Goal: Task Accomplishment & Management: Manage account settings

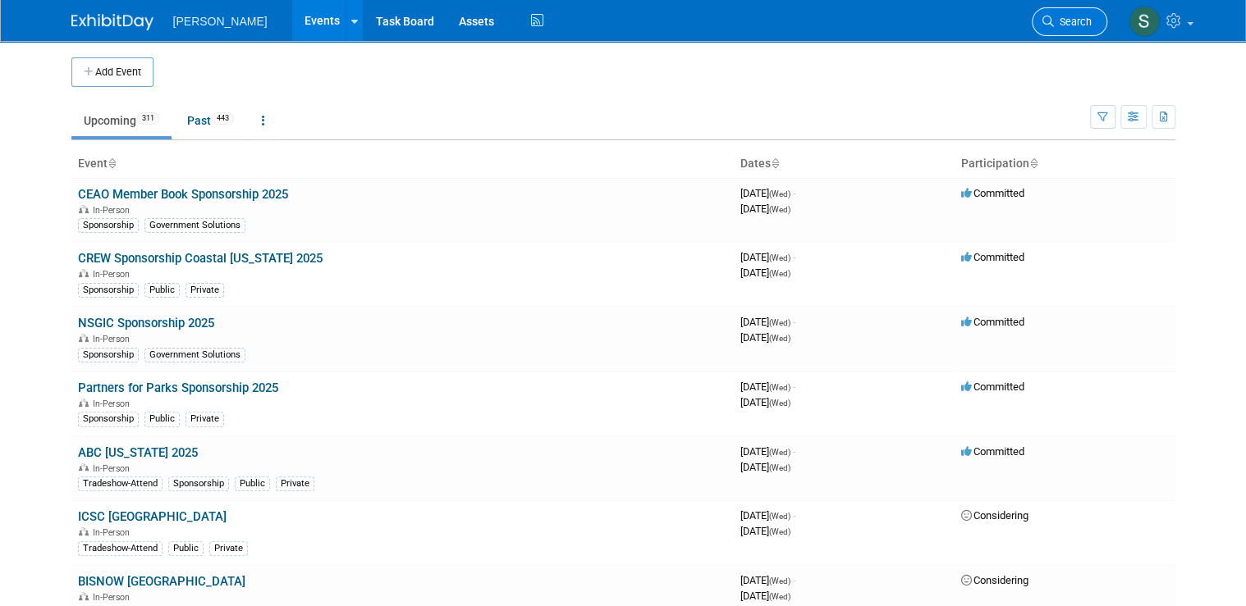
click at [1078, 20] on span "Search" at bounding box center [1073, 22] width 38 height 12
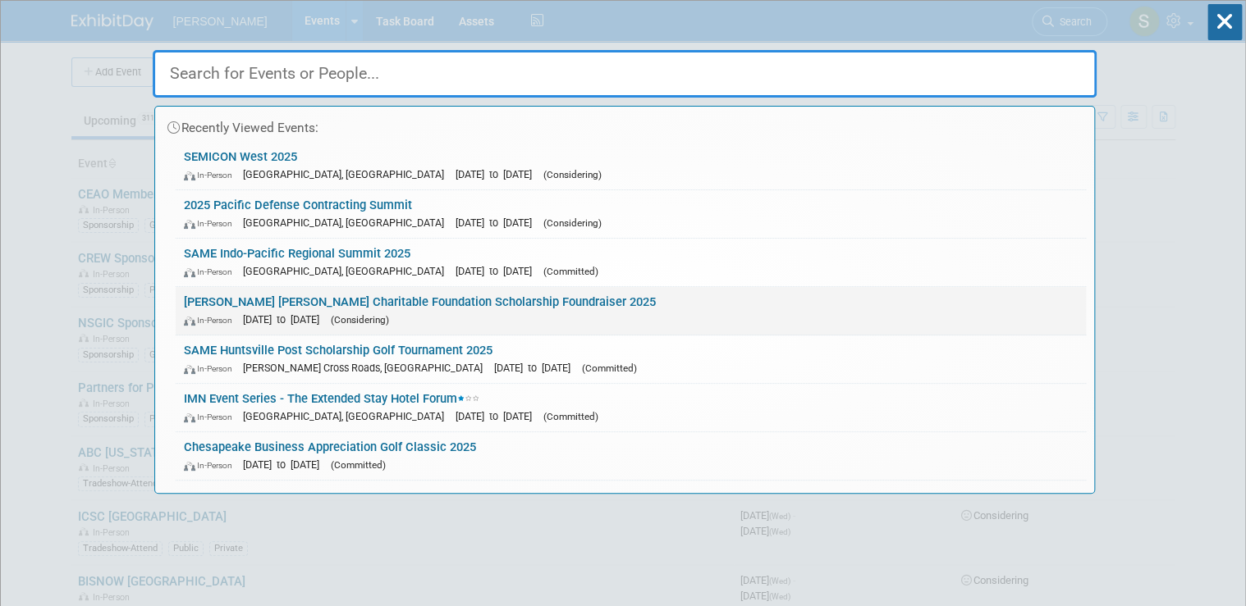
click at [1046, 296] on link "Balfour Beatty Charitable Foundation Scholarship Foundraiser 2025 In-Person Sep…" at bounding box center [631, 311] width 910 height 48
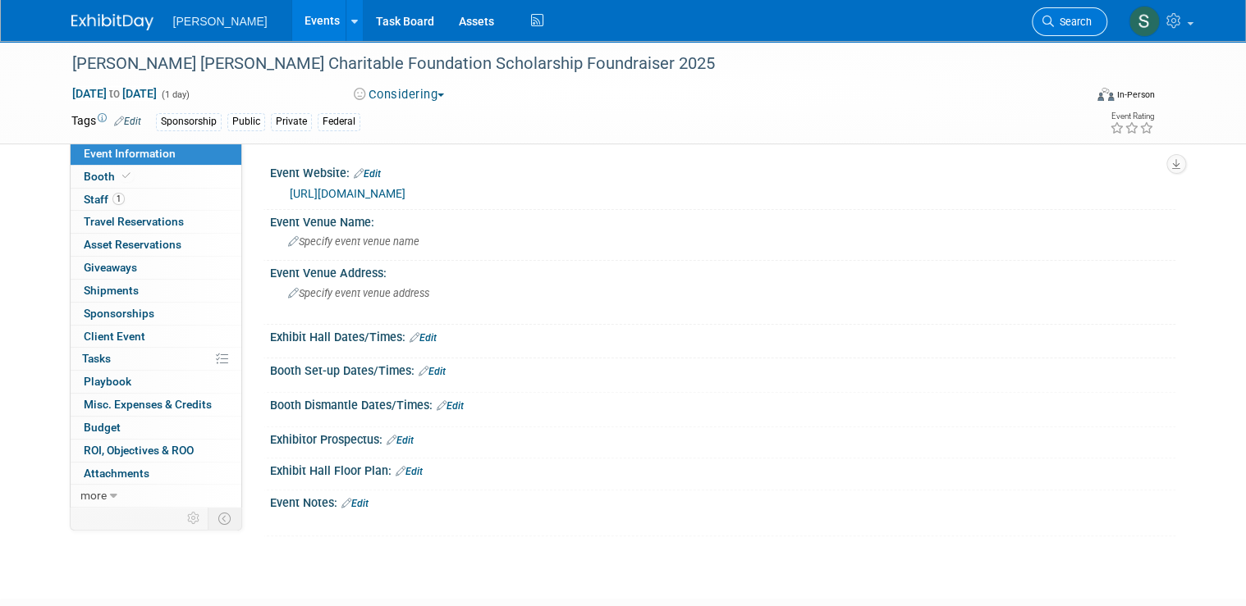
click at [1073, 20] on span "Search" at bounding box center [1073, 22] width 38 height 12
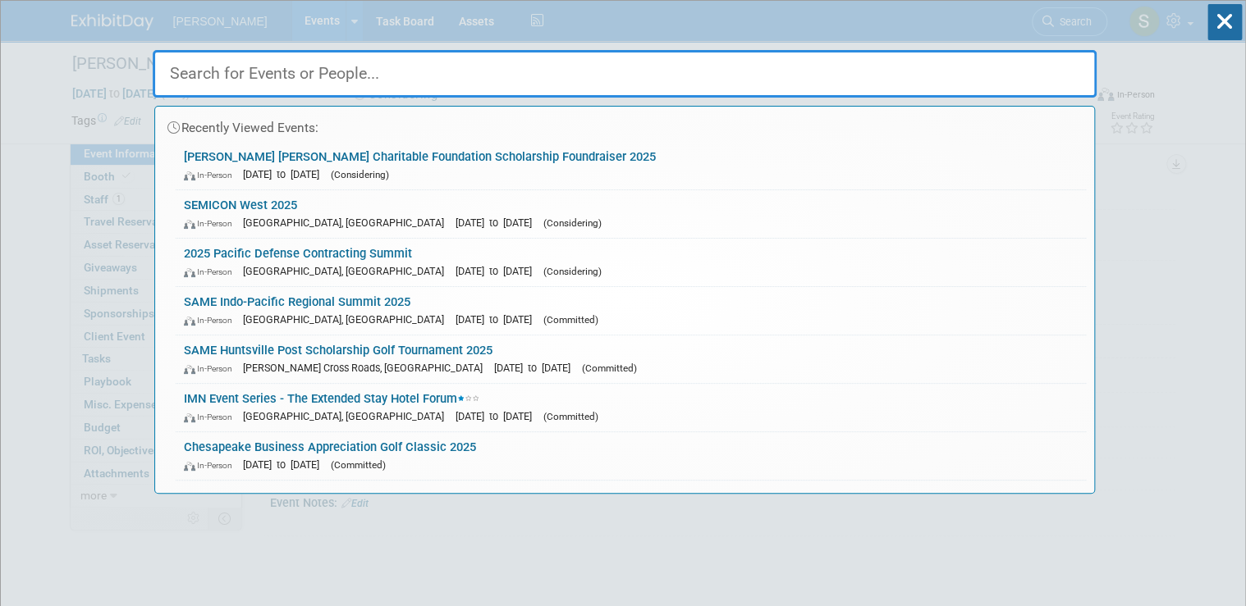
click at [339, 75] on input "text" at bounding box center [625, 74] width 944 height 48
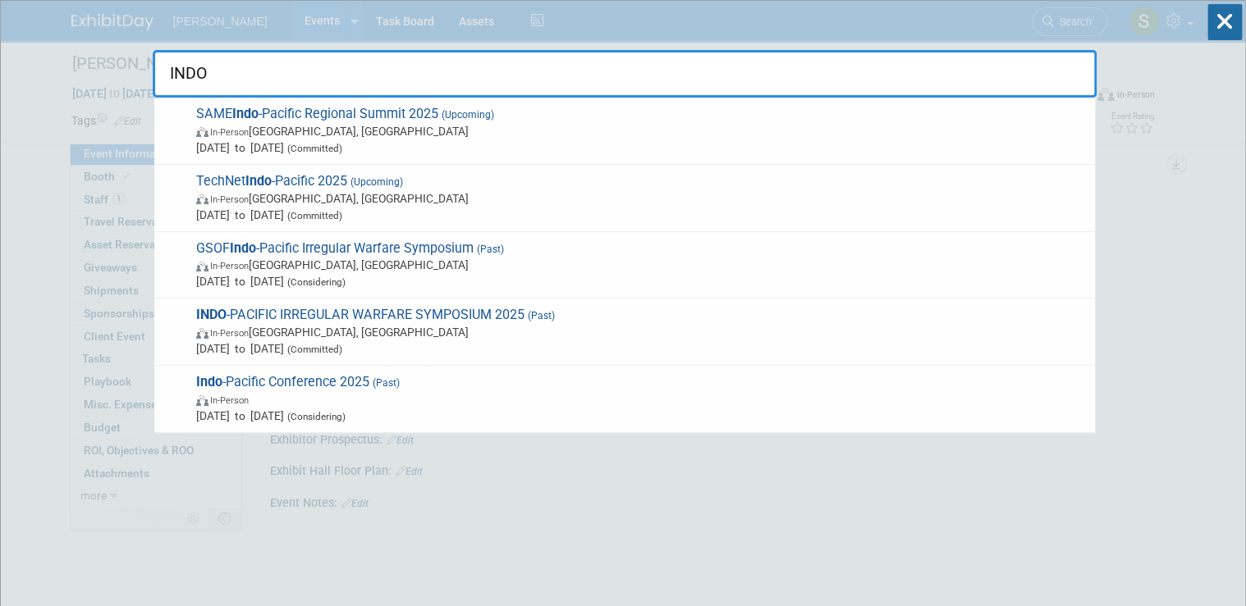
type input "INDO"
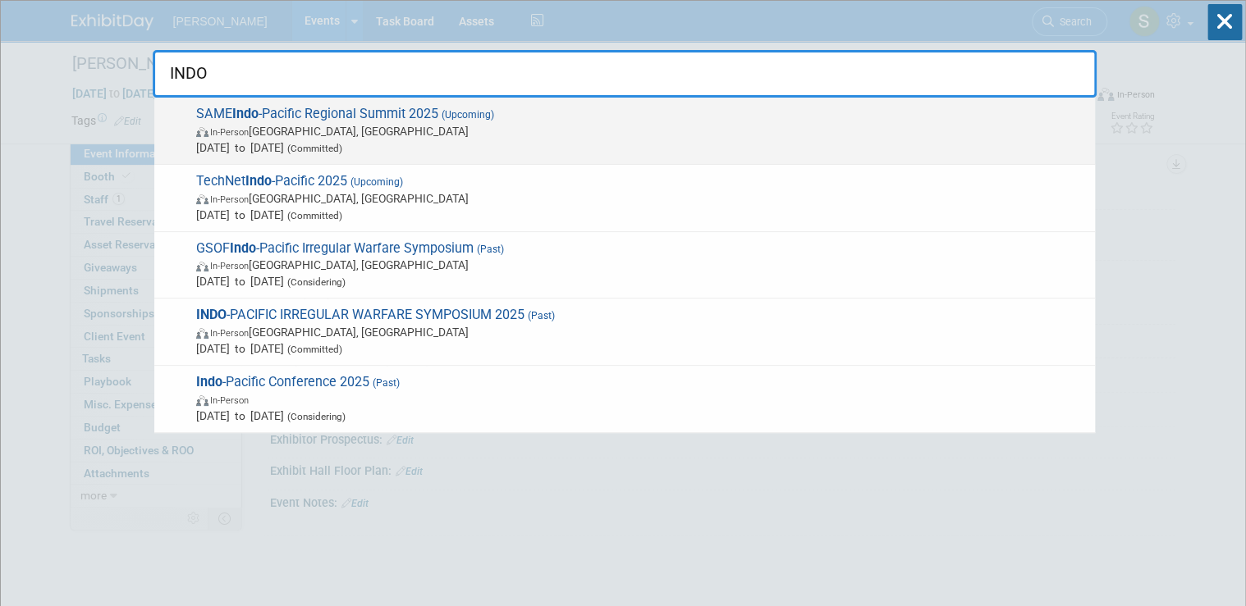
click at [369, 134] on span "In-Person Honolulu, HI" at bounding box center [641, 131] width 890 height 16
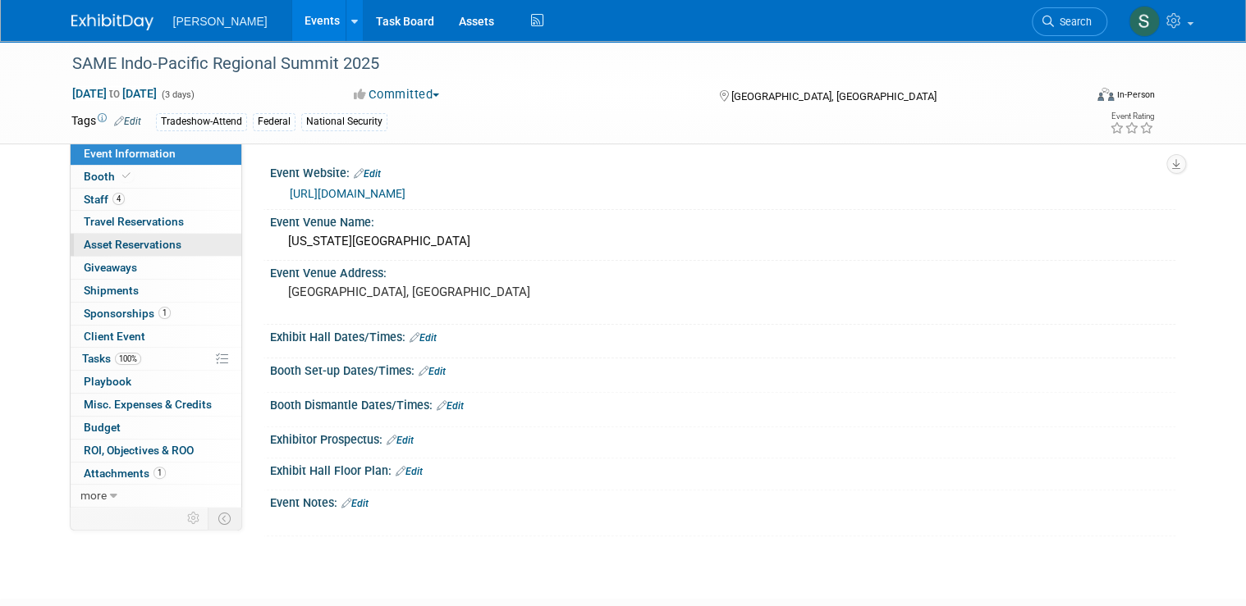
click at [141, 242] on span "Asset Reservations 0" at bounding box center [133, 244] width 98 height 13
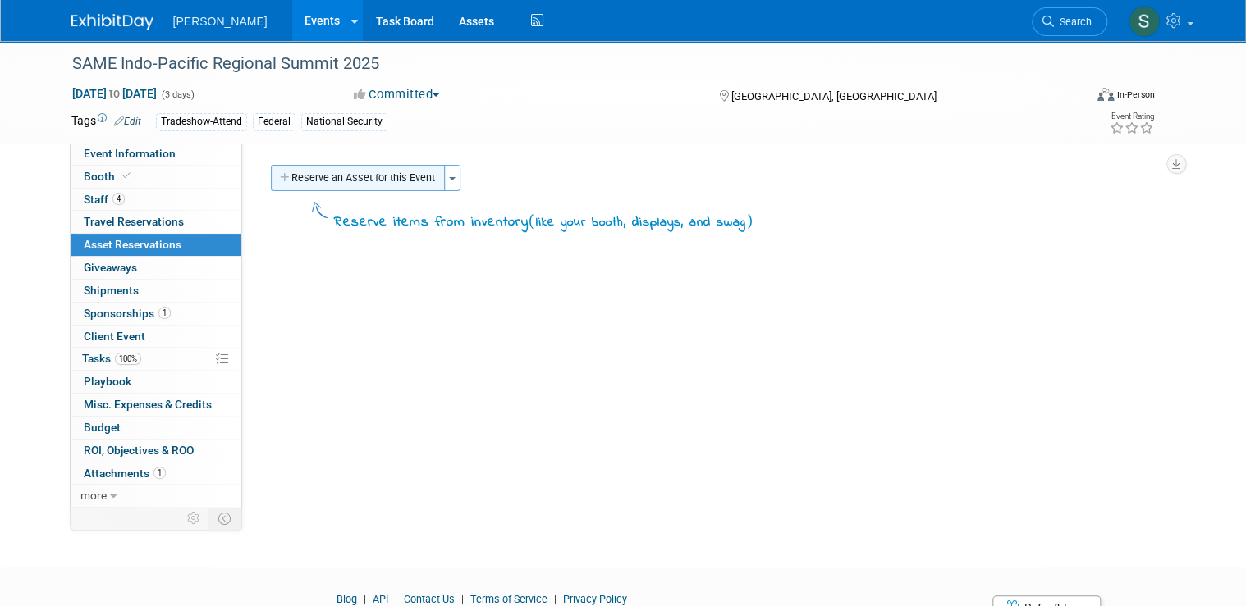
click at [394, 176] on button "Reserve an Asset for this Event" at bounding box center [358, 178] width 174 height 26
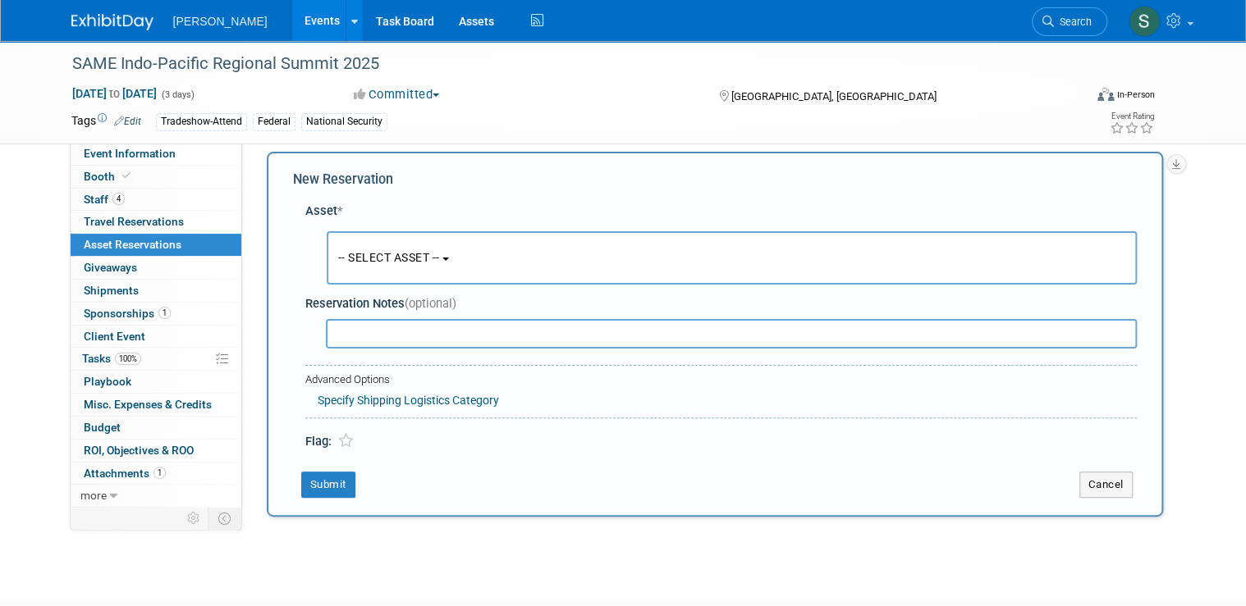
scroll to position [15, 0]
click at [428, 251] on span "-- SELECT ASSET --" at bounding box center [389, 255] width 102 height 13
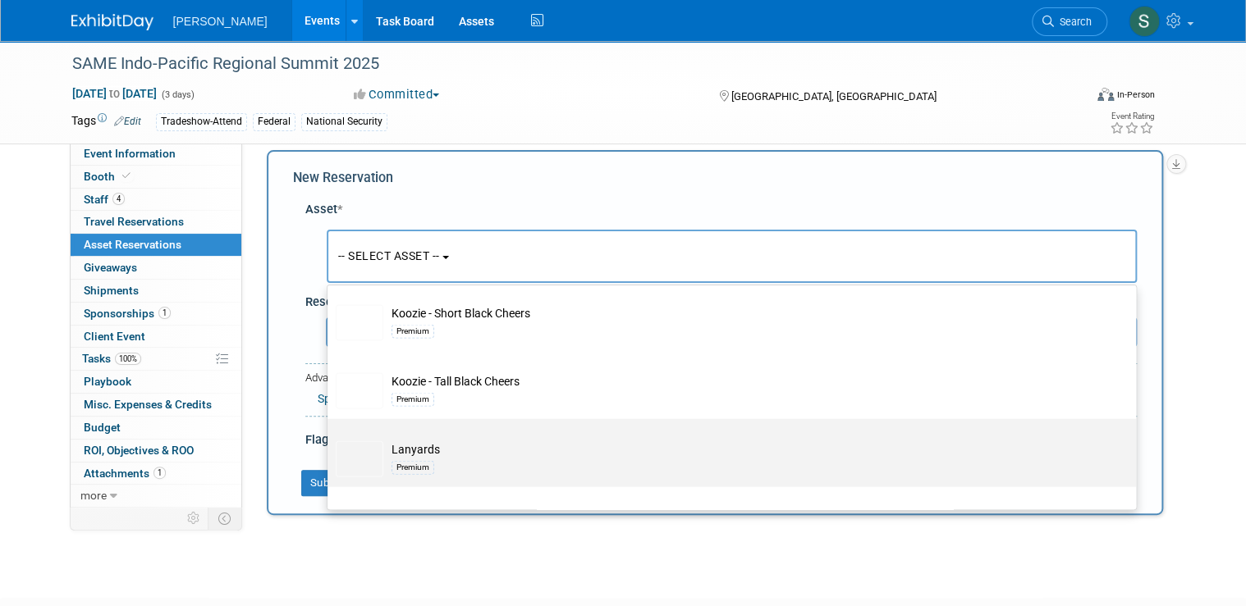
scroll to position [20484, 0]
click at [464, 457] on div "Premium" at bounding box center [747, 466] width 712 height 19
click at [330, 428] on input "Lanyards Premium" at bounding box center [324, 433] width 11 height 11
select select "10723121"
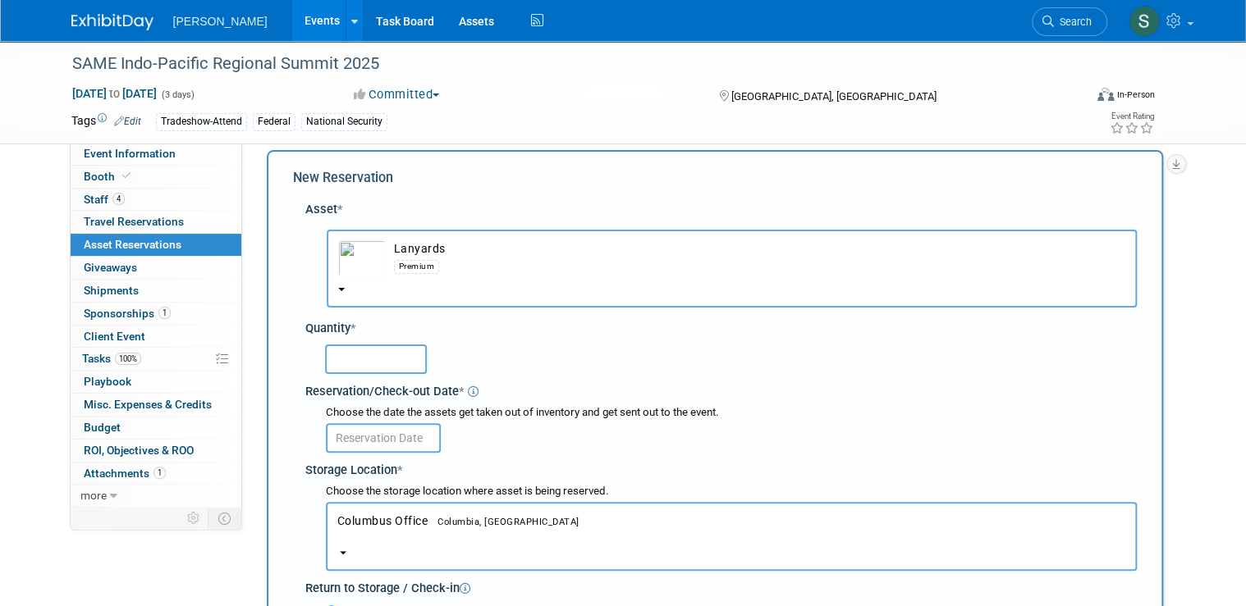
click at [350, 361] on input "text" at bounding box center [376, 360] width 102 height 30
type input "10"
click at [397, 423] on input "text" at bounding box center [383, 438] width 115 height 30
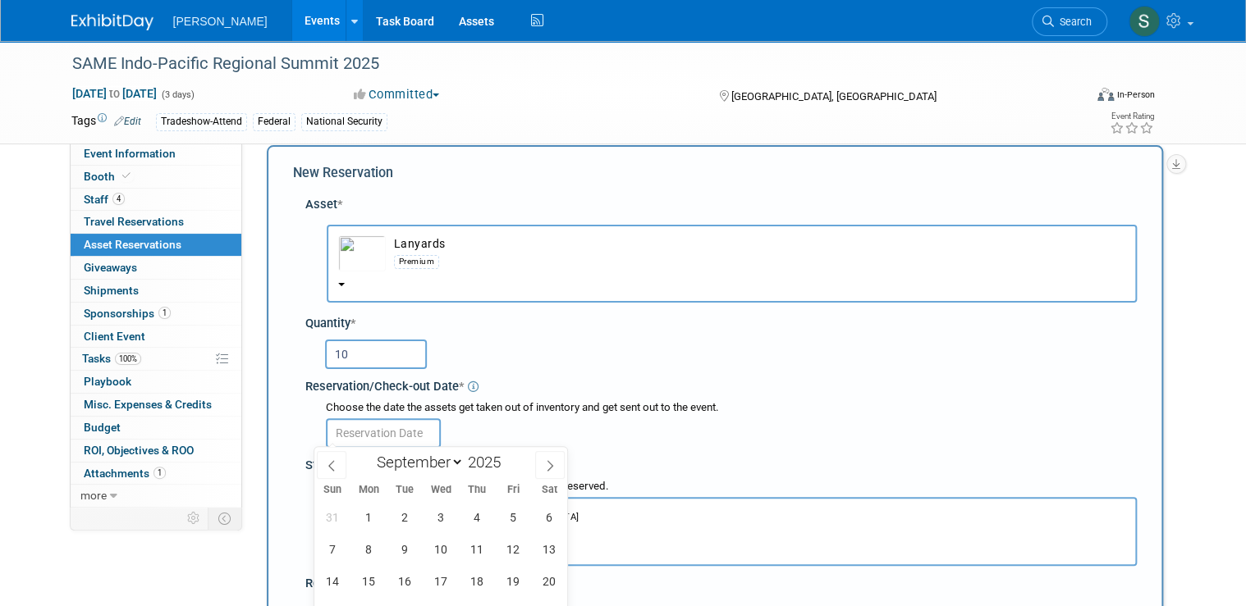
scroll to position [15, 0]
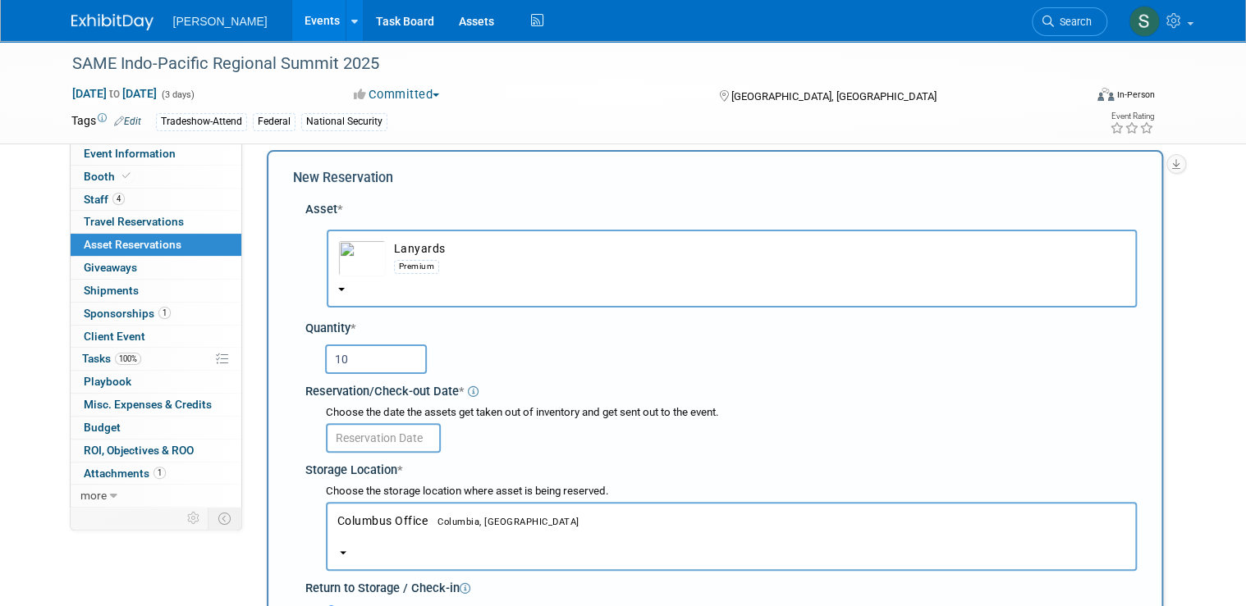
click at [343, 259] on img "button" at bounding box center [362, 258] width 48 height 36
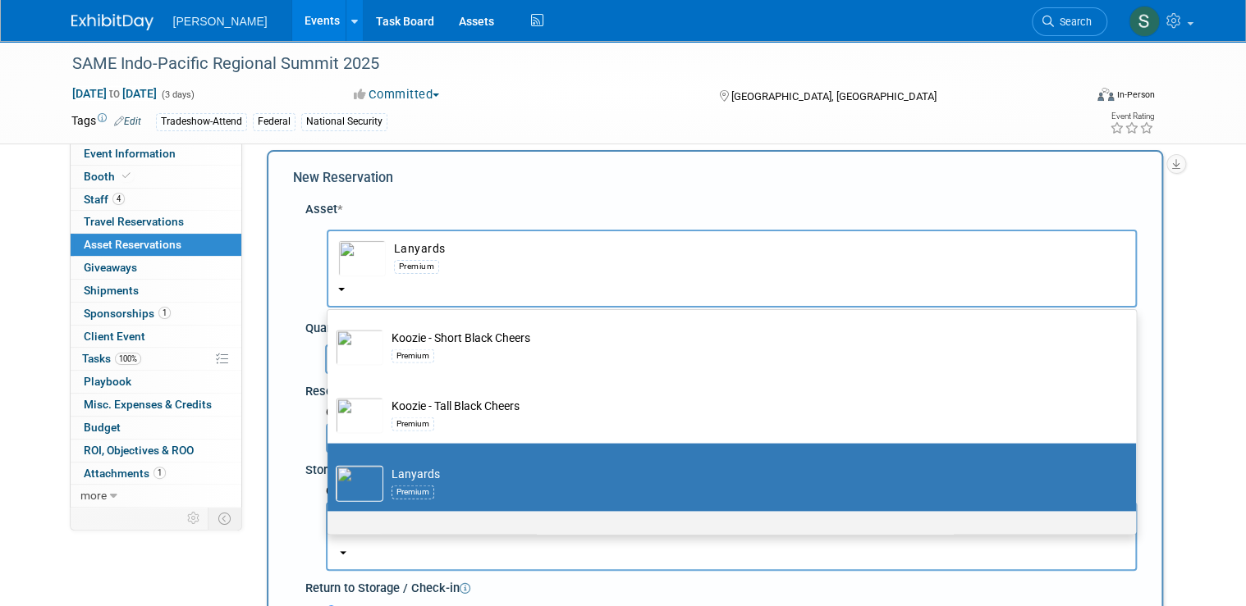
scroll to position [20550, 0]
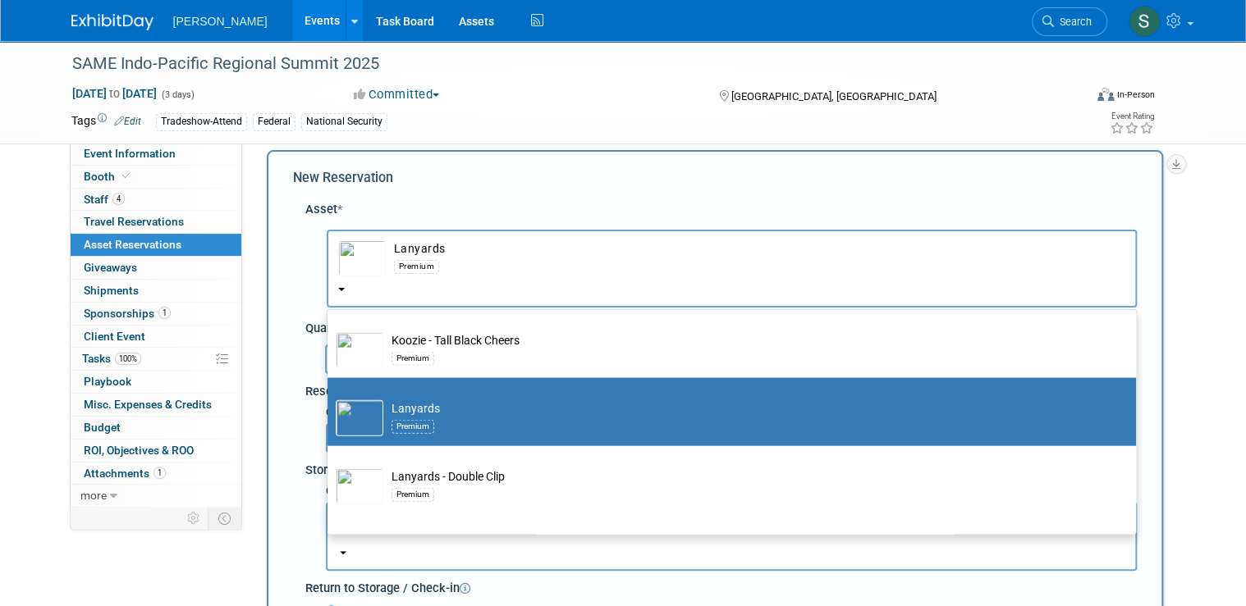
click at [827, 177] on div "New Reservation" at bounding box center [715, 178] width 844 height 19
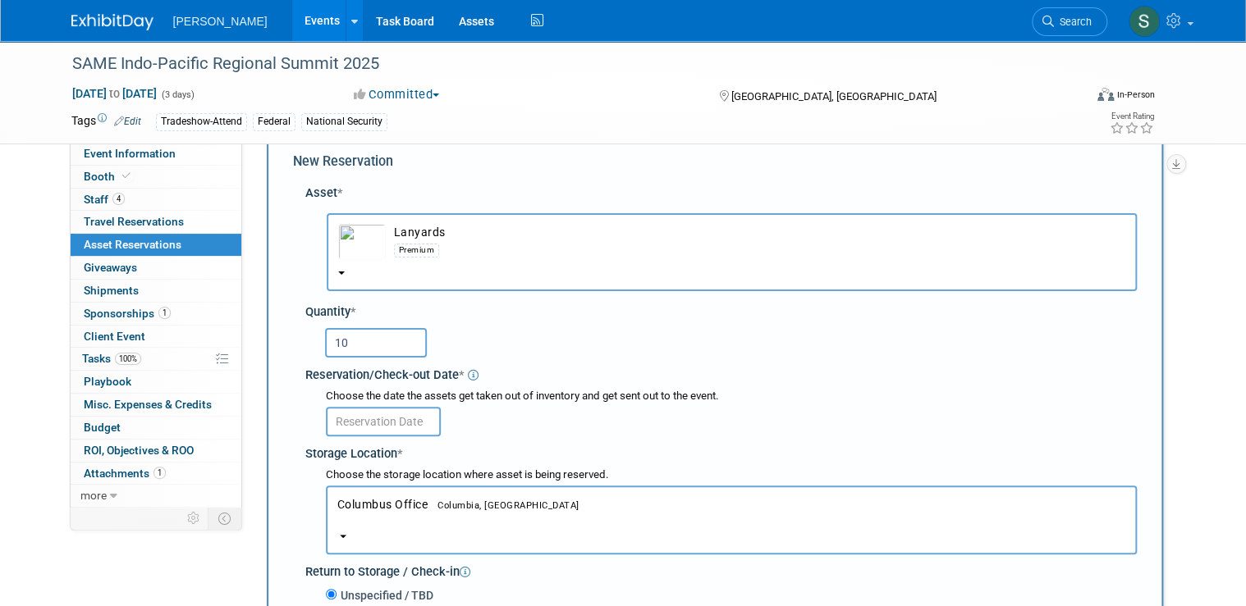
scroll to position [80, 0]
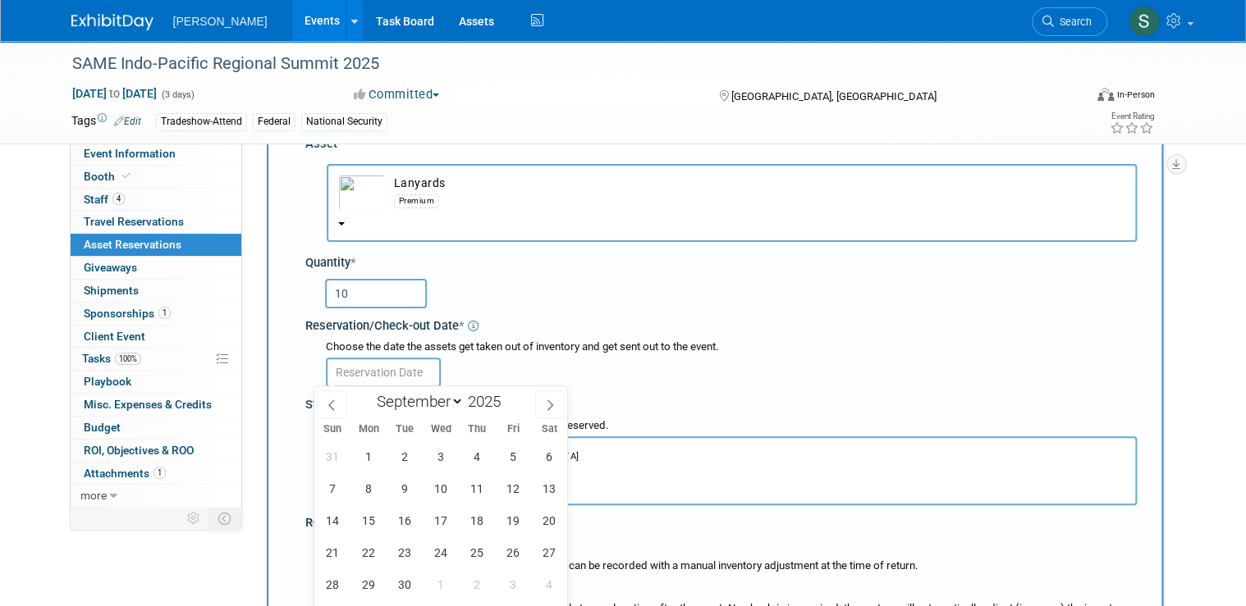
drag, startPoint x: 400, startPoint y: 379, endPoint x: 407, endPoint y: 371, distance: 11.0
click at [399, 379] on body "Woolpert Events Add Event Bulk Upload Events Shareable Event Boards Recently Vi…" at bounding box center [623, 223] width 1246 height 606
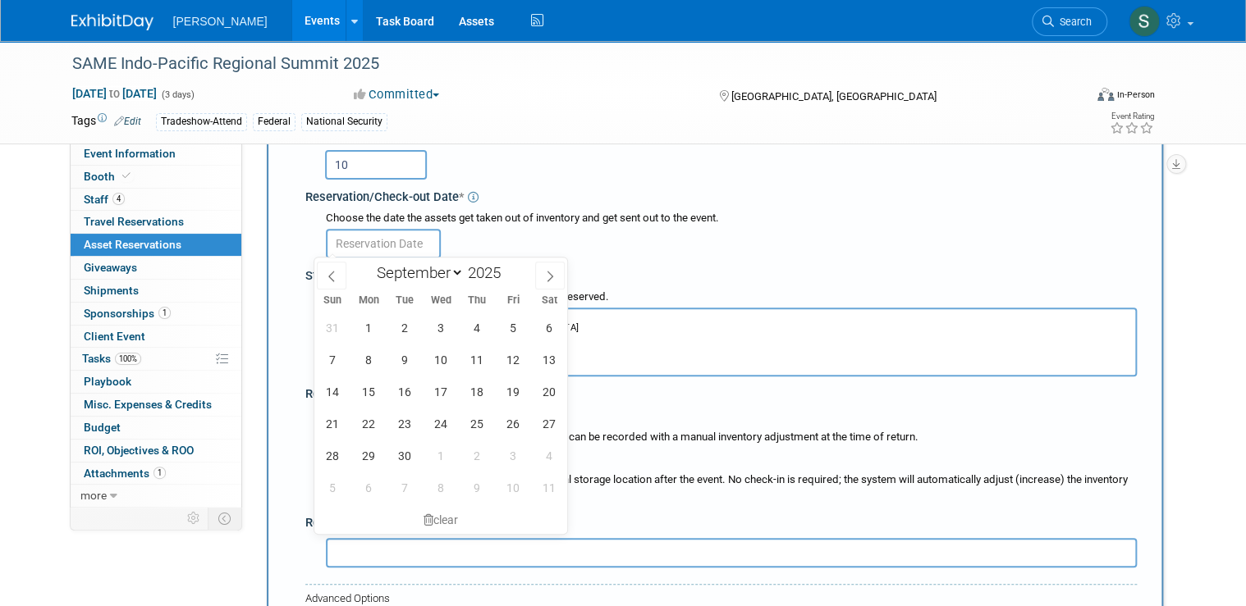
scroll to position [212, 0]
click at [501, 322] on span "5" at bounding box center [513, 325] width 32 height 32
type input "Sep 5, 2025"
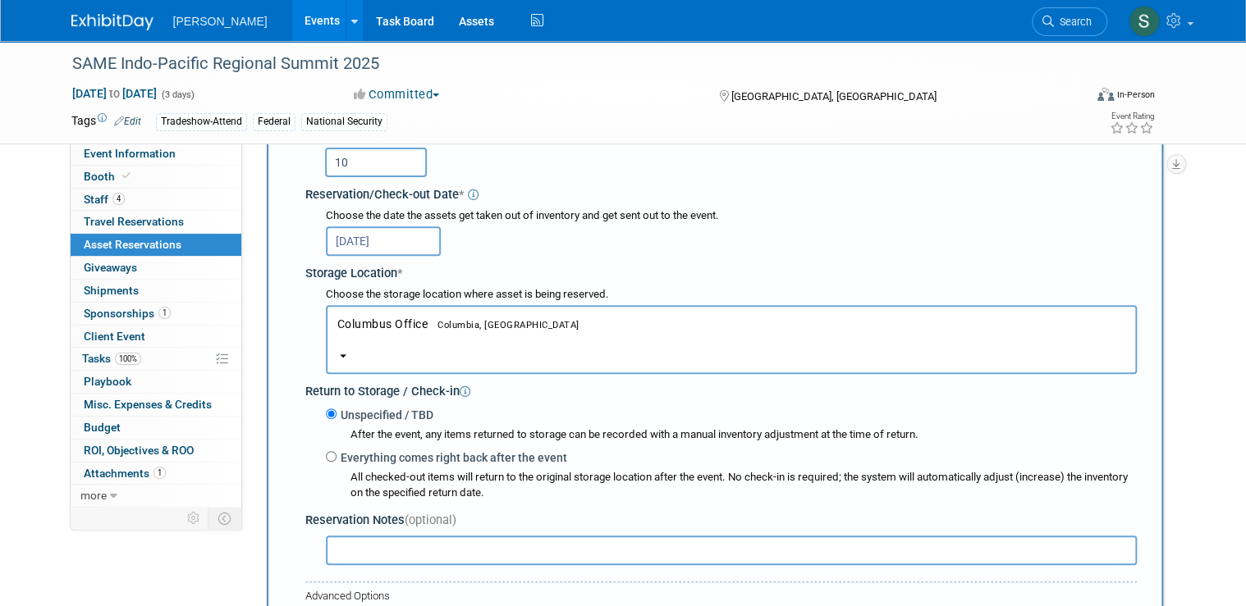
click at [336, 354] on button "Columbus Office Columbia, SC" at bounding box center [731, 339] width 811 height 69
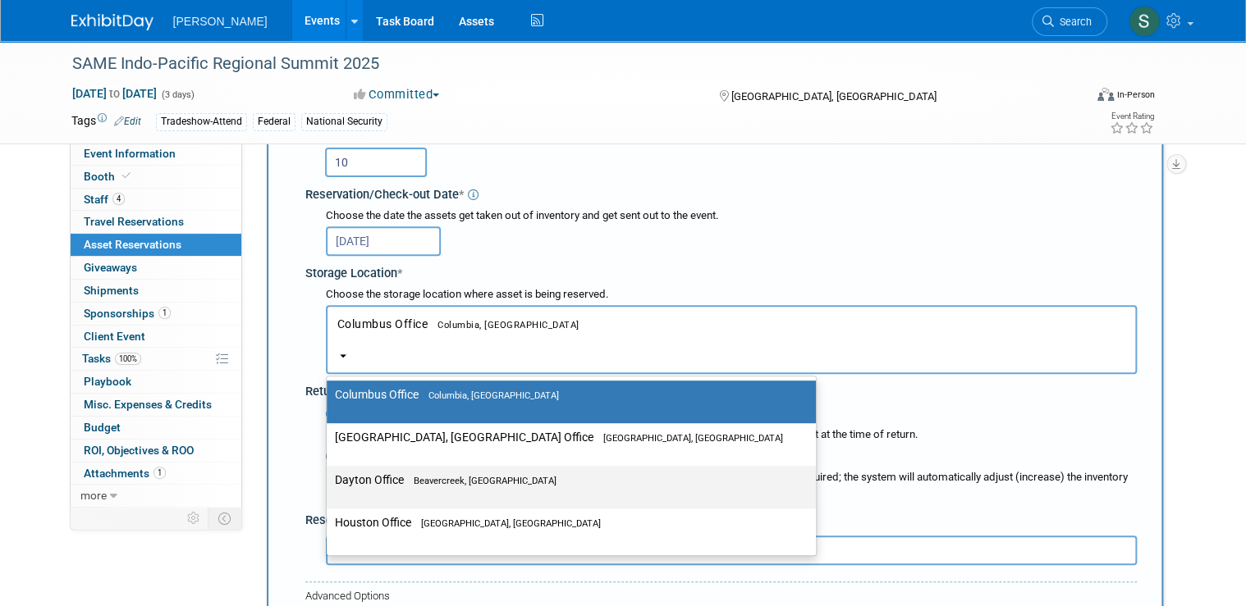
click at [446, 482] on span "Beavercreek, OH" at bounding box center [480, 481] width 153 height 11
click at [329, 482] on input "Dayton Office Beavercreek, OH" at bounding box center [323, 480] width 11 height 11
select select "11223930"
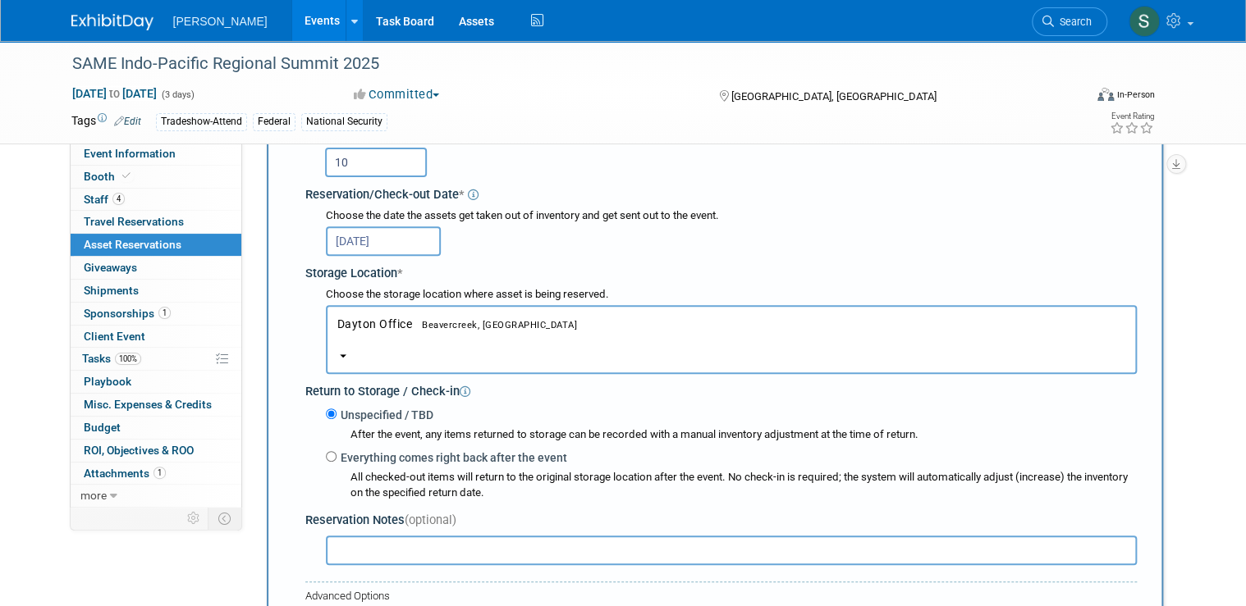
scroll to position [277, 0]
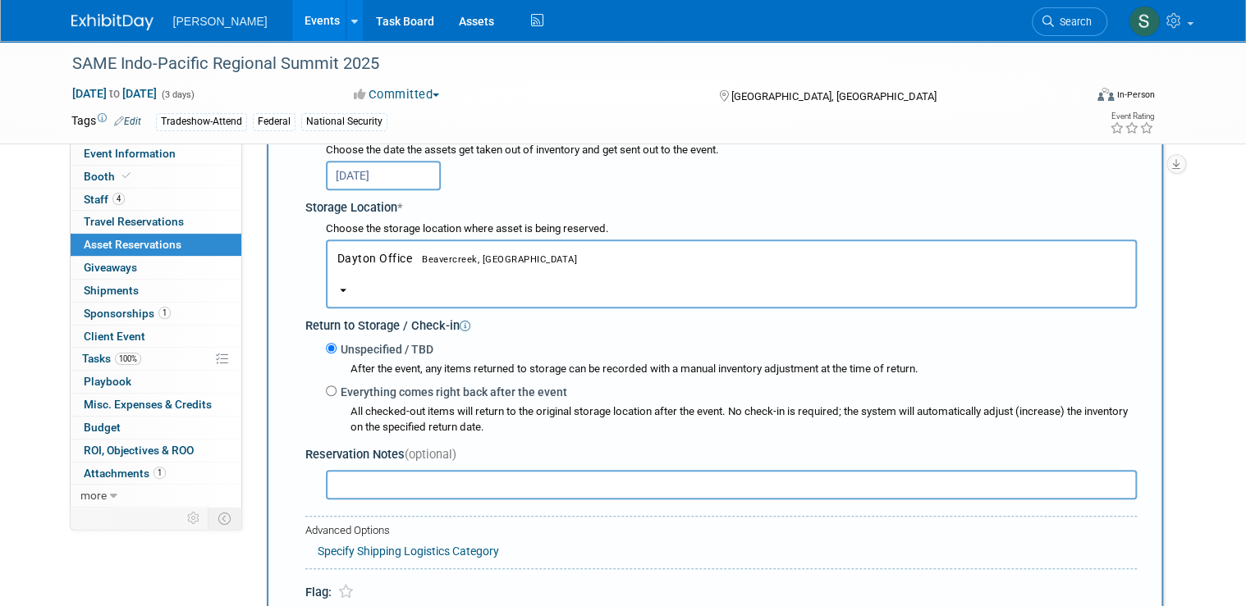
click at [478, 477] on input "text" at bounding box center [731, 485] width 811 height 30
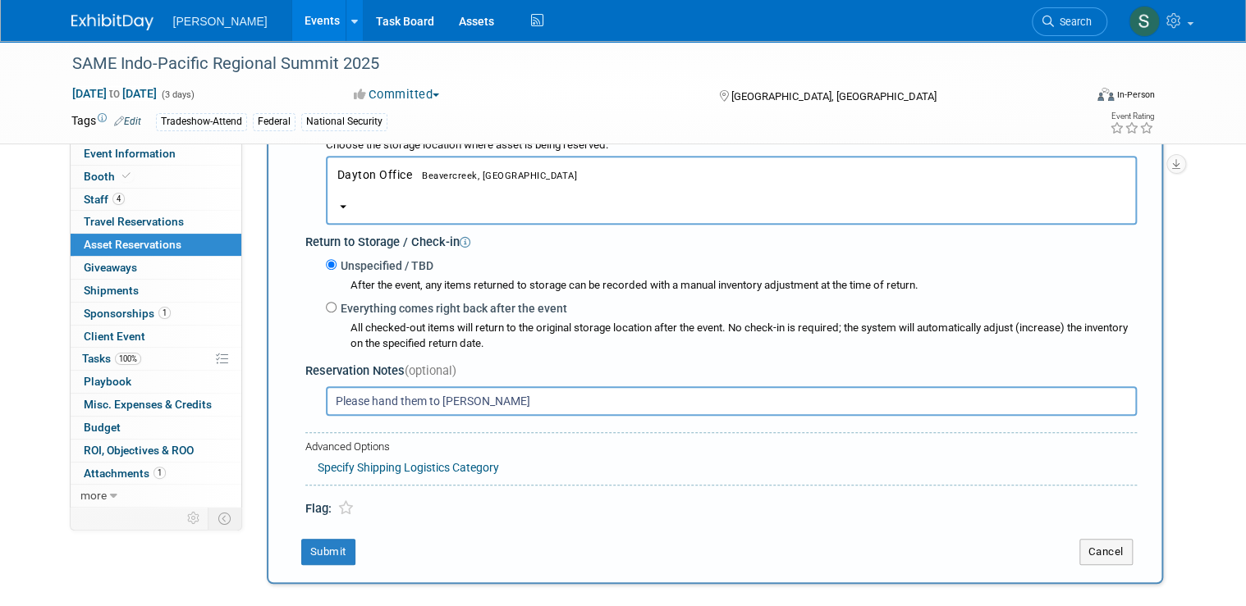
scroll to position [394, 0]
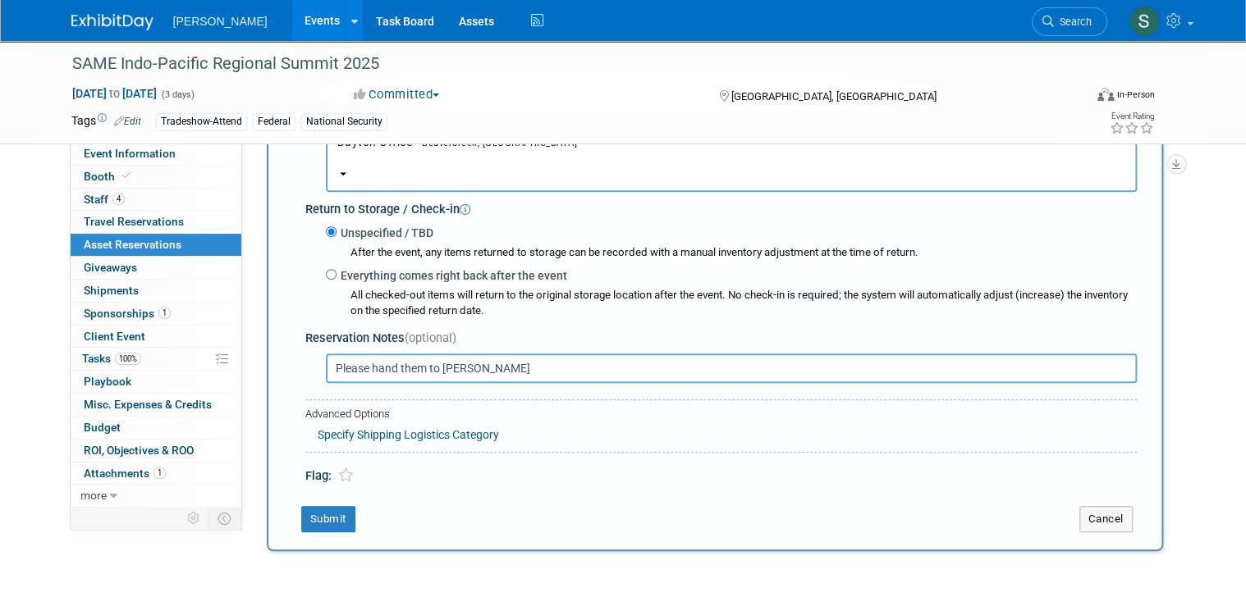
type input "Please hand them to Joe B."
click at [395, 428] on link "Specify Shipping Logistics Category" at bounding box center [408, 434] width 181 height 13
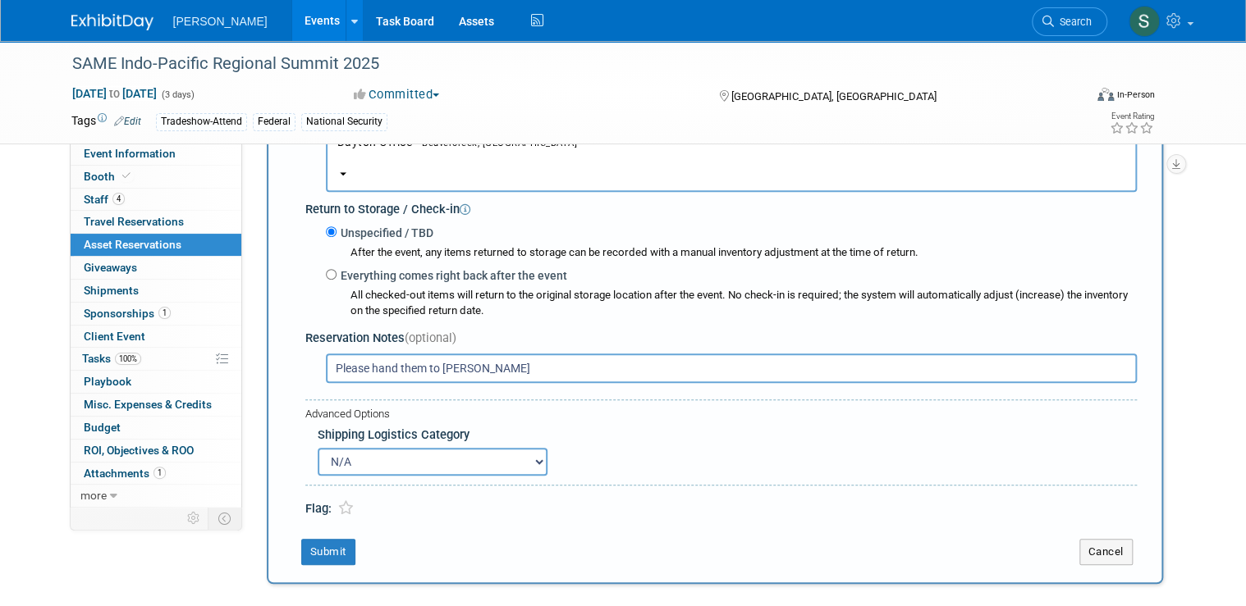
click at [367, 460] on select "N/A Advance Warehouse Direct Shipment Other" at bounding box center [433, 462] width 230 height 28
select select "4"
click at [318, 448] on select "N/A Advance Warehouse Direct Shipment Other" at bounding box center [433, 462] width 230 height 28
click at [332, 541] on button "Submit" at bounding box center [328, 552] width 54 height 26
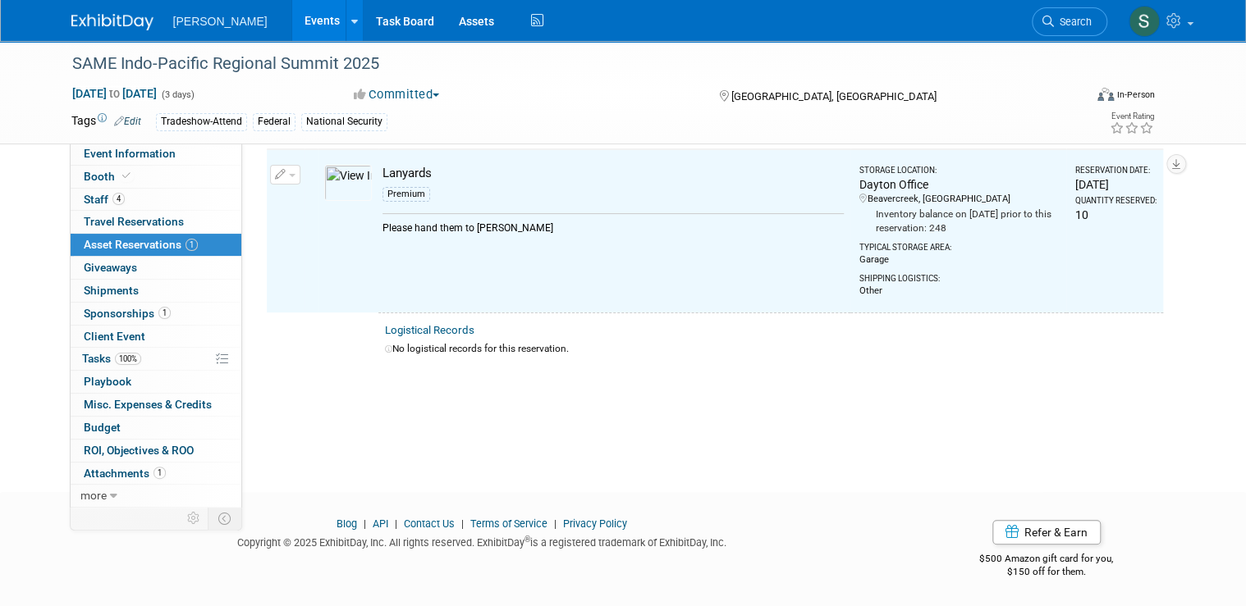
scroll to position [19, 0]
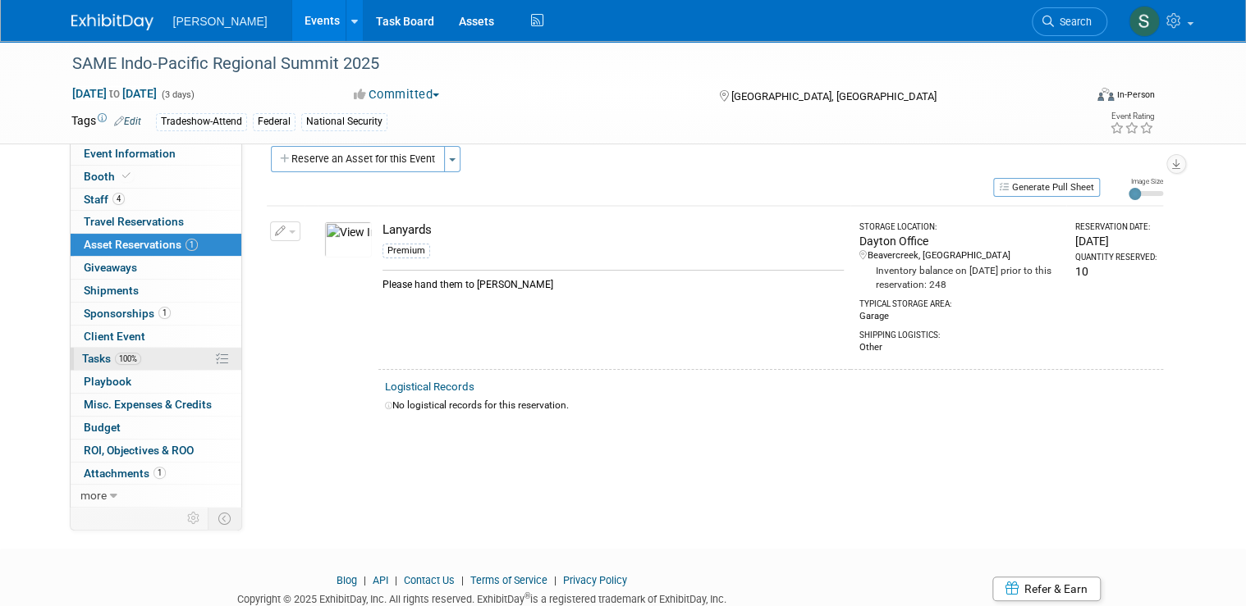
click at [166, 361] on link "100% Tasks 100%" at bounding box center [156, 359] width 171 height 22
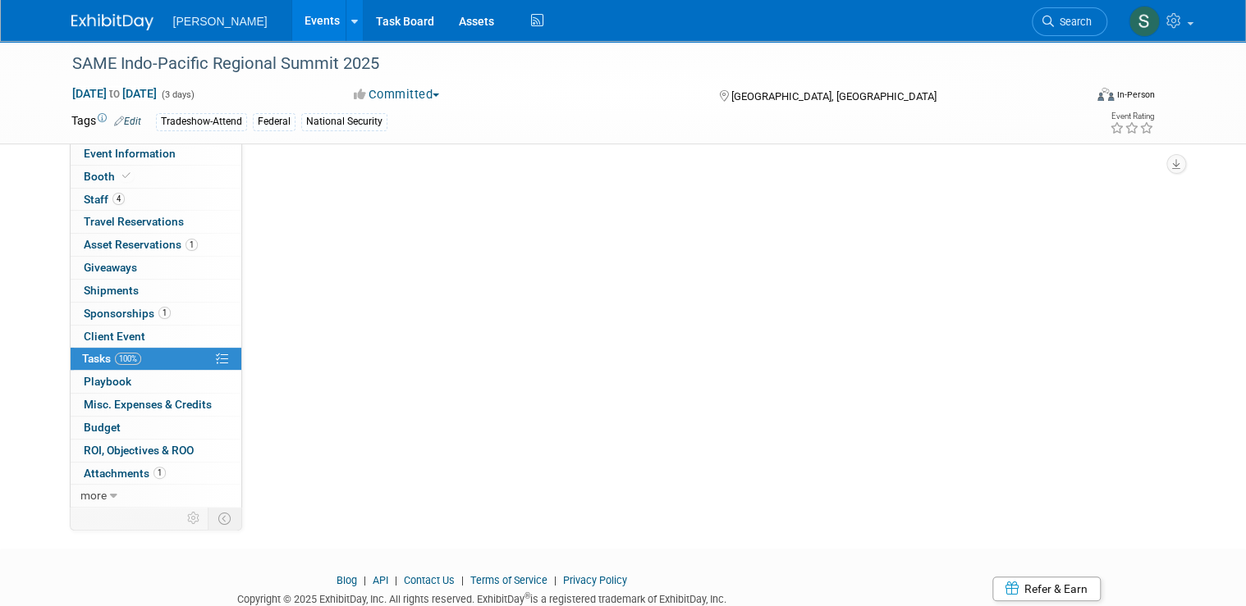
scroll to position [0, 0]
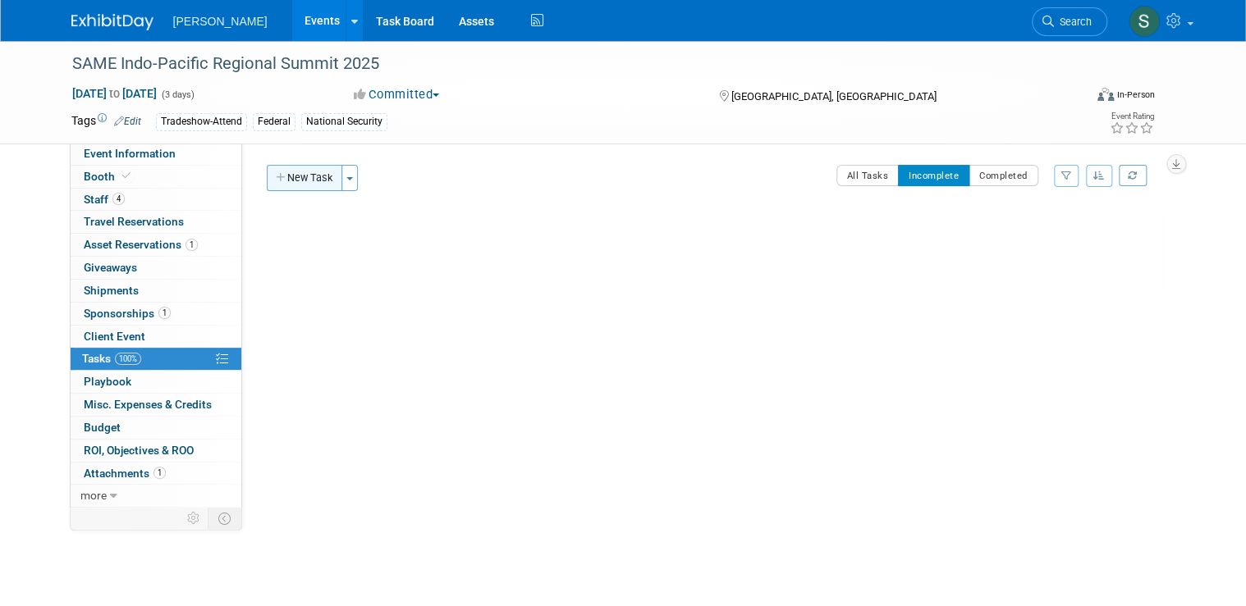
click at [292, 177] on button "New Task" at bounding box center [305, 178] width 76 height 26
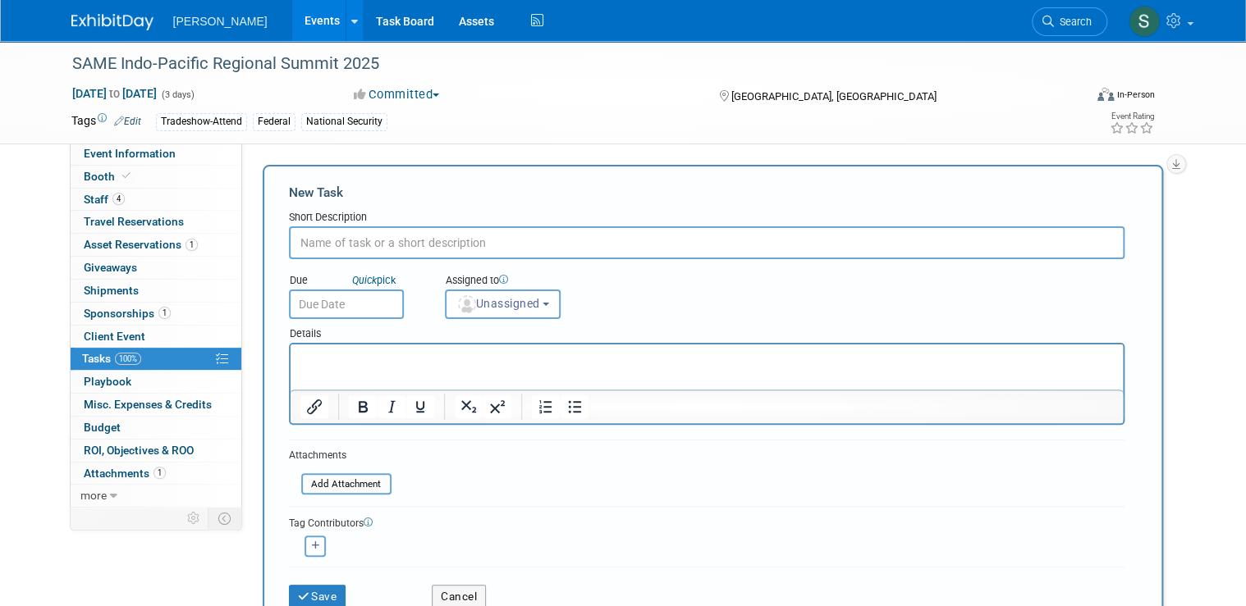
click at [420, 229] on input "text" at bounding box center [706, 243] width 835 height 33
type input "Asset reservations"
click at [305, 311] on input "text" at bounding box center [346, 305] width 115 height 30
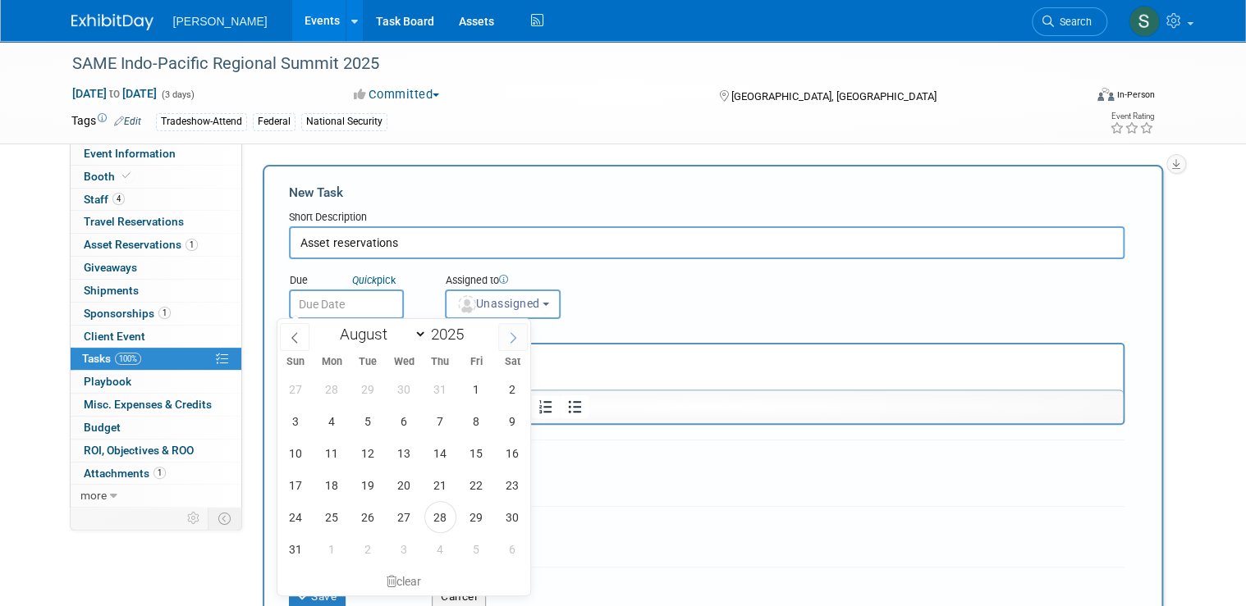
click at [510, 339] on icon at bounding box center [512, 337] width 11 height 11
select select "8"
click at [446, 390] on span "4" at bounding box center [440, 389] width 32 height 32
type input "Sep 4, 2025"
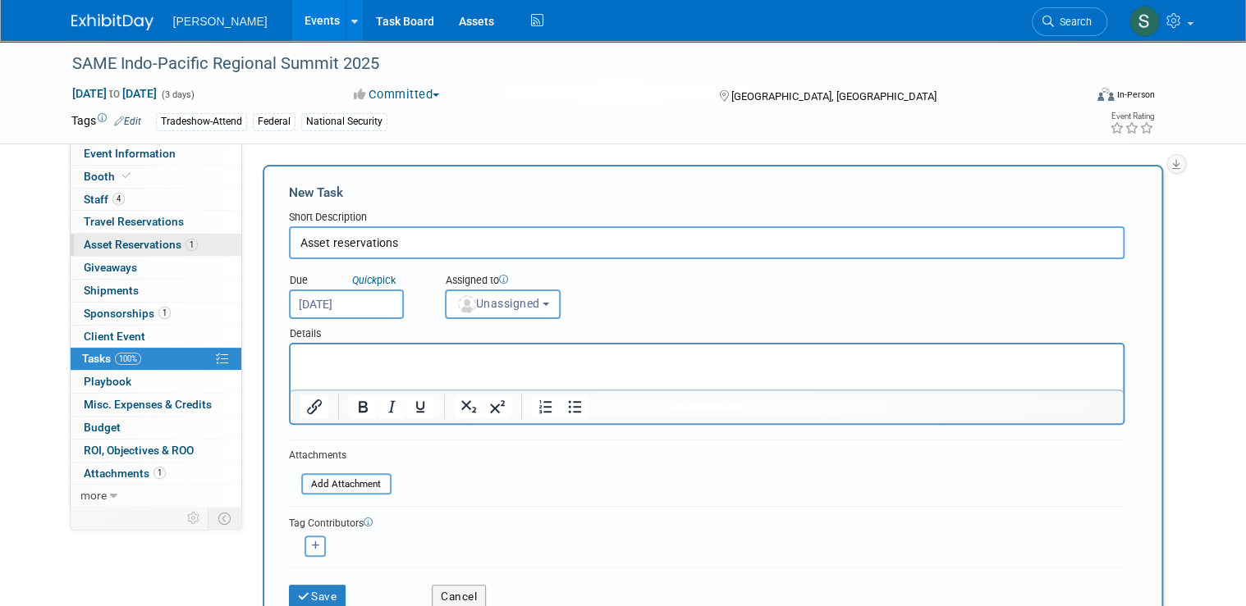
click at [125, 240] on span "Asset Reservations 1" at bounding box center [141, 244] width 114 height 13
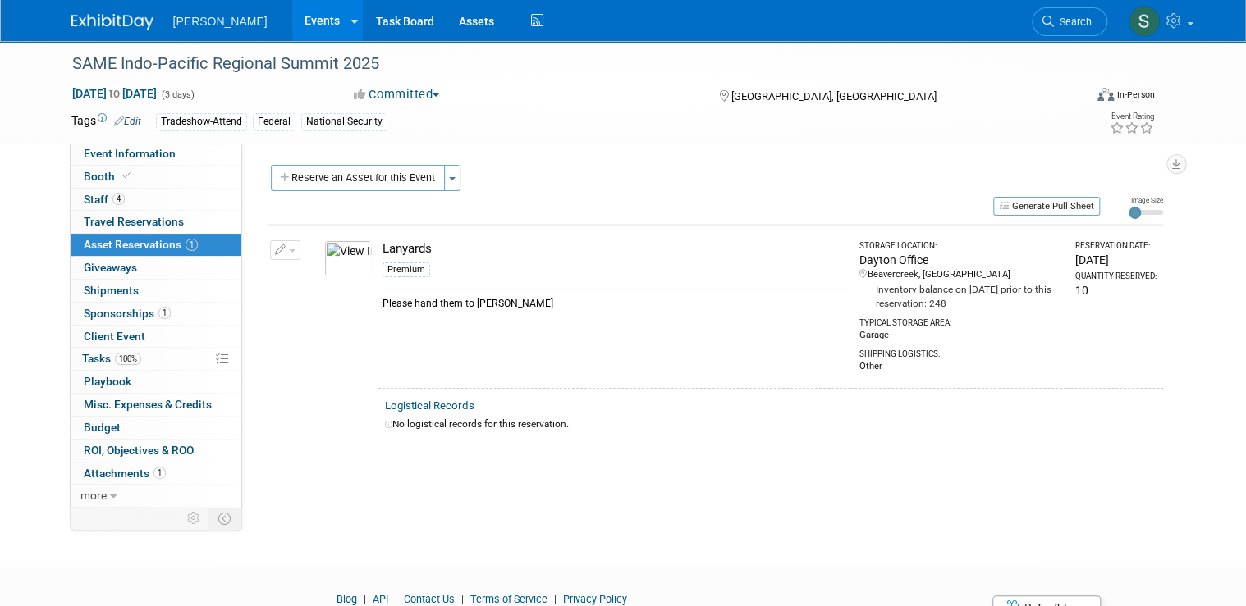
click at [270, 244] on button "button" at bounding box center [285, 250] width 30 height 20
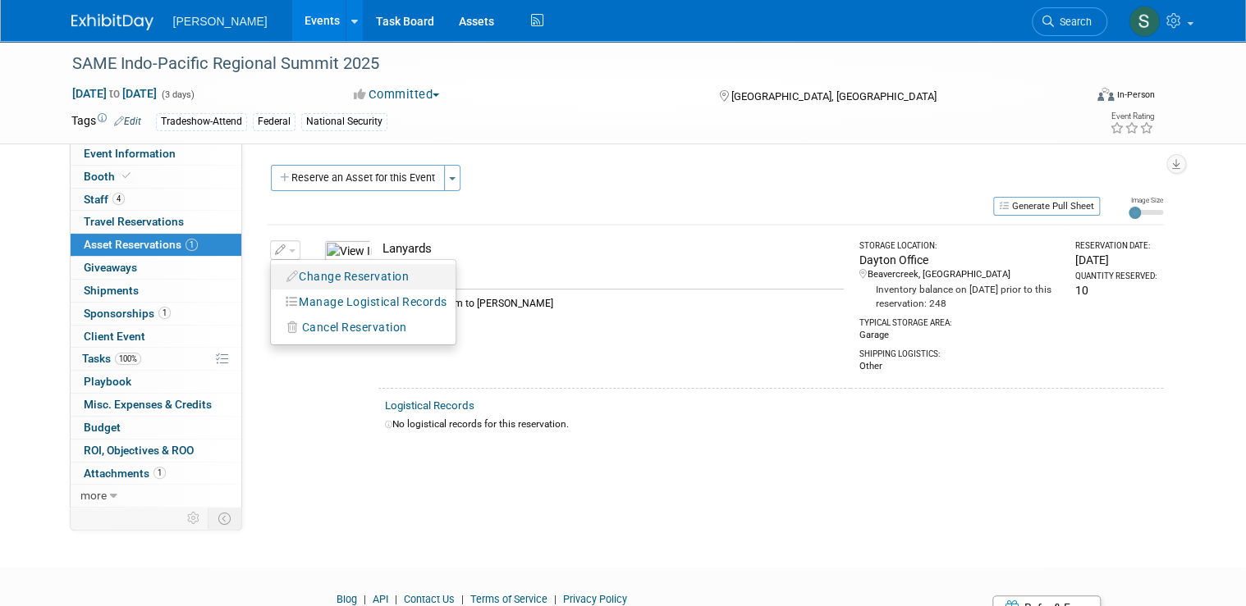
click at [385, 278] on button "Change Reservation" at bounding box center [348, 277] width 139 height 22
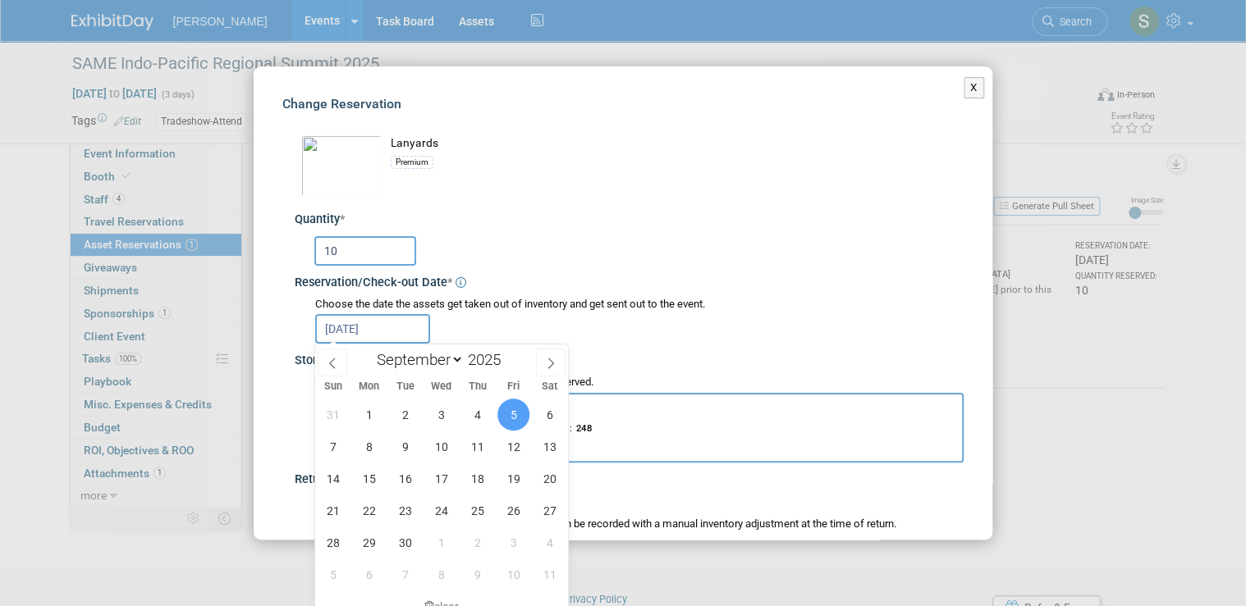
click at [374, 326] on input "Sep 5, 2025" at bounding box center [372, 329] width 115 height 30
click at [474, 417] on span "4" at bounding box center [477, 415] width 32 height 32
type input "Sep 4, 2025"
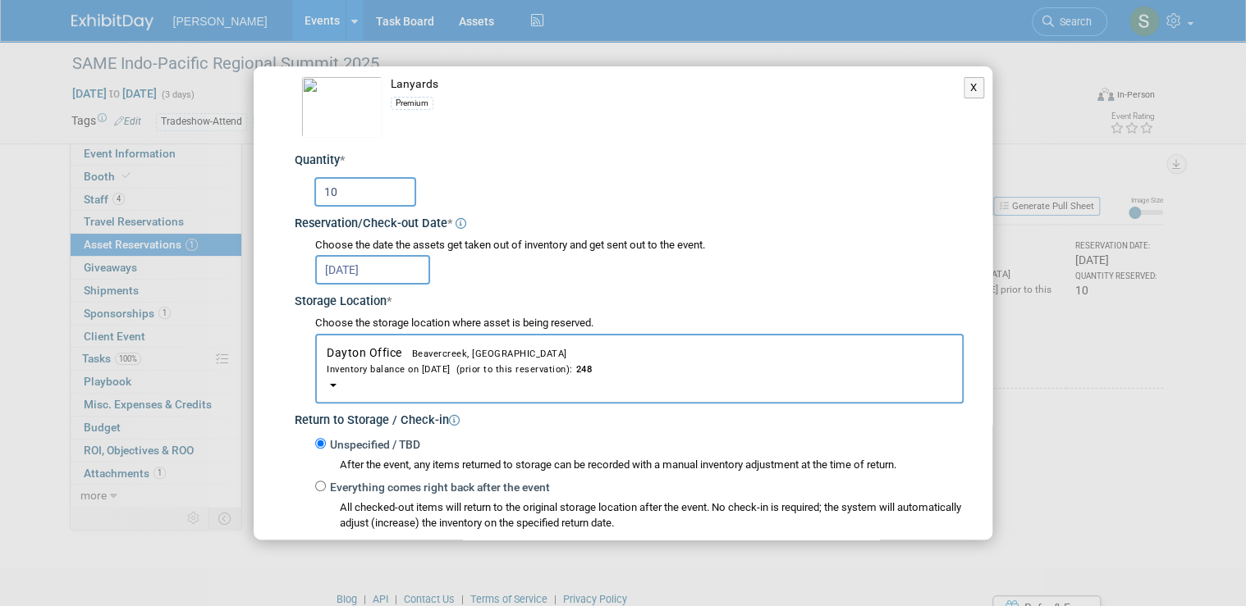
scroll to position [131, 0]
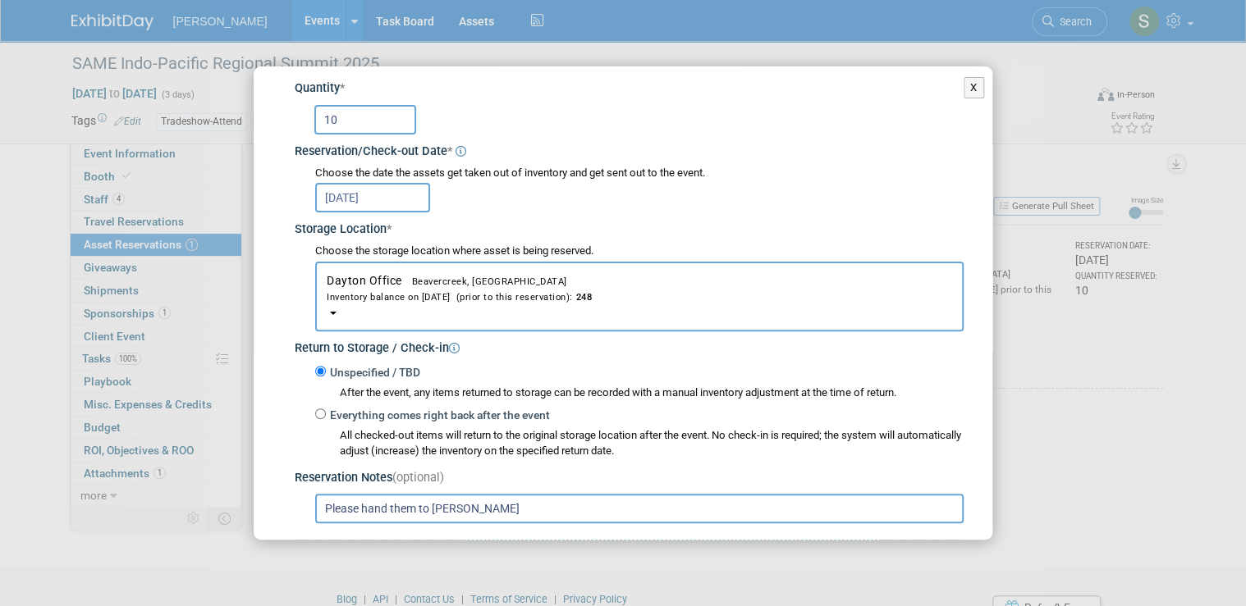
drag, startPoint x: 480, startPoint y: 506, endPoint x: 436, endPoint y: 505, distance: 44.3
click at [433, 499] on input "Please hand them to Joe B." at bounding box center [639, 509] width 648 height 30
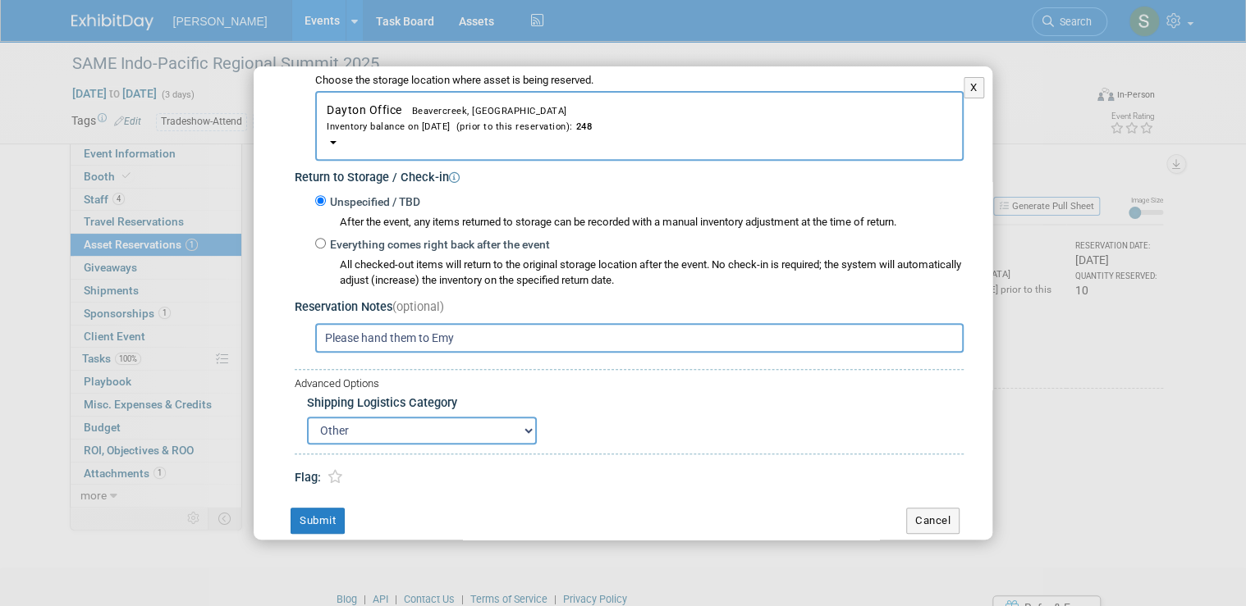
scroll to position [320, 0]
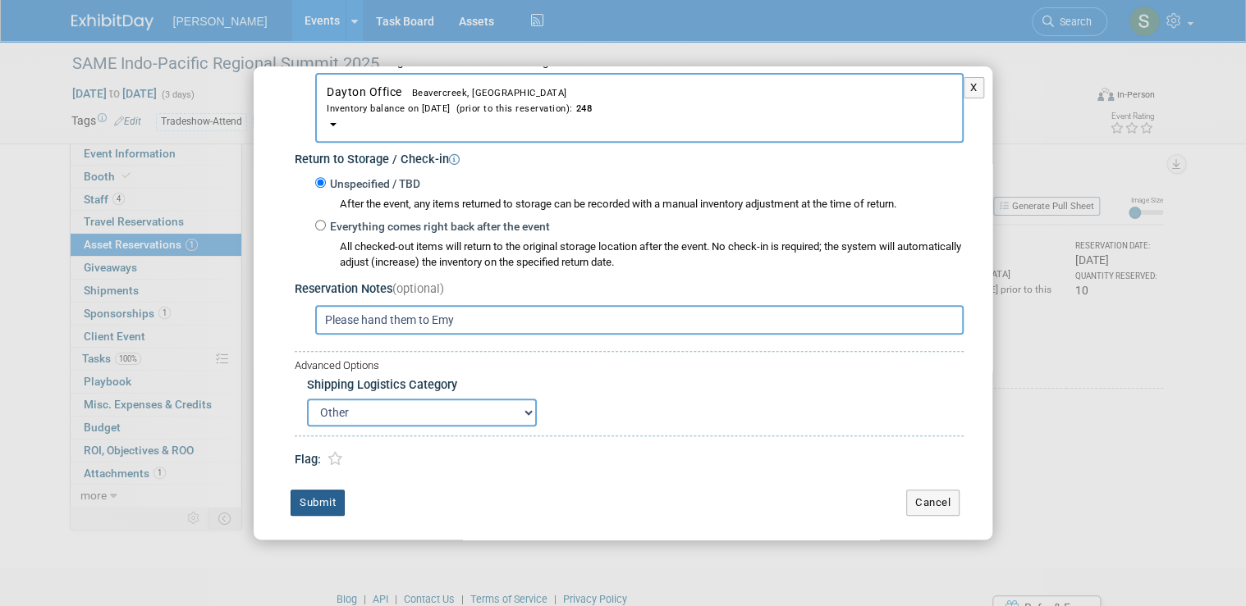
type input "Please hand them to Emy"
click at [318, 496] on button "Submit" at bounding box center [318, 503] width 54 height 26
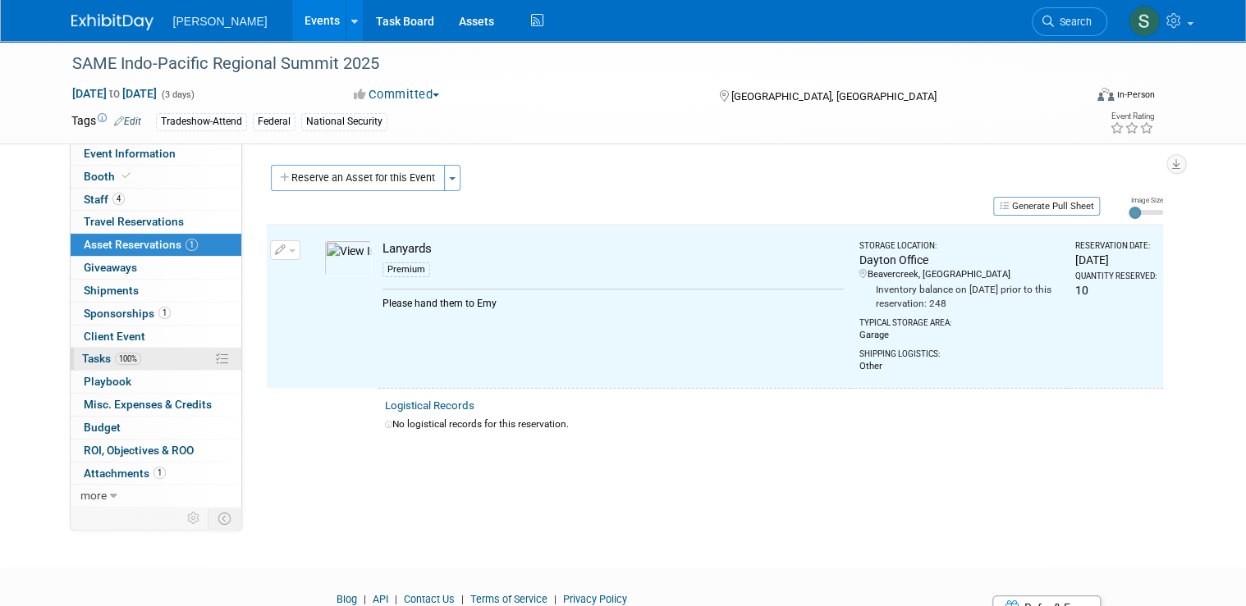
click at [146, 358] on link "100% Tasks 100%" at bounding box center [156, 359] width 171 height 22
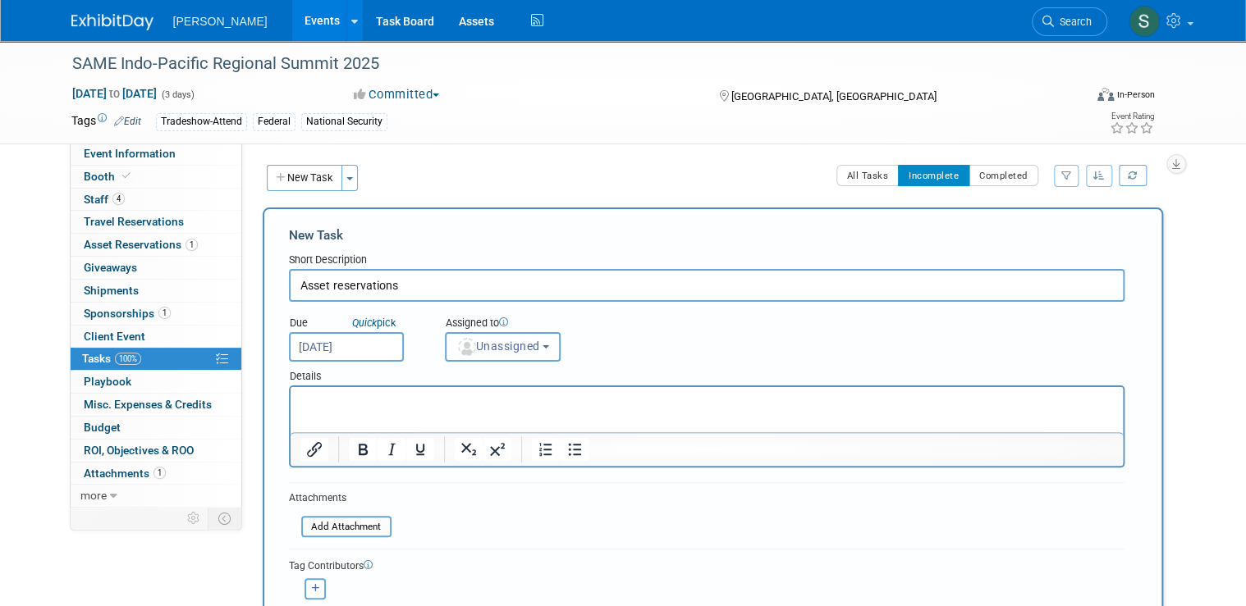
click at [503, 346] on span "Unassigned" at bounding box center [498, 346] width 84 height 13
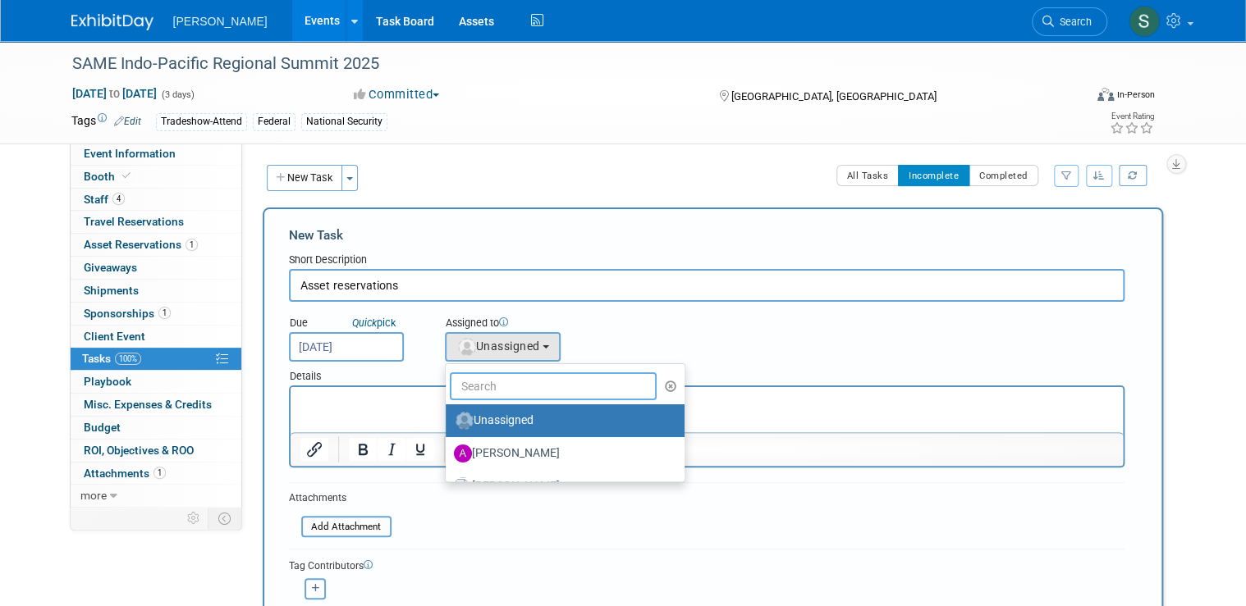
click at [509, 389] on input "text" at bounding box center [554, 387] width 208 height 28
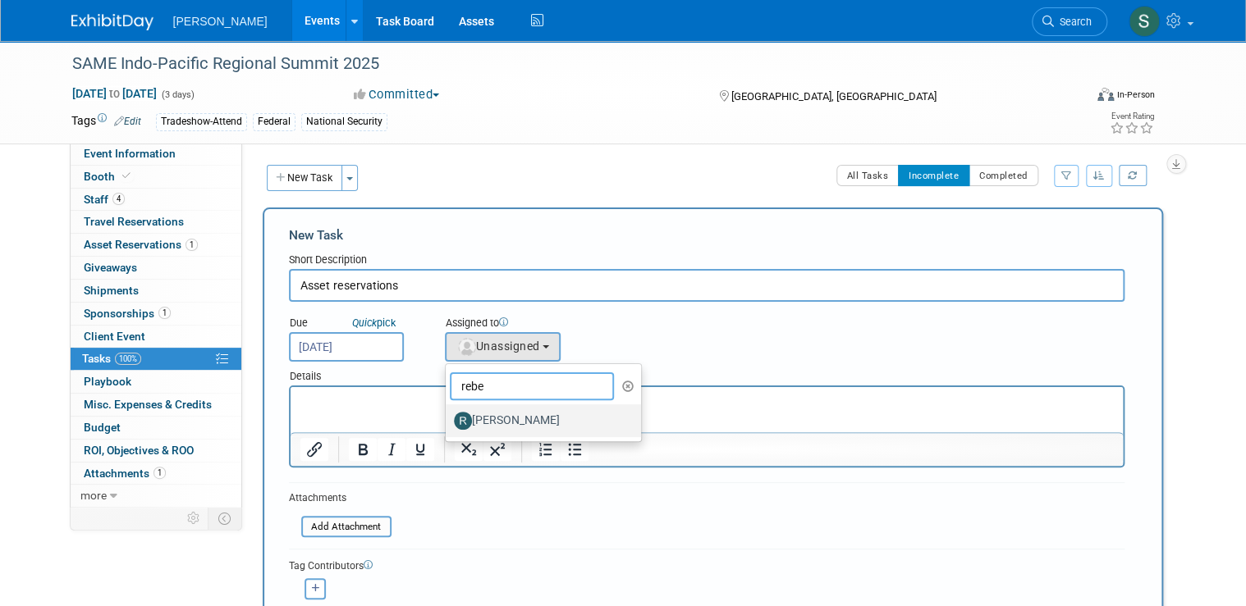
type input "rebe"
click at [528, 414] on label "[PERSON_NAME]" at bounding box center [540, 421] width 172 height 26
click at [448, 414] on input "[PERSON_NAME]" at bounding box center [442, 419] width 11 height 11
select select "844a177d-a181-44ff-a72a-5731d68e4351"
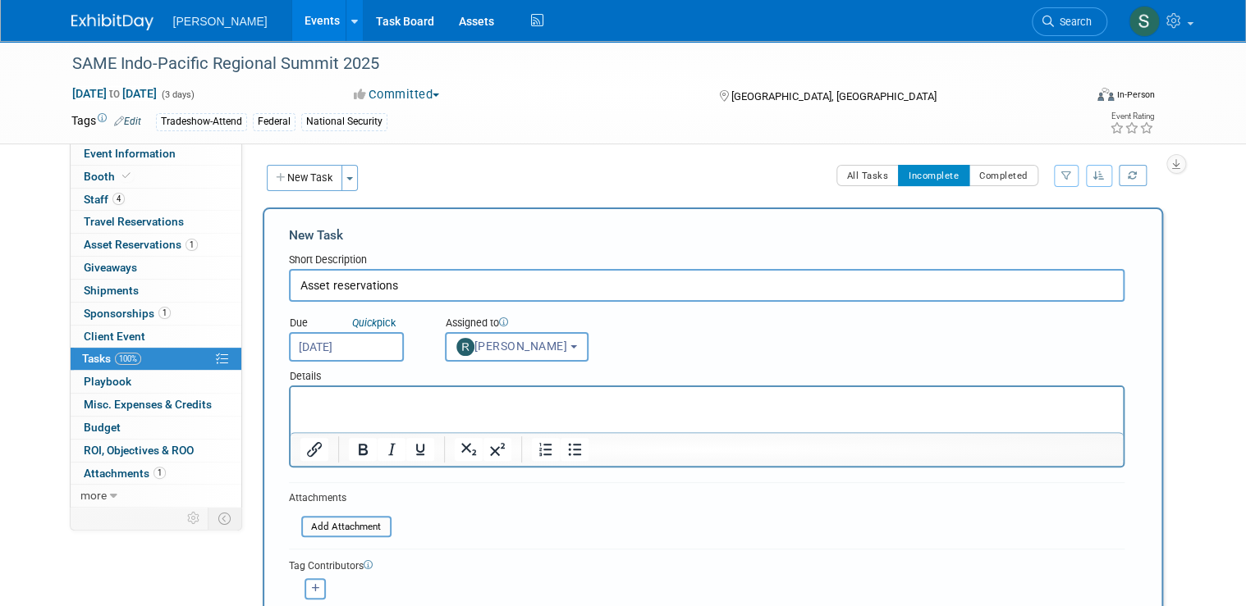
click at [399, 410] on html at bounding box center [706, 398] width 832 height 23
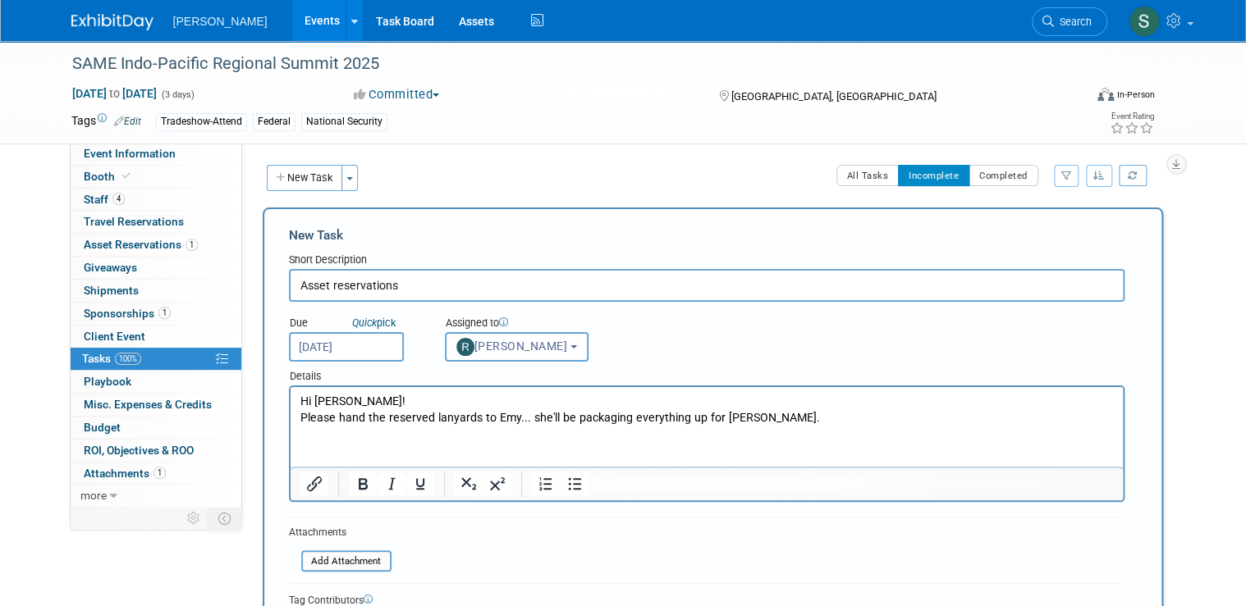
click at [721, 423] on p "Please hand the reserved lanyards to Emy... she'll be packaging everything up f…" at bounding box center [706, 418] width 813 height 16
click at [719, 416] on p "Please hand the reserved lanyards to Emy... she'll be packaging everything up f…" at bounding box center [706, 418] width 813 height 16
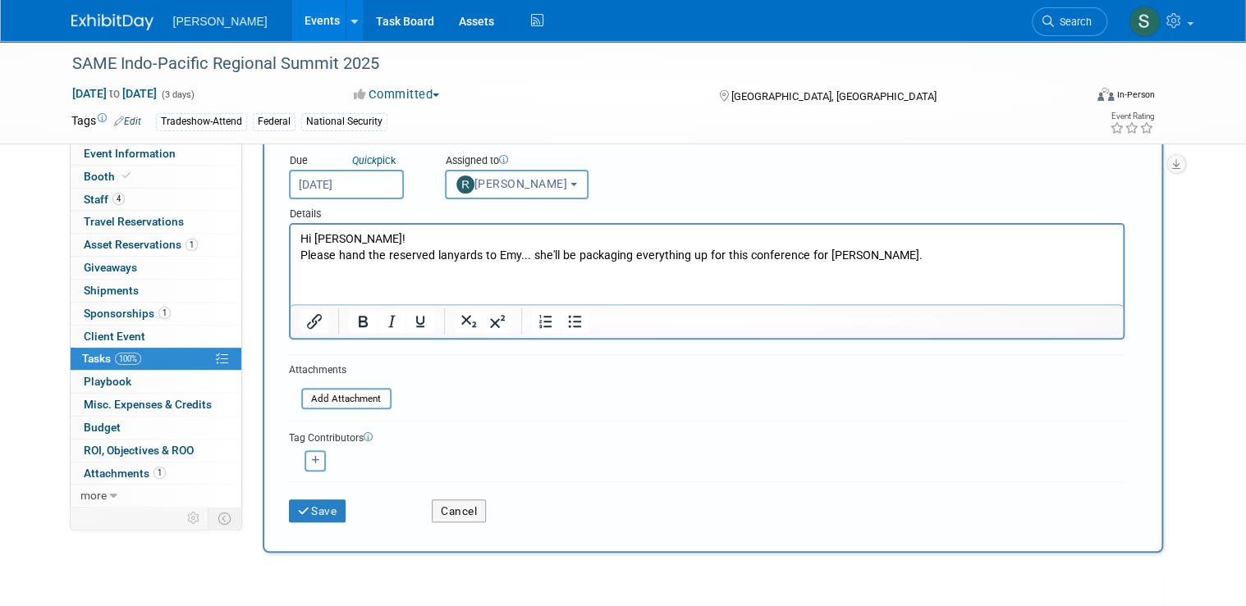
scroll to position [197, 0]
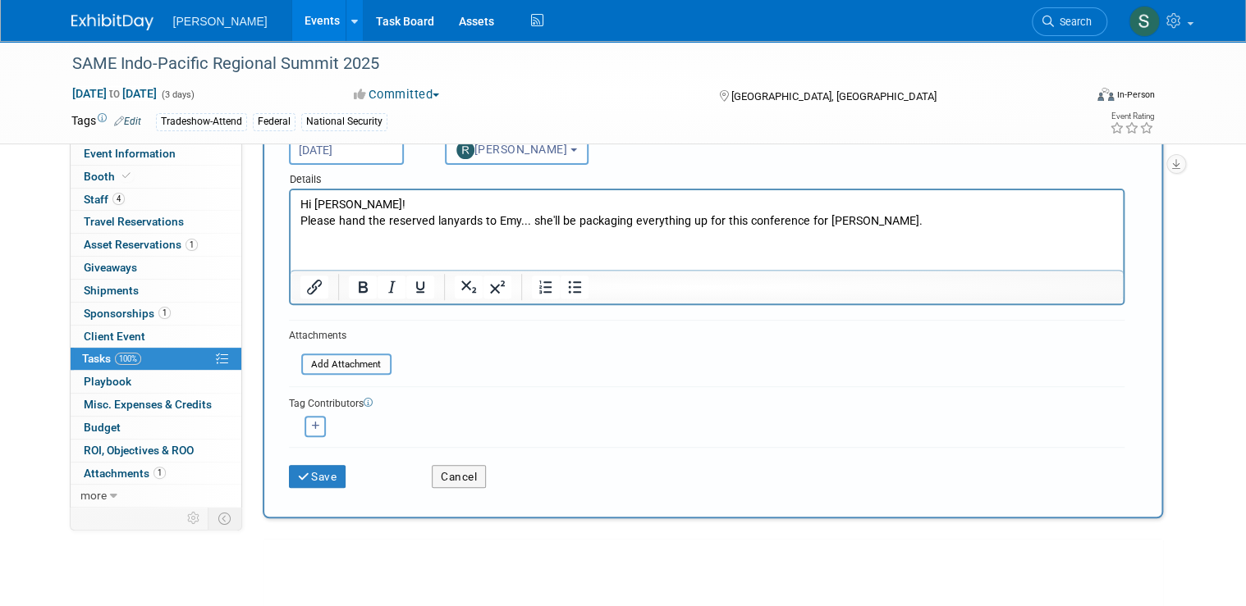
click at [312, 422] on icon "button" at bounding box center [316, 426] width 8 height 9
select select
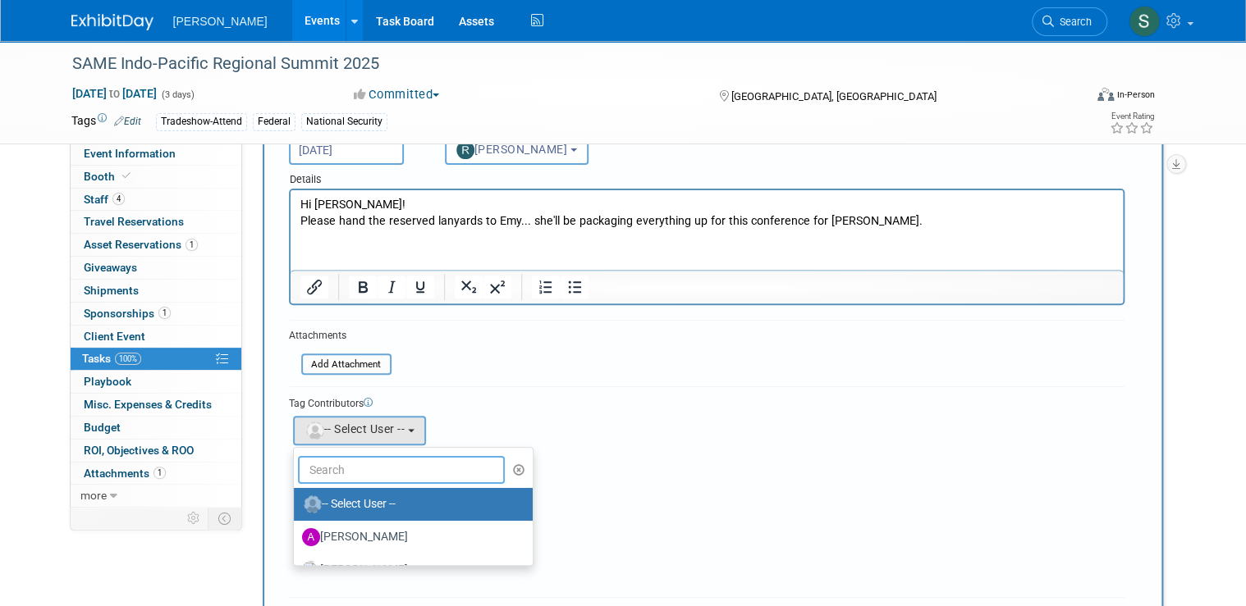
click at [383, 459] on input "text" at bounding box center [402, 470] width 208 height 28
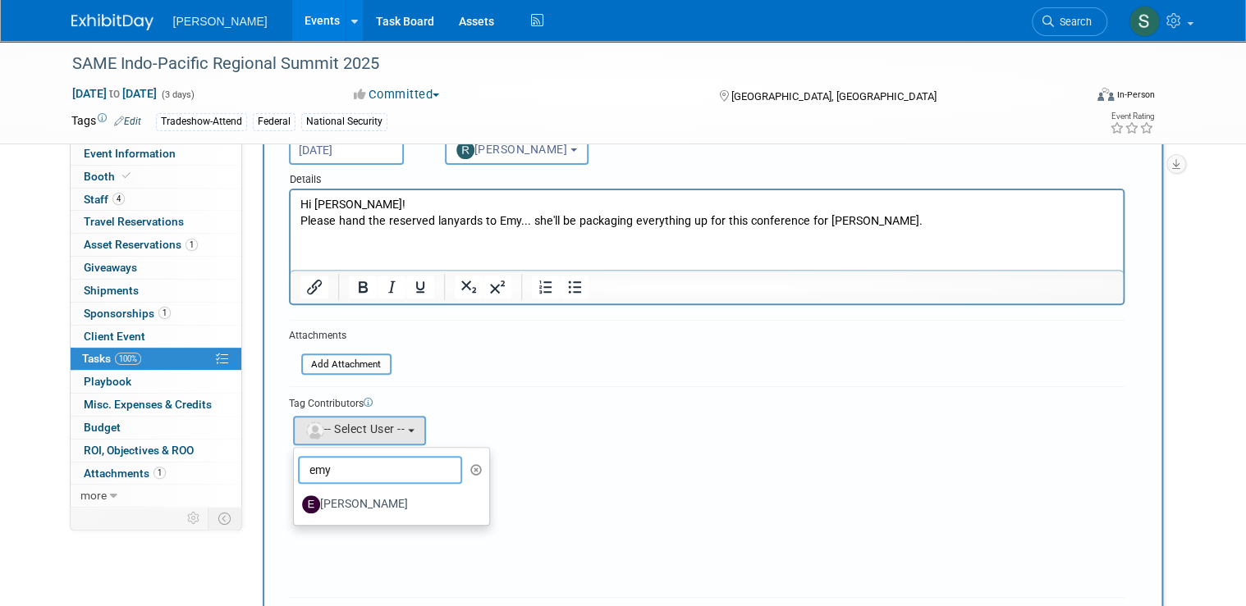
scroll to position [263, 0]
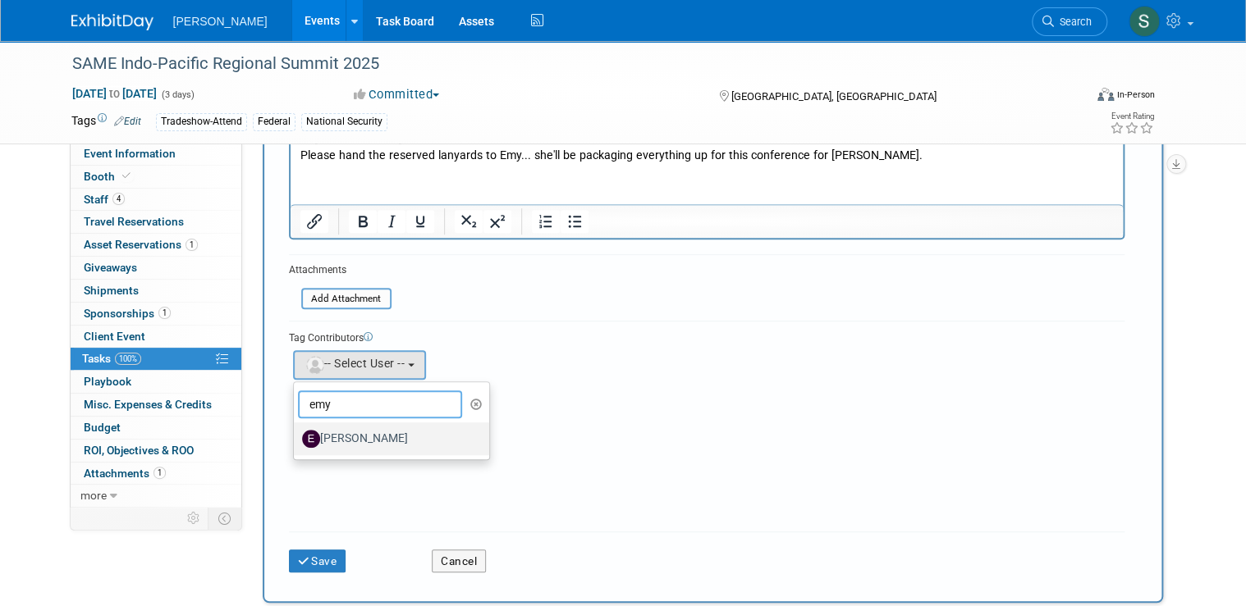
type input "emy"
click at [338, 446] on label "[PERSON_NAME]" at bounding box center [388, 439] width 172 height 26
click at [296, 442] on input "[PERSON_NAME]" at bounding box center [291, 437] width 11 height 11
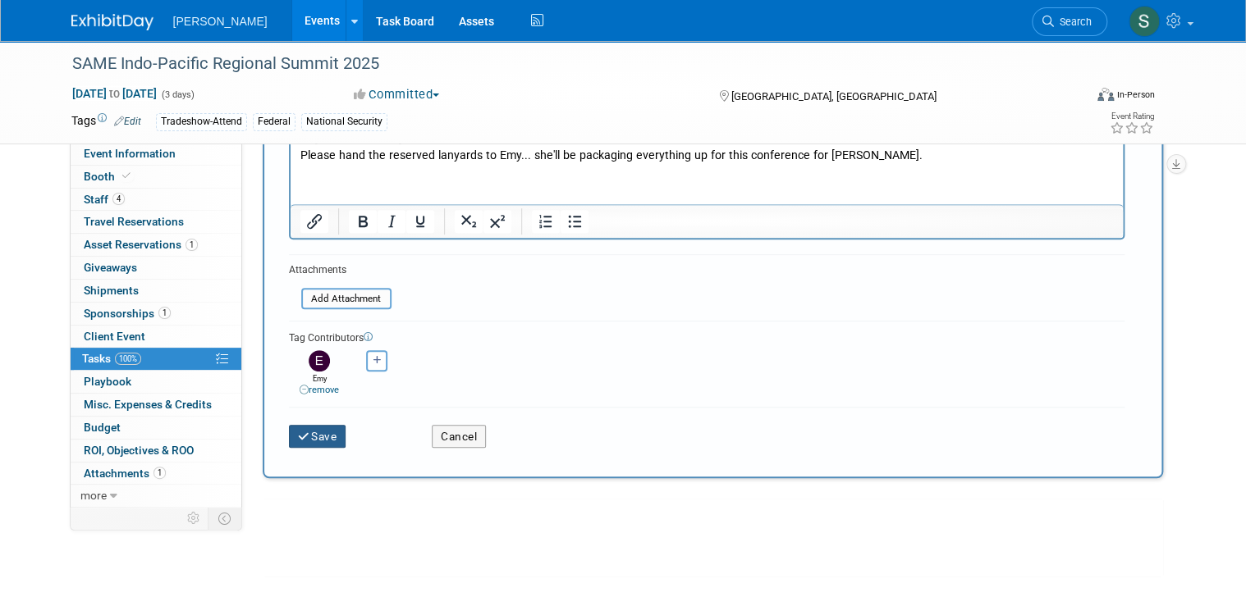
click at [332, 437] on button "Save" at bounding box center [317, 436] width 57 height 23
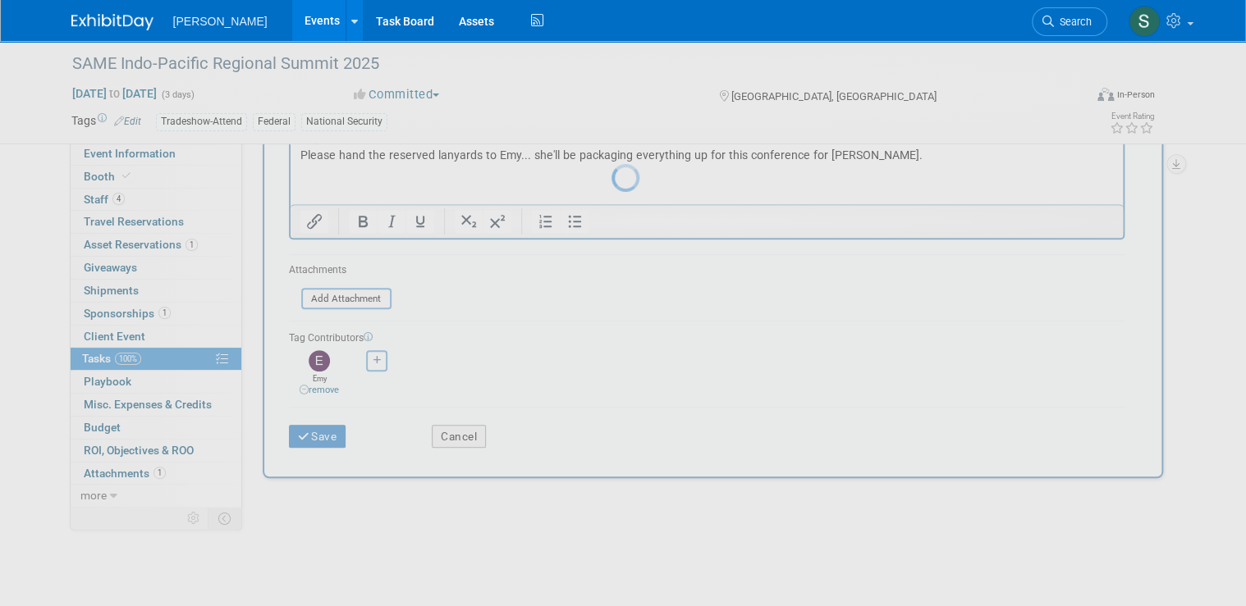
scroll to position [0, 0]
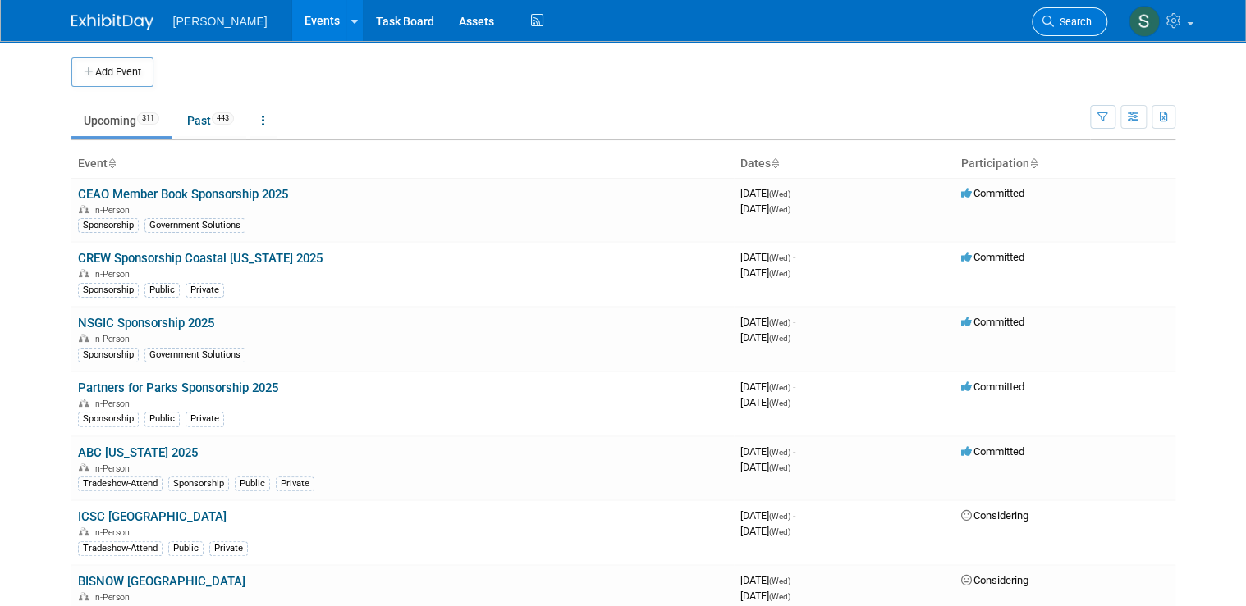
click at [609, 20] on span "Search" at bounding box center [1073, 22] width 38 height 12
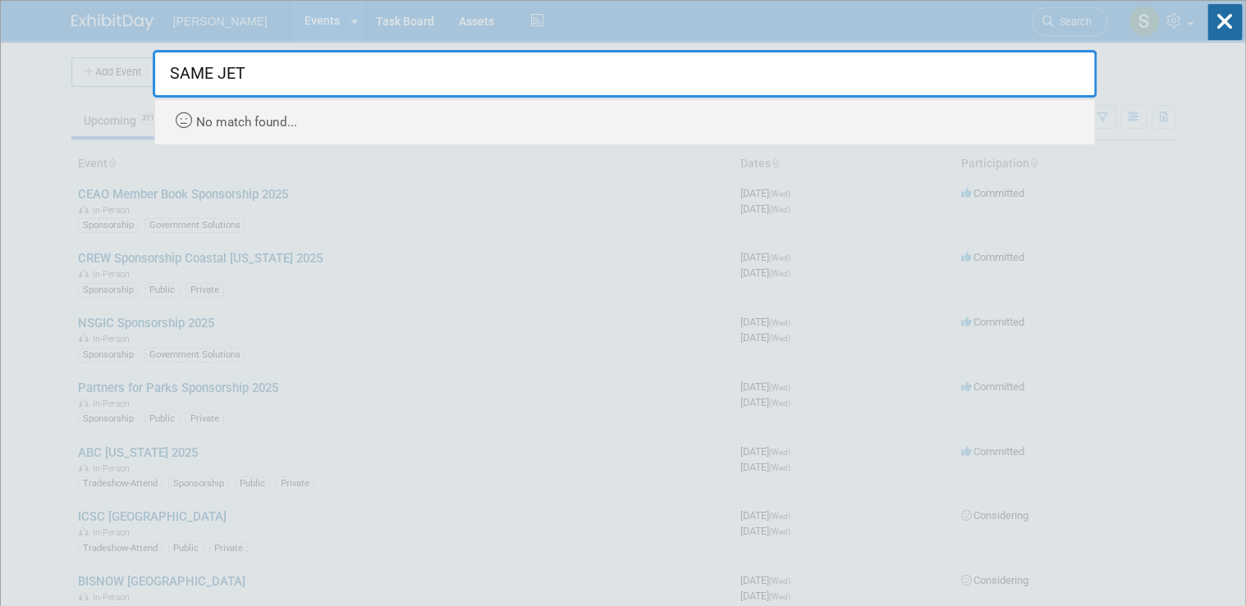
drag, startPoint x: 286, startPoint y: 74, endPoint x: 220, endPoint y: 69, distance: 66.7
click at [220, 69] on input "SAME JET" at bounding box center [625, 74] width 944 height 48
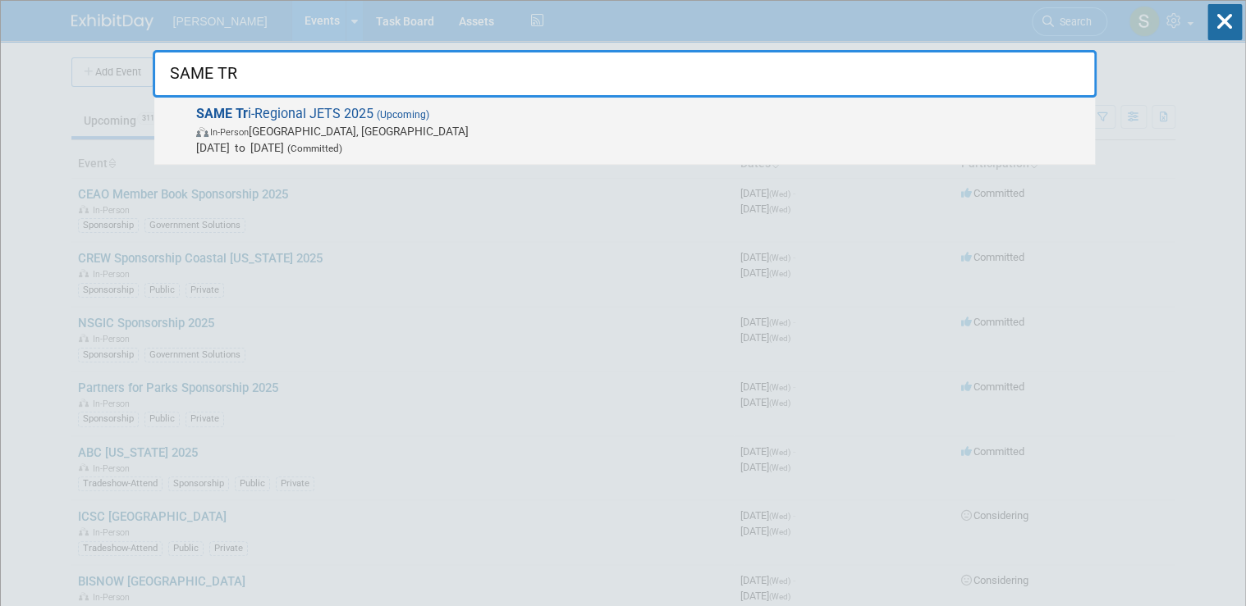
type input "SAME TR"
click at [283, 118] on span "SAME Tr i-Regional JETS 2025 (Upcoming) In-Person Jacksonville, FL Oct 21, 2025…" at bounding box center [638, 131] width 895 height 50
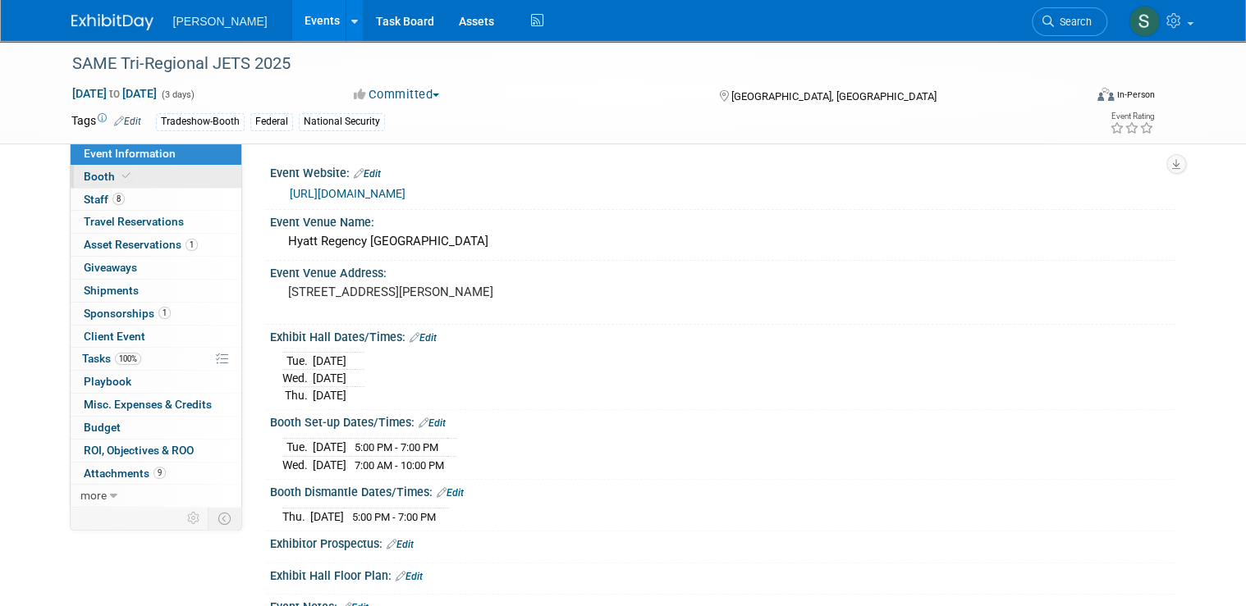
click at [135, 181] on link "Booth" at bounding box center [156, 177] width 171 height 22
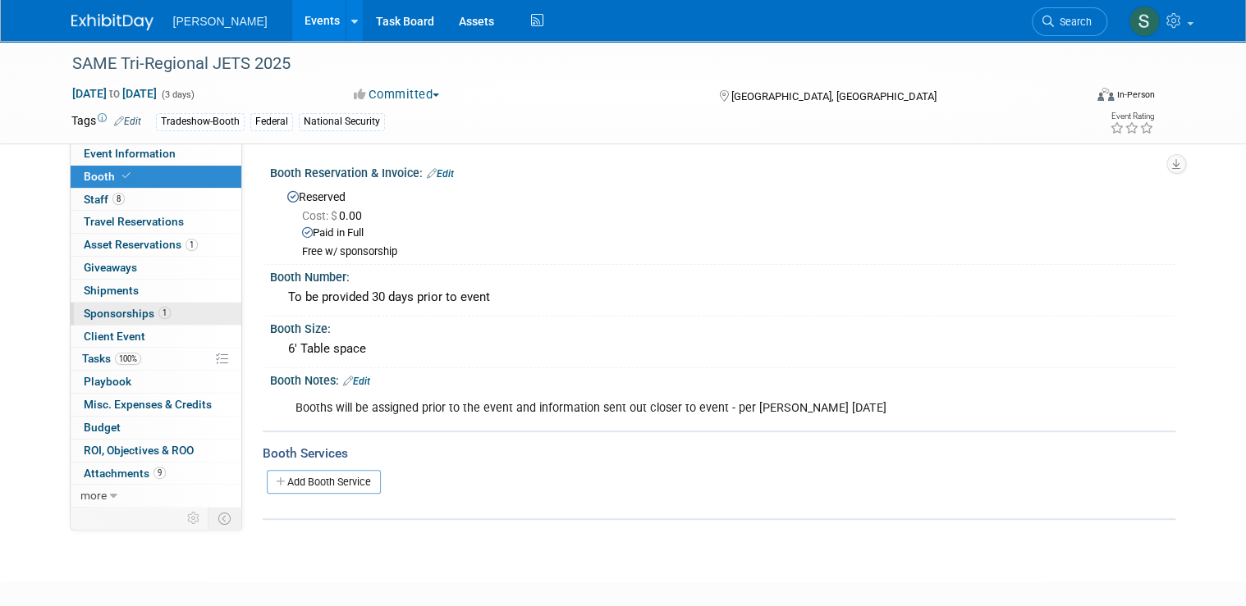
click at [163, 311] on link "1 Sponsorships 1" at bounding box center [156, 314] width 171 height 22
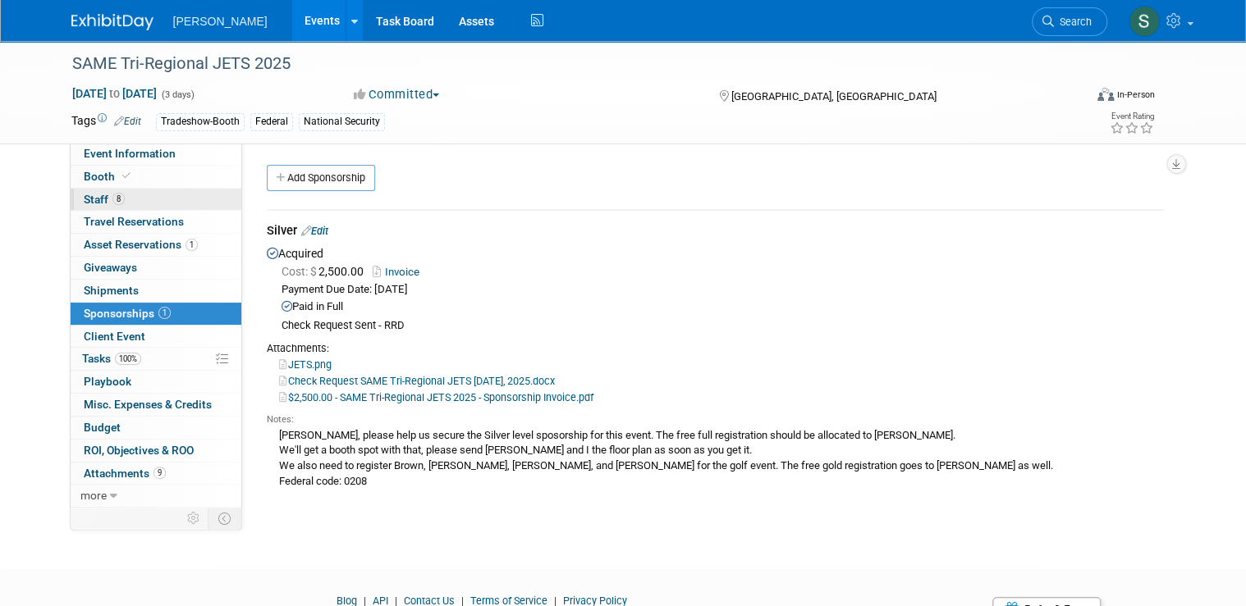
click at [158, 200] on link "8 Staff 8" at bounding box center [156, 200] width 171 height 22
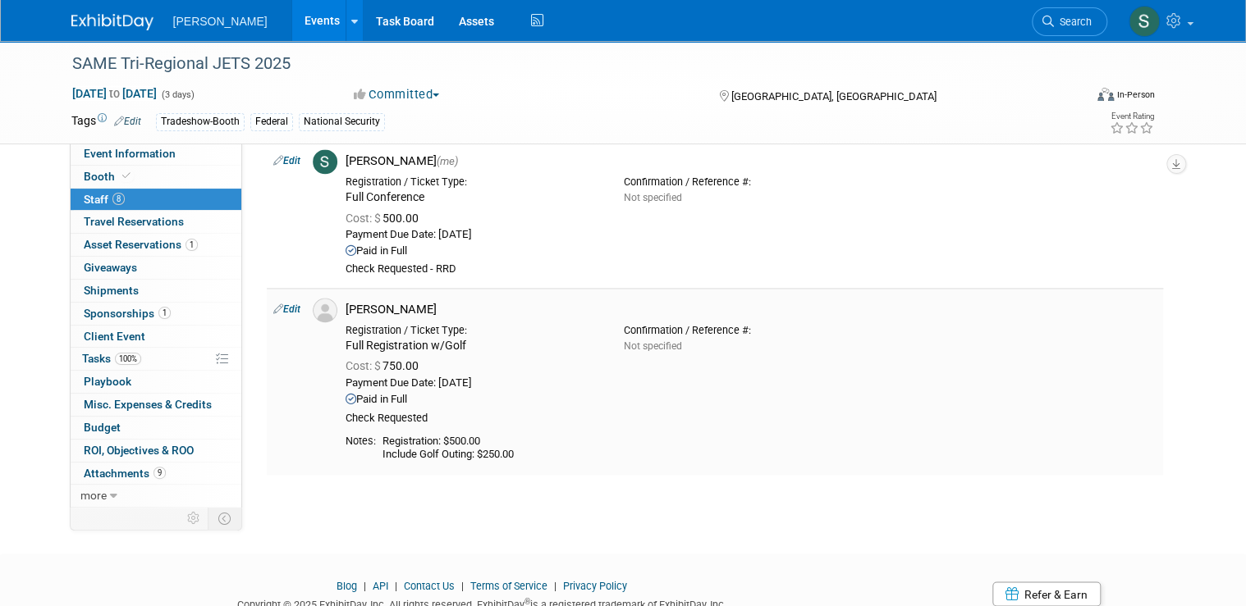
scroll to position [1211, 0]
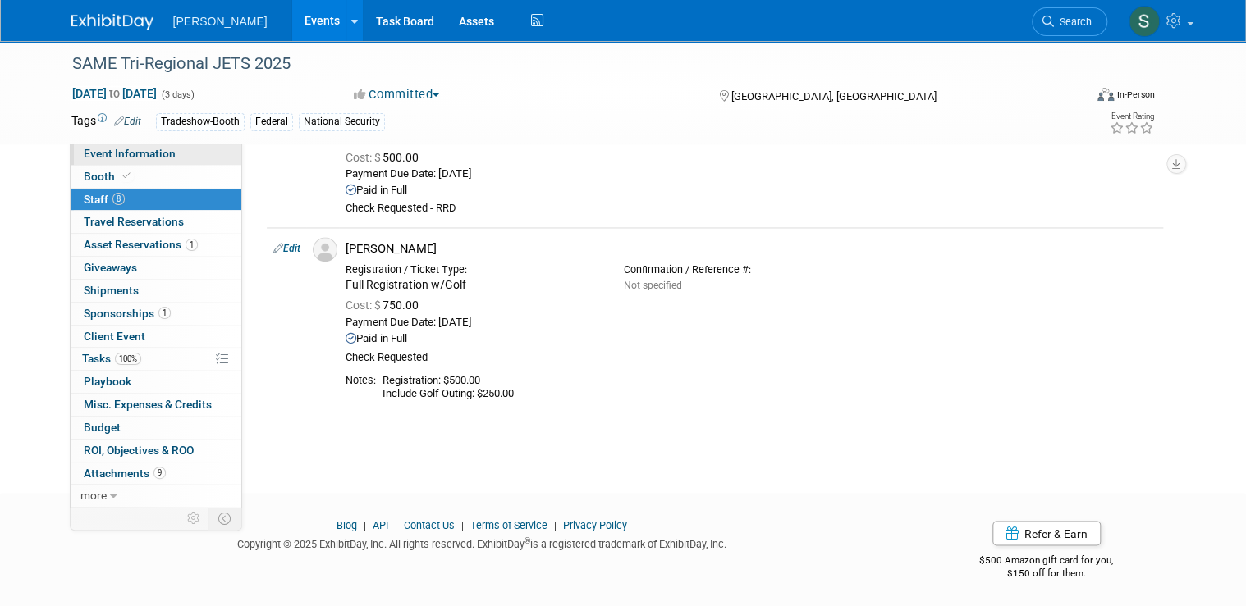
click at [139, 153] on span "Event Information" at bounding box center [130, 153] width 92 height 13
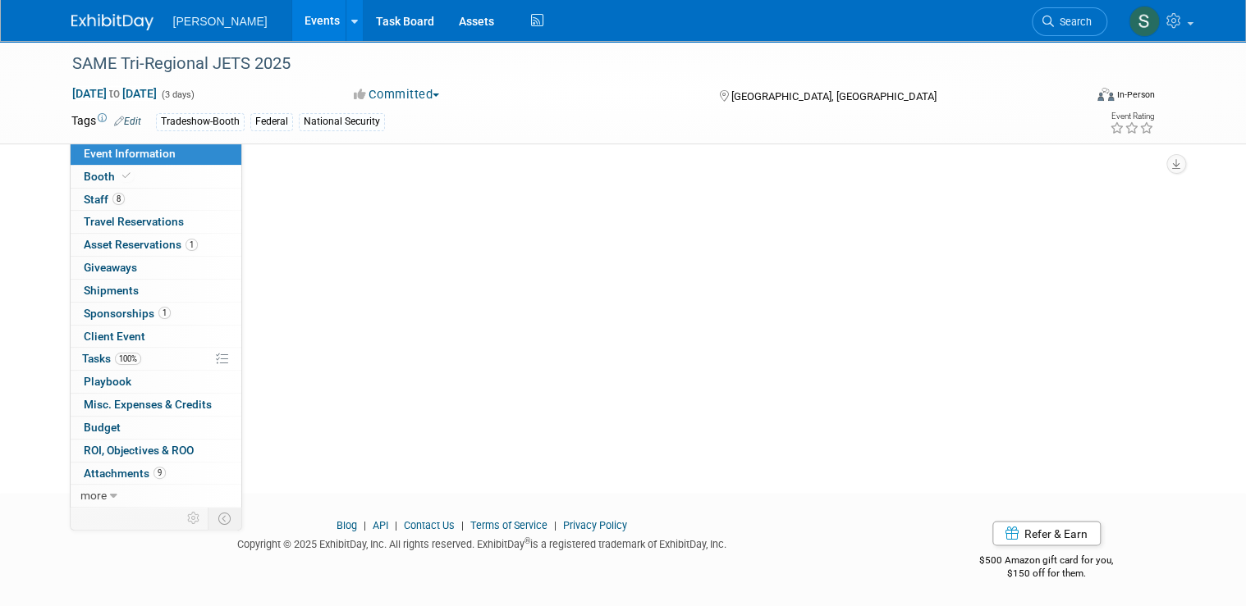
scroll to position [0, 0]
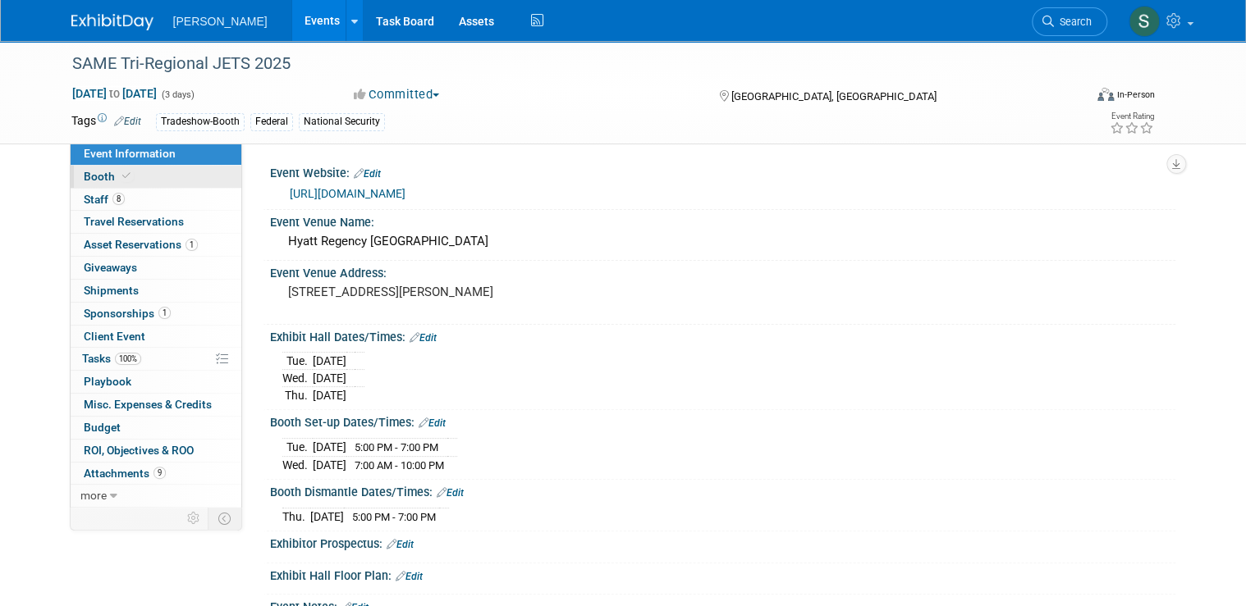
click at [133, 174] on link "Booth" at bounding box center [156, 177] width 171 height 22
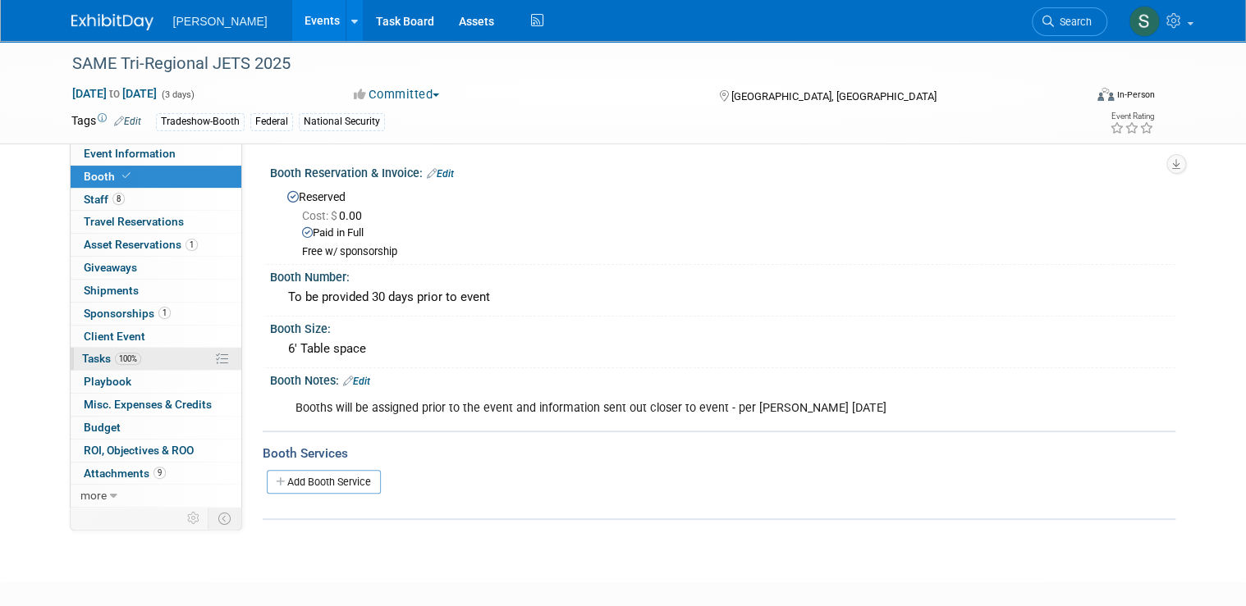
click at [160, 355] on link "100% Tasks 100%" at bounding box center [156, 359] width 171 height 22
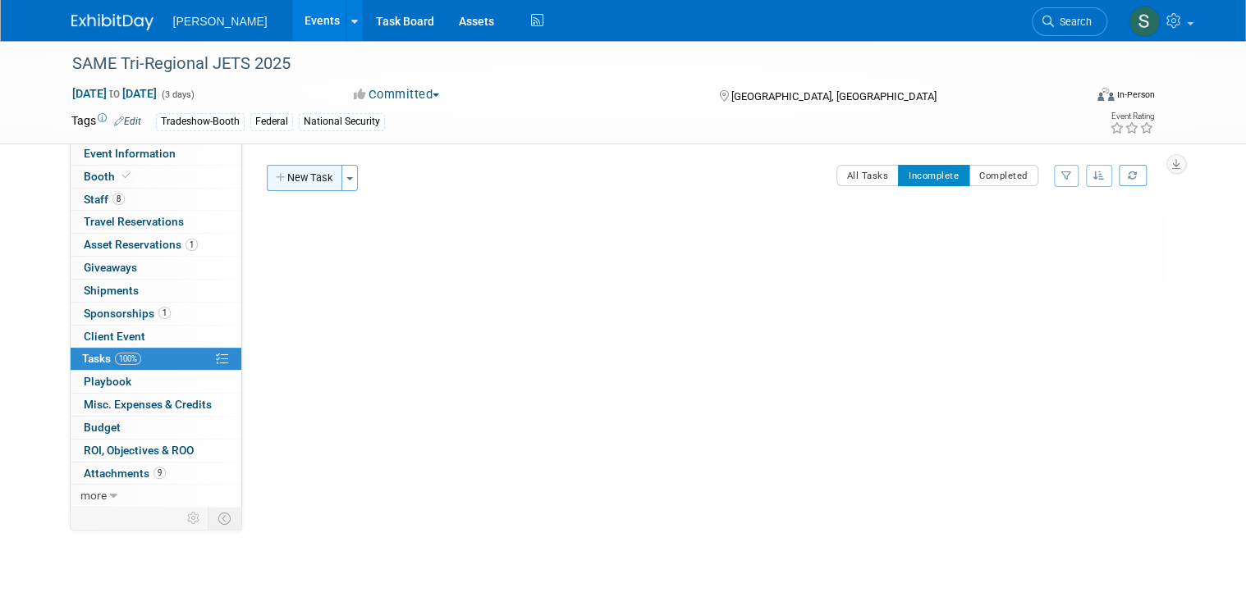
click at [303, 179] on button "New Task" at bounding box center [305, 178] width 76 height 26
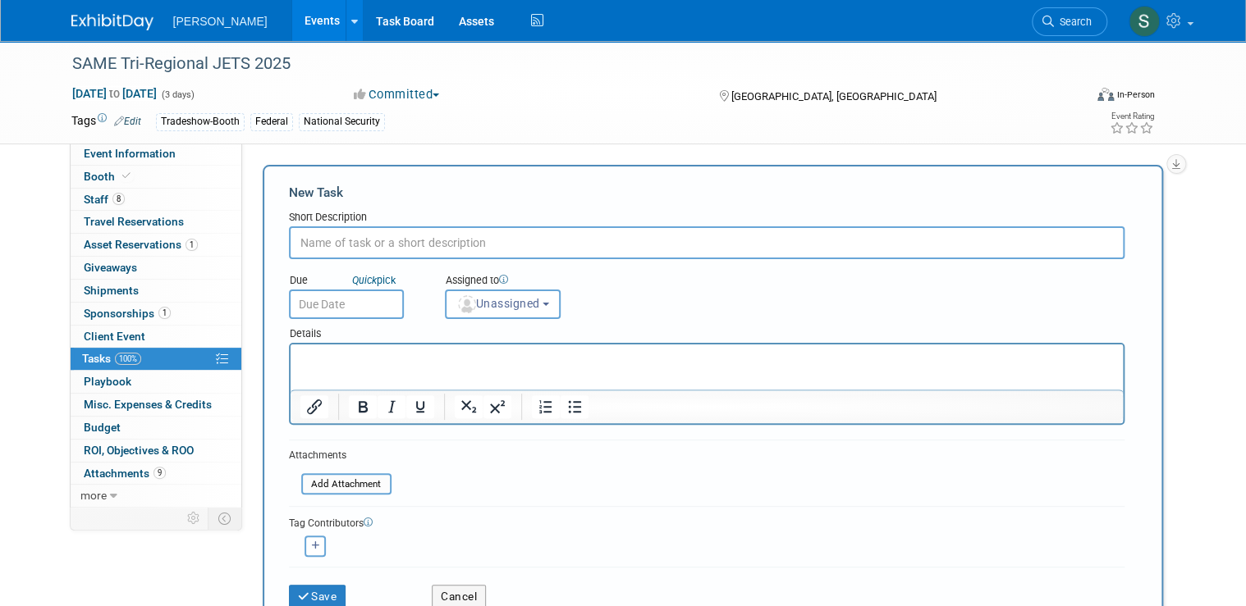
click at [468, 236] on input "text" at bounding box center [706, 243] width 835 height 33
type input "B"
type input "S"
type input "Booth schedule details"
click at [345, 303] on input "text" at bounding box center [346, 305] width 115 height 30
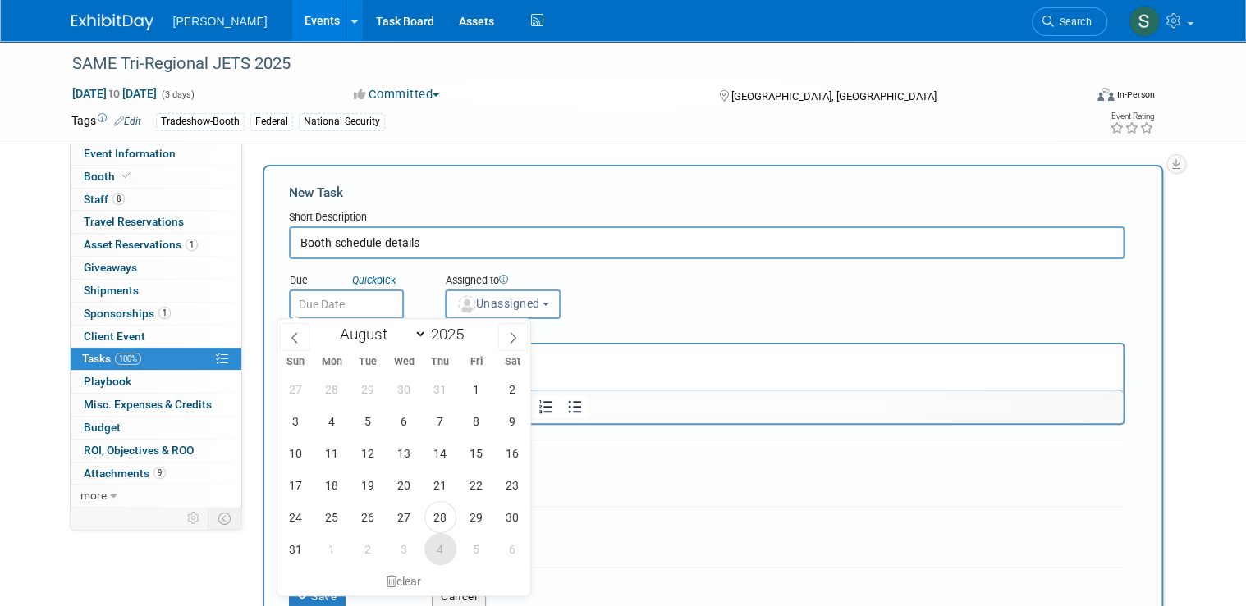
click at [436, 557] on span "4" at bounding box center [440, 549] width 32 height 32
type input "Sep 4, 2025"
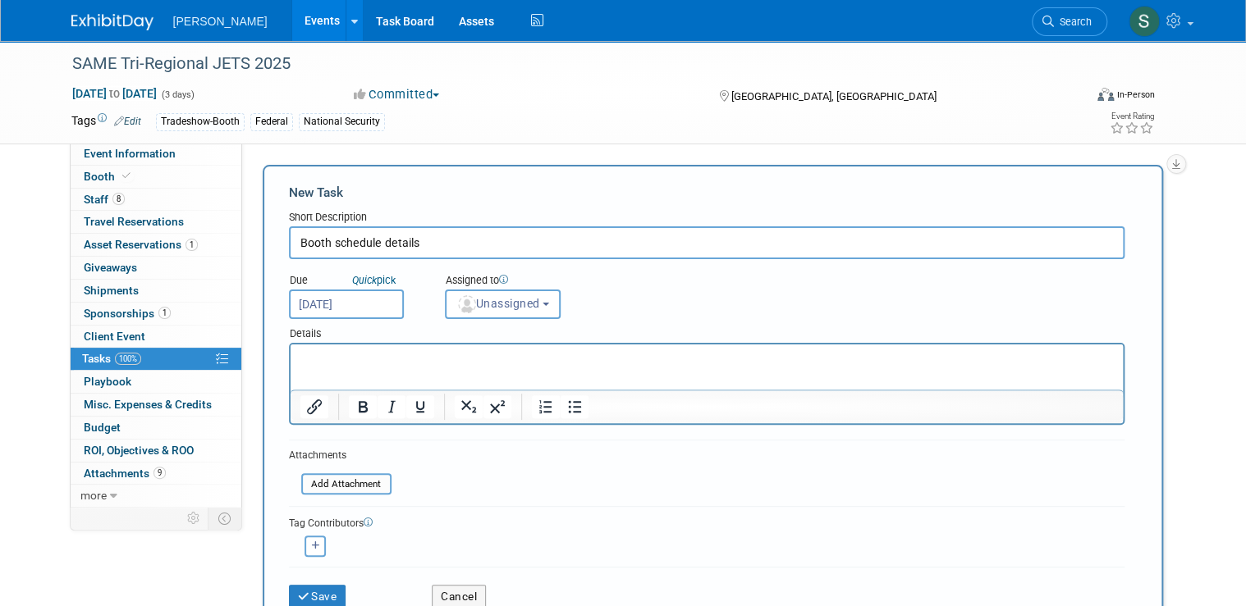
click at [455, 368] on html at bounding box center [706, 356] width 832 height 23
click at [505, 305] on span "Unassigned" at bounding box center [498, 303] width 84 height 13
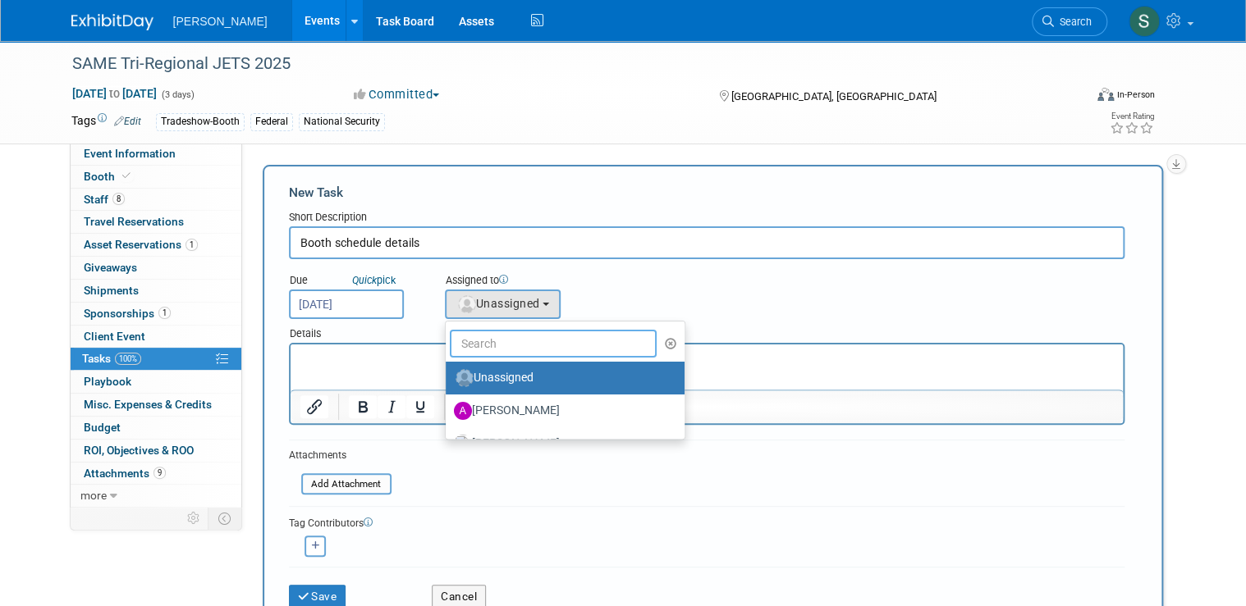
click at [498, 343] on input "text" at bounding box center [554, 344] width 208 height 28
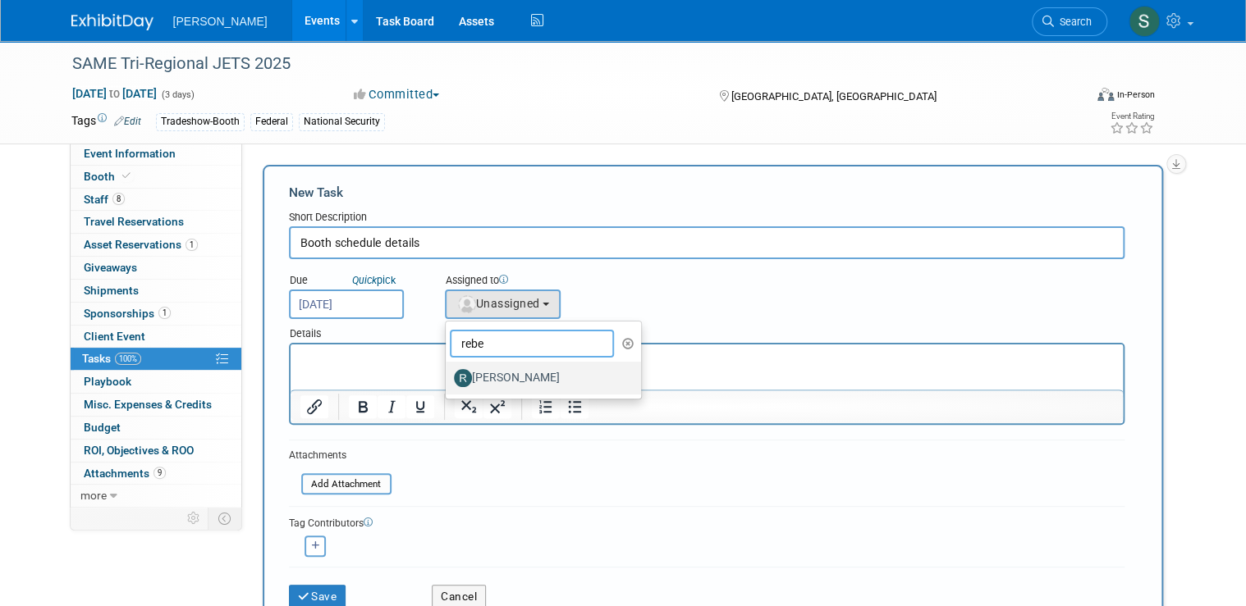
type input "rebe"
click at [504, 368] on label "[PERSON_NAME]" at bounding box center [540, 378] width 172 height 26
click at [448, 371] on input "[PERSON_NAME]" at bounding box center [442, 376] width 11 height 11
select select "844a177d-a181-44ff-a72a-5731d68e4351"
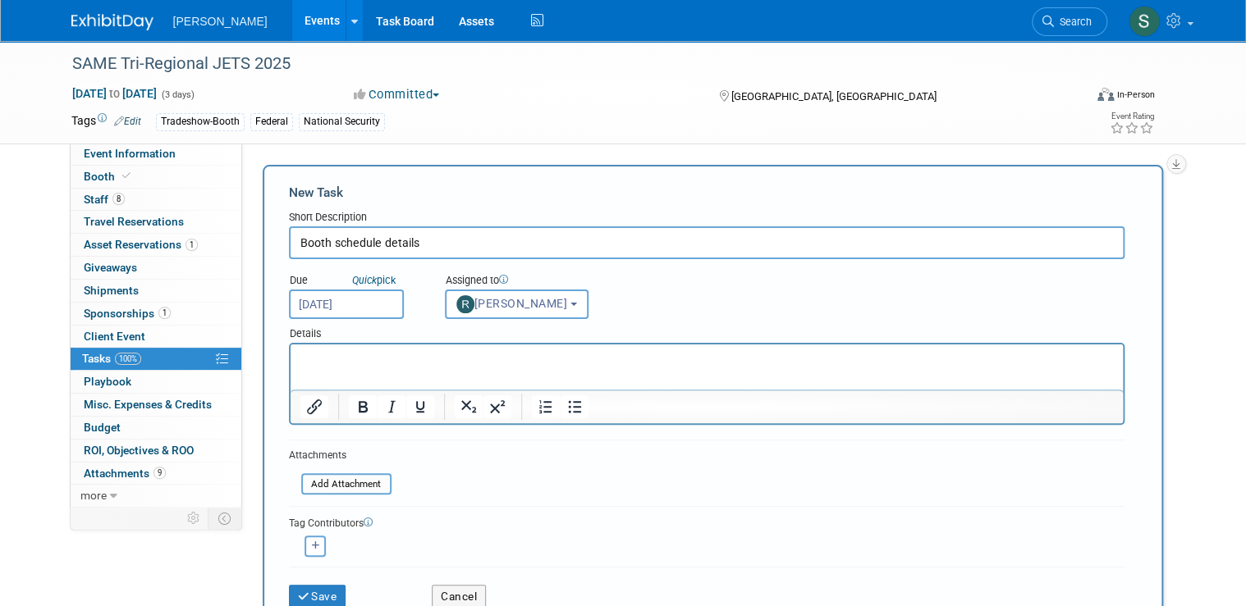
click at [436, 360] on p "Rich Text Area. Press ALT-0 for help." at bounding box center [706, 359] width 813 height 16
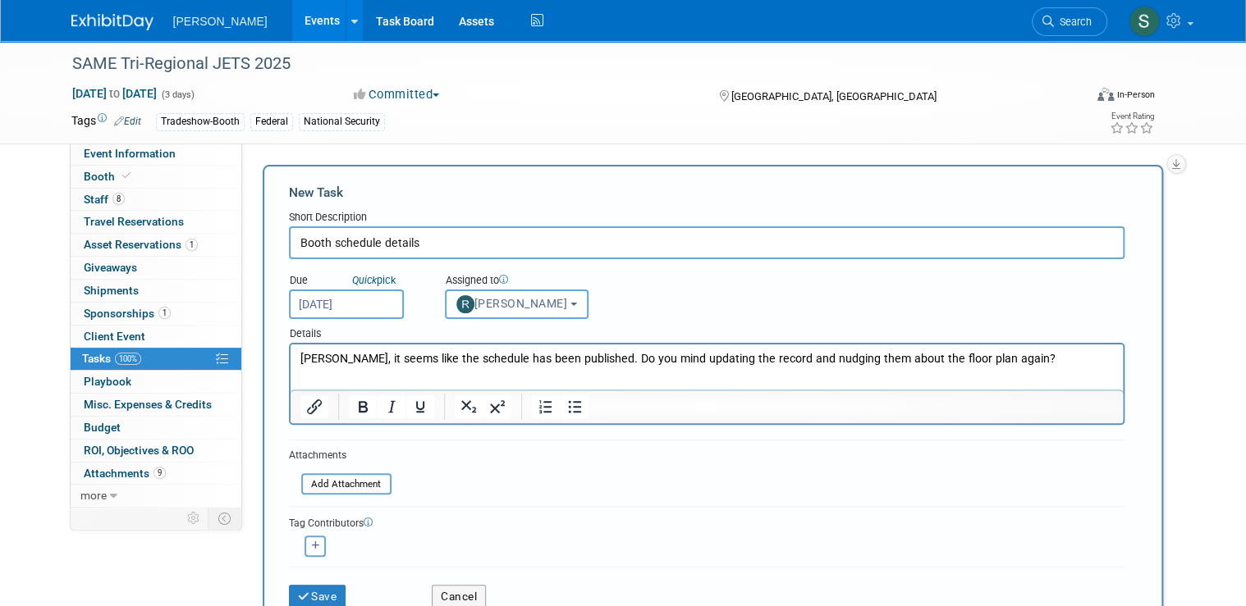
click at [348, 309] on input "Sep 4, 2025" at bounding box center [346, 305] width 115 height 30
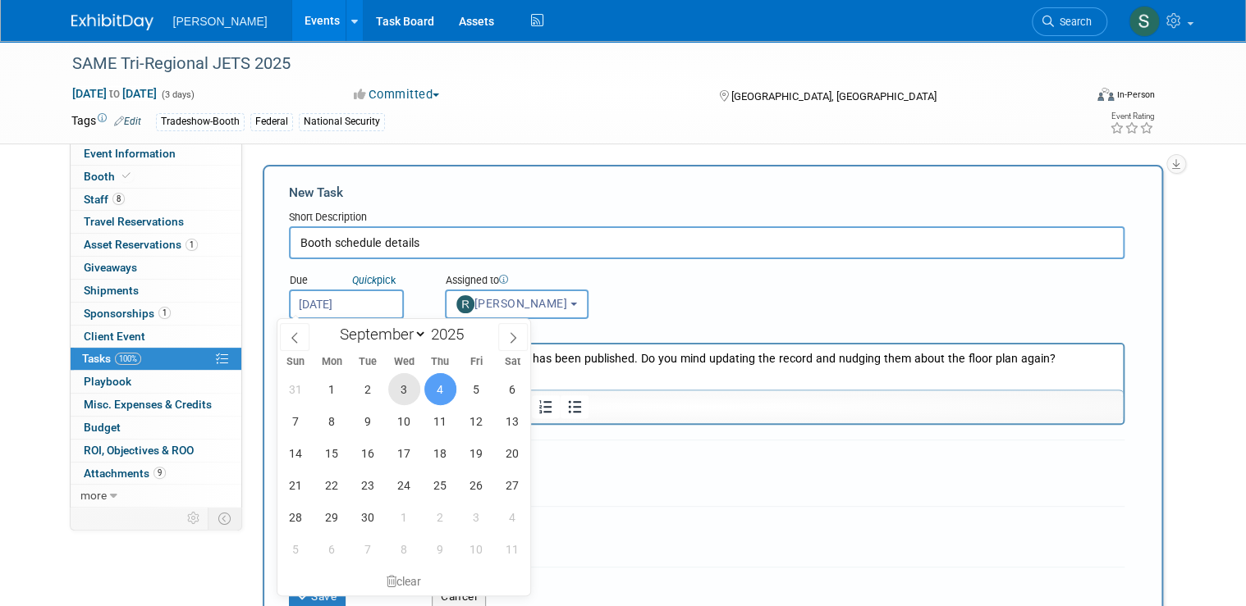
drag, startPoint x: 399, startPoint y: 385, endPoint x: 121, endPoint y: 42, distance: 441.7
click at [400, 385] on span "3" at bounding box center [404, 389] width 32 height 32
type input "Sep 3, 2025"
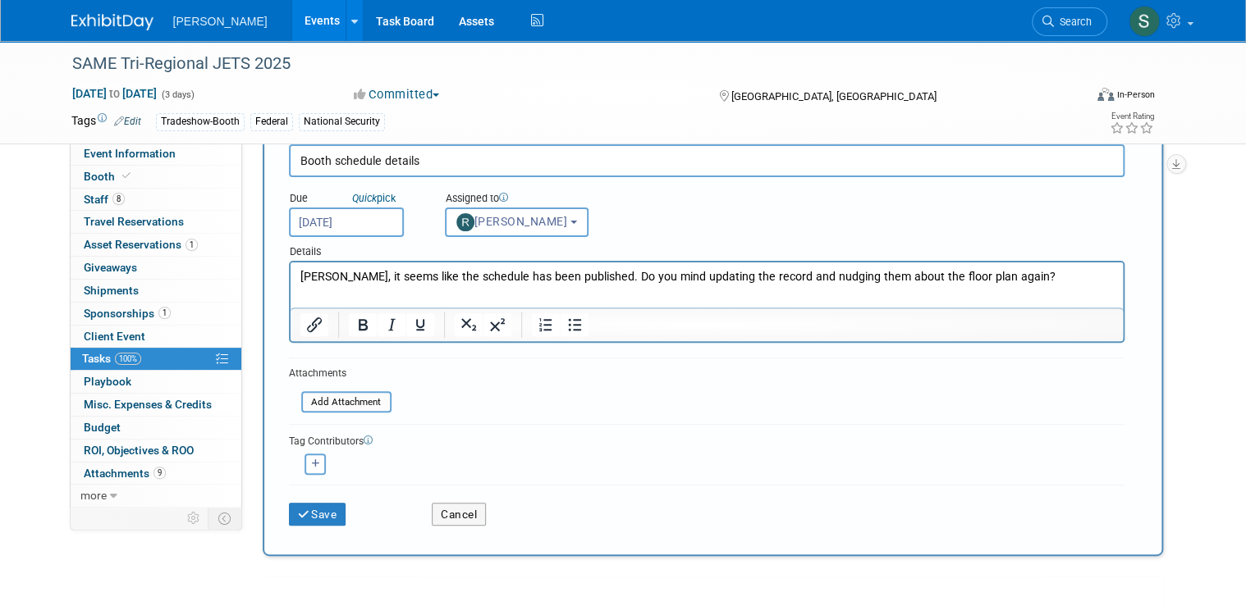
scroll to position [66, 0]
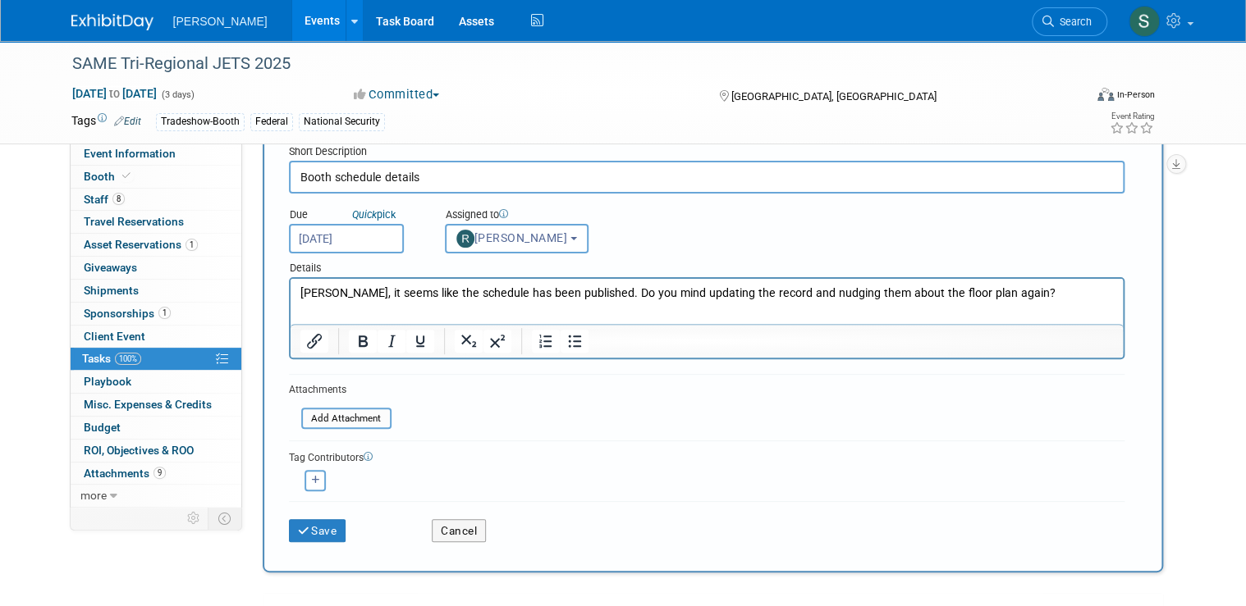
click at [1029, 302] on html "Rebecca, it seems like the schedule has been published. Do you mind updating th…" at bounding box center [706, 290] width 832 height 23
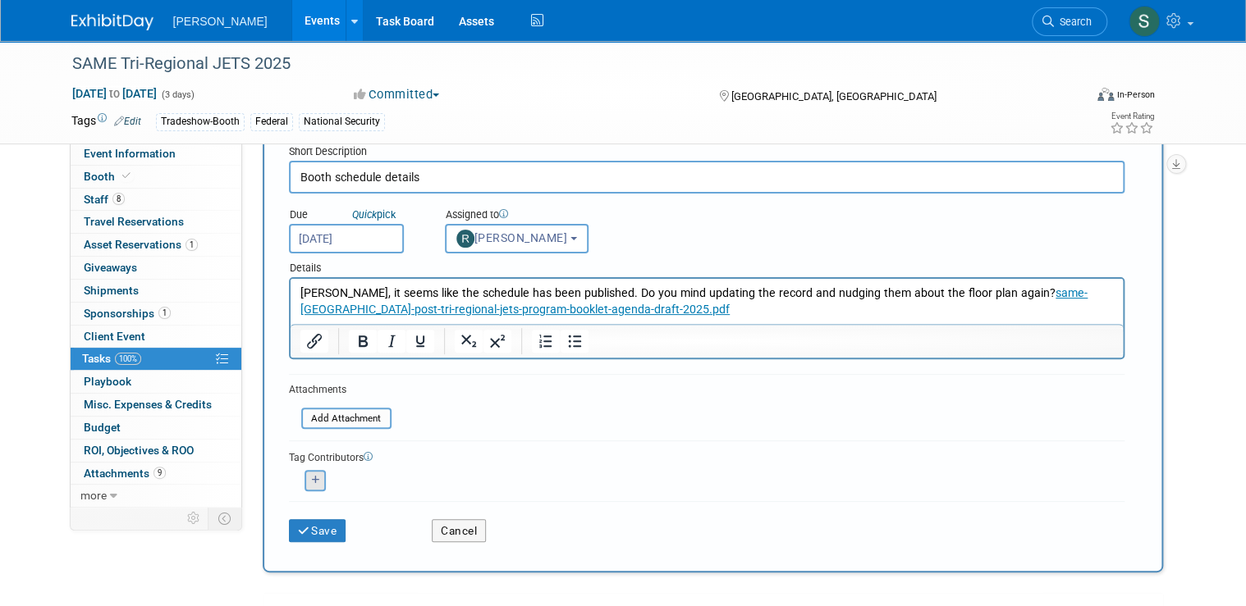
click at [312, 481] on icon "button" at bounding box center [316, 480] width 8 height 9
select select
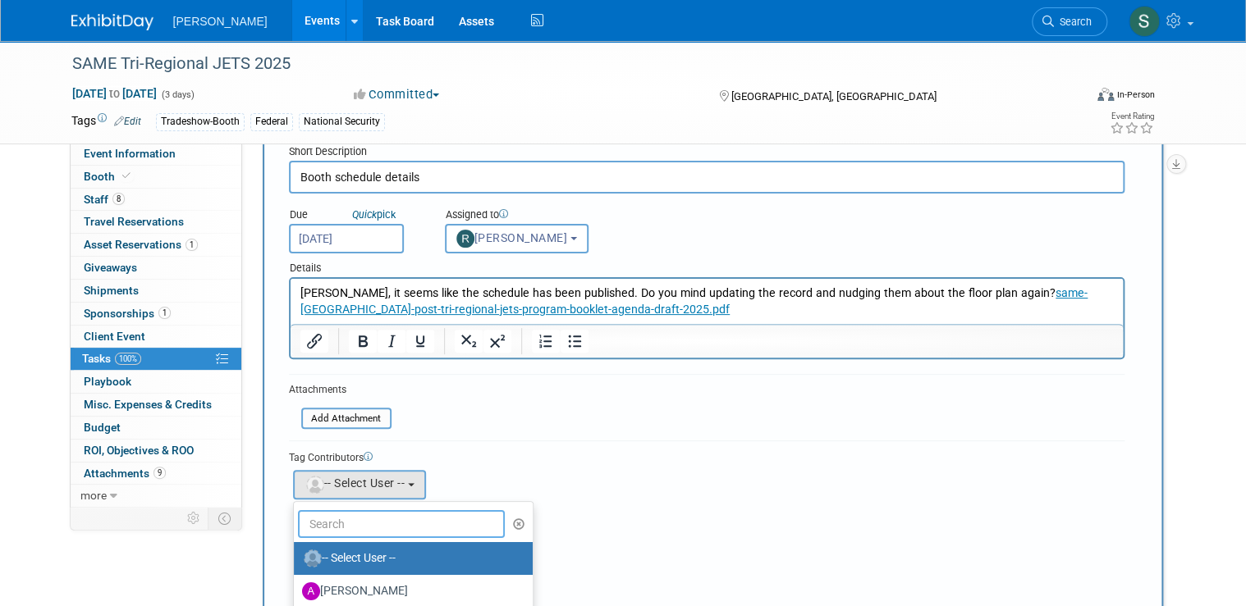
click at [370, 516] on input "text" at bounding box center [402, 524] width 208 height 28
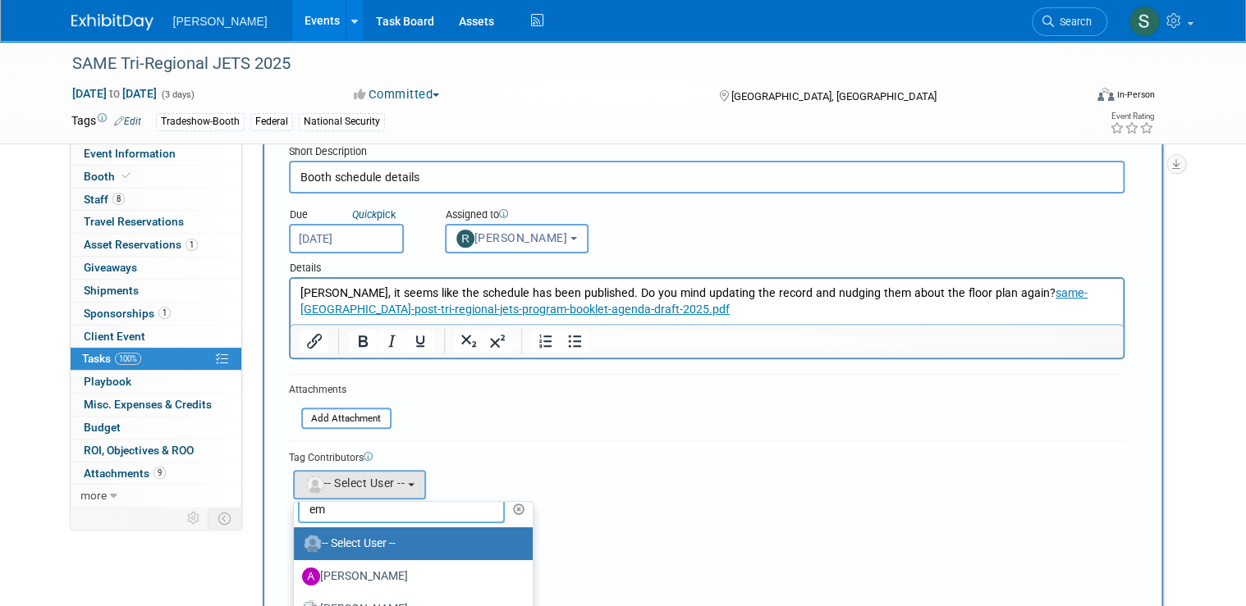
scroll to position [0, 0]
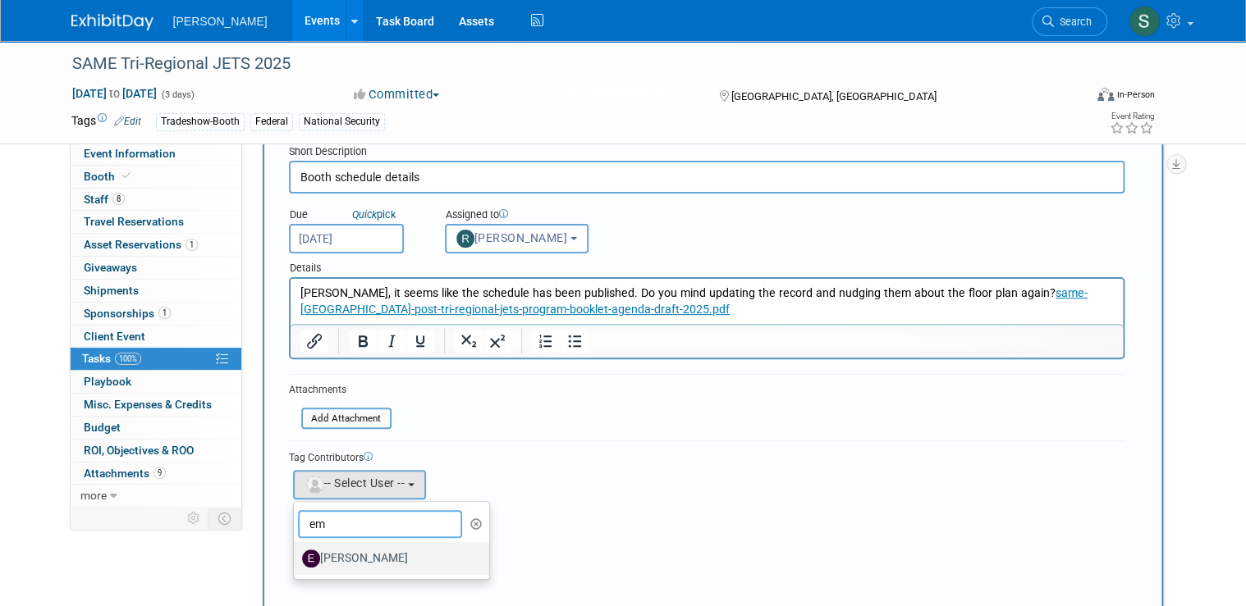
type input "em"
click at [368, 549] on label "[PERSON_NAME]" at bounding box center [388, 559] width 172 height 26
click at [296, 551] on input "[PERSON_NAME]" at bounding box center [291, 556] width 11 height 11
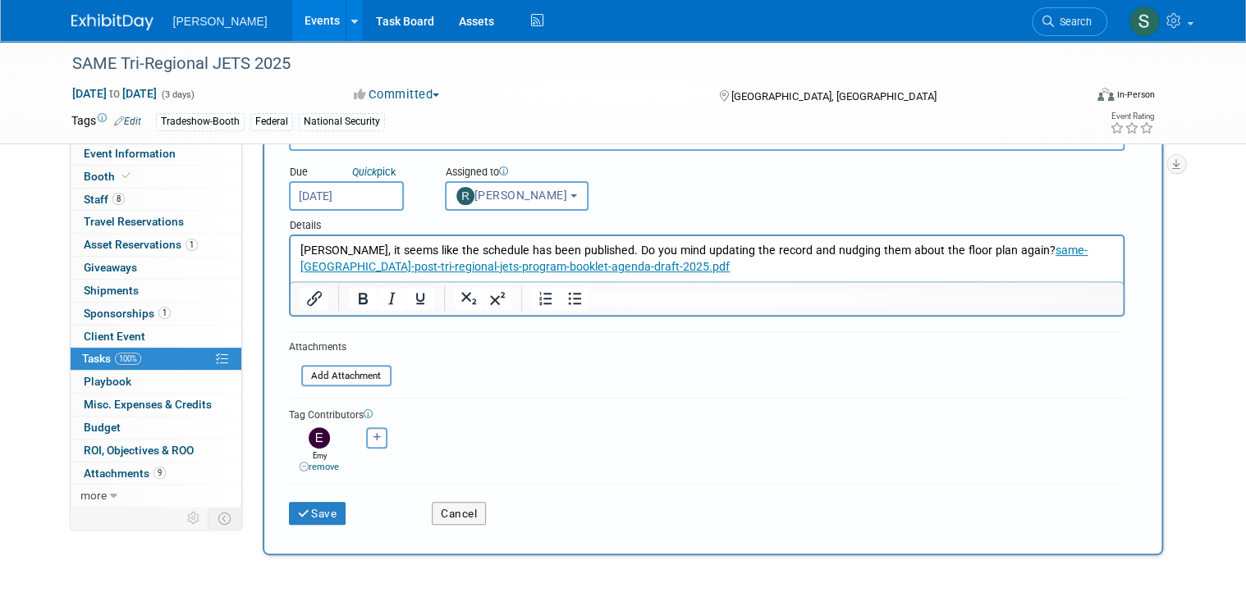
scroll to position [131, 0]
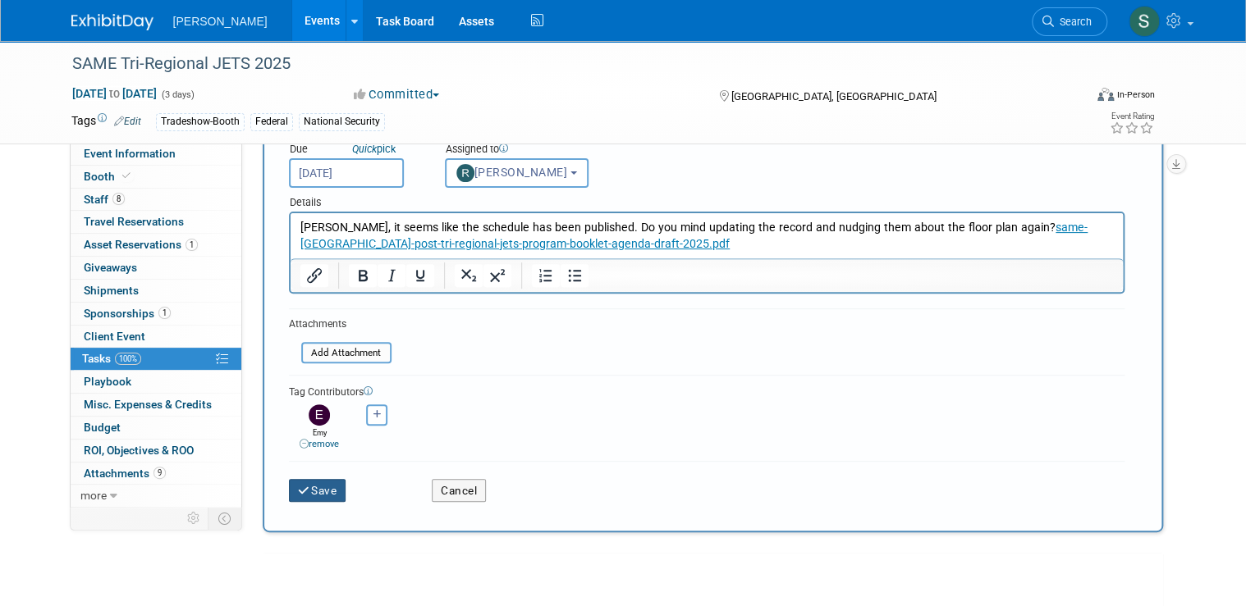
click at [320, 491] on button "Save" at bounding box center [317, 490] width 57 height 23
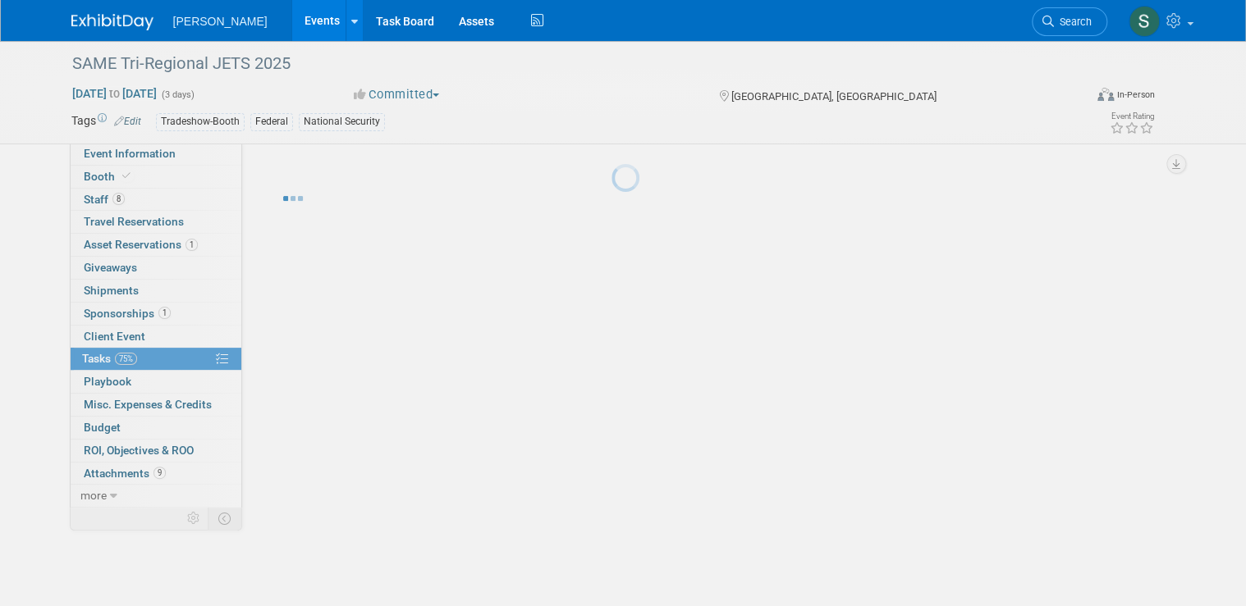
scroll to position [0, 0]
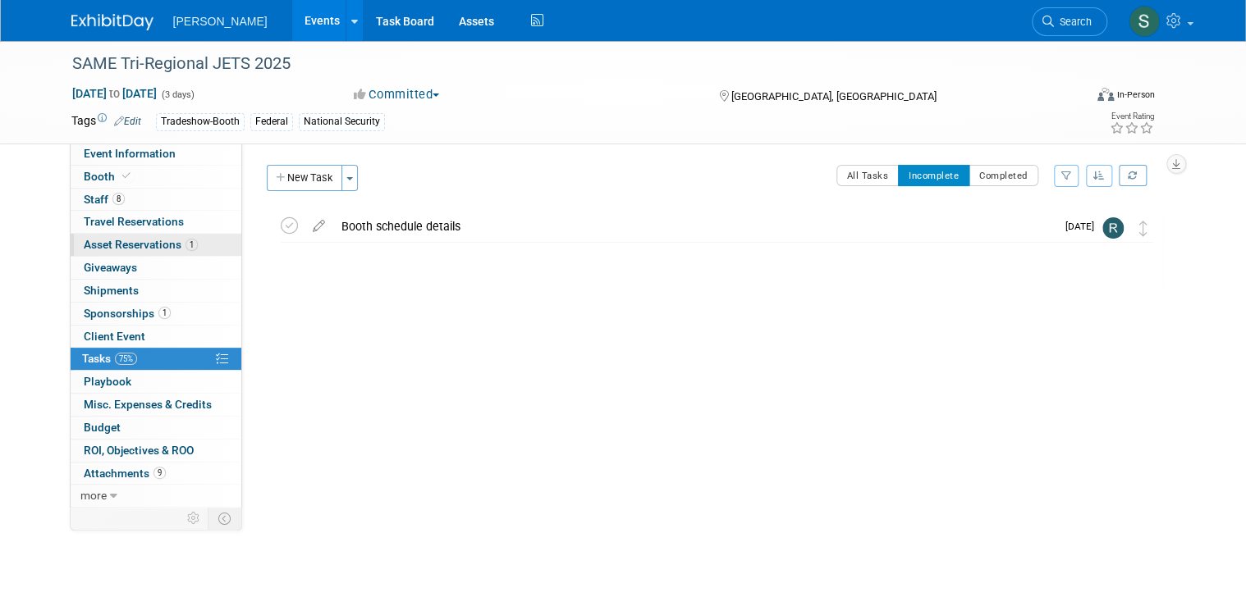
click at [164, 253] on link "1 Asset Reservations 1" at bounding box center [156, 245] width 171 height 22
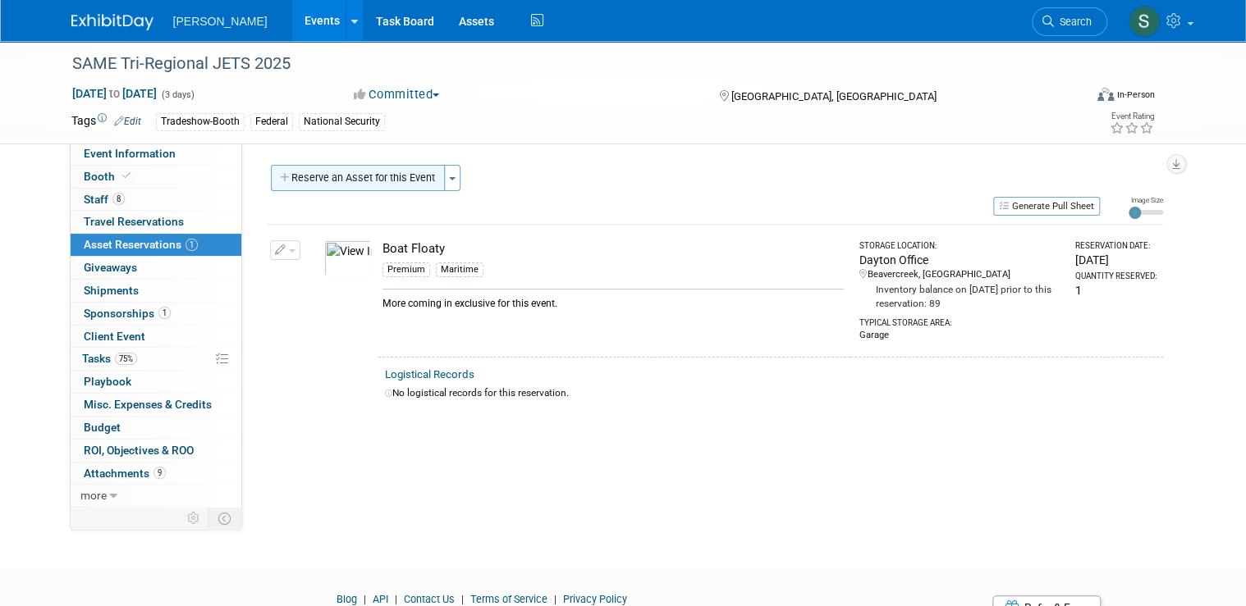
click at [333, 179] on button "Reserve an Asset for this Event" at bounding box center [358, 178] width 174 height 26
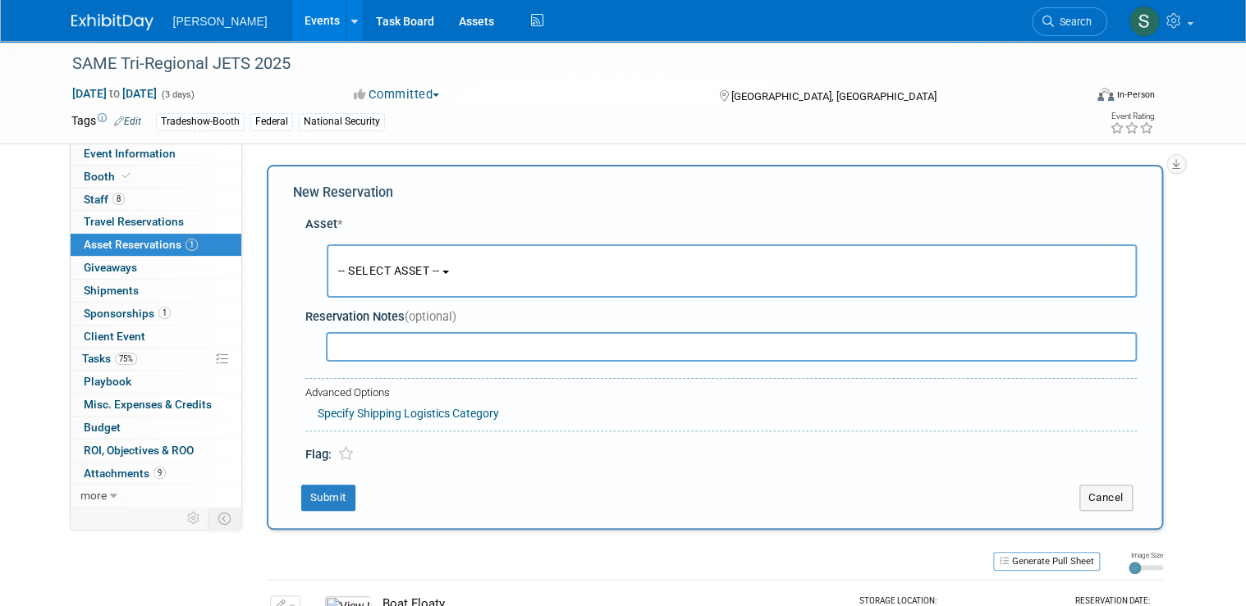
scroll to position [15, 0]
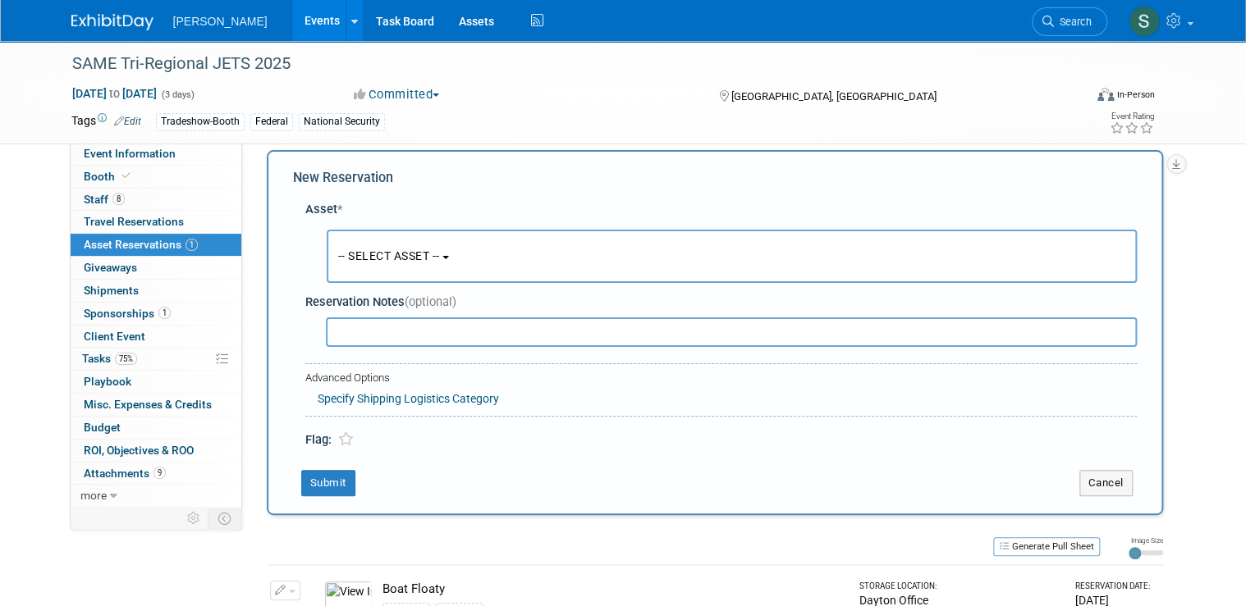
click at [404, 255] on span "-- SELECT ASSET --" at bounding box center [389, 255] width 102 height 13
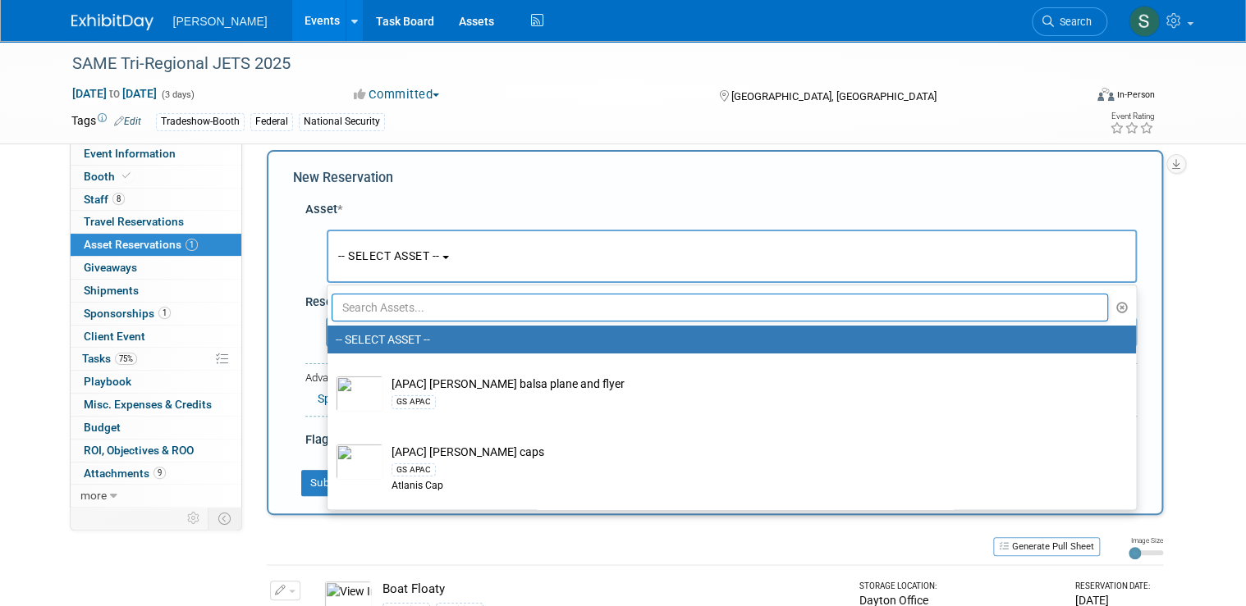
click at [439, 301] on input "text" at bounding box center [720, 308] width 777 height 28
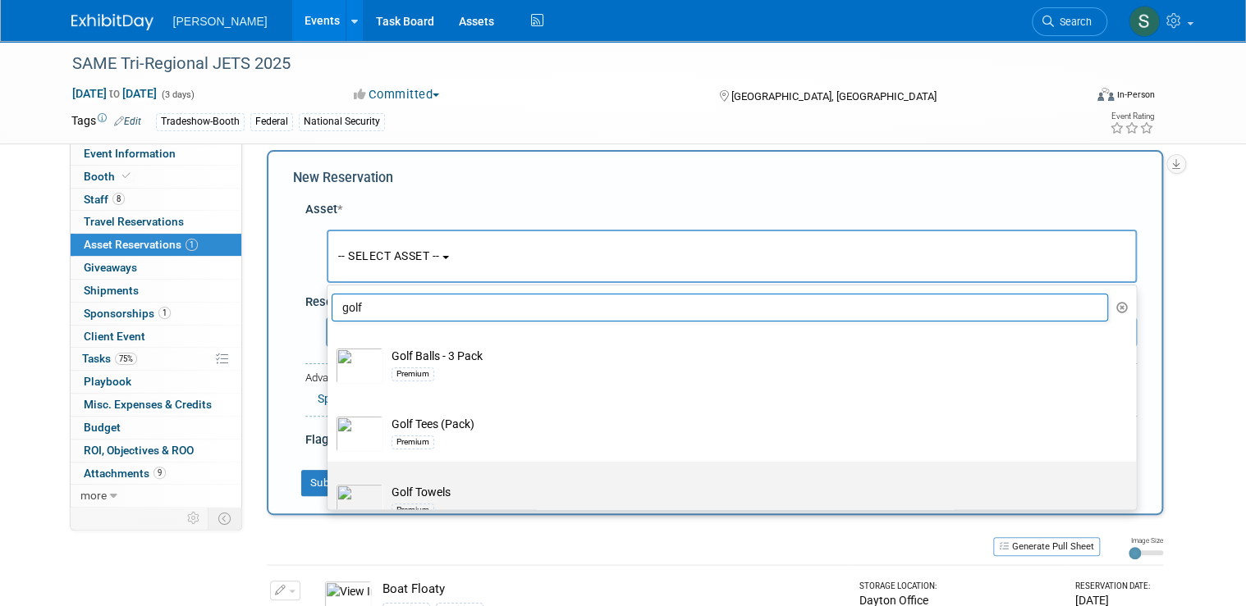
type input "golf"
click at [489, 485] on td "Golf Towels Premium" at bounding box center [743, 502] width 720 height 36
click at [330, 482] on input "Golf Towels Premium" at bounding box center [324, 476] width 11 height 11
select select "10723118"
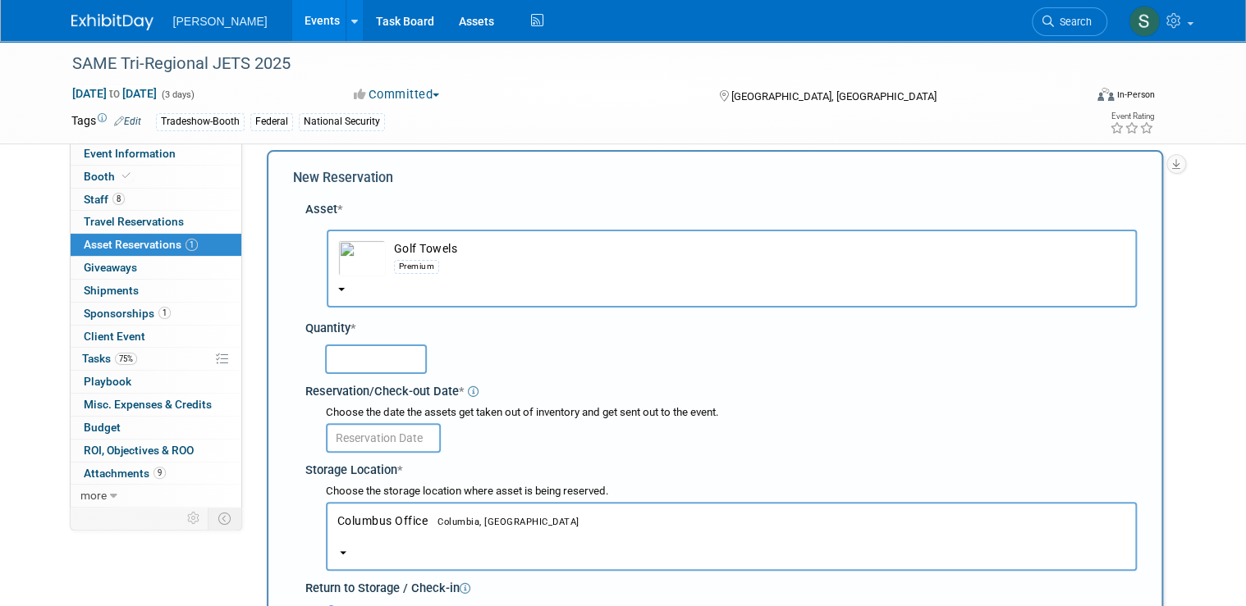
click at [369, 355] on input "text" at bounding box center [376, 360] width 102 height 30
type input "4"
click at [400, 442] on input "text" at bounding box center [383, 438] width 115 height 30
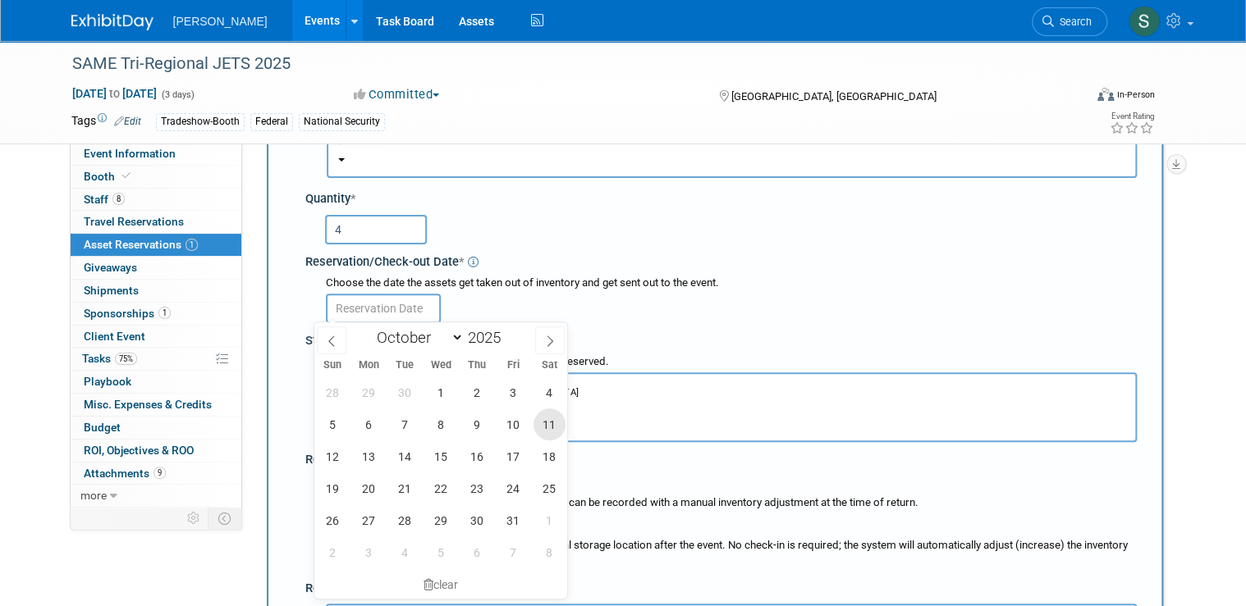
scroll to position [146, 0]
click at [519, 457] on span "17" at bounding box center [513, 455] width 32 height 32
type input "Oct 17, 2025"
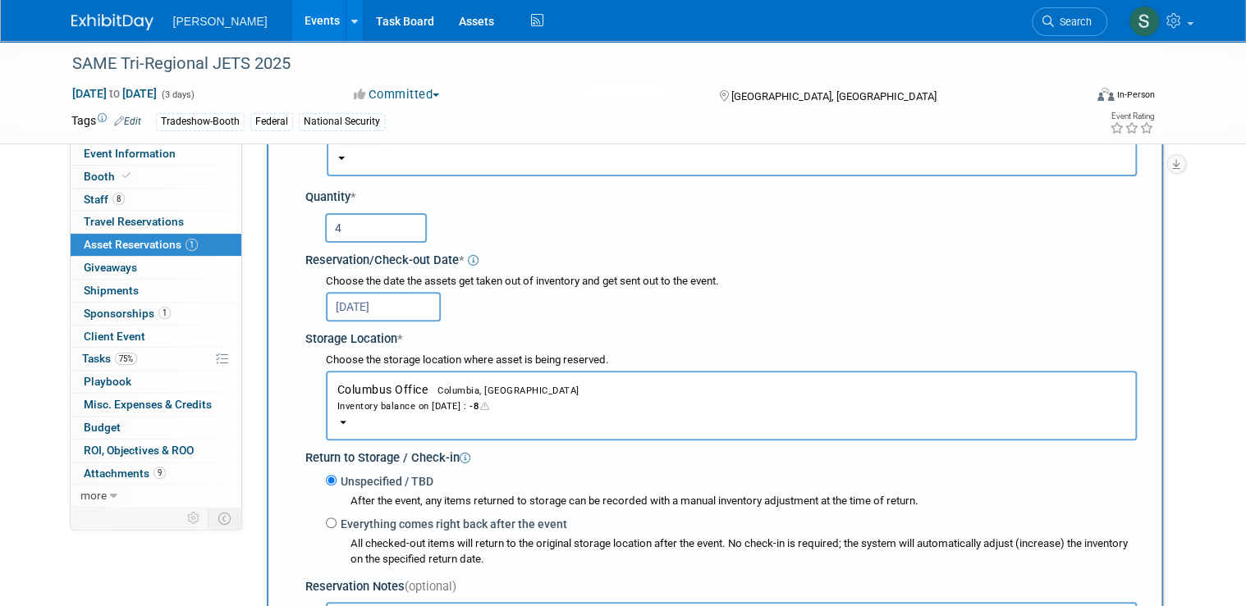
click at [399, 398] on div "Inventory balance on Oct 17, 2025 : -8" at bounding box center [731, 406] width 788 height 16
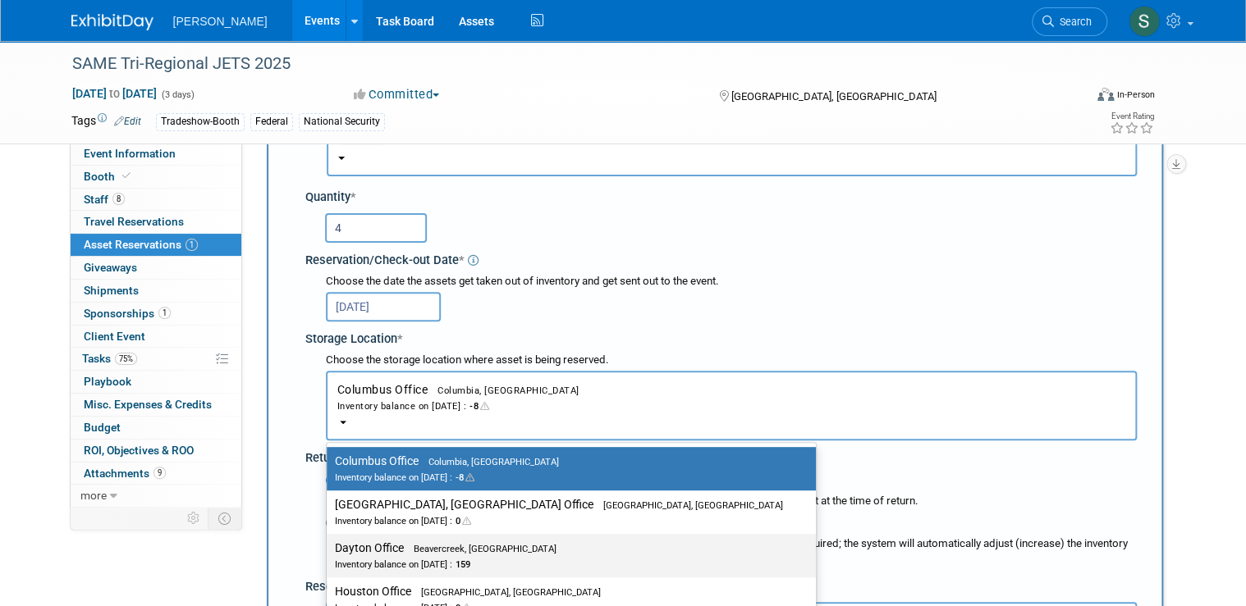
click at [383, 558] on div "Inventory balance on Oct 17, 2025 : 159" at bounding box center [559, 564] width 448 height 16
click at [329, 554] on input "Dayton Office Beavercreek, OH Inventory balance on Oct 17, 2025 : 159" at bounding box center [323, 548] width 11 height 11
select select "11223930"
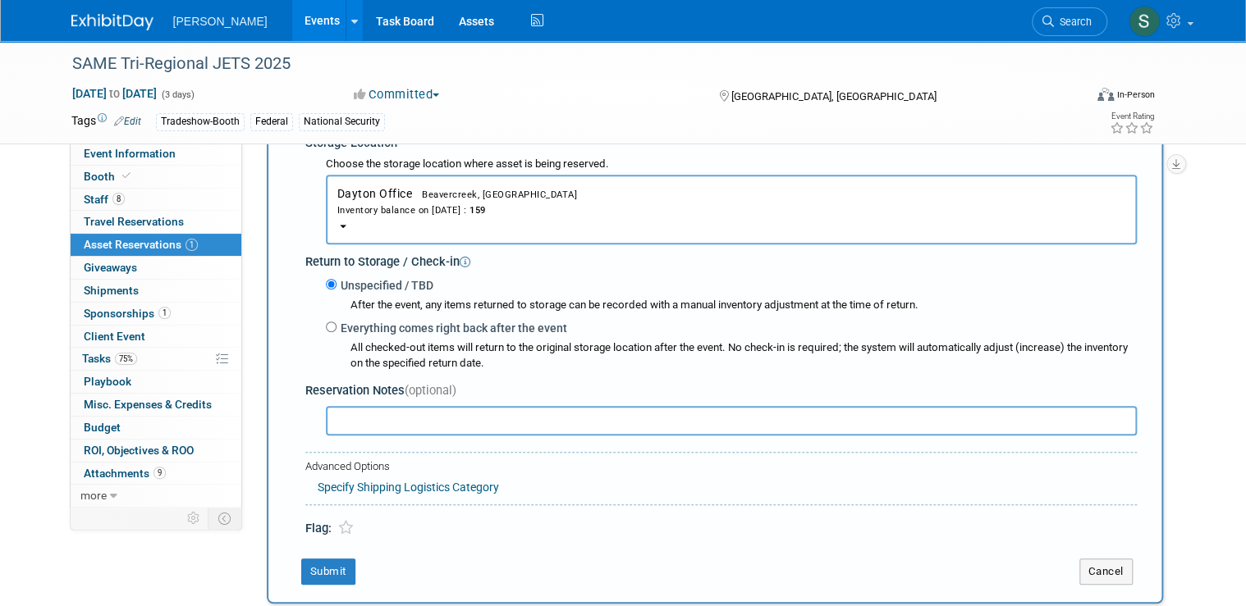
scroll to position [343, 0]
click at [395, 411] on input "text" at bounding box center [731, 420] width 811 height 30
click at [332, 410] on input "Please hand everything to Joe B" at bounding box center [731, 420] width 811 height 30
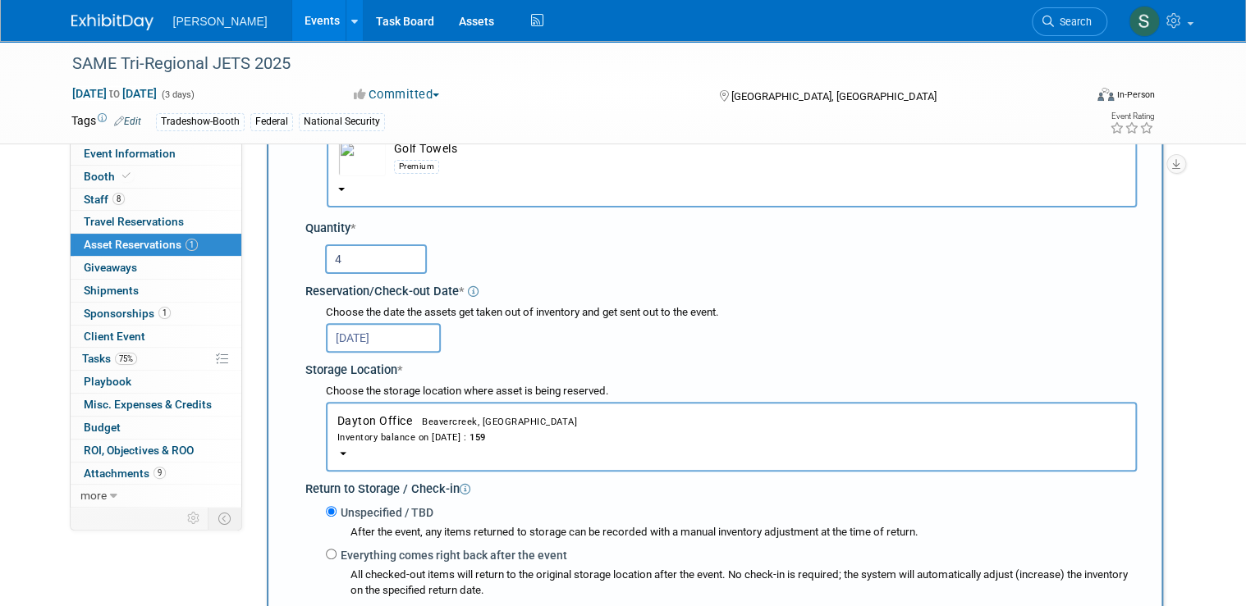
scroll to position [394, 0]
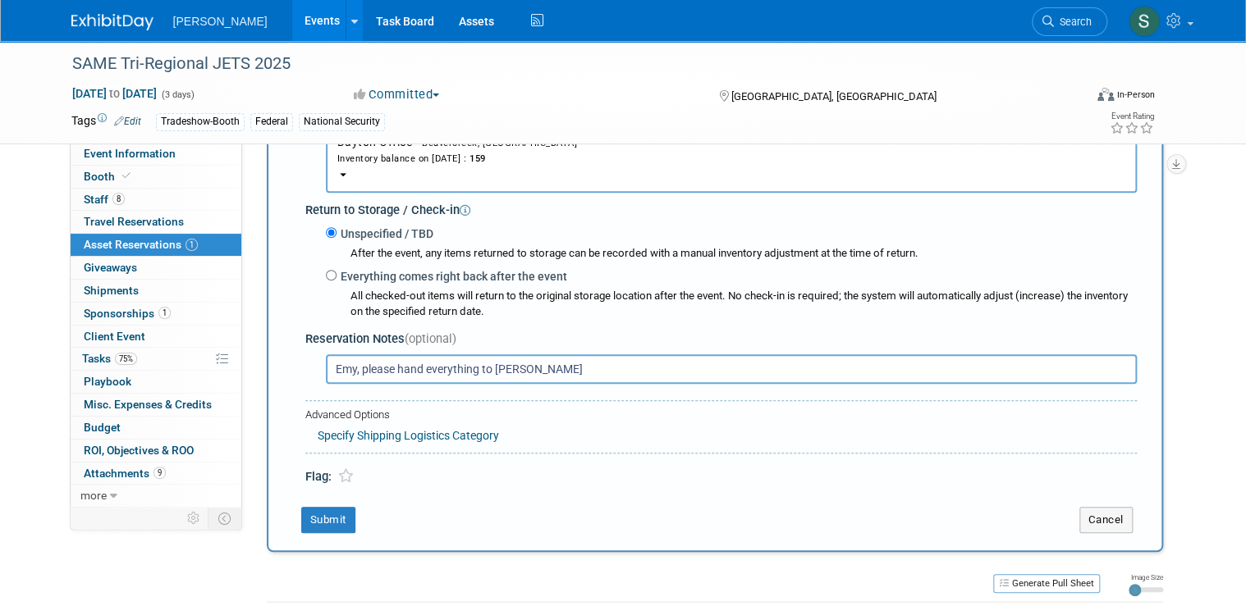
drag, startPoint x: 542, startPoint y: 364, endPoint x: 318, endPoint y: 361, distance: 224.1
click at [326, 361] on input "Emy, please hand everything to Joe B" at bounding box center [731, 370] width 811 height 30
type input "Rebecca, please hand everything to Emy"
click at [442, 437] on link "Specify Shipping Logistics Category" at bounding box center [408, 435] width 181 height 13
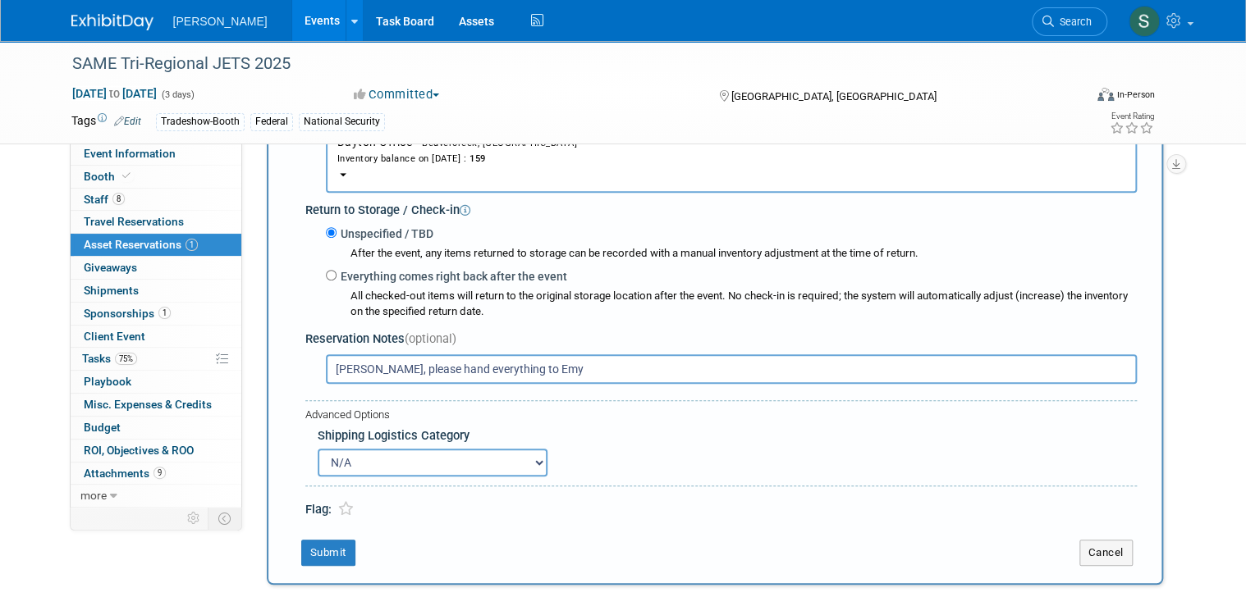
click at [414, 450] on select "N/A Advance Warehouse Direct Shipment Other" at bounding box center [433, 463] width 230 height 28
select select "4"
click at [318, 449] on select "N/A Advance Warehouse Direct Shipment Other" at bounding box center [433, 463] width 230 height 28
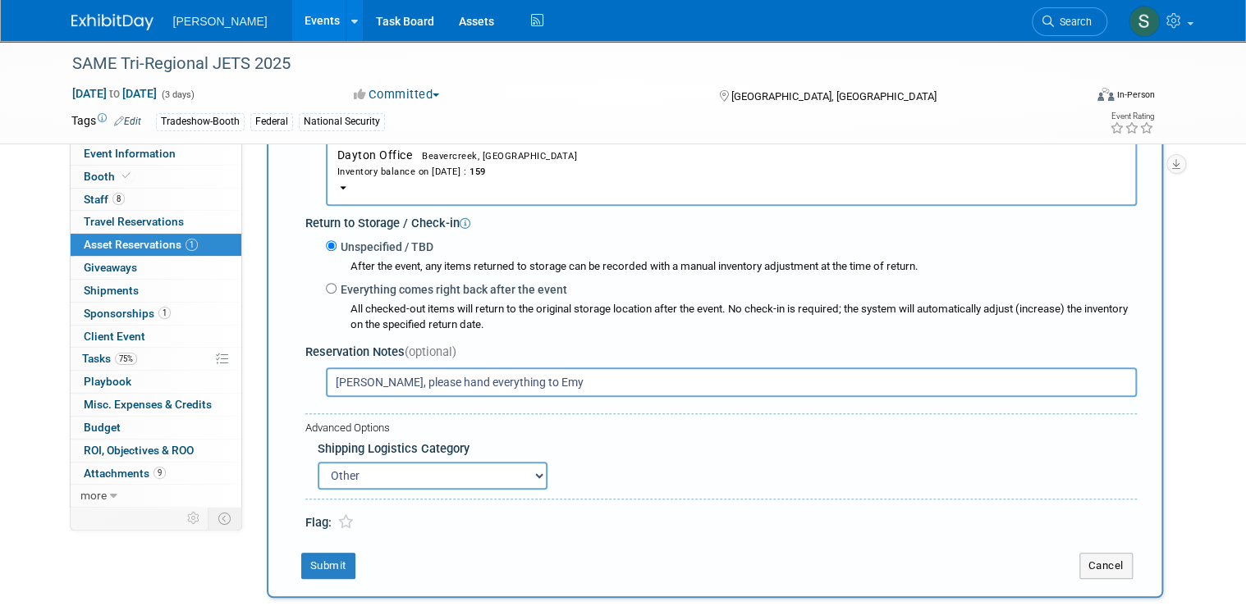
scroll to position [525, 0]
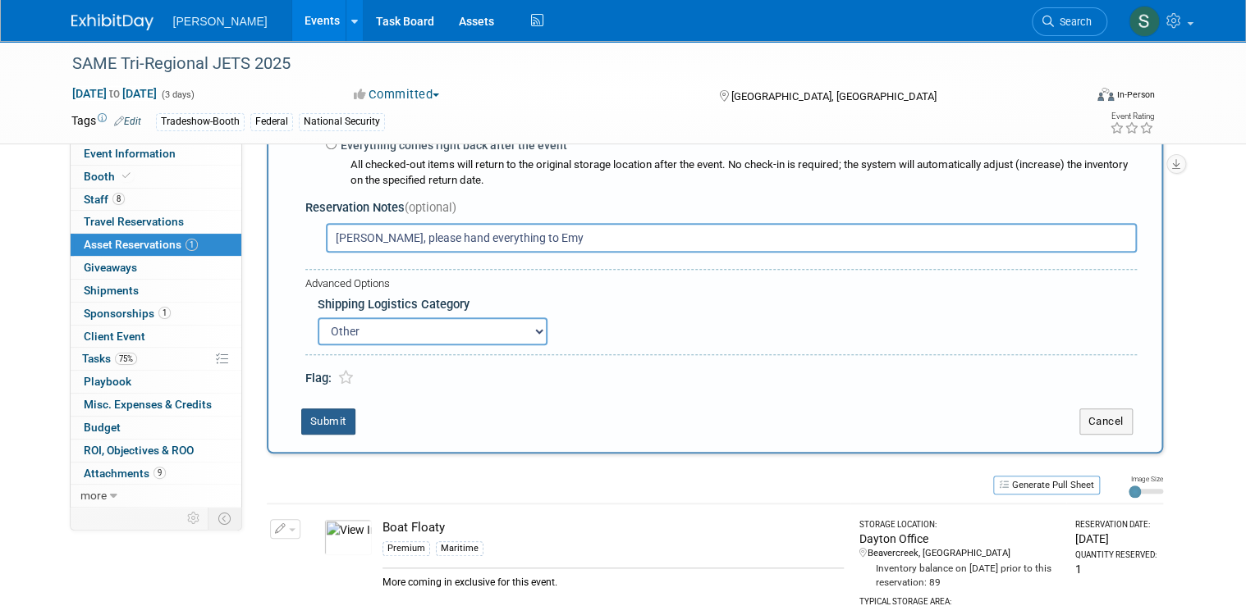
click at [322, 423] on button "Submit" at bounding box center [328, 422] width 54 height 26
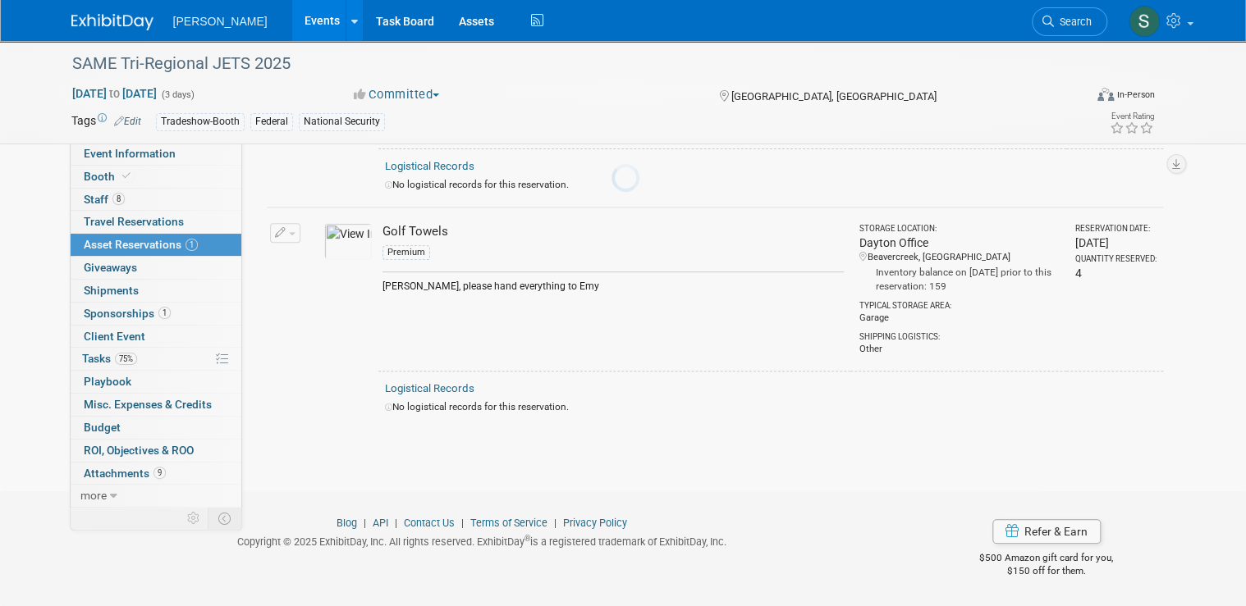
scroll to position [206, 0]
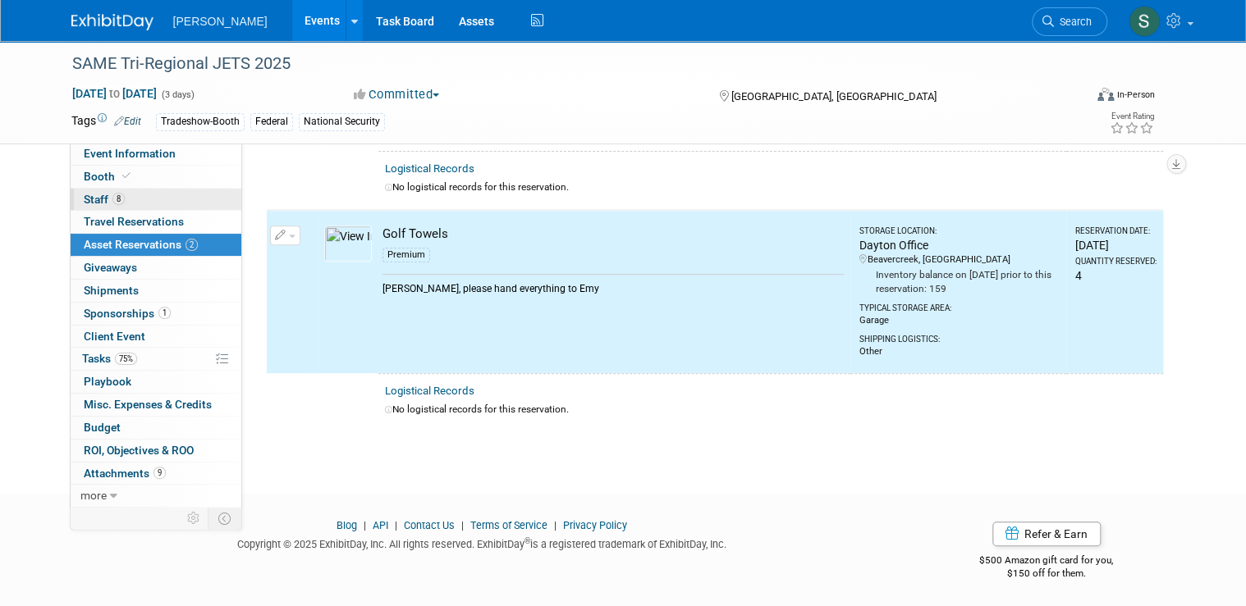
click at [148, 204] on link "8 Staff 8" at bounding box center [156, 200] width 171 height 22
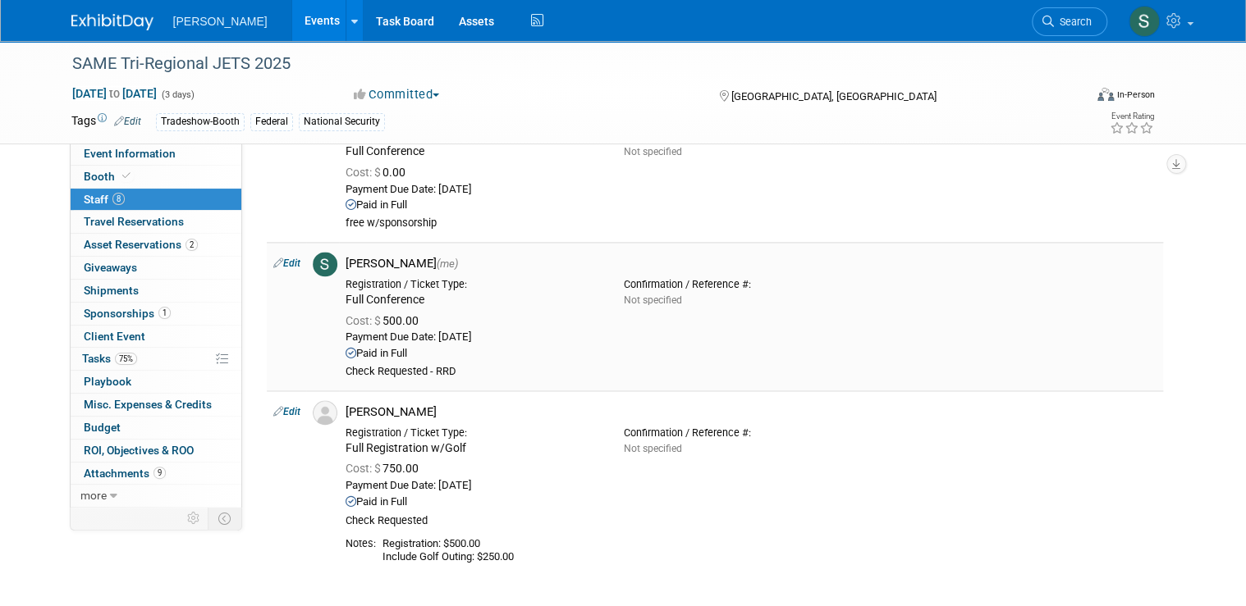
scroll to position [1050, 0]
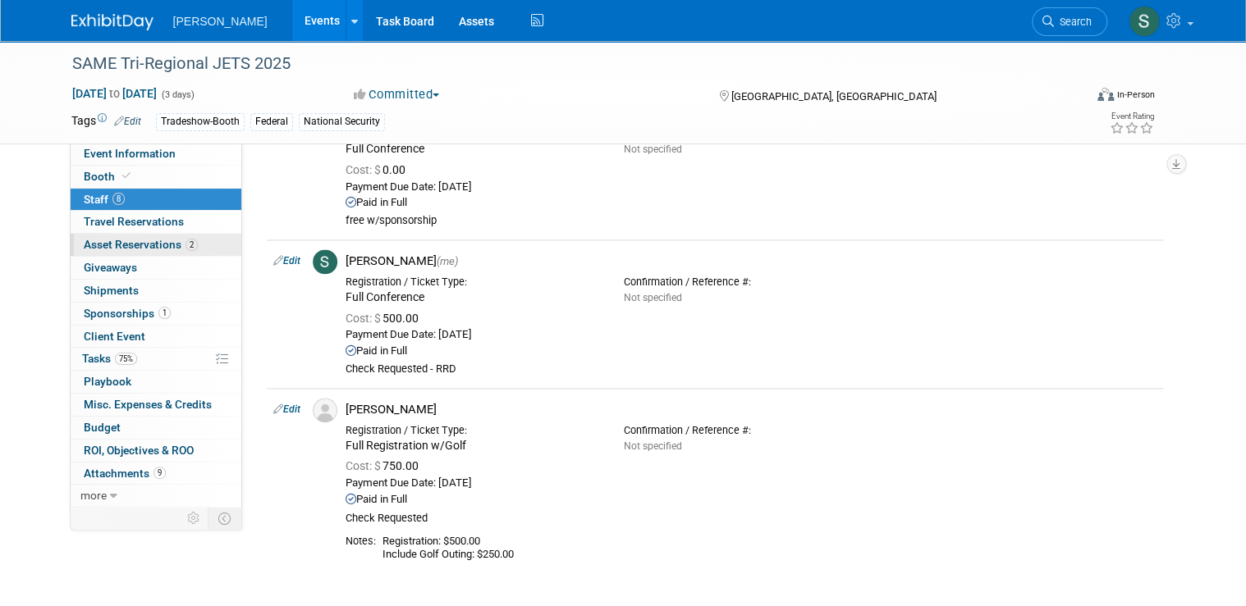
click at [137, 249] on span "Asset Reservations 2" at bounding box center [141, 244] width 114 height 13
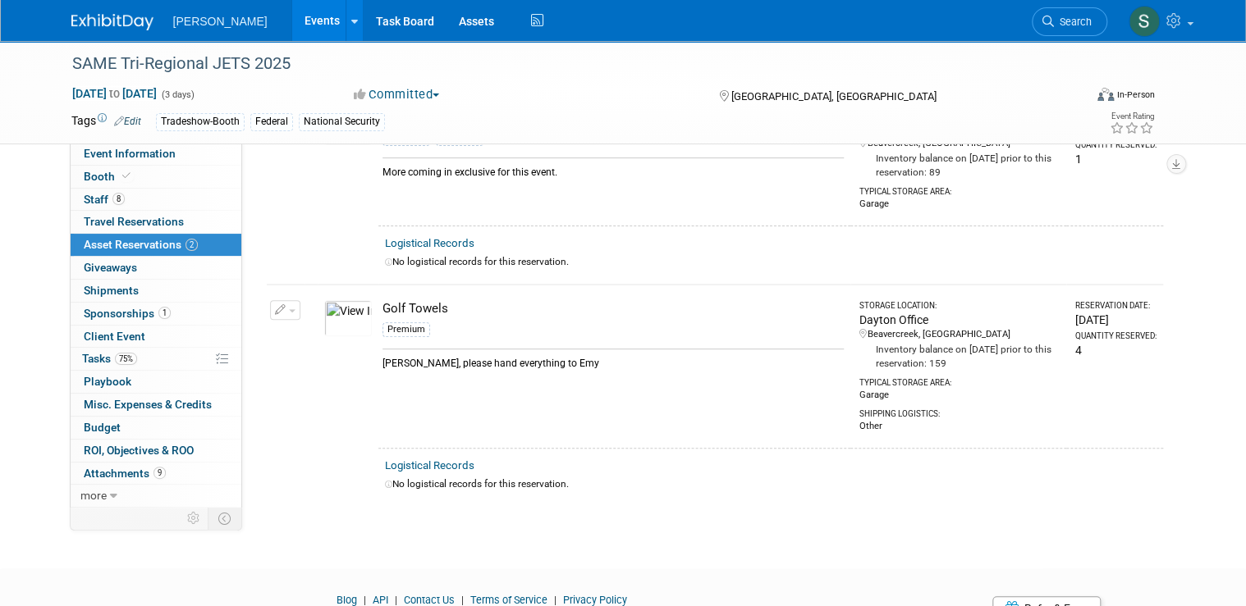
scroll to position [197, 0]
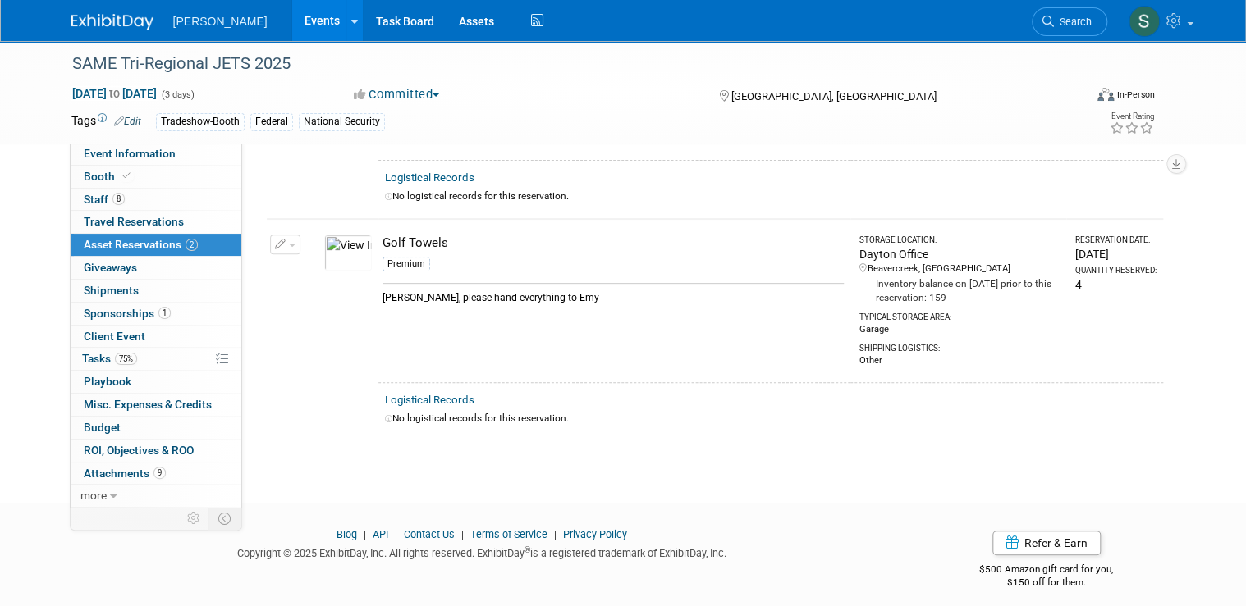
click at [936, 104] on div "Oct 21, 2025 to Oct 23, 2025 (3 days) Oct 21, 2025 to Oct 23, 2025 Committed Co…" at bounding box center [613, 97] width 1108 height 25
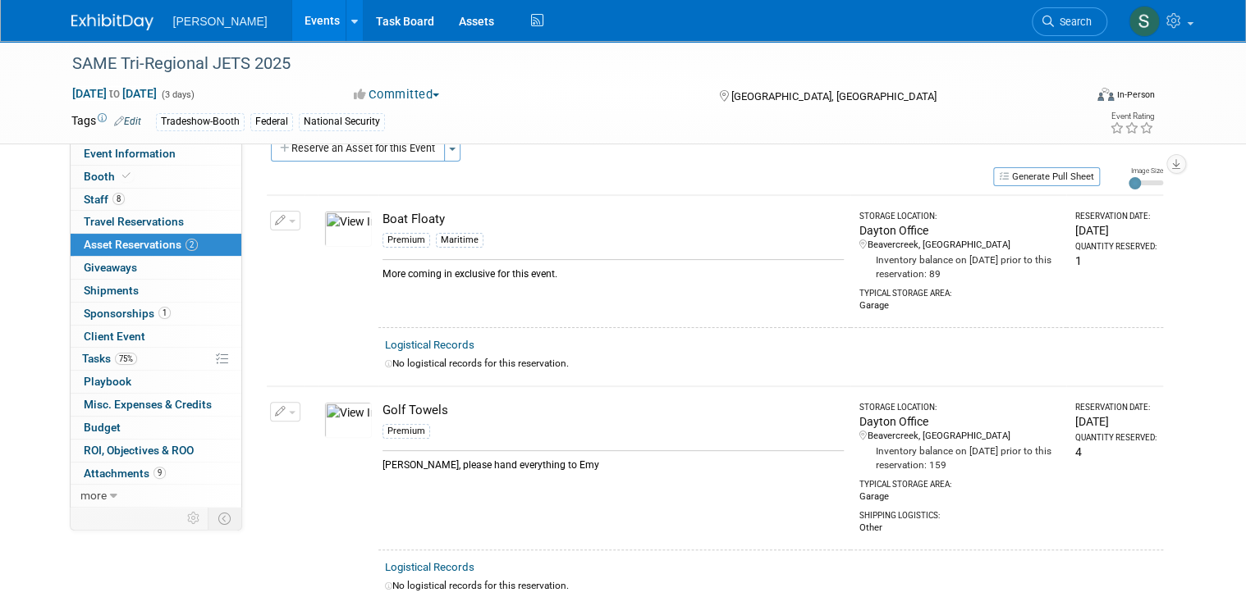
scroll to position [0, 0]
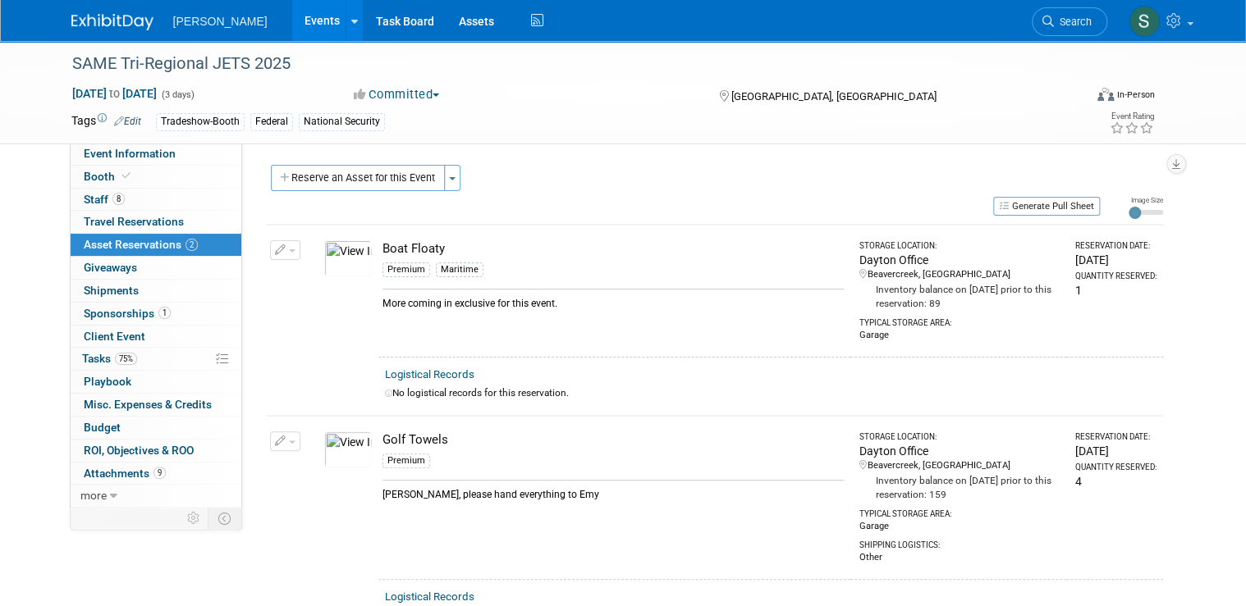
drag, startPoint x: 359, startPoint y: 167, endPoint x: 371, endPoint y: 171, distance: 11.9
click at [359, 167] on button "Reserve an Asset for this Event" at bounding box center [358, 178] width 174 height 26
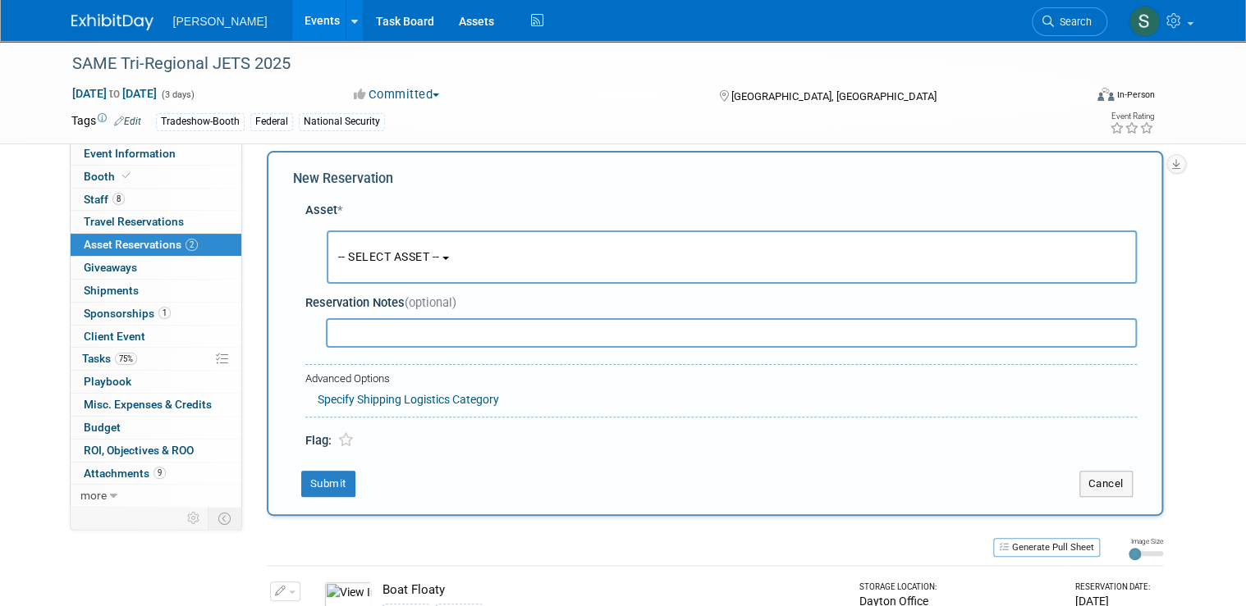
scroll to position [15, 0]
click at [442, 259] on button "-- SELECT ASSET --" at bounding box center [732, 256] width 810 height 53
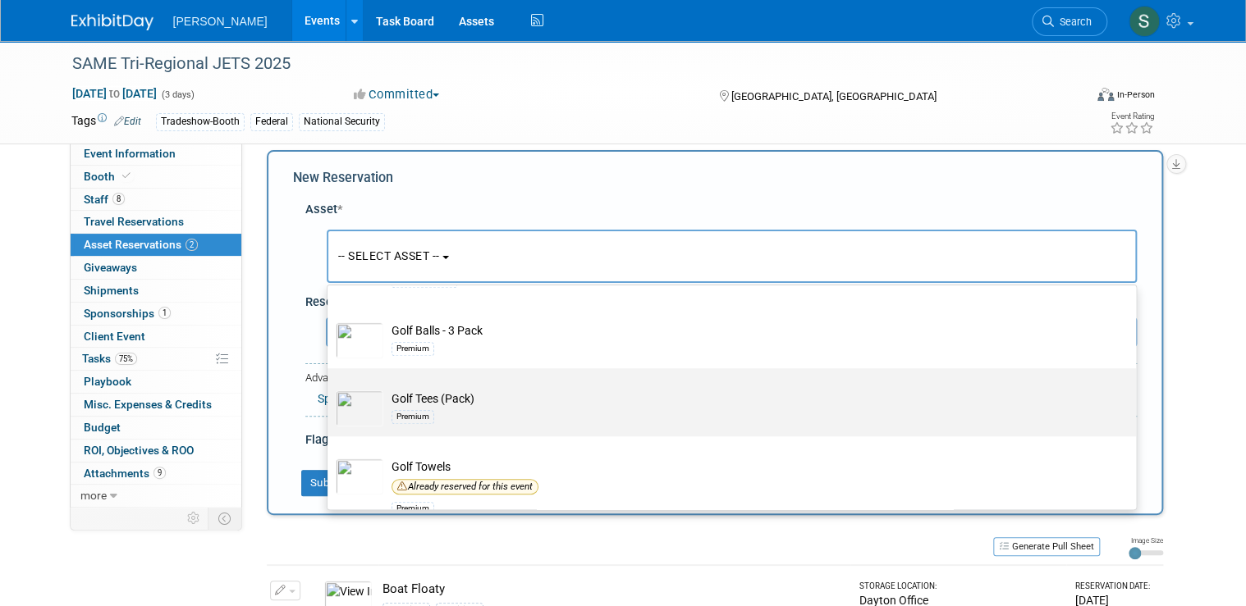
scroll to position [19499, 0]
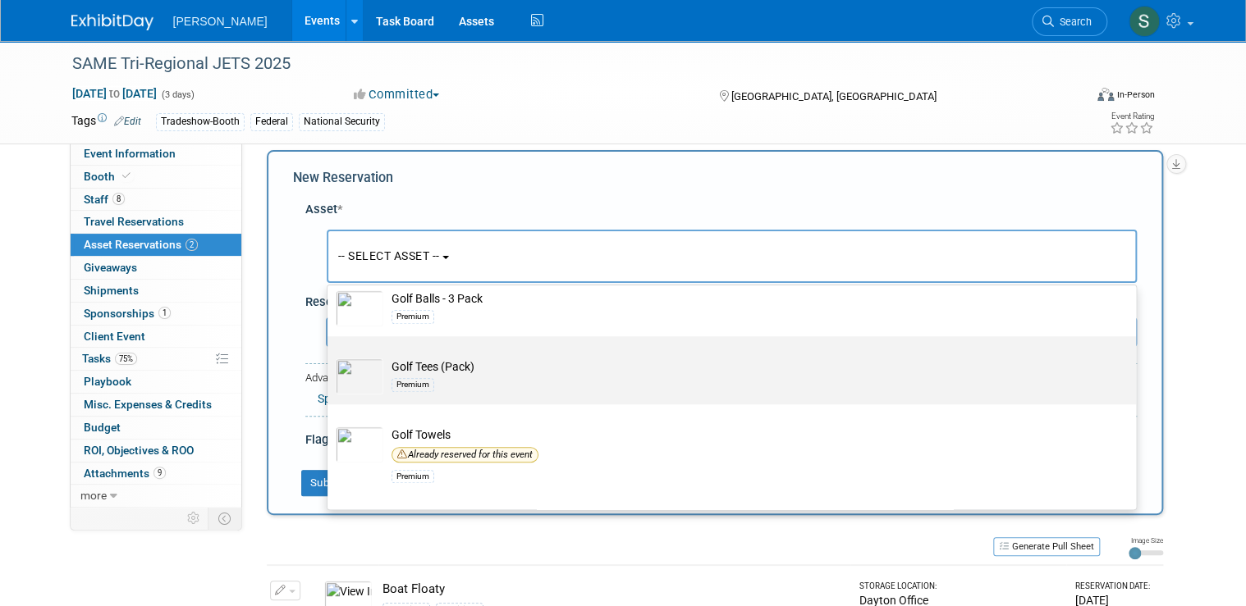
click at [483, 359] on td "Golf Tees (Pack) Premium" at bounding box center [743, 377] width 720 height 36
click at [330, 346] on input "Golf Tees (Pack) Premium" at bounding box center [324, 351] width 11 height 11
select select "10723116"
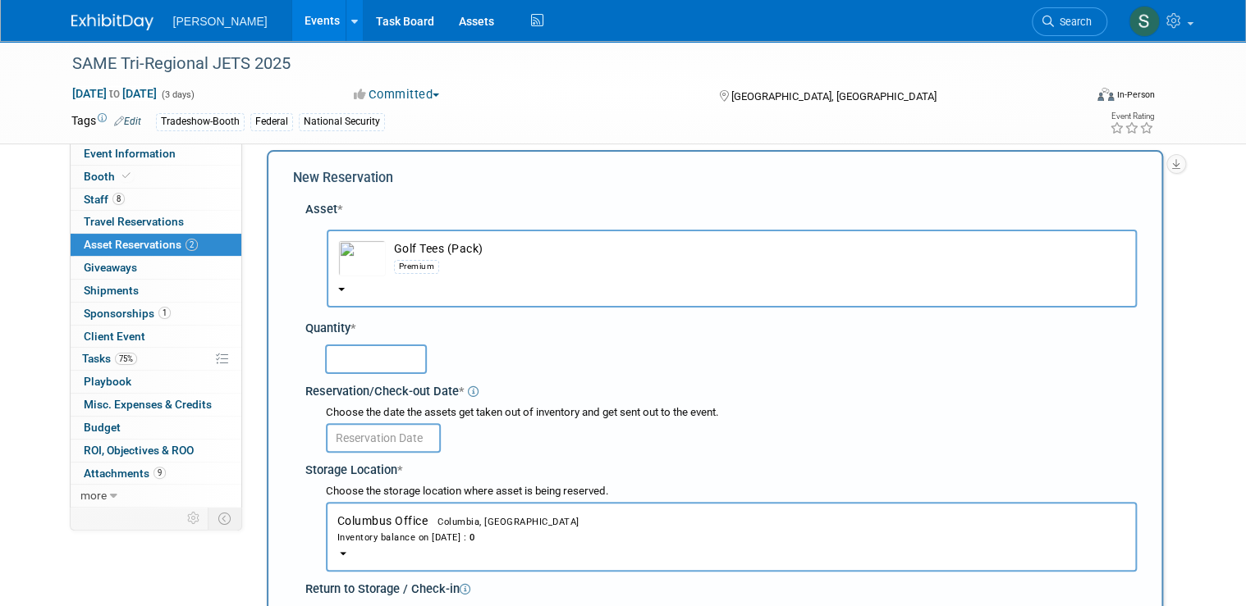
click at [357, 364] on input "text" at bounding box center [376, 360] width 102 height 30
type input "10"
click at [419, 432] on input "text" at bounding box center [383, 438] width 115 height 30
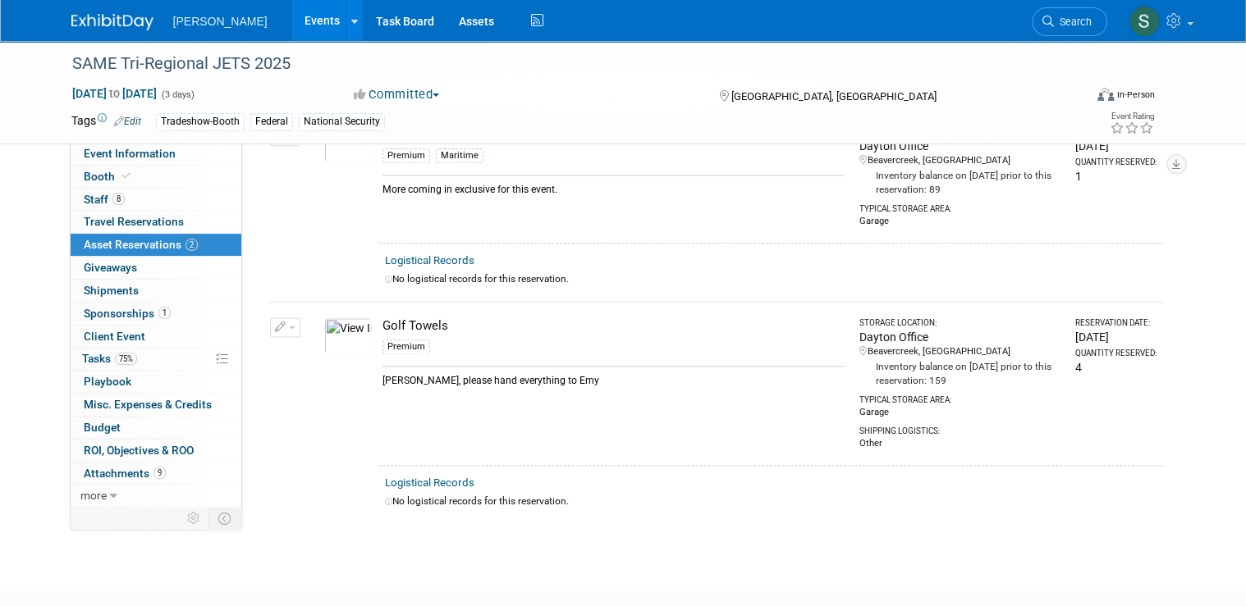
scroll to position [934, 0]
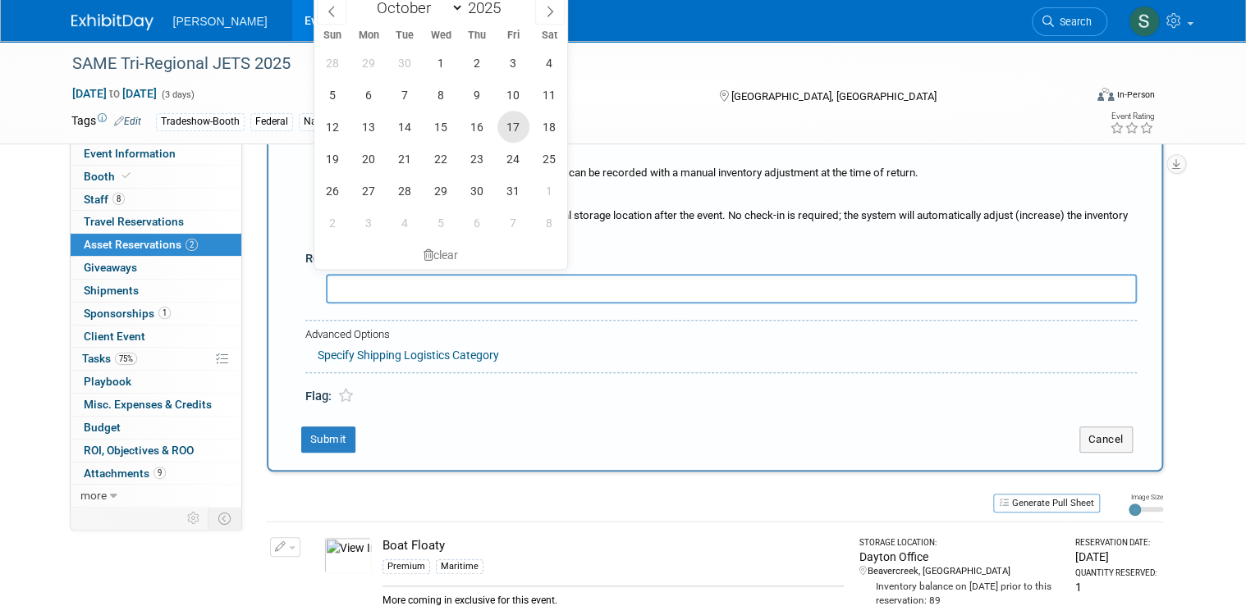
click at [516, 121] on span "17" at bounding box center [513, 127] width 32 height 32
type input "Oct 17, 2025"
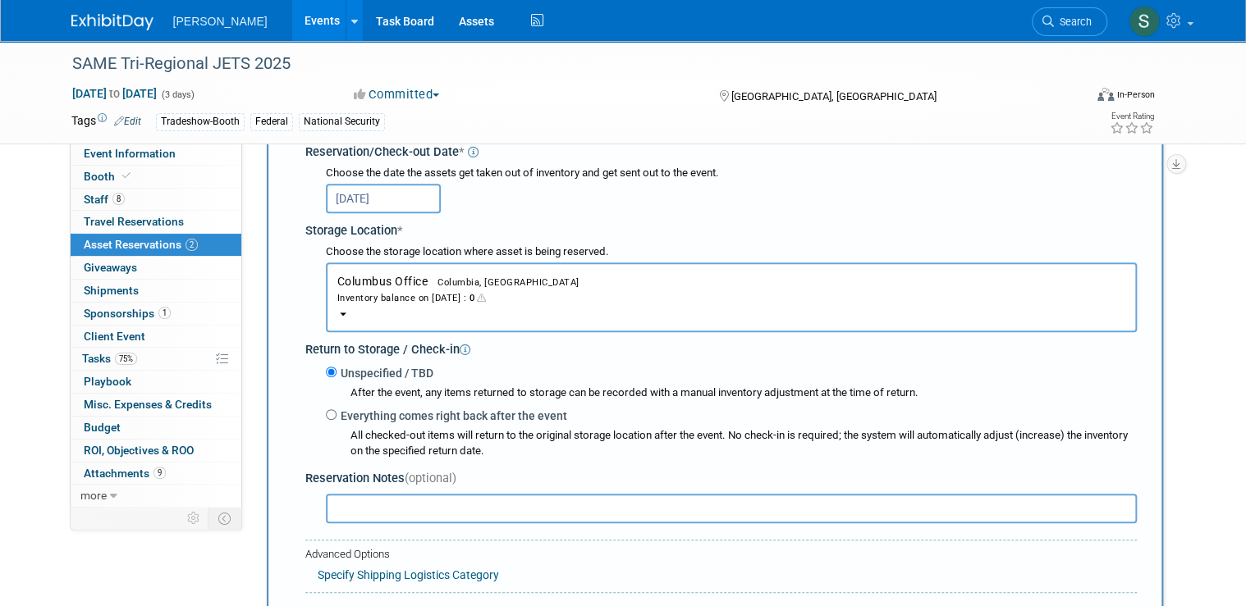
scroll to position [213, 0]
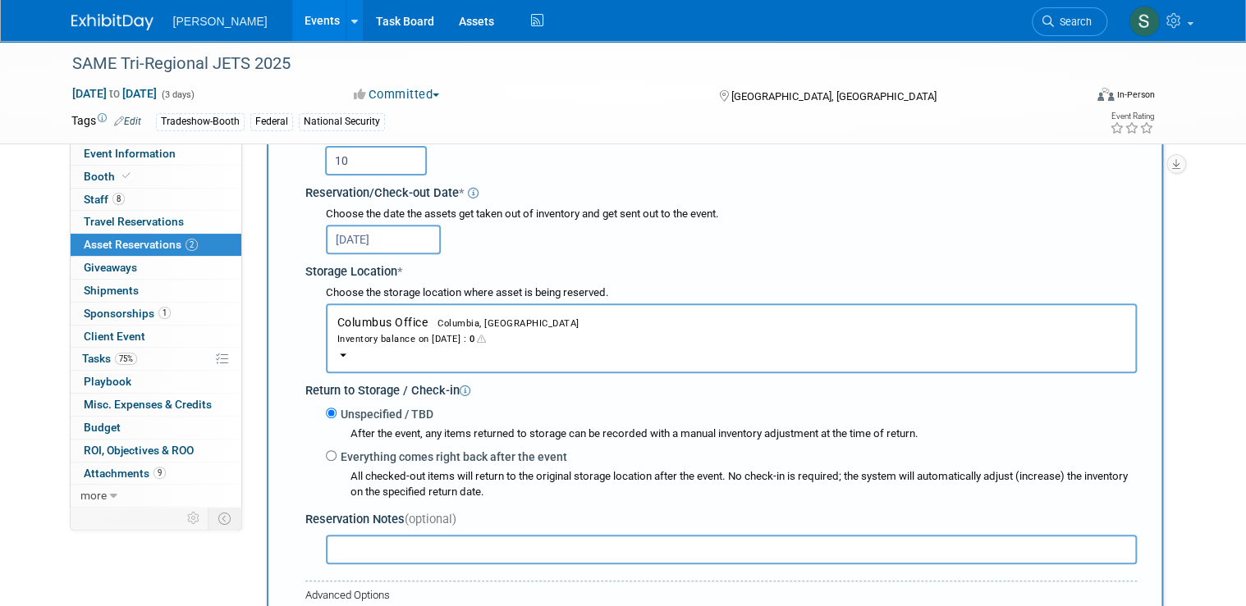
click at [402, 327] on button "Columbus Office Columbia, SC Inventory balance on Oct 17, 2025 : 0" at bounding box center [731, 339] width 811 height 70
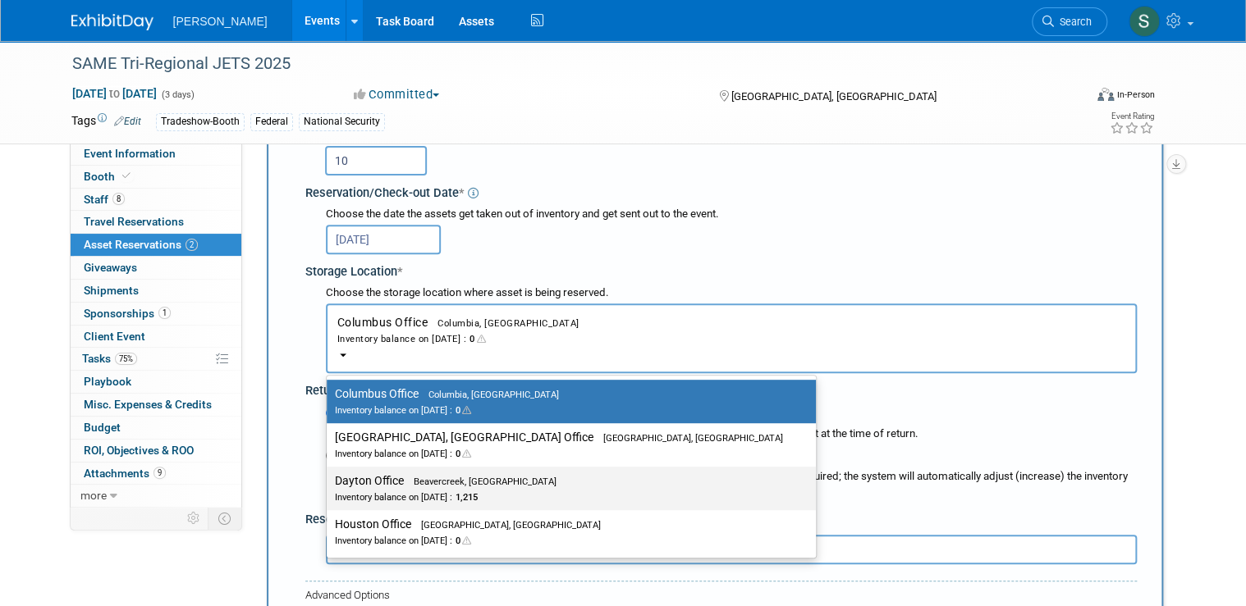
click at [387, 489] on div "Inventory balance on Oct 17, 2025 : 1,215" at bounding box center [559, 497] width 448 height 16
click at [329, 487] on input "Dayton Office Beavercreek, OH Inventory balance on Oct 17, 2025 : 1,215" at bounding box center [323, 481] width 11 height 11
select select "11223930"
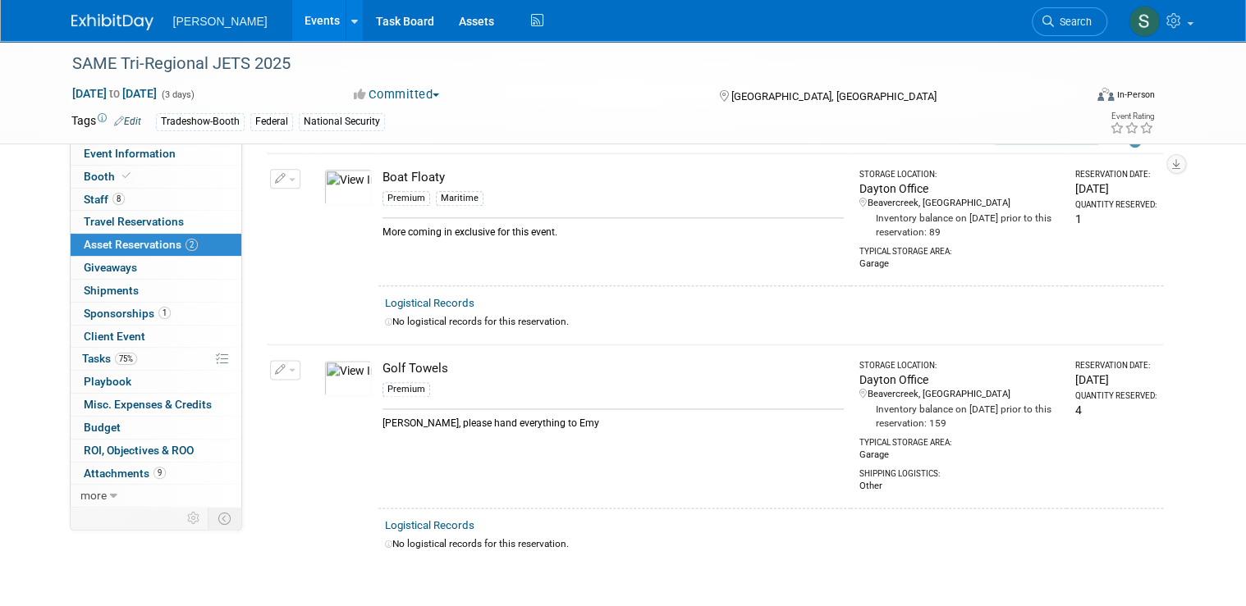
scroll to position [841, 0]
drag, startPoint x: 556, startPoint y: 416, endPoint x: 360, endPoint y: 419, distance: 195.3
click at [360, 419] on tr "Change Reservation Manage Logistical Records Cancel Reservation" at bounding box center [715, 427] width 896 height 163
click at [541, 411] on div "Rebecca, please hand everything to Emy" at bounding box center [613, 421] width 462 height 22
drag, startPoint x: 556, startPoint y: 418, endPoint x: 373, endPoint y: 417, distance: 183.8
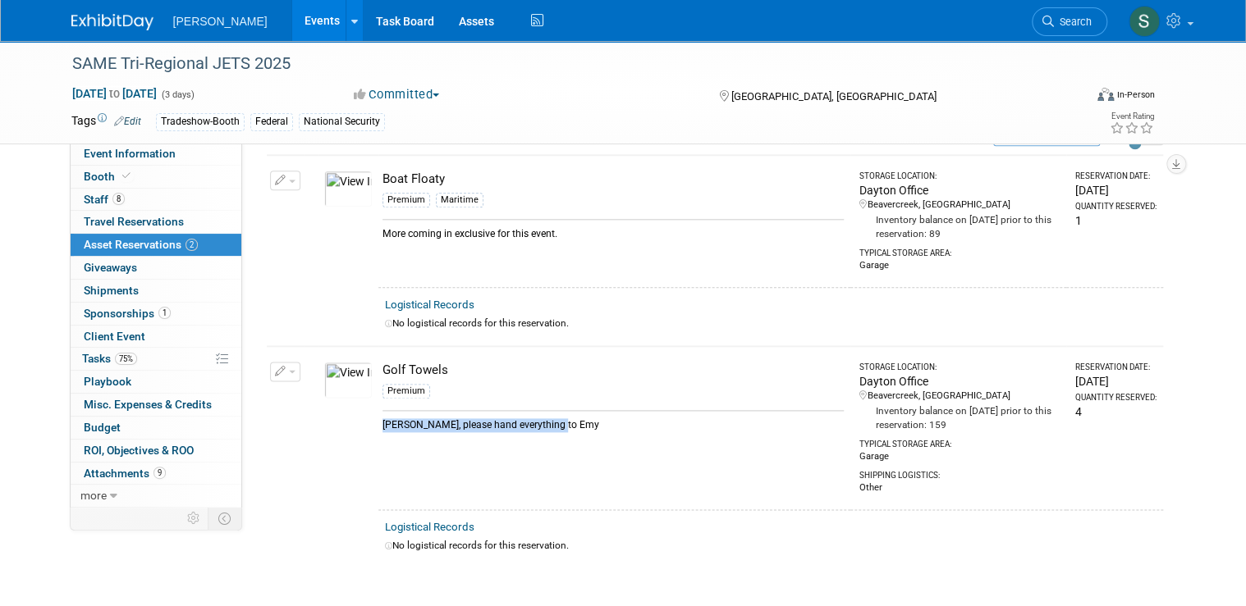
click at [382, 417] on div "Rebecca, please hand everything to Emy" at bounding box center [613, 421] width 462 height 22
copy div "Rebecca, please hand everything to Emy"
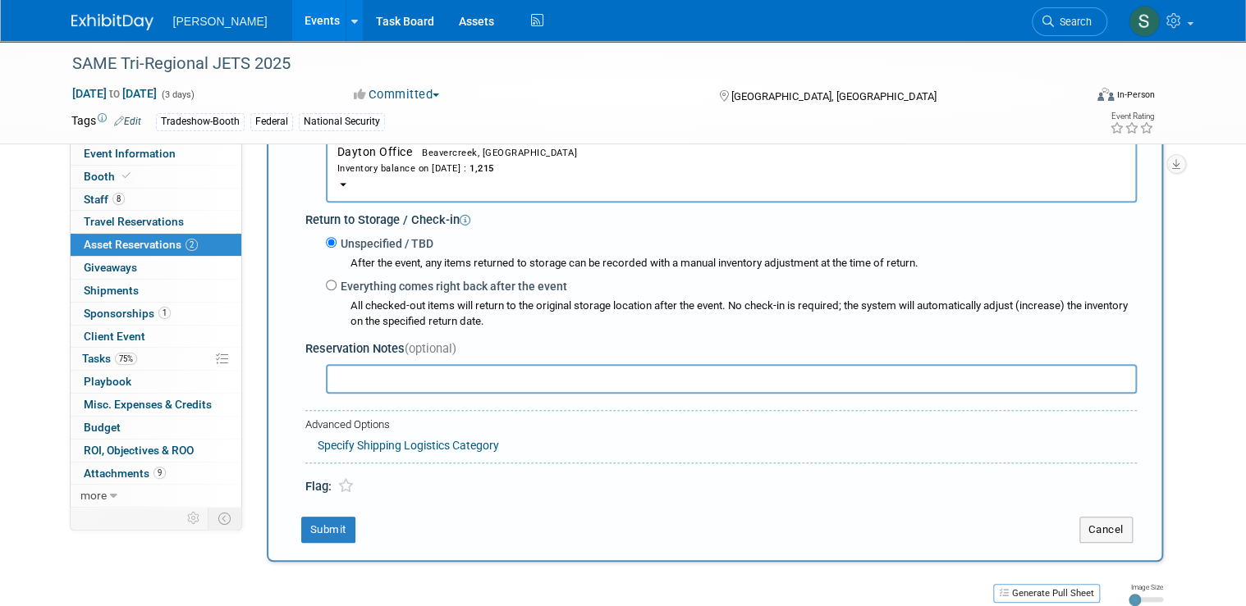
scroll to position [382, 0]
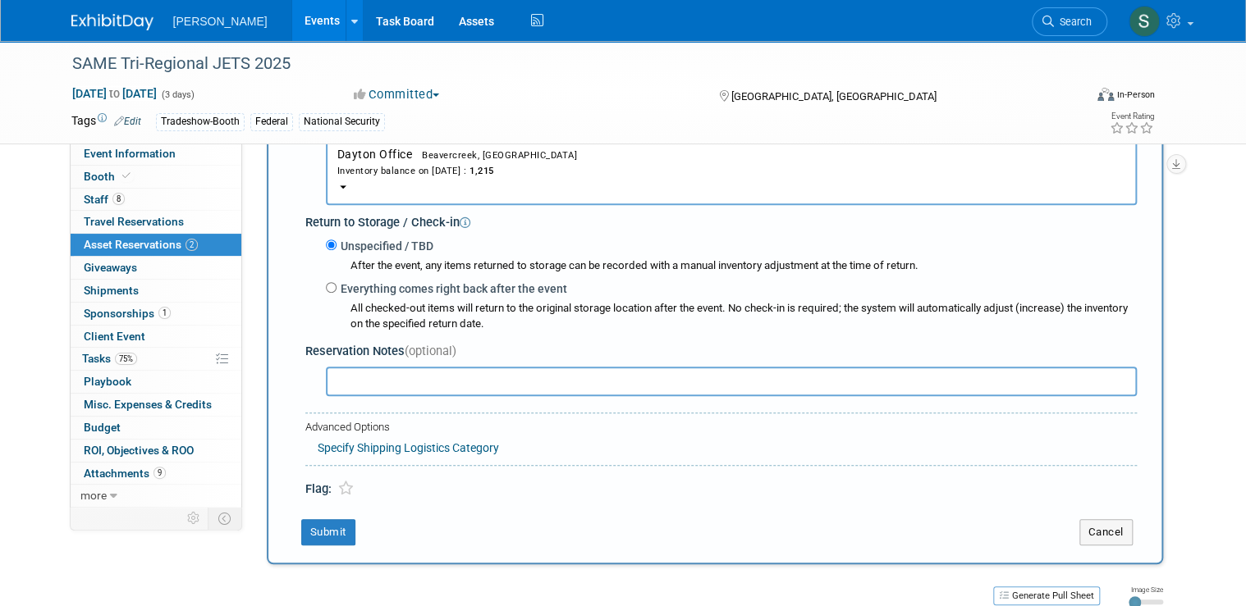
click at [418, 376] on input "text" at bounding box center [731, 382] width 811 height 30
paste input "Rebecca, please hand everything to Emy"
type input "Rebecca, please hand everything to Emy"
click at [368, 445] on link "Specify Shipping Logistics Category" at bounding box center [408, 448] width 181 height 13
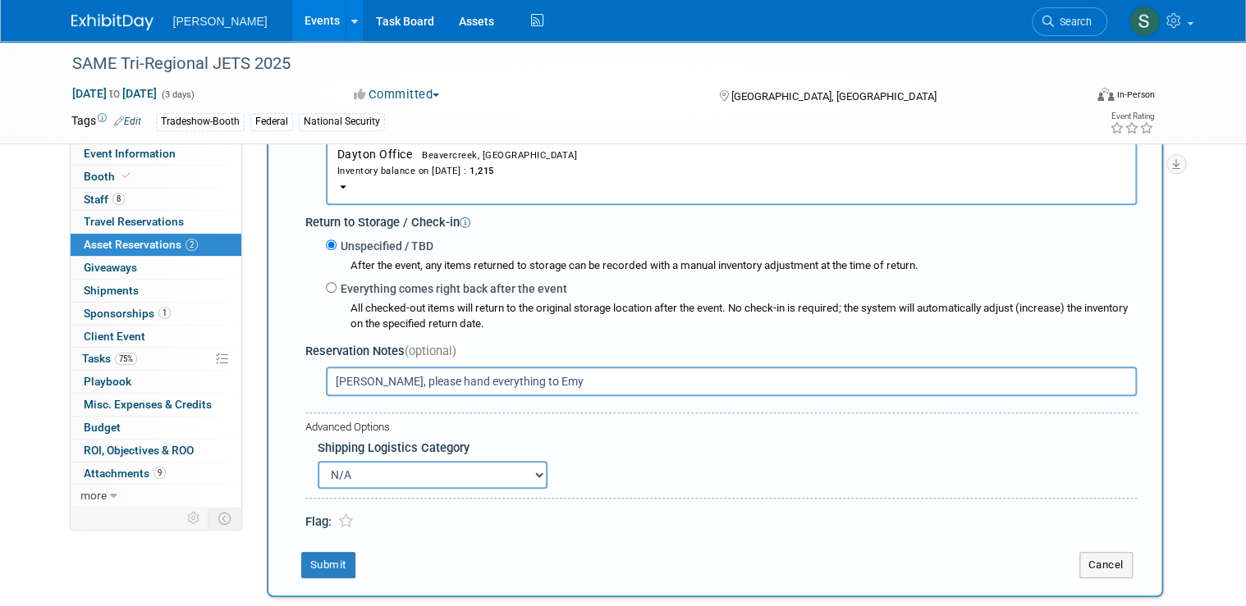
click at [350, 470] on select "N/A Advance Warehouse Direct Shipment Other" at bounding box center [433, 475] width 230 height 28
select select "4"
click at [318, 461] on select "N/A Advance Warehouse Direct Shipment Other" at bounding box center [433, 475] width 230 height 28
click at [322, 552] on button "Submit" at bounding box center [328, 565] width 54 height 26
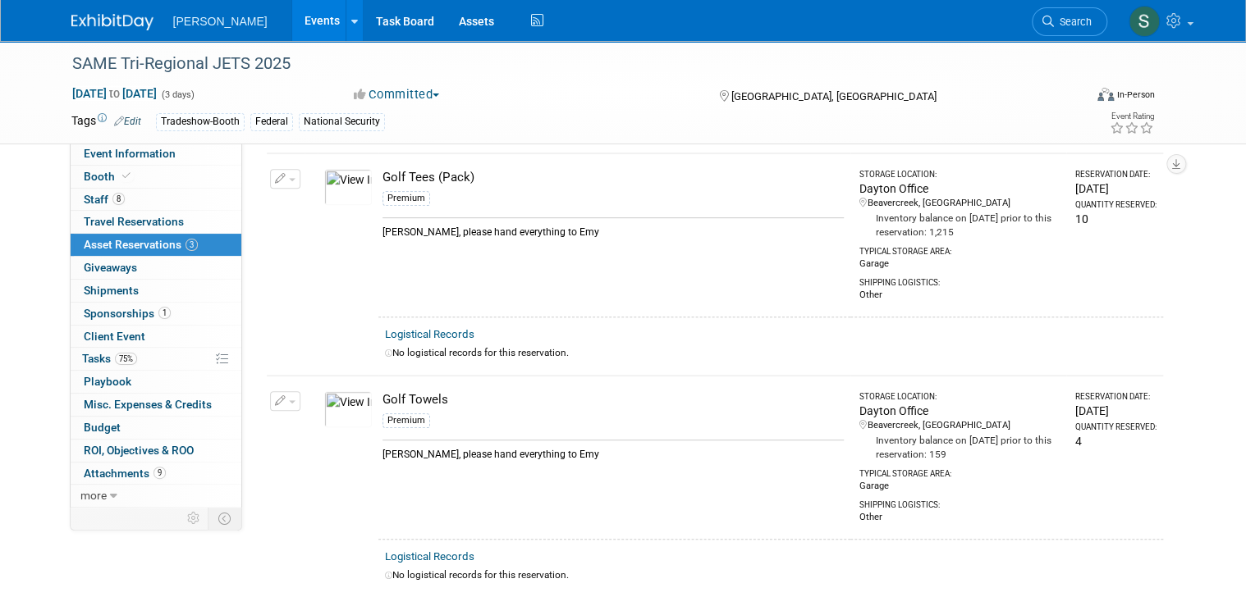
scroll to position [0, 0]
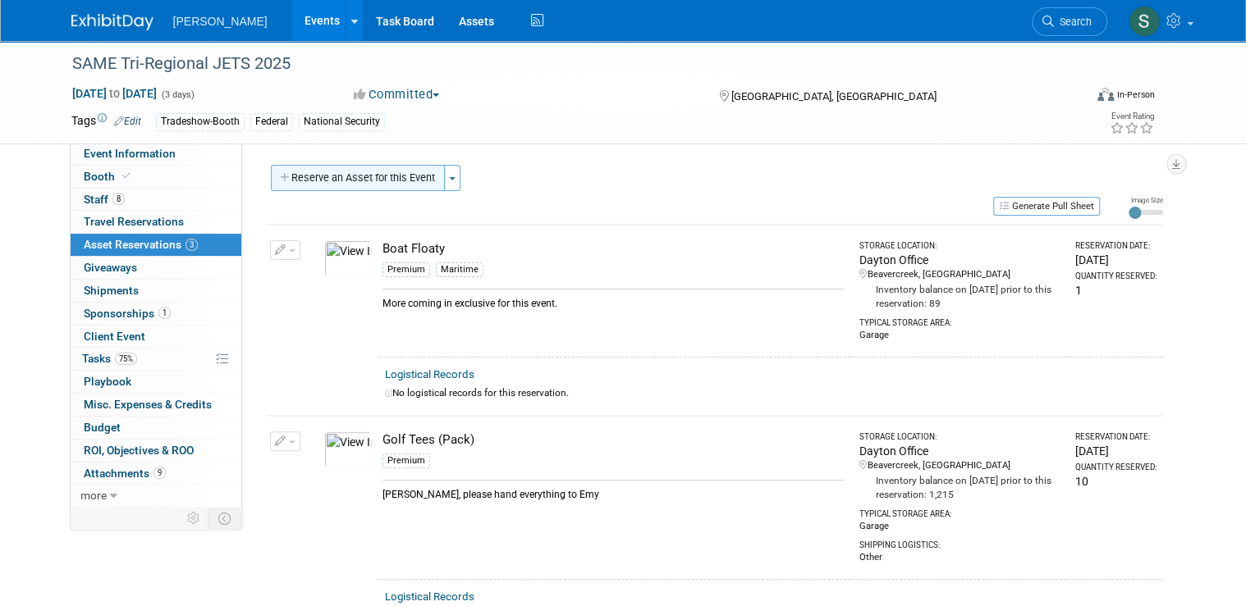
click at [345, 176] on button "Reserve an Asset for this Event" at bounding box center [358, 178] width 174 height 26
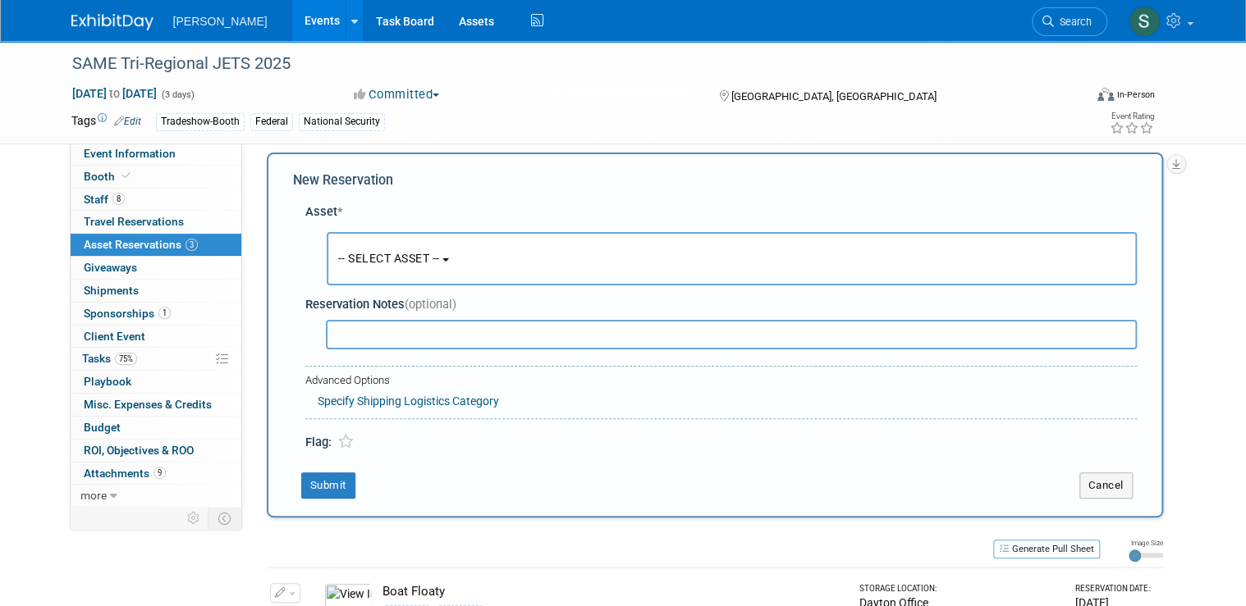
scroll to position [15, 0]
click at [423, 262] on span "-- SELECT ASSET --" at bounding box center [389, 255] width 102 height 13
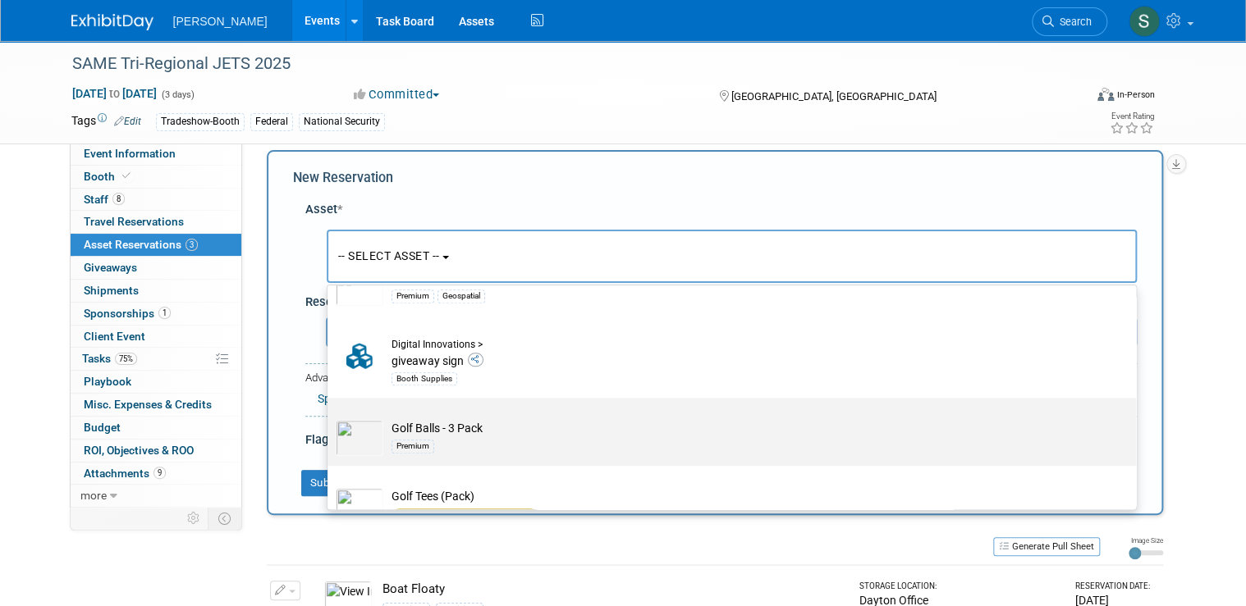
scroll to position [19368, 0]
click at [503, 422] on td "Golf Balls - 3 Pack Premium" at bounding box center [743, 440] width 720 height 36
click at [330, 409] on input "Golf Balls - 3 Pack Premium" at bounding box center [324, 414] width 11 height 11
select select "10723117"
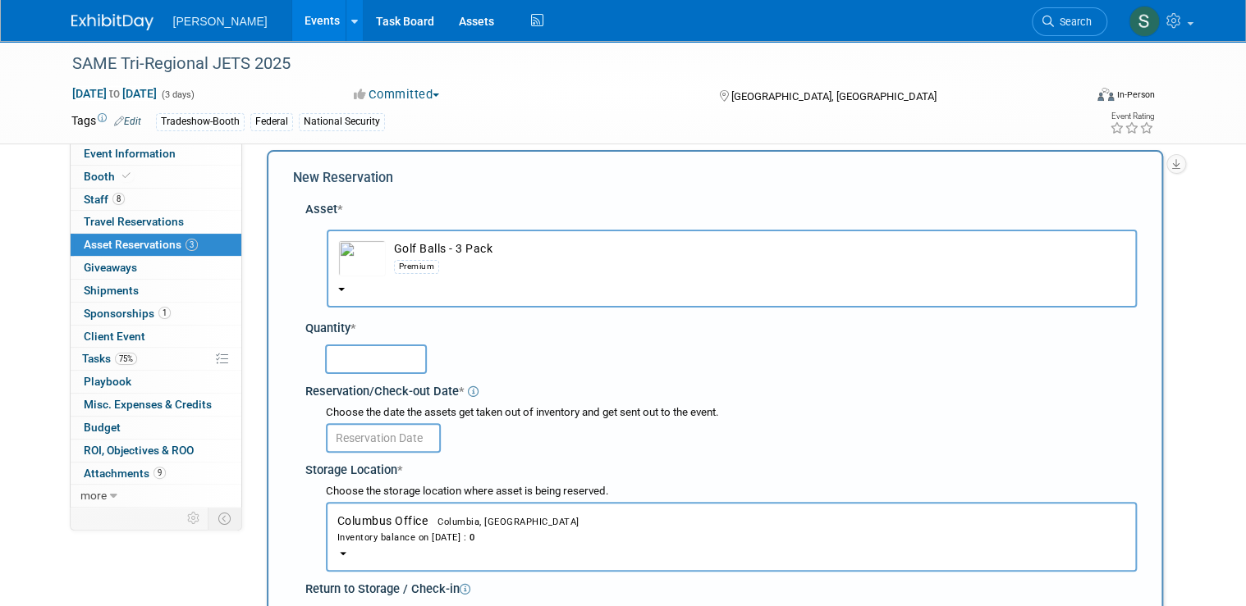
click at [381, 355] on input "text" at bounding box center [376, 360] width 102 height 30
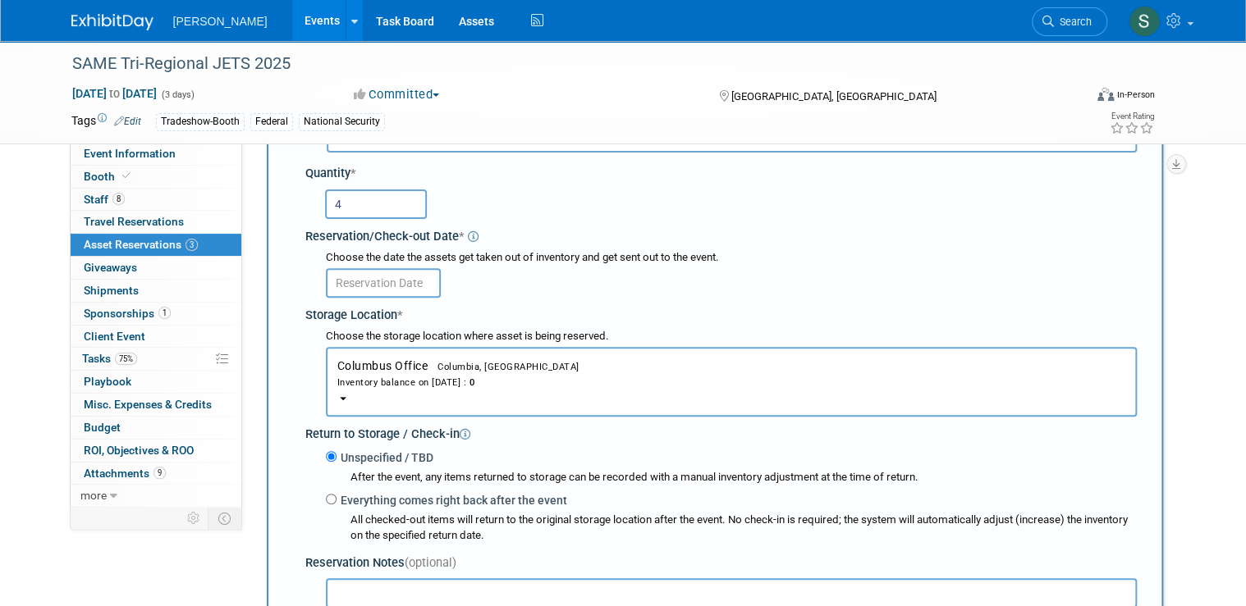
scroll to position [212, 0]
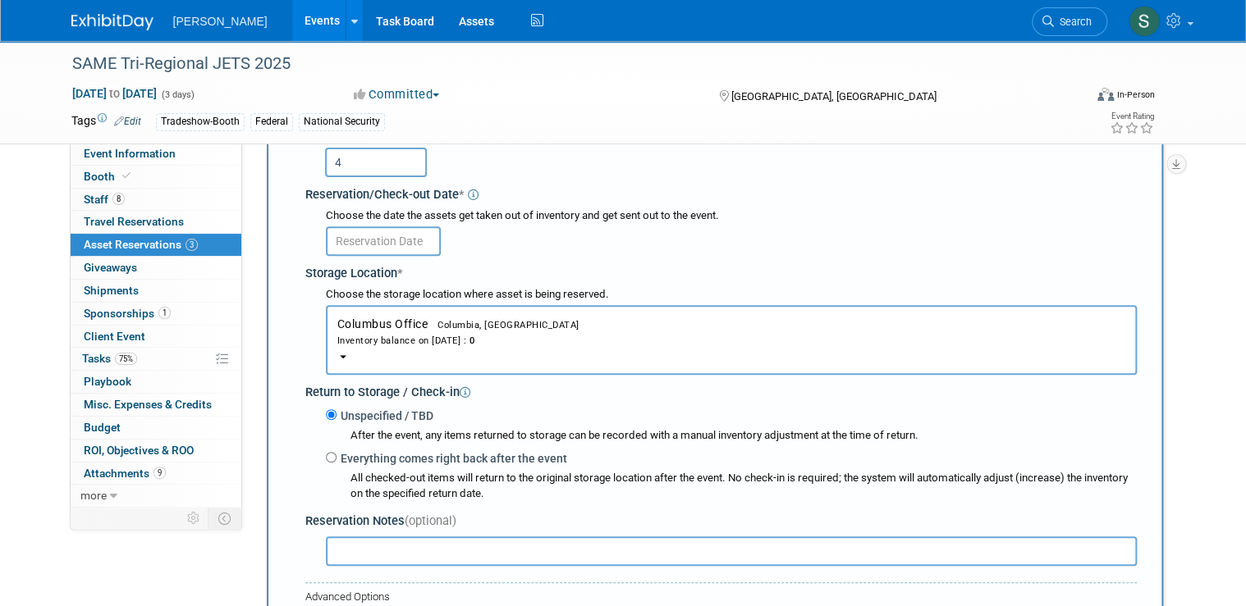
type input "4"
click at [365, 242] on input "text" at bounding box center [383, 242] width 115 height 30
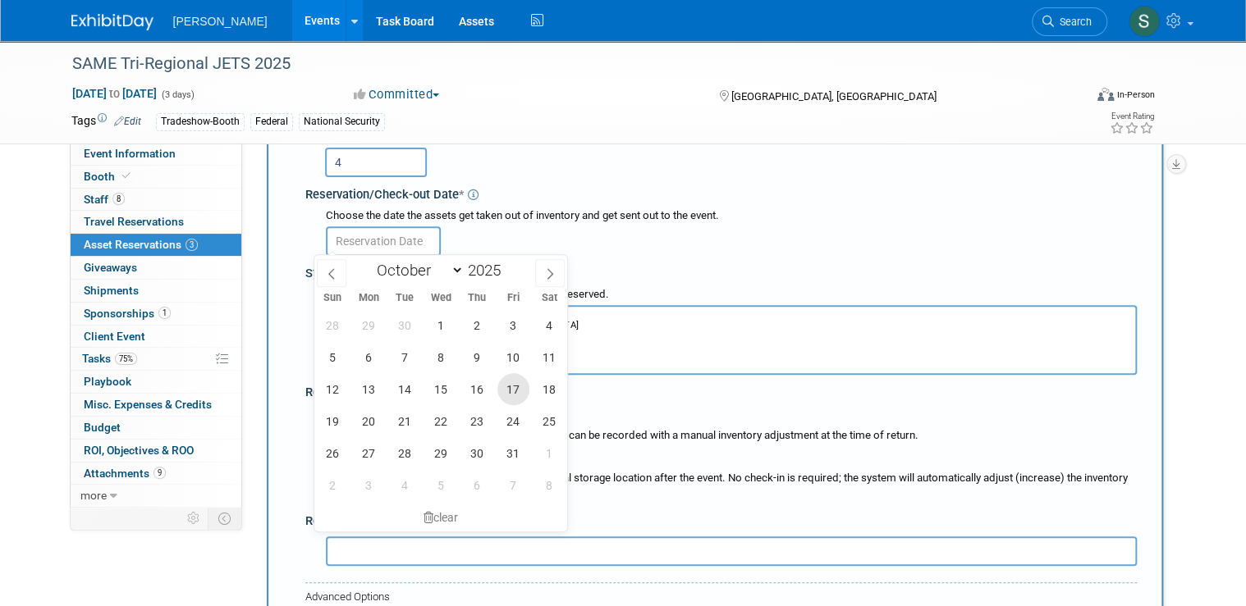
click at [512, 387] on span "17" at bounding box center [513, 389] width 32 height 32
type input "Oct 17, 2025"
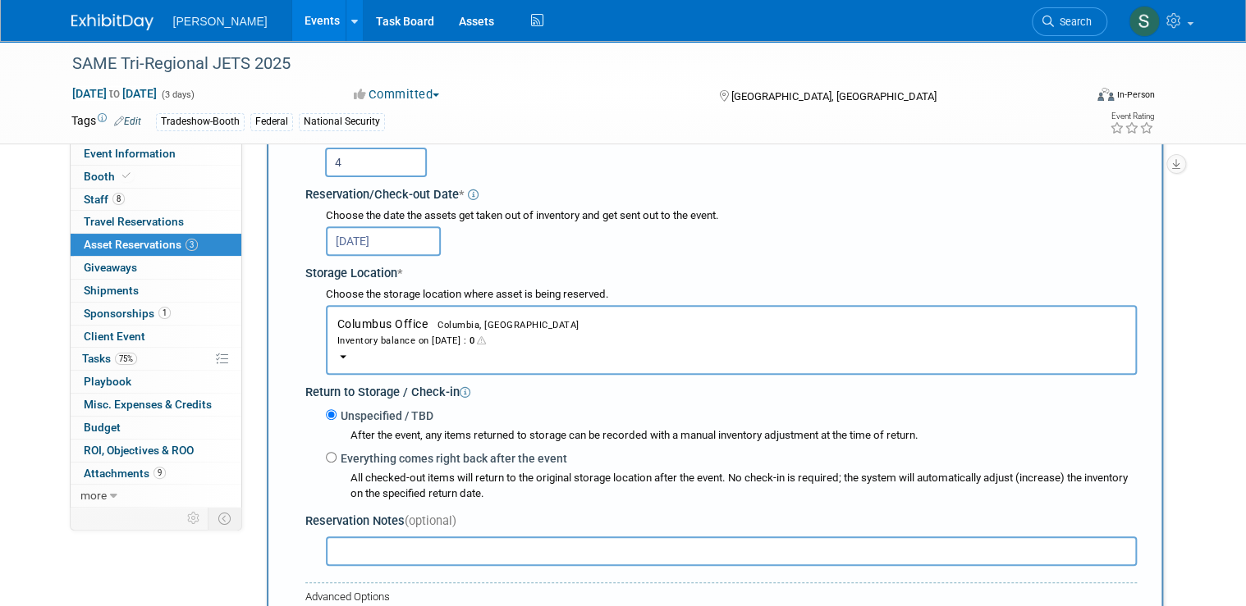
click at [442, 332] on div "Inventory balance on Oct 17, 2025 : 0" at bounding box center [731, 340] width 788 height 16
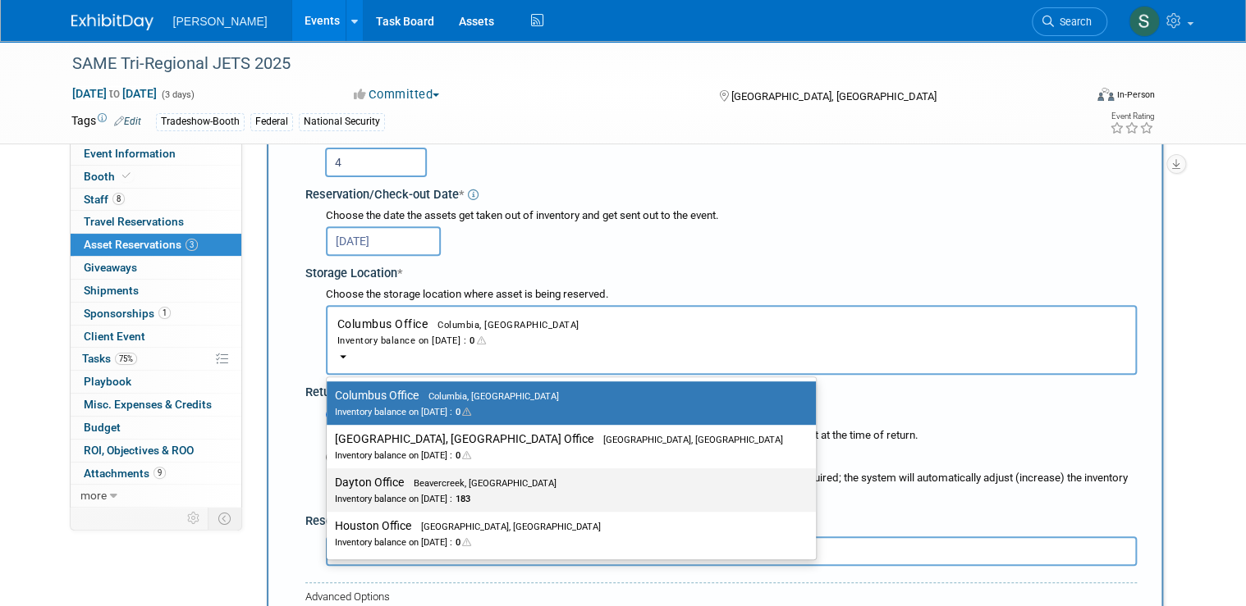
click at [417, 483] on span "Beavercreek, OH" at bounding box center [480, 483] width 153 height 11
click at [329, 483] on input "Dayton Office Beavercreek, OH Inventory balance on Oct 17, 2025 : 183" at bounding box center [323, 483] width 11 height 11
select select "11223930"
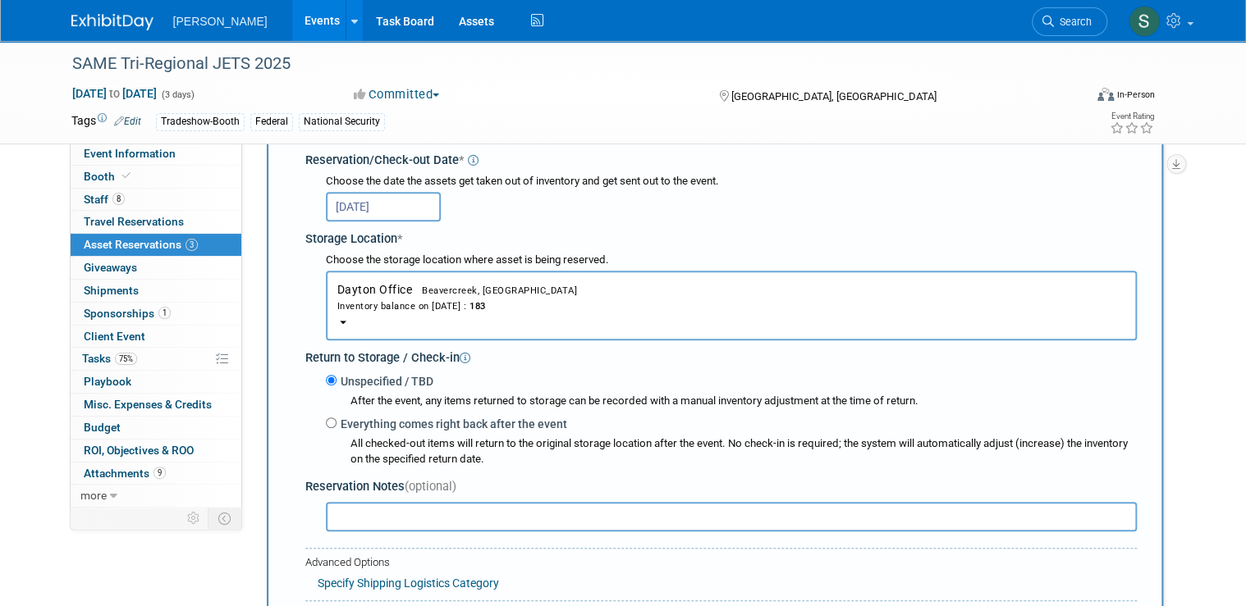
scroll to position [277, 0]
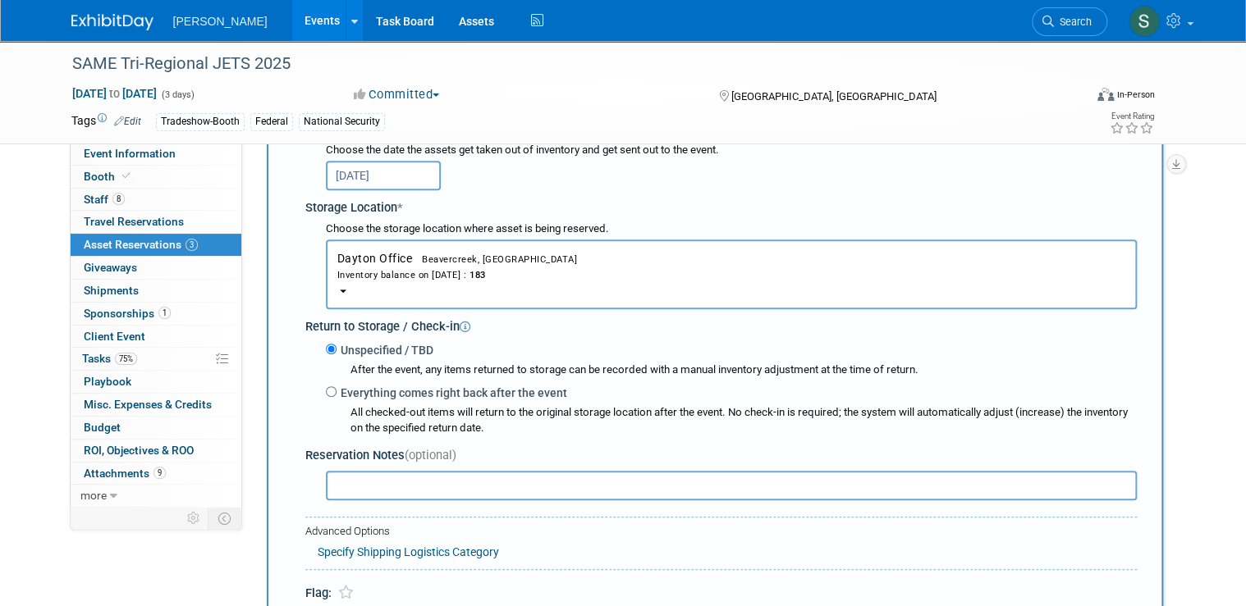
click at [449, 488] on input "text" at bounding box center [731, 486] width 811 height 30
paste input "Rebecca, please hand everything to Emy"
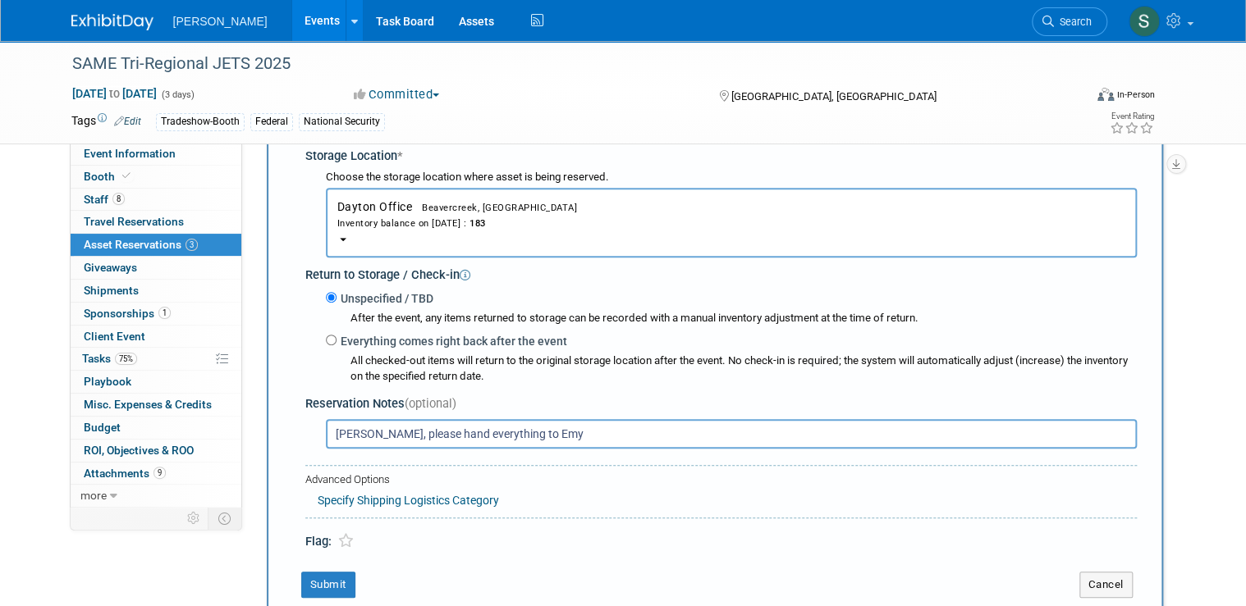
scroll to position [409, 0]
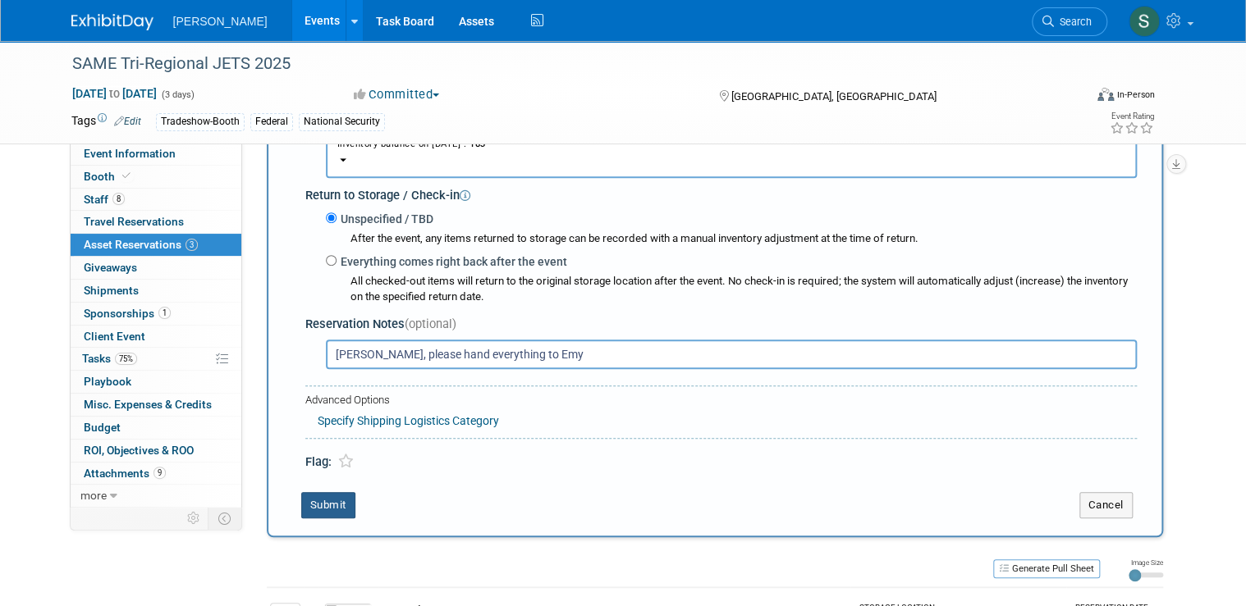
type input "Rebecca, please hand everything to Emy"
click at [308, 502] on button "Submit" at bounding box center [328, 505] width 54 height 26
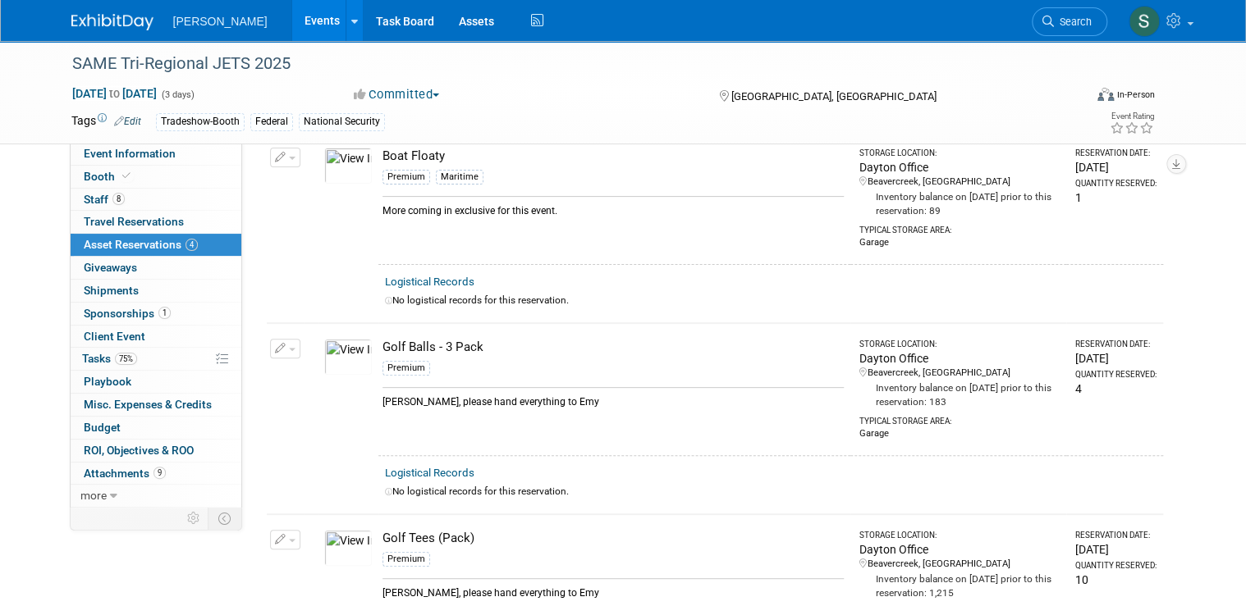
scroll to position [27, 0]
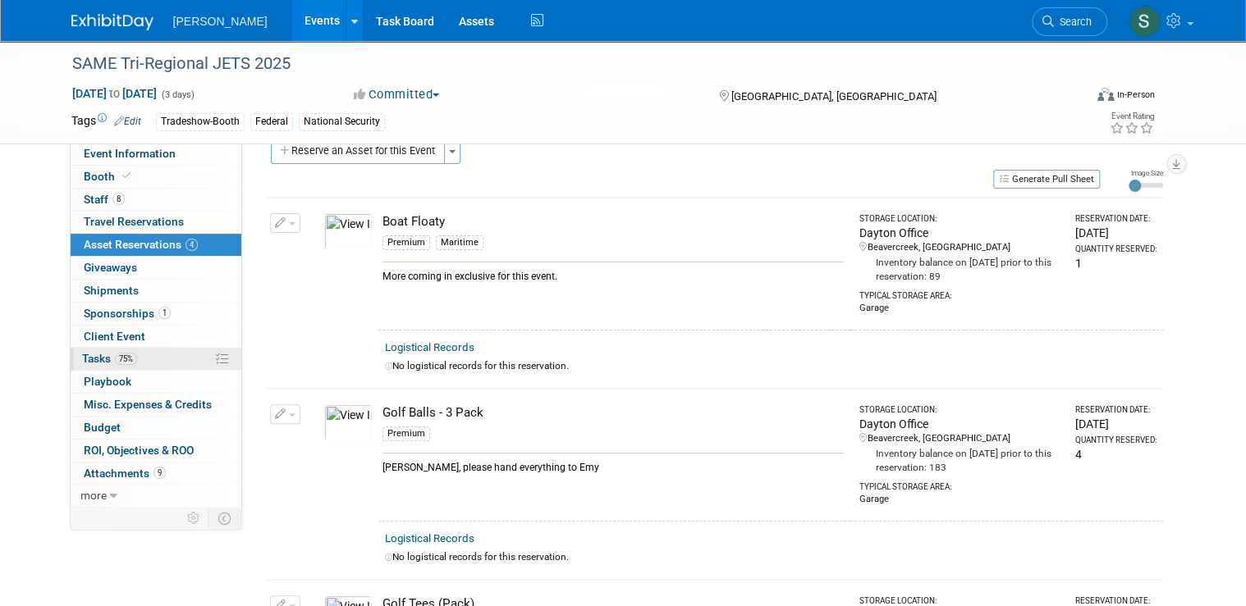
click at [151, 351] on link "75% Tasks 75%" at bounding box center [156, 359] width 171 height 22
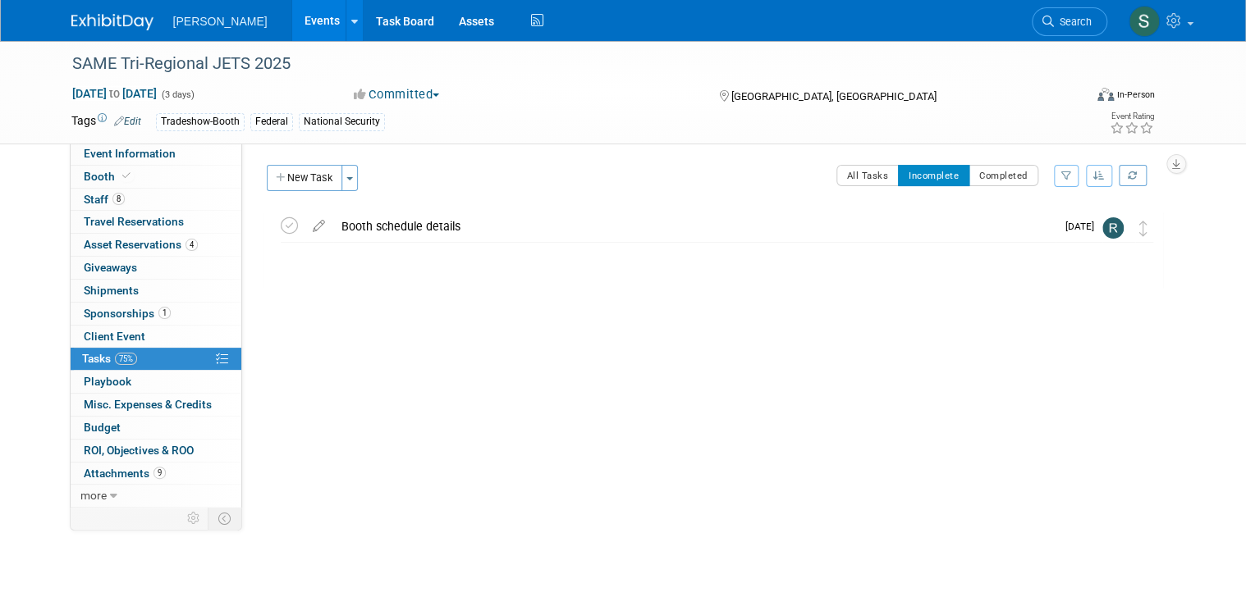
click at [318, 179] on button "New Task" at bounding box center [305, 178] width 76 height 26
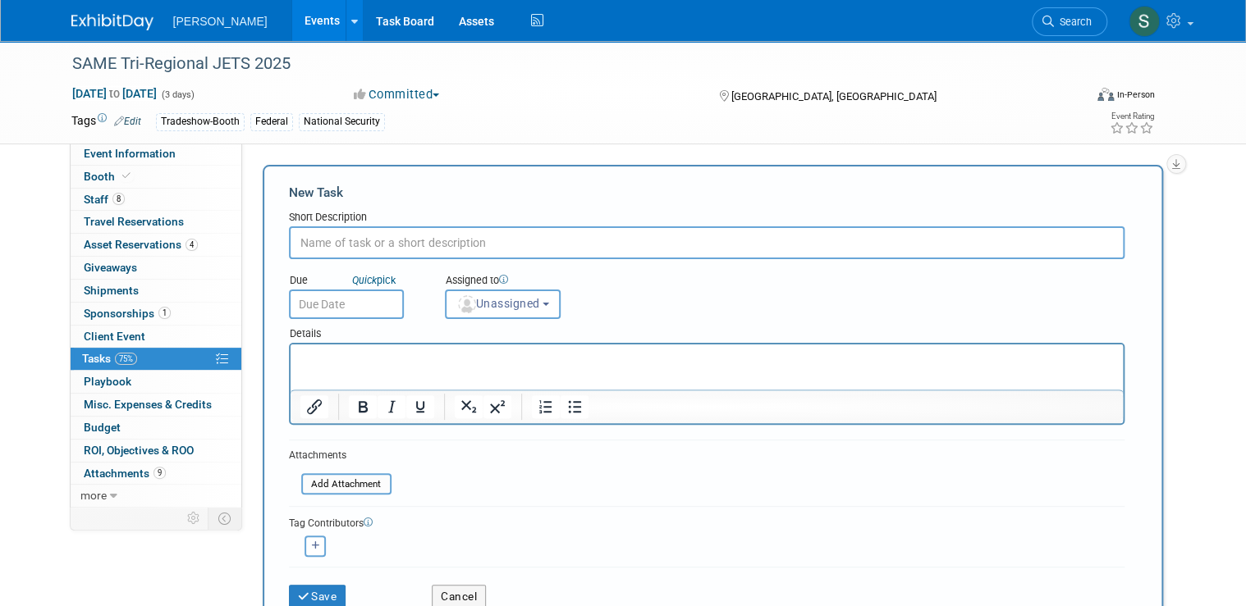
click at [486, 241] on input "text" at bounding box center [706, 243] width 835 height 33
drag, startPoint x: 369, startPoint y: 242, endPoint x: 204, endPoint y: 231, distance: 166.1
click at [204, 231] on div "Event Information Event Info Booth Booth 8 Staff 8 Staff 0 Travel Reservations …" at bounding box center [623, 422] width 1128 height 763
type input "Assets and Premiums"
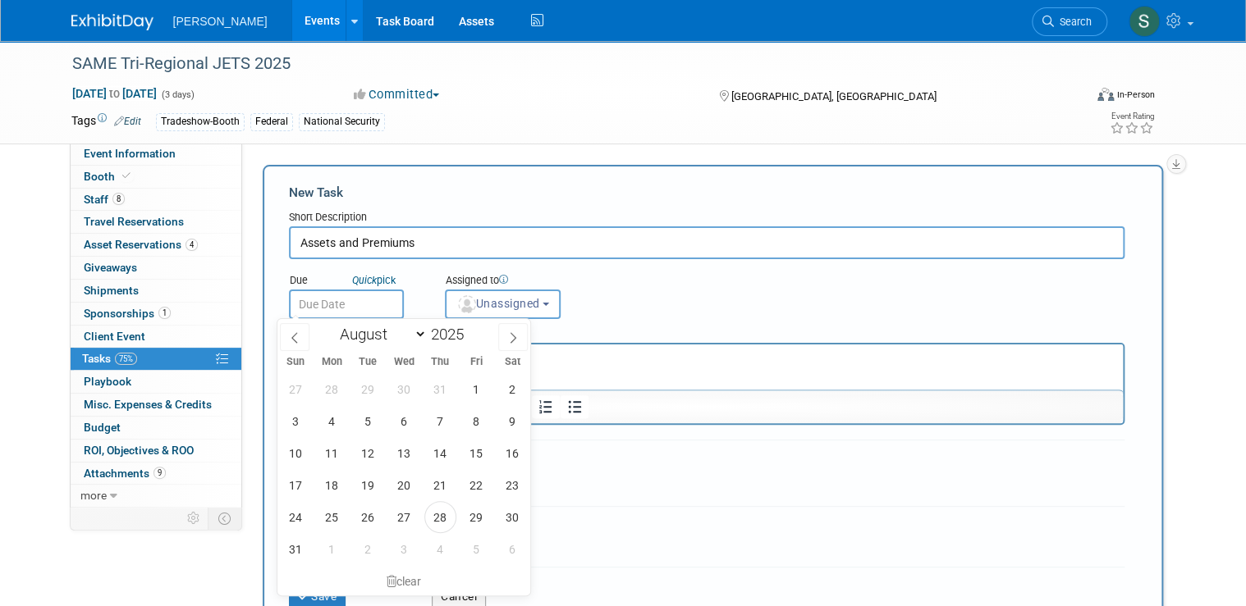
drag, startPoint x: 318, startPoint y: 299, endPoint x: 382, endPoint y: 312, distance: 65.3
click at [318, 299] on input "text" at bounding box center [346, 305] width 115 height 30
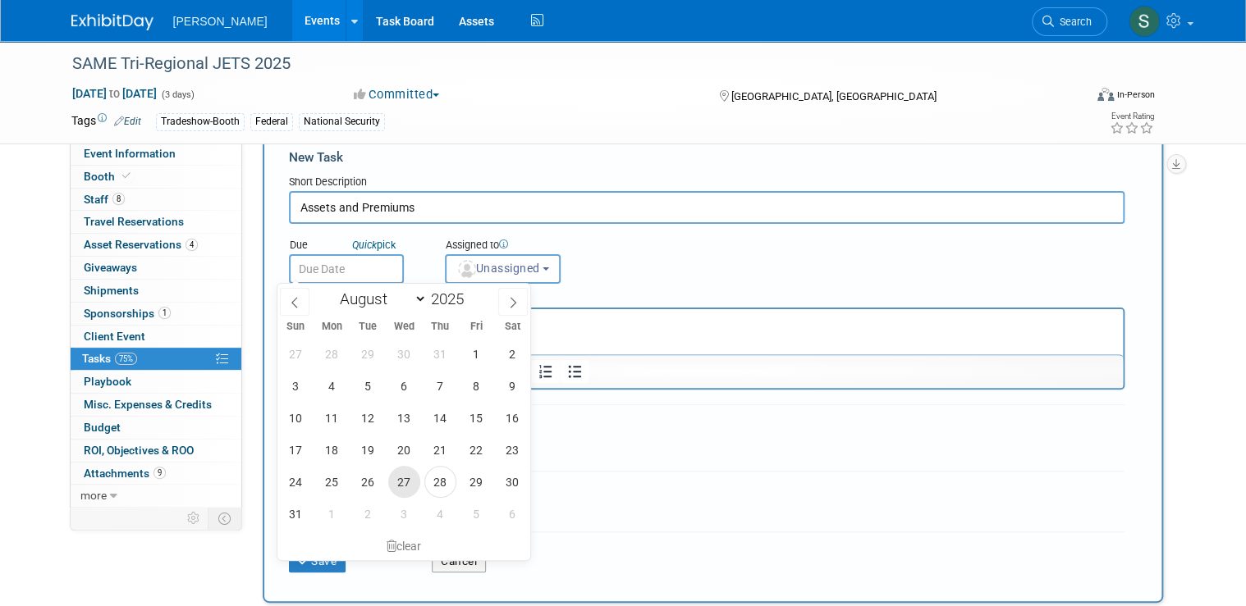
scroll to position [66, 0]
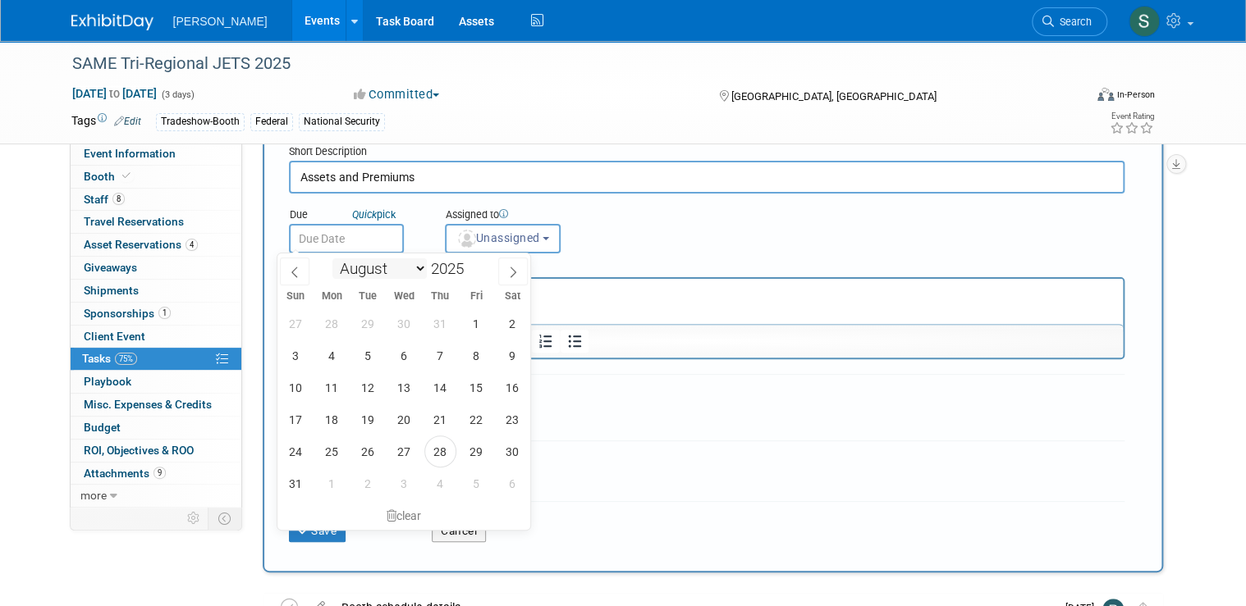
click at [417, 264] on select "January February March April May June July August September October November De…" at bounding box center [379, 269] width 94 height 21
select select "9"
click at [332, 259] on select "January February March April May June July August September October November De…" at bounding box center [379, 269] width 94 height 21
click at [472, 397] on span "17" at bounding box center [476, 388] width 32 height 32
type input "Oct 17, 2025"
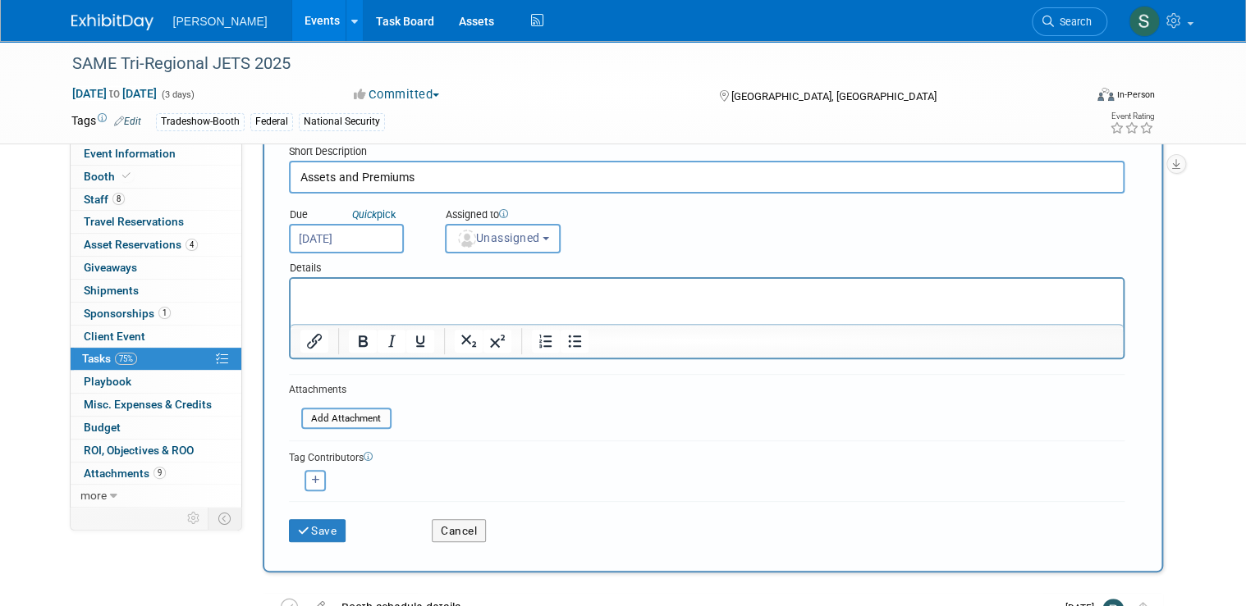
click at [455, 295] on p "Rich Text Area. Press ALT-0 for help." at bounding box center [706, 294] width 813 height 16
click at [538, 227] on button "Unassigned" at bounding box center [503, 239] width 117 height 30
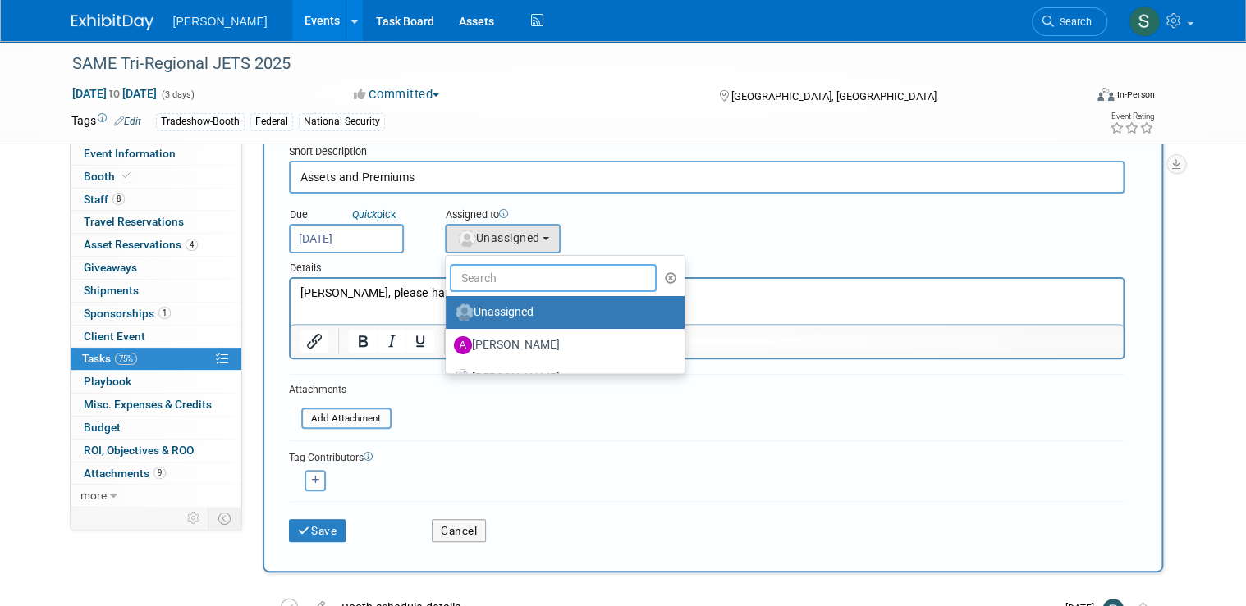
click at [540, 276] on input "text" at bounding box center [554, 278] width 208 height 28
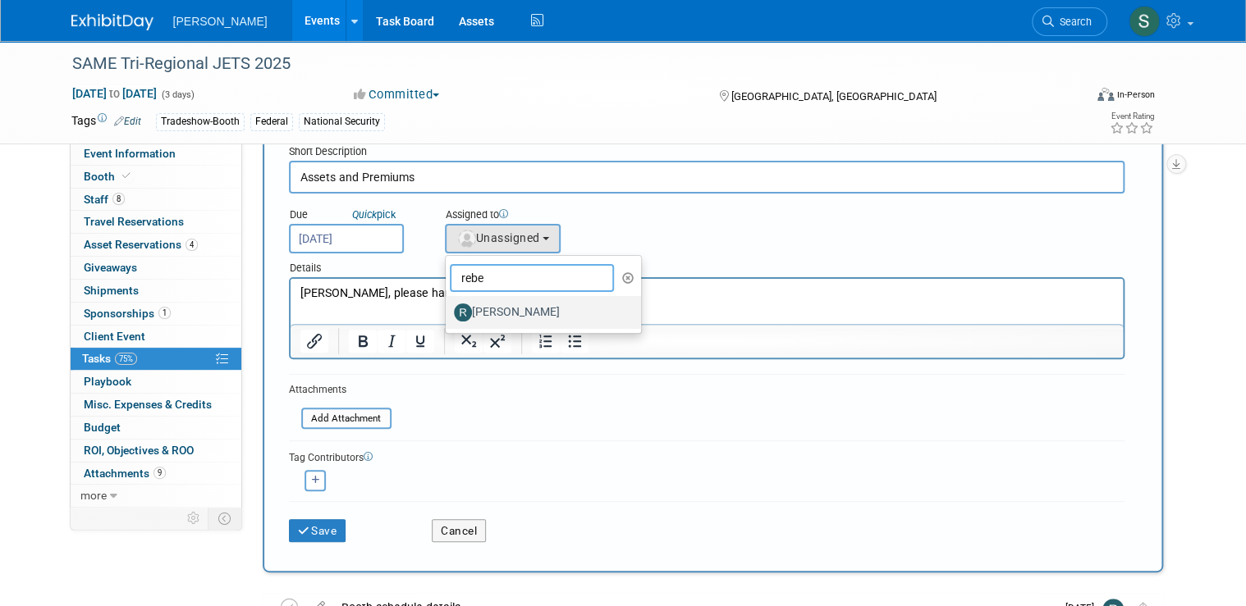
type input "rebe"
drag, startPoint x: 532, startPoint y: 304, endPoint x: 244, endPoint y: 38, distance: 392.0
click at [532, 304] on label "[PERSON_NAME]" at bounding box center [540, 313] width 172 height 26
click at [448, 305] on input "[PERSON_NAME]" at bounding box center [442, 310] width 11 height 11
select select "844a177d-a181-44ff-a72a-5731d68e4351"
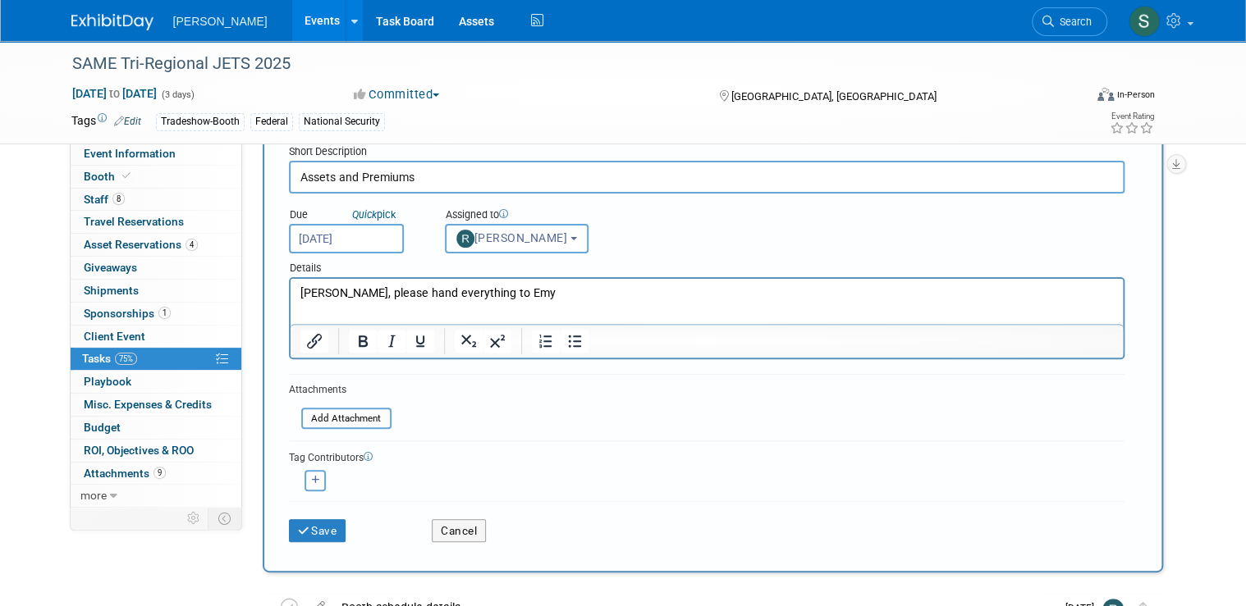
click at [308, 489] on form "New Task Short Description Assets and Premiums Due Quick pick Oct 17, 2025 rebe…" at bounding box center [713, 336] width 848 height 436
click at [312, 480] on icon "button" at bounding box center [316, 480] width 8 height 9
select select
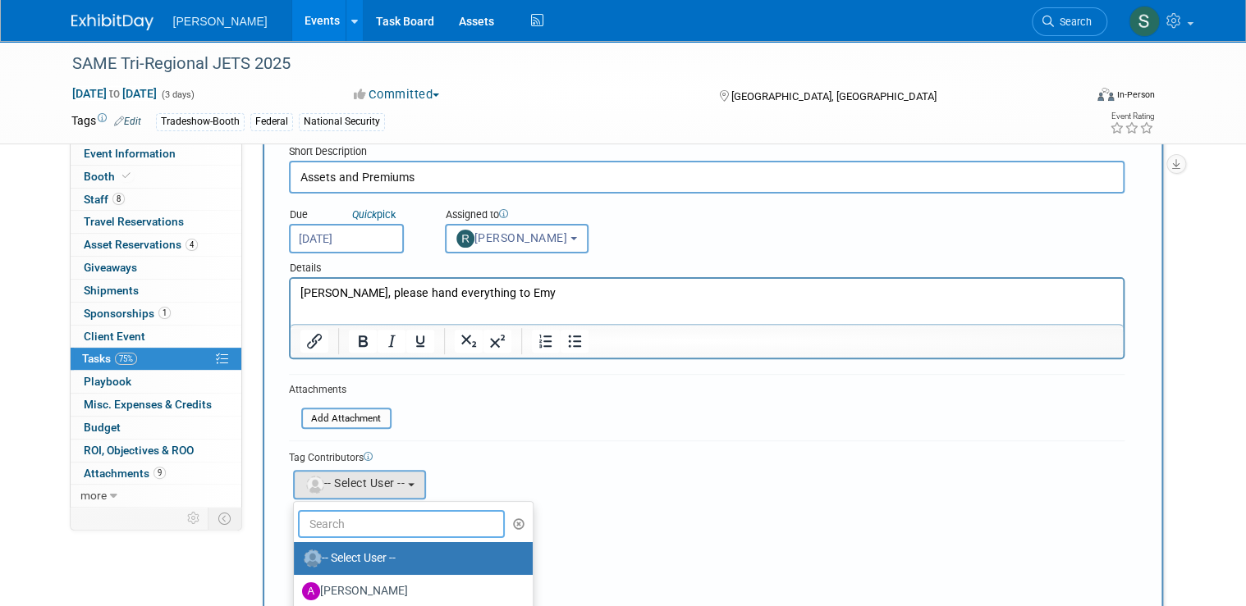
click at [352, 518] on input "text" at bounding box center [402, 524] width 208 height 28
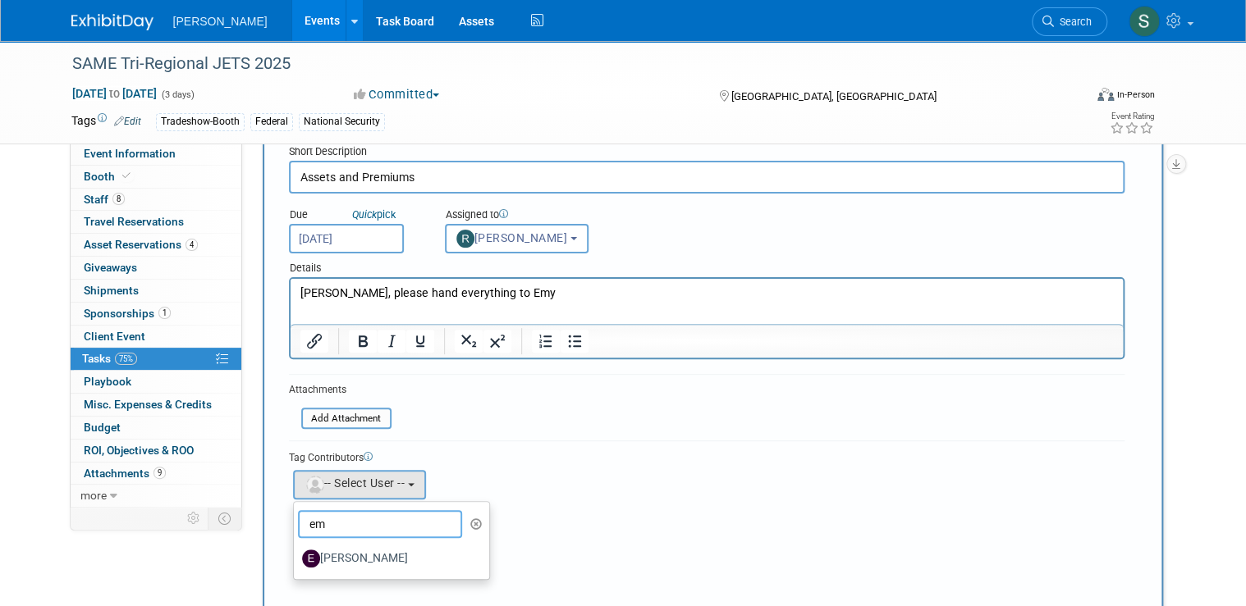
scroll to position [0, 0]
type input "em"
click at [359, 550] on label "[PERSON_NAME]" at bounding box center [388, 559] width 172 height 26
click at [296, 551] on input "[PERSON_NAME]" at bounding box center [291, 556] width 11 height 11
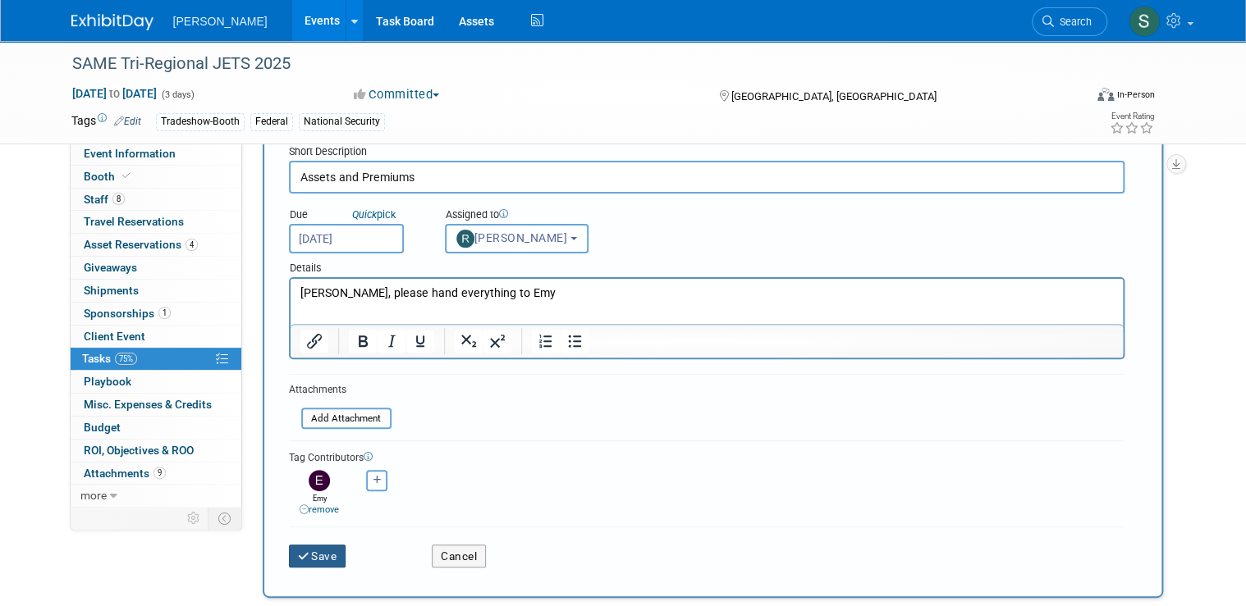
click at [318, 555] on button "Save" at bounding box center [317, 556] width 57 height 23
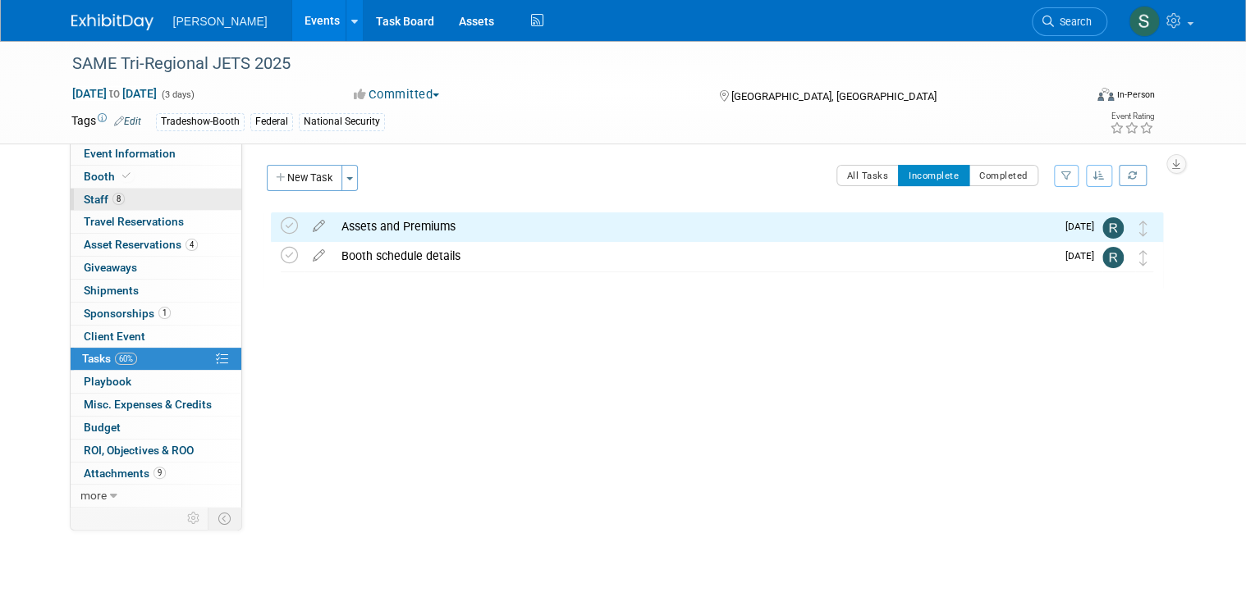
click at [131, 196] on link "8 Staff 8" at bounding box center [156, 200] width 171 height 22
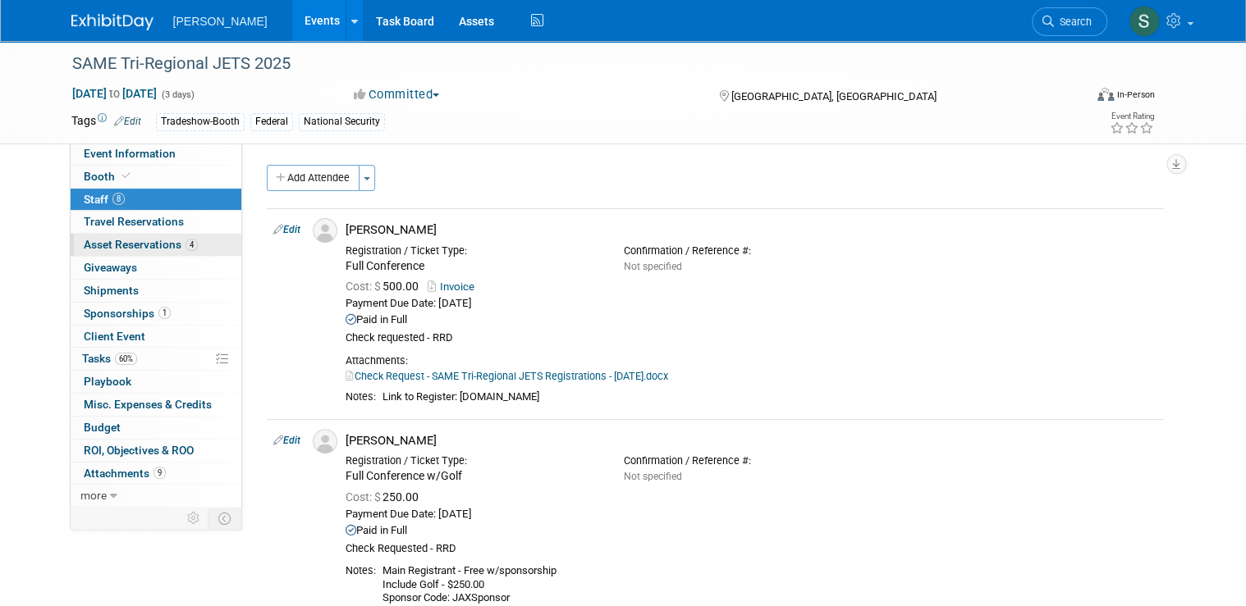
click at [133, 245] on span "Asset Reservations 4" at bounding box center [141, 244] width 114 height 13
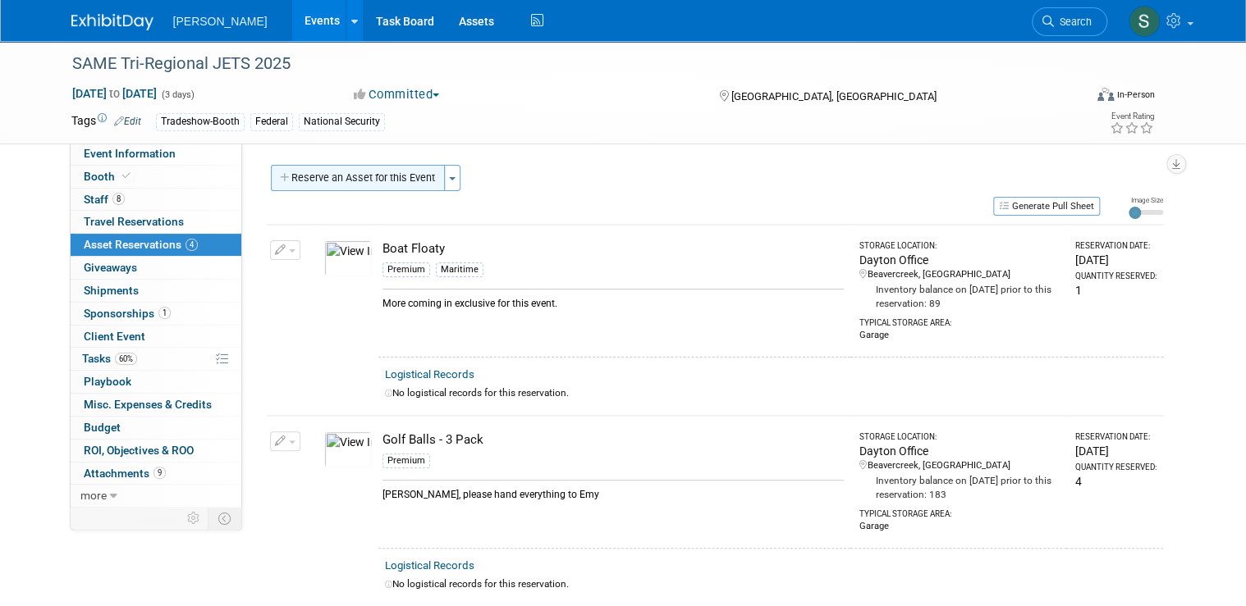
click at [346, 176] on button "Reserve an Asset for this Event" at bounding box center [358, 178] width 174 height 26
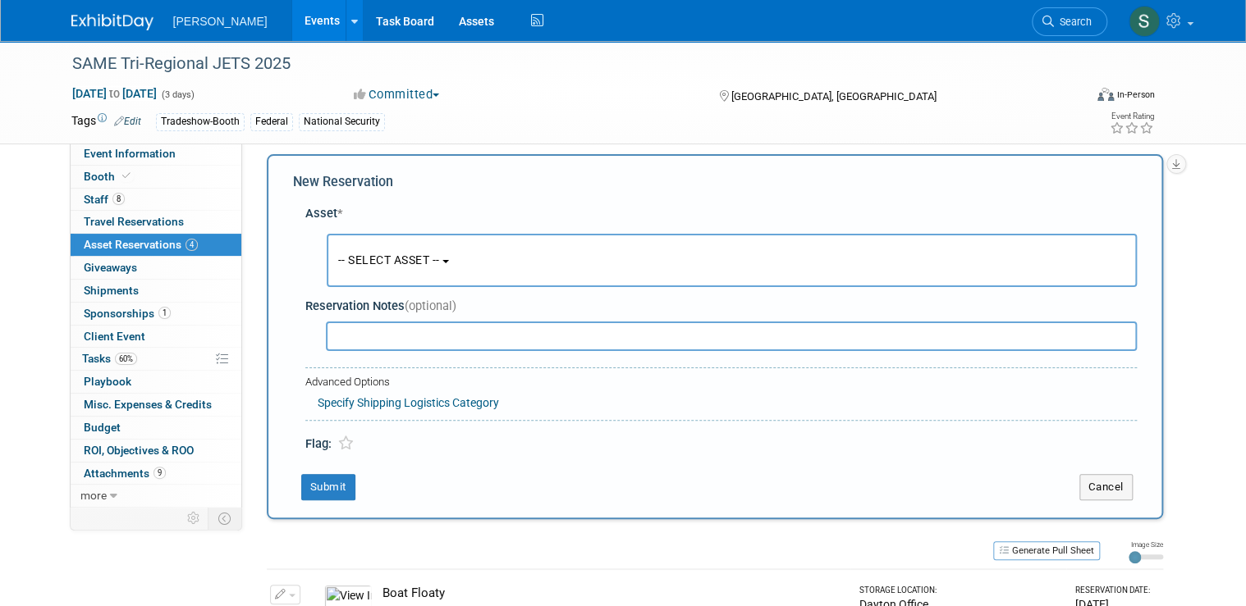
scroll to position [15, 0]
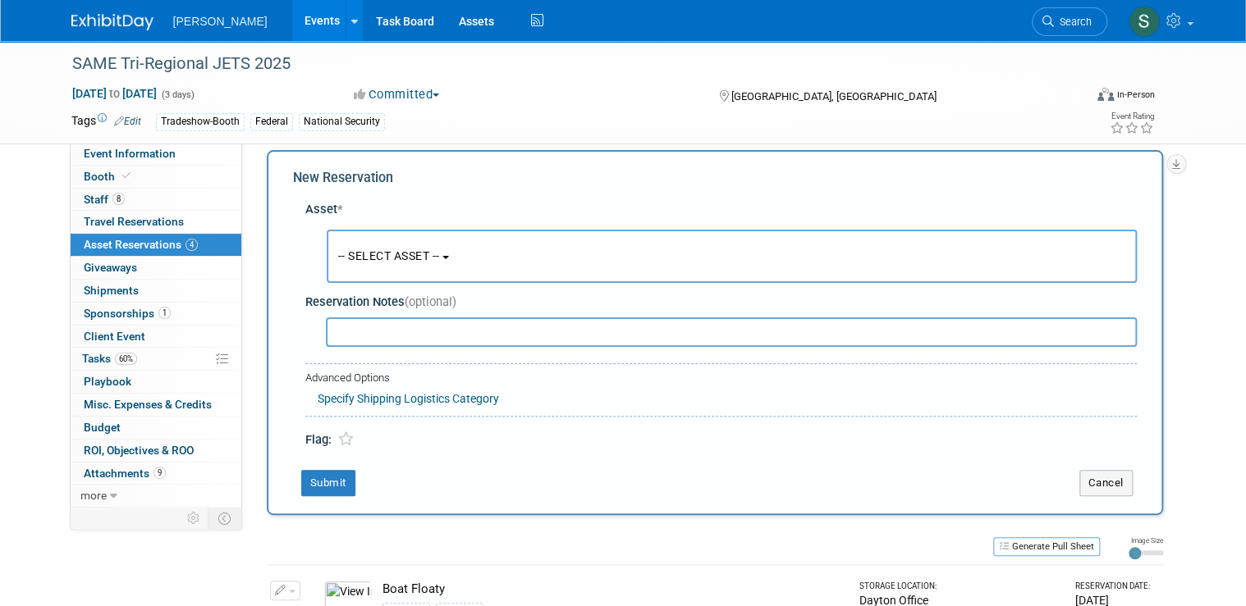
click at [417, 267] on button "-- SELECT ASSET --" at bounding box center [732, 256] width 810 height 53
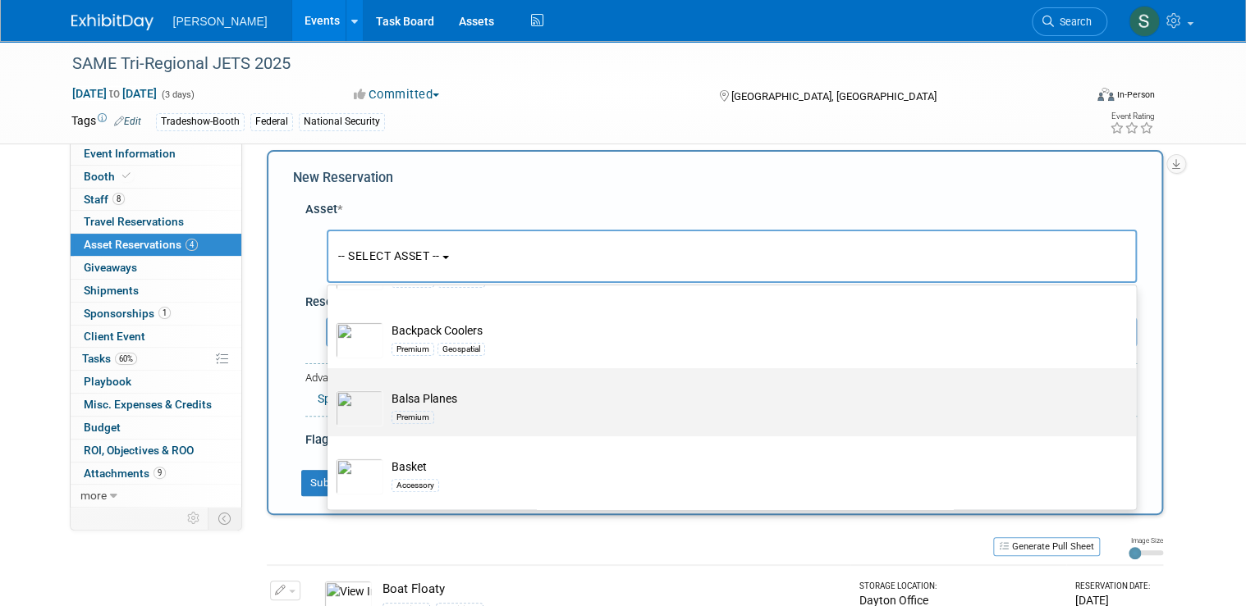
scroll to position [3414, 0]
click at [431, 405] on div "Premium" at bounding box center [747, 414] width 712 height 19
click at [330, 387] on input "Balsa Planes Premium" at bounding box center [324, 381] width 11 height 11
select select "10723114"
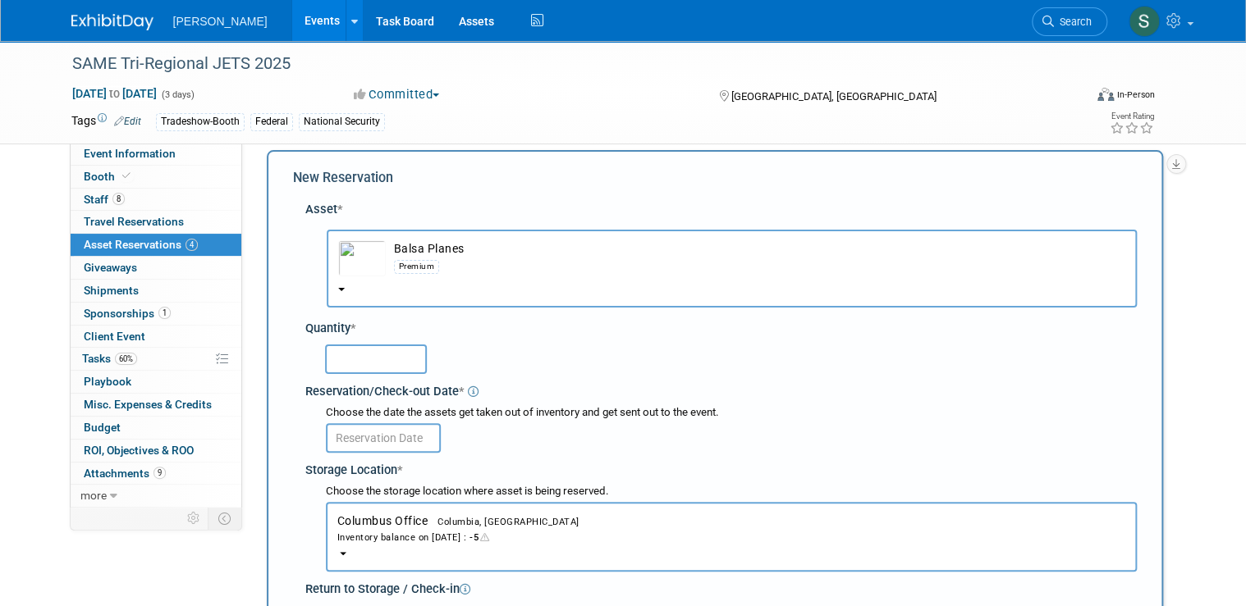
click at [350, 364] on input "text" at bounding box center [376, 360] width 102 height 30
type input "30"
click at [371, 433] on input "text" at bounding box center [383, 438] width 115 height 30
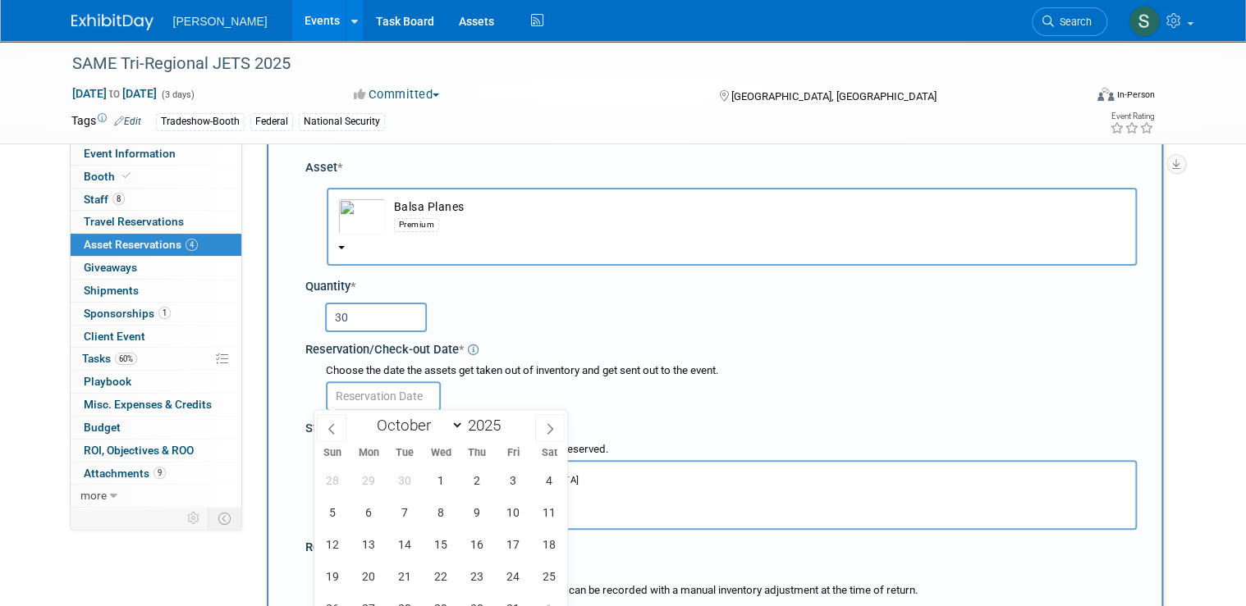
scroll to position [80, 0]
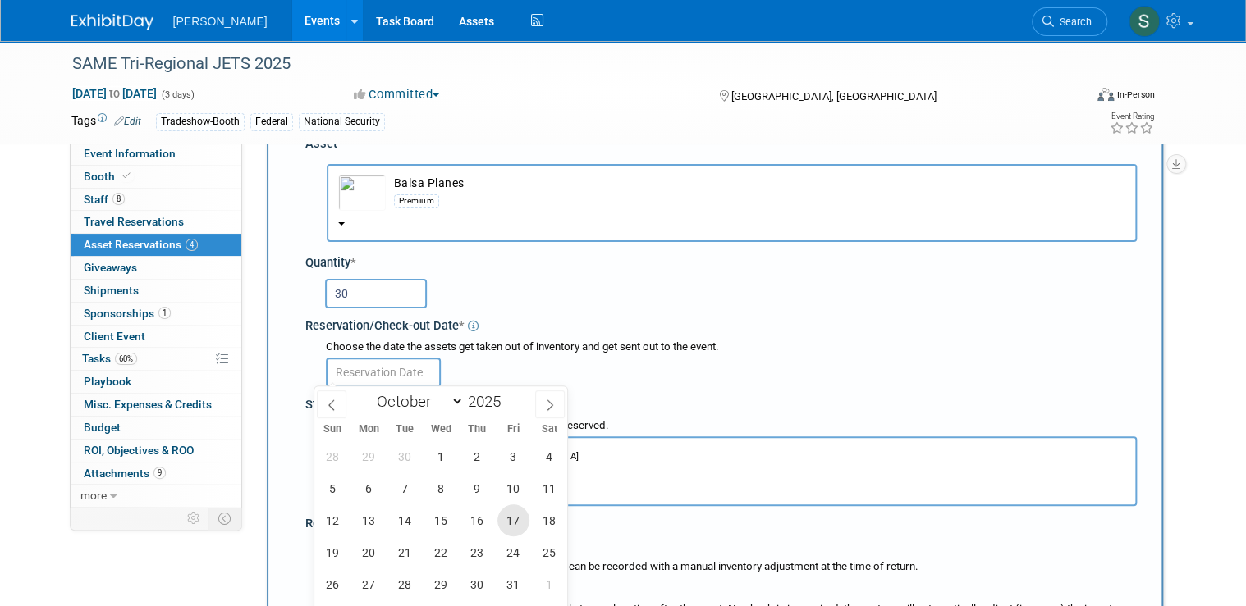
click at [513, 523] on span "17" at bounding box center [513, 521] width 32 height 32
type input "Oct 17, 2025"
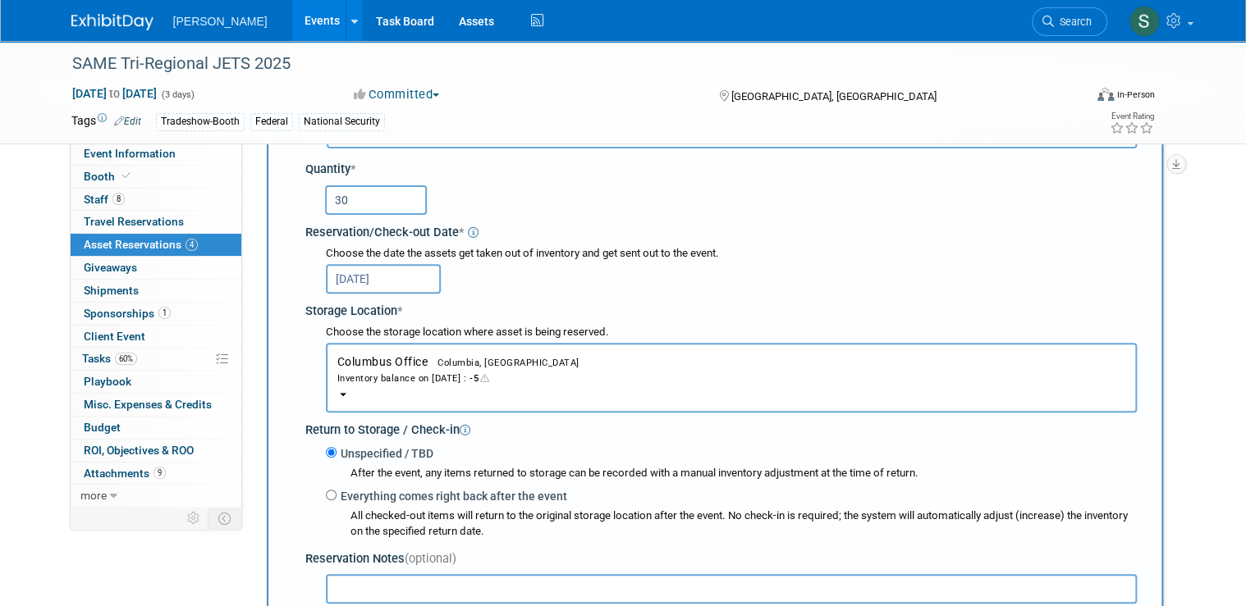
scroll to position [212, 0]
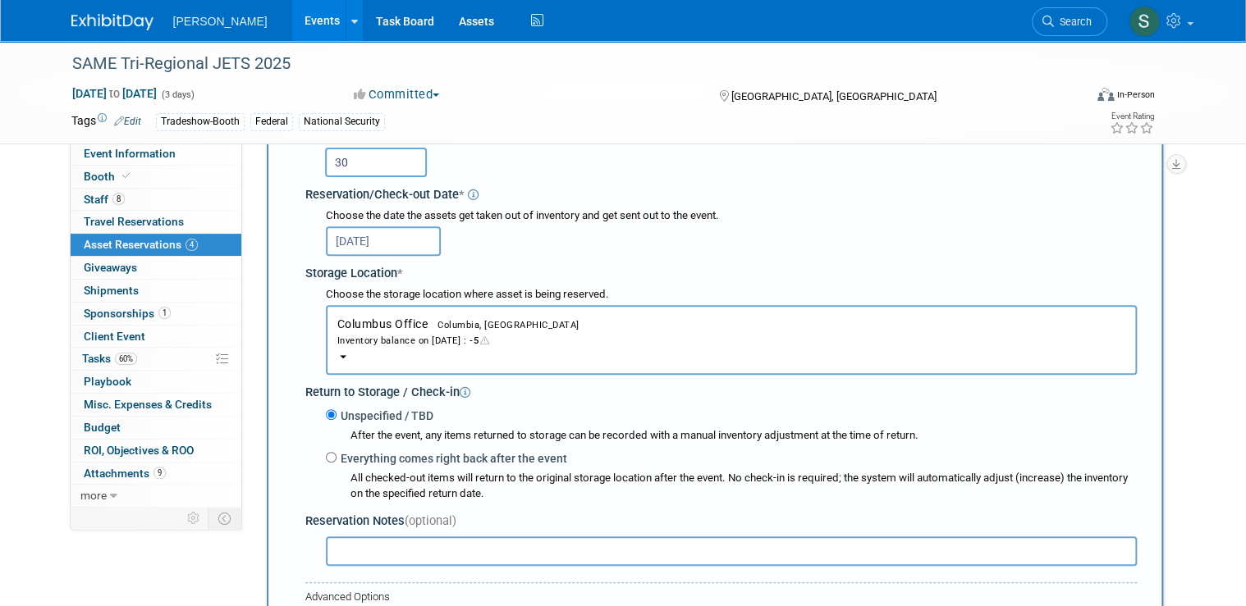
click at [449, 533] on div at bounding box center [724, 549] width 825 height 33
click at [440, 553] on input "text" at bounding box center [731, 552] width 811 height 30
paste input "Rebecca, please hand everything to Emy"
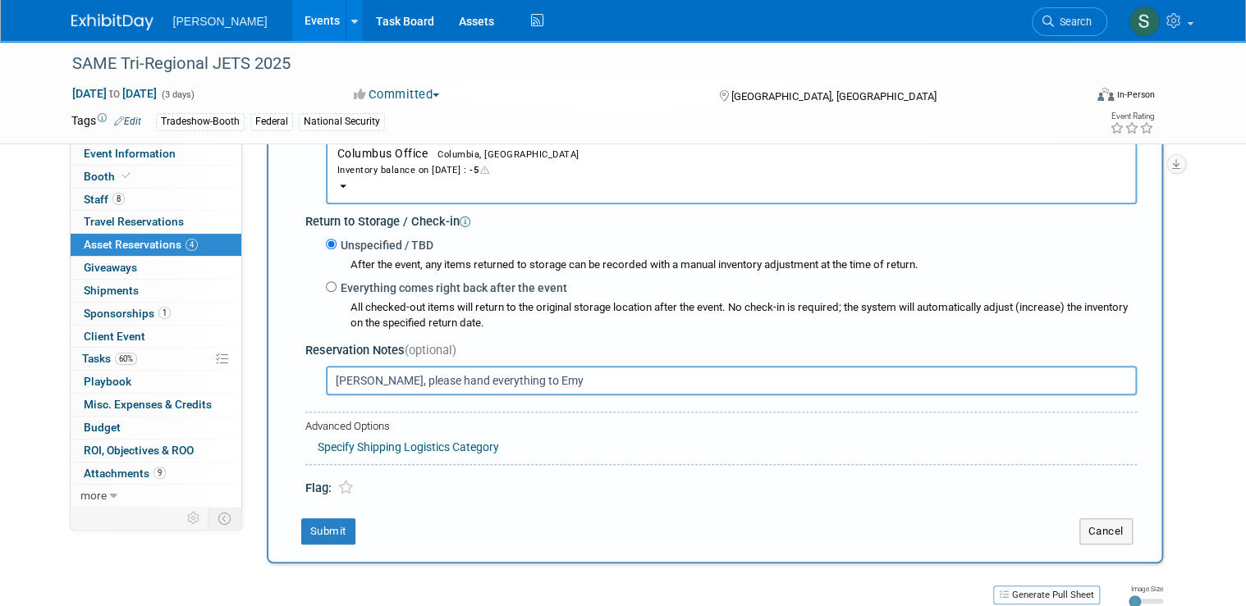
scroll to position [409, 0]
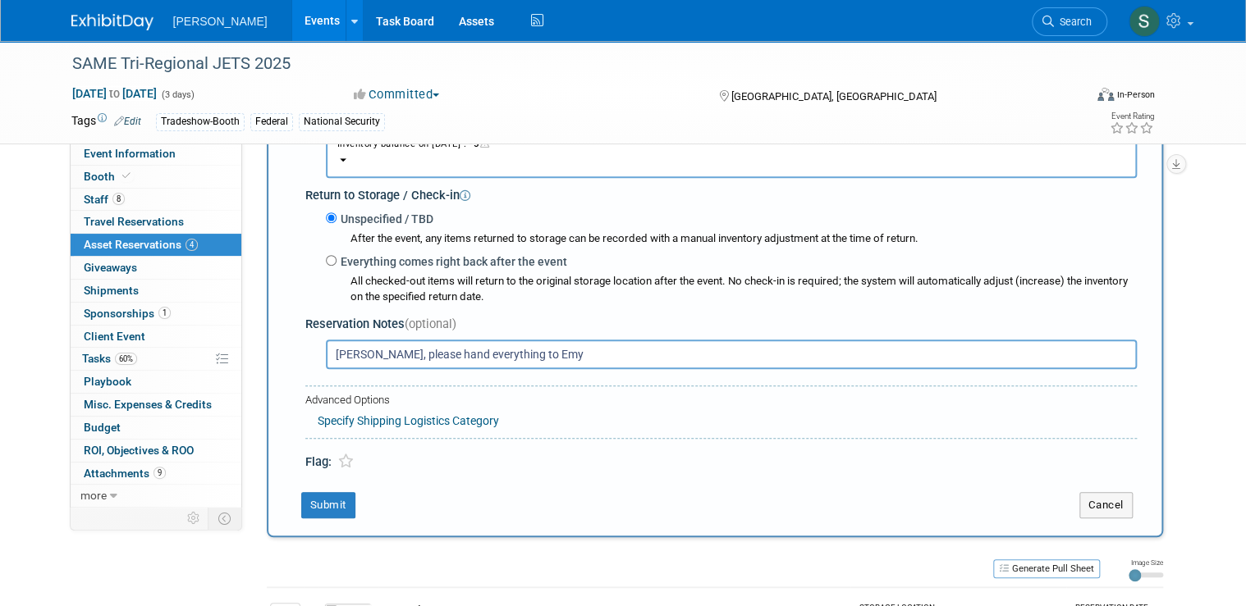
type input "Rebecca, please hand everything to Emy"
click at [357, 421] on link "Specify Shipping Logistics Category" at bounding box center [408, 420] width 181 height 13
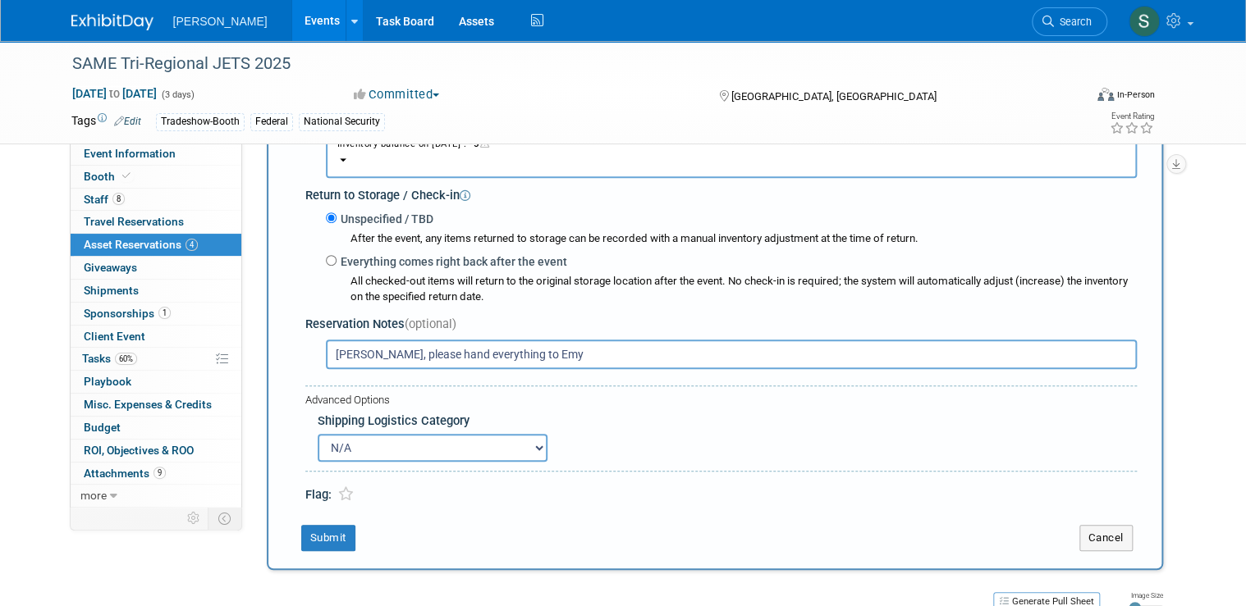
click at [353, 449] on select "N/A Advance Warehouse Direct Shipment Other" at bounding box center [433, 448] width 230 height 28
select select "4"
click at [318, 434] on select "N/A Advance Warehouse Direct Shipment Other" at bounding box center [433, 448] width 230 height 28
click at [333, 533] on button "Submit" at bounding box center [328, 538] width 54 height 26
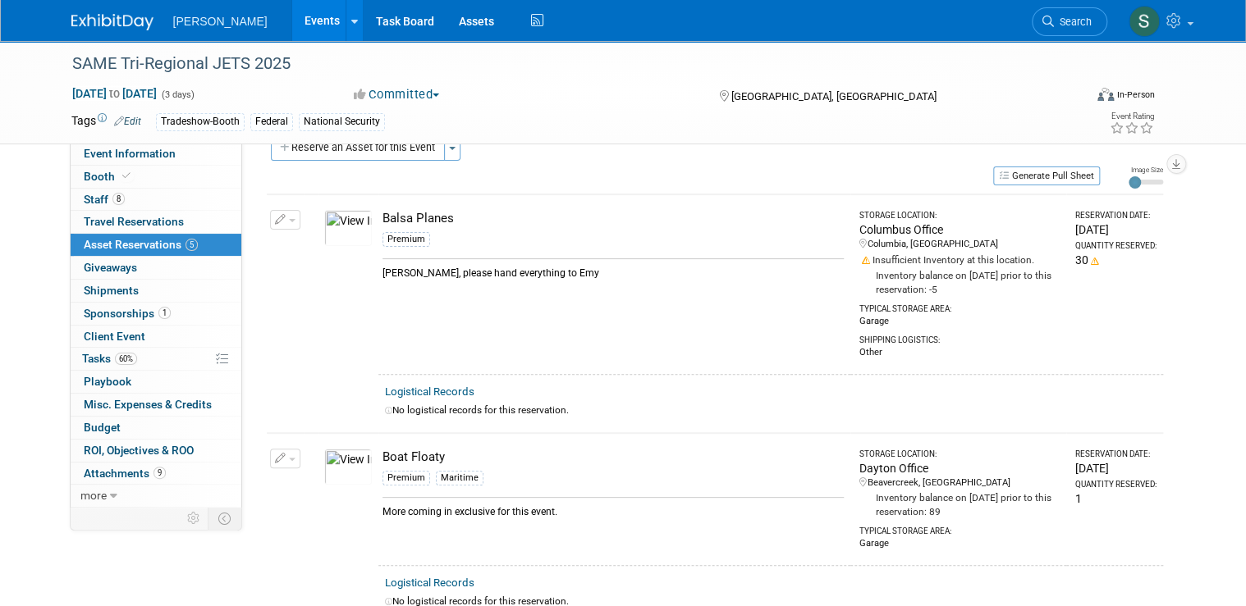
scroll to position [0, 0]
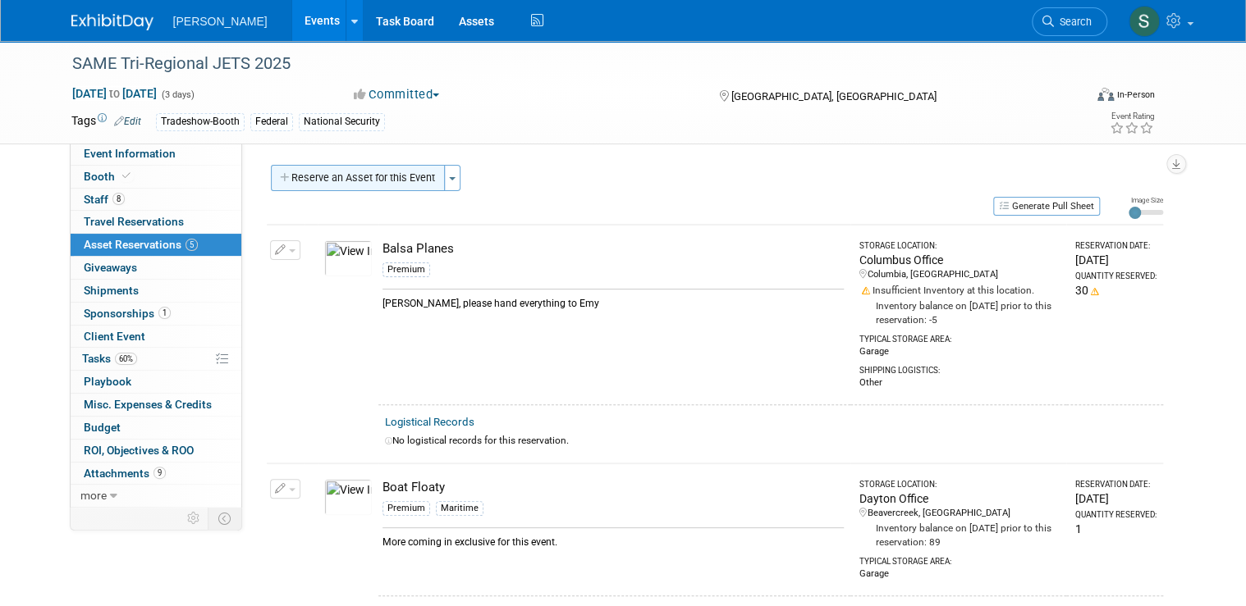
click at [341, 175] on button "Reserve an Asset for this Event" at bounding box center [358, 178] width 174 height 26
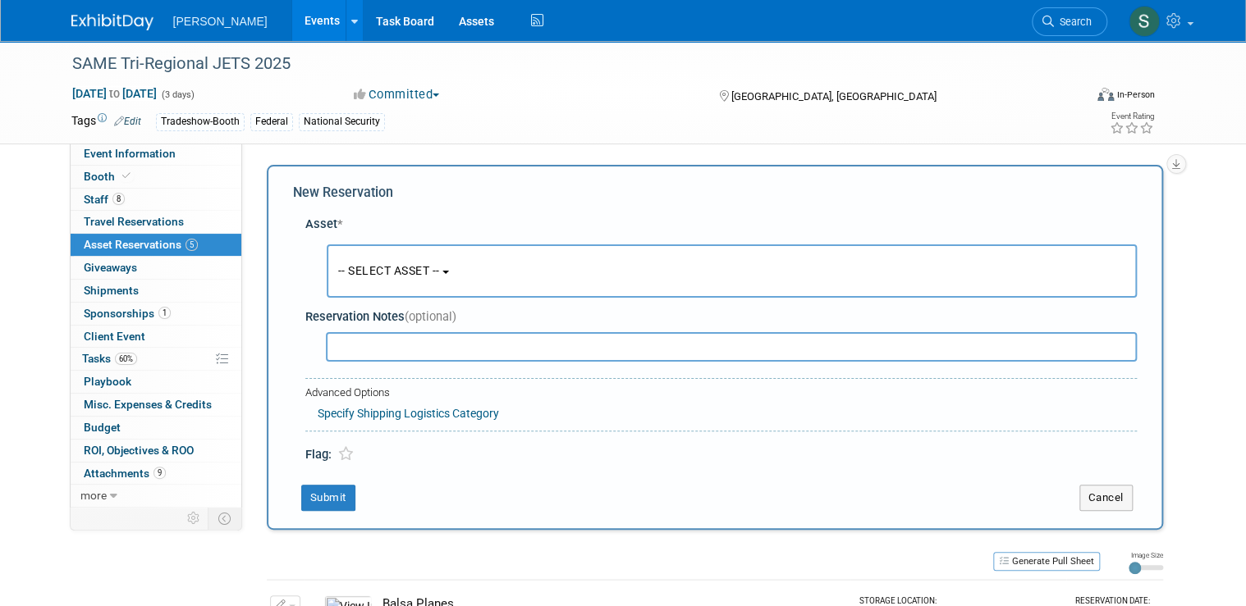
scroll to position [15, 0]
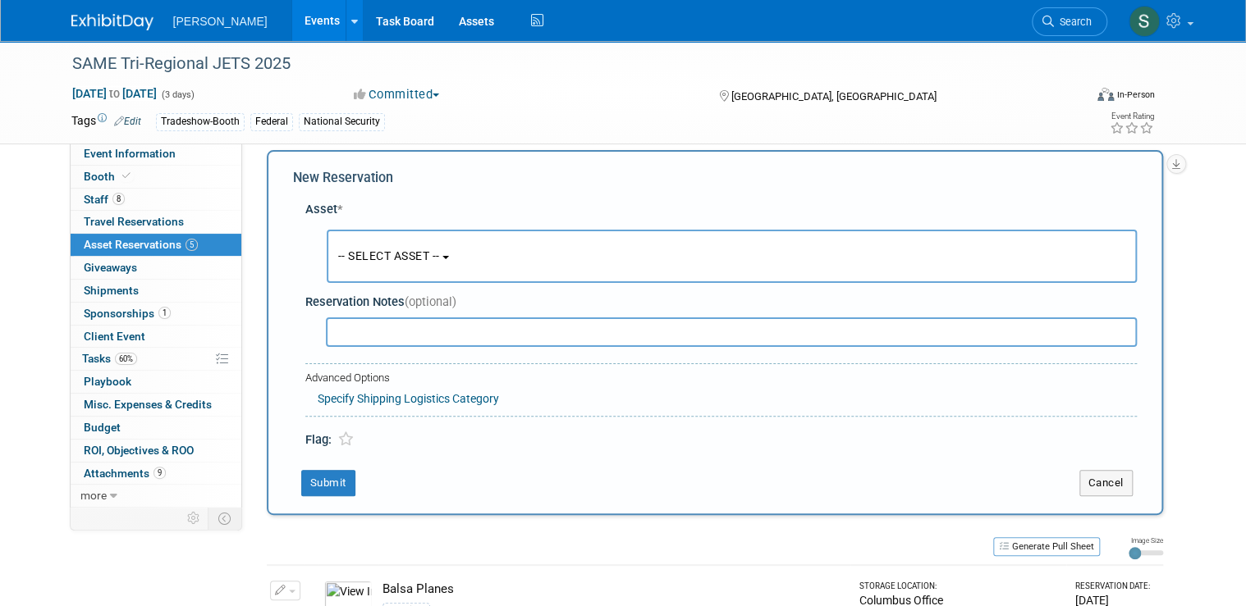
click at [423, 241] on button "-- SELECT ASSET --" at bounding box center [732, 256] width 810 height 53
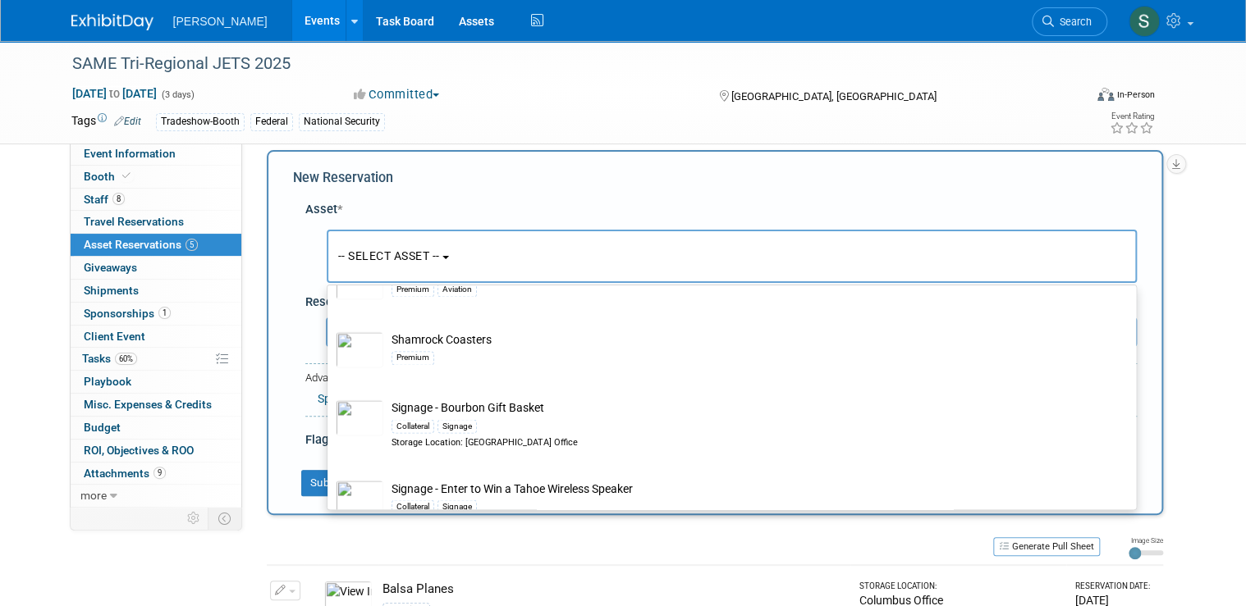
scroll to position [23241, 0]
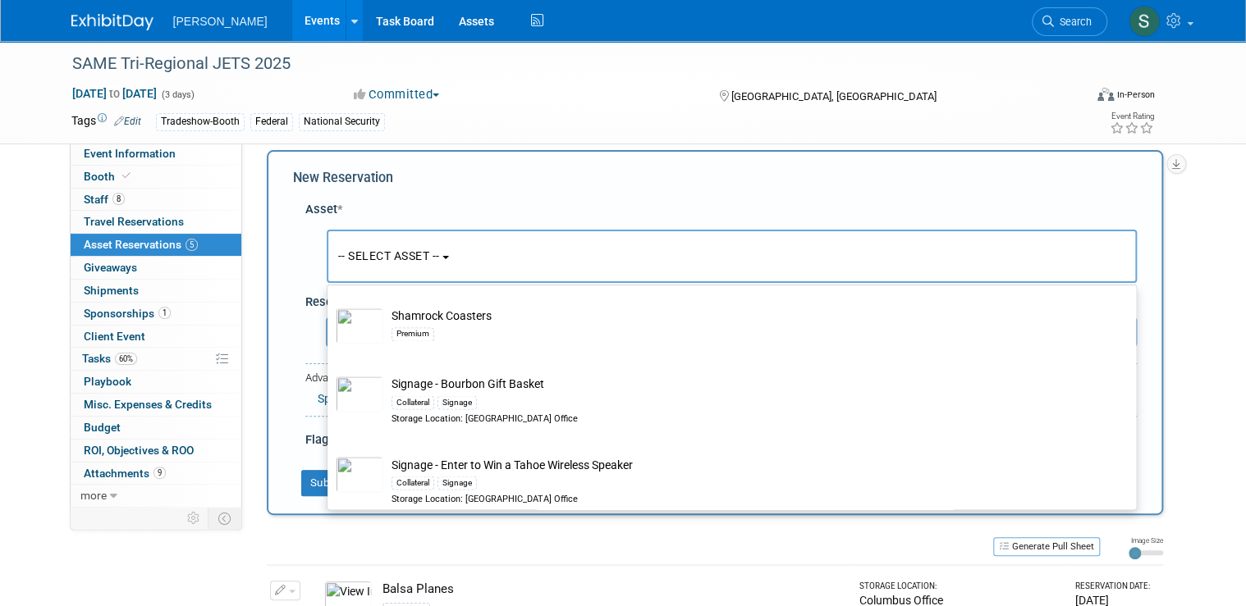
click at [541, 97] on div "Committed Committed Considering Not Going" at bounding box center [520, 95] width 345 height 18
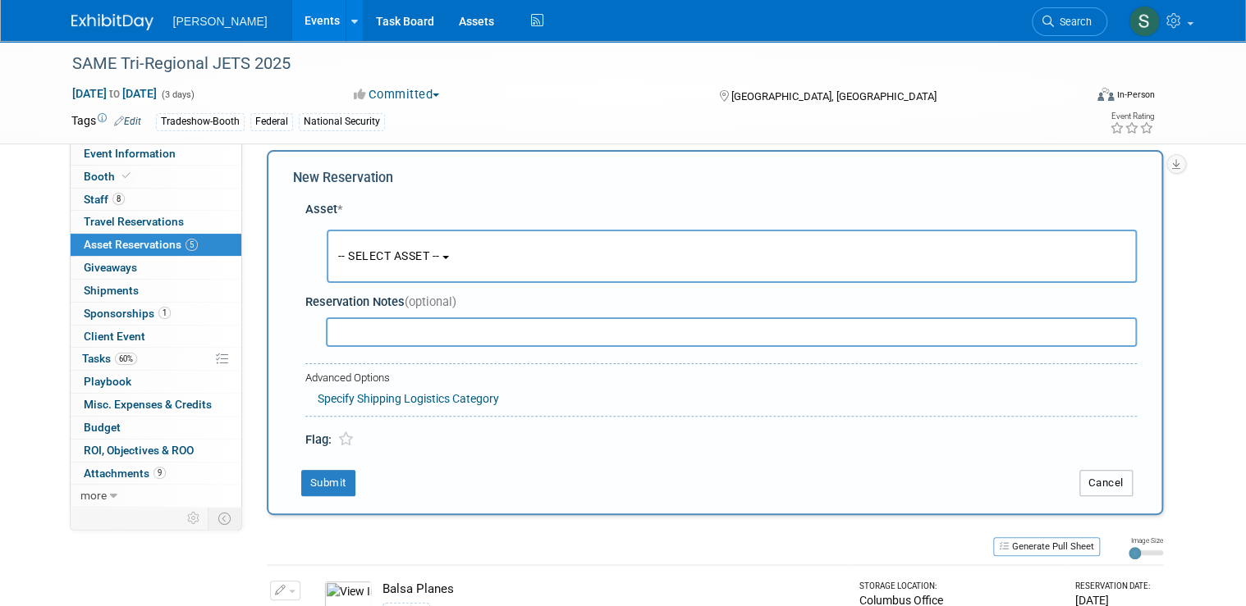
drag, startPoint x: 1128, startPoint y: 479, endPoint x: 1123, endPoint y: 471, distance: 10.0
click at [1128, 479] on button "Cancel" at bounding box center [1105, 483] width 53 height 26
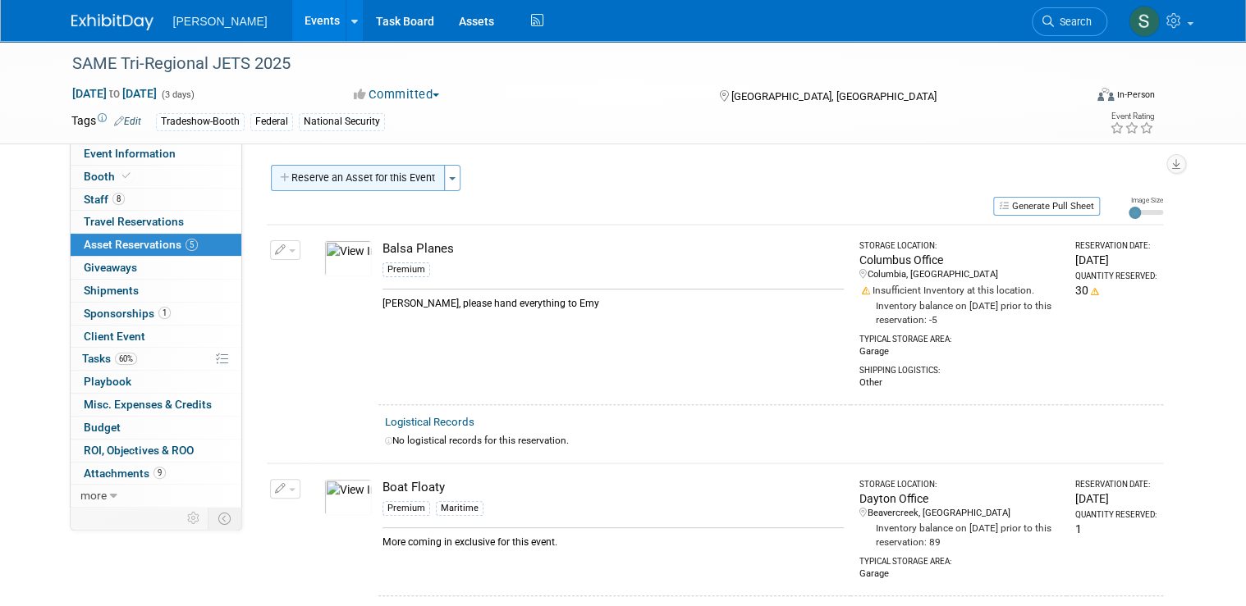
click at [348, 184] on button "Reserve an Asset for this Event" at bounding box center [358, 178] width 174 height 26
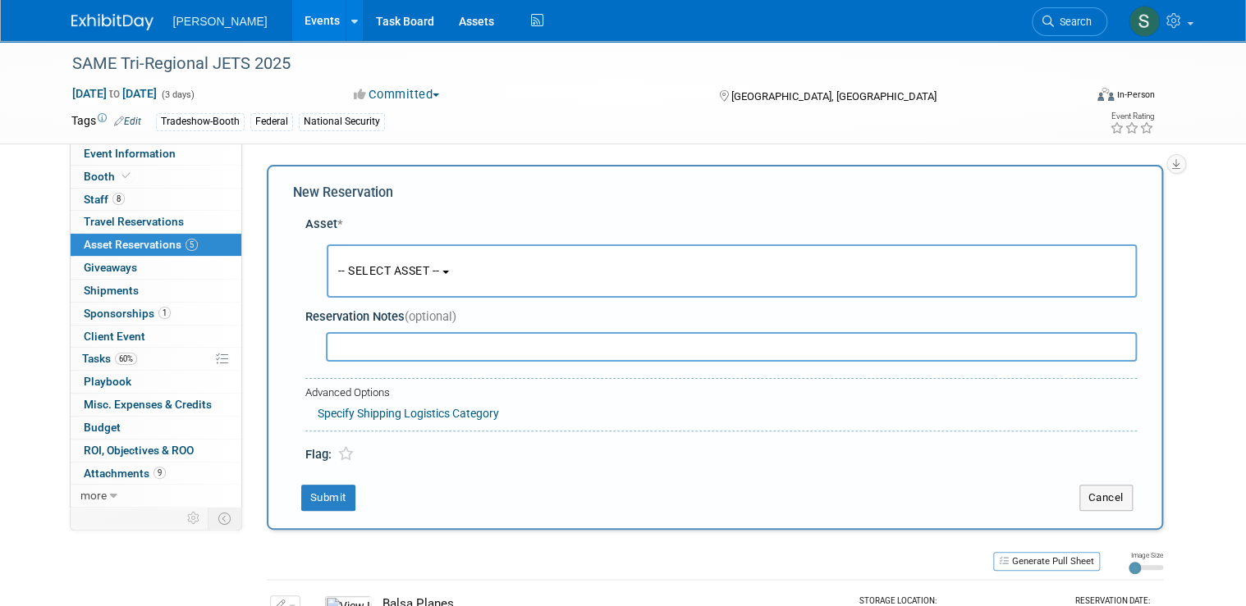
scroll to position [15, 0]
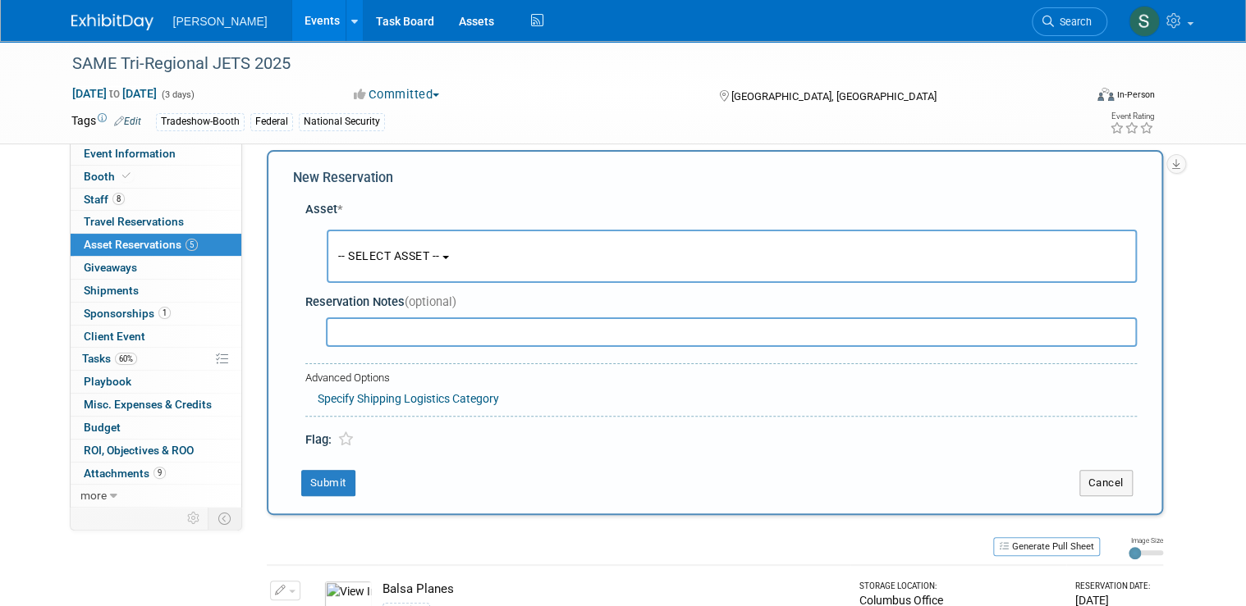
click at [420, 269] on button "-- SELECT ASSET --" at bounding box center [732, 256] width 810 height 53
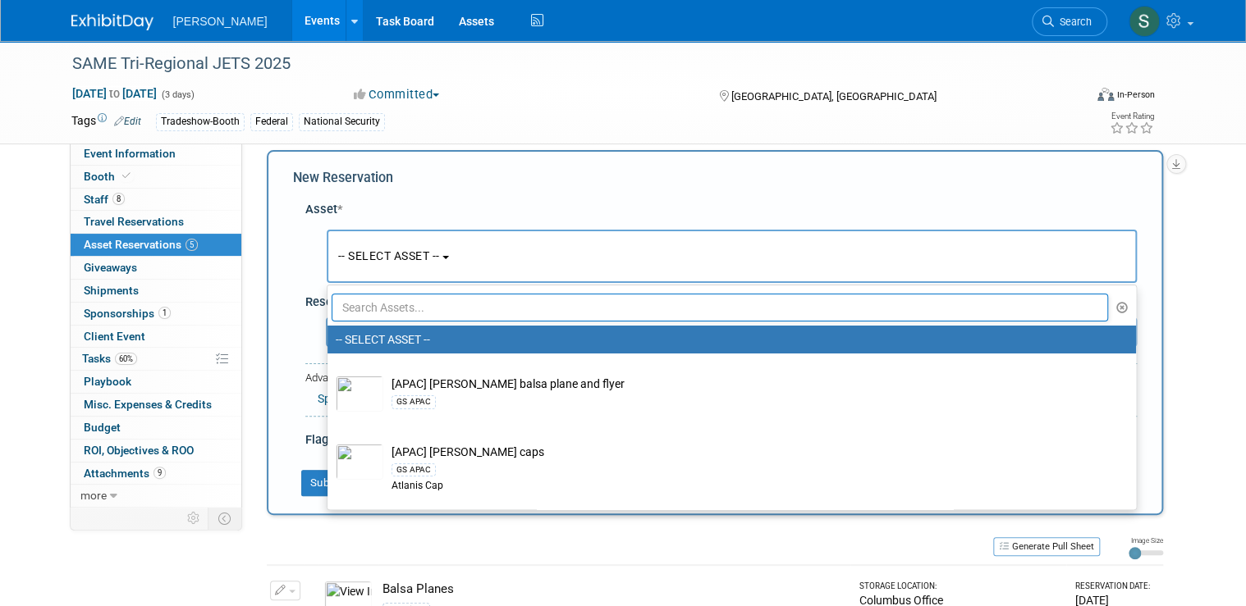
click at [599, 131] on div "Tags Edit Tradeshow-Booth Federal National Security" at bounding box center [520, 122] width 899 height 25
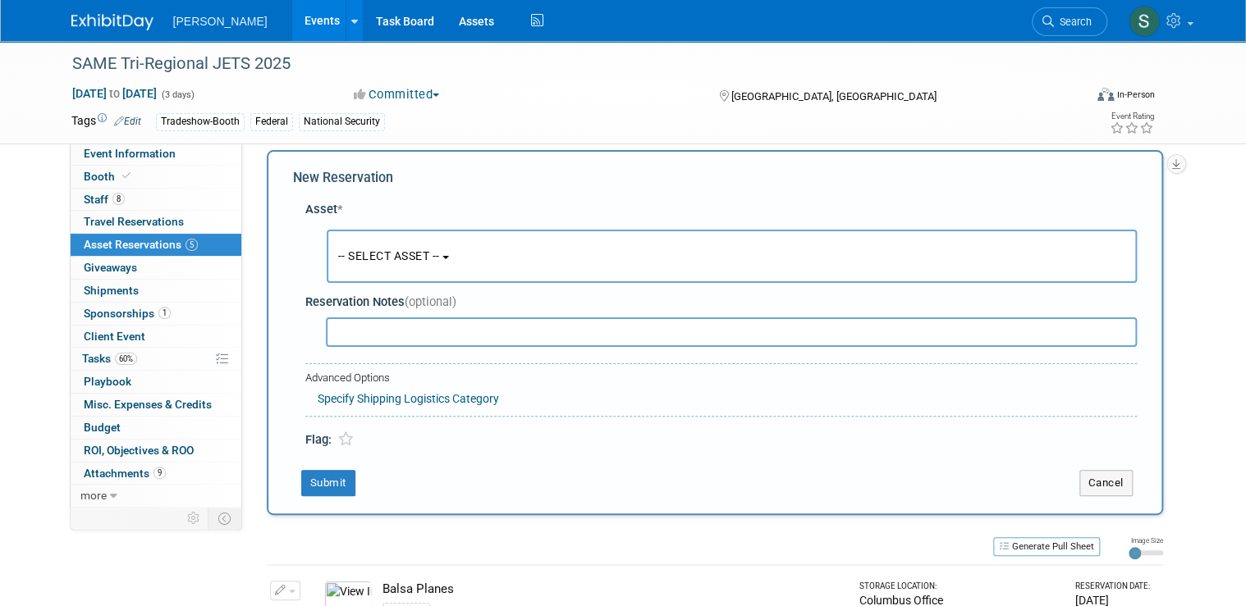
click at [506, 213] on div "Asset *" at bounding box center [720, 209] width 831 height 17
click at [1118, 473] on button "Cancel" at bounding box center [1105, 483] width 53 height 26
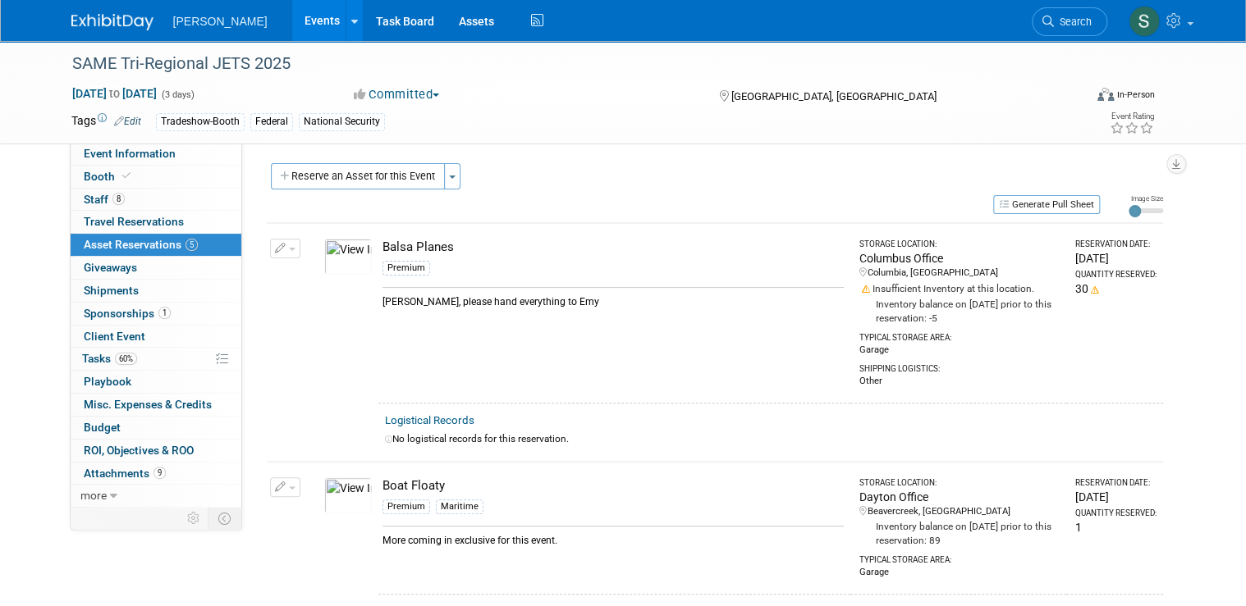
scroll to position [0, 0]
click at [154, 194] on link "8 Staff 8" at bounding box center [156, 200] width 171 height 22
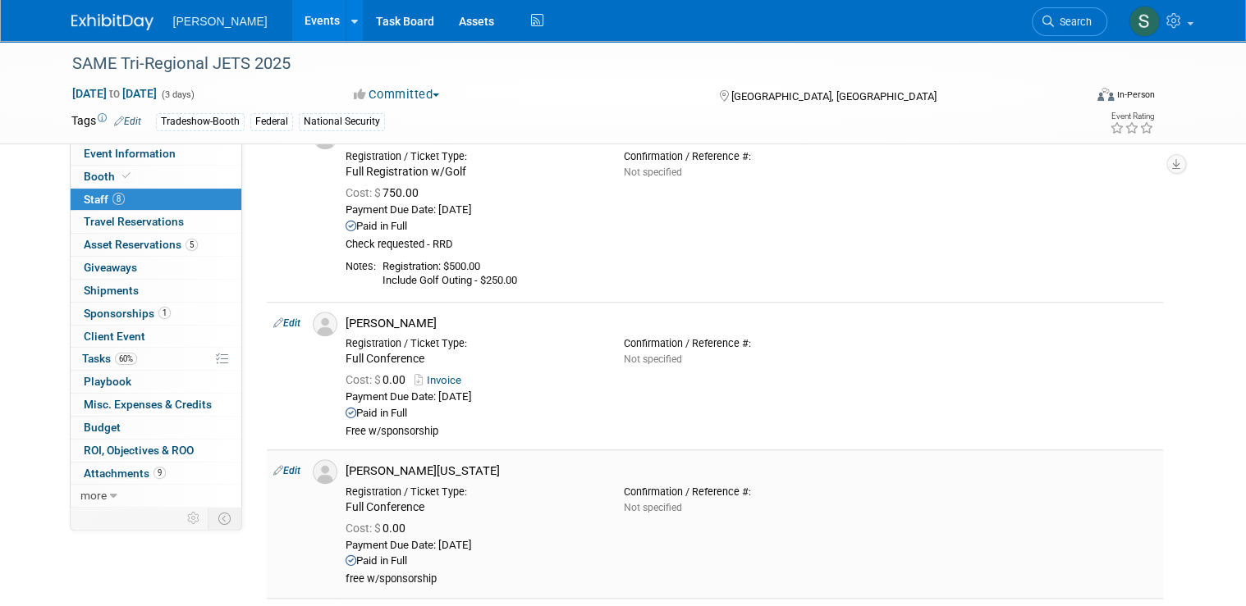
scroll to position [919, 0]
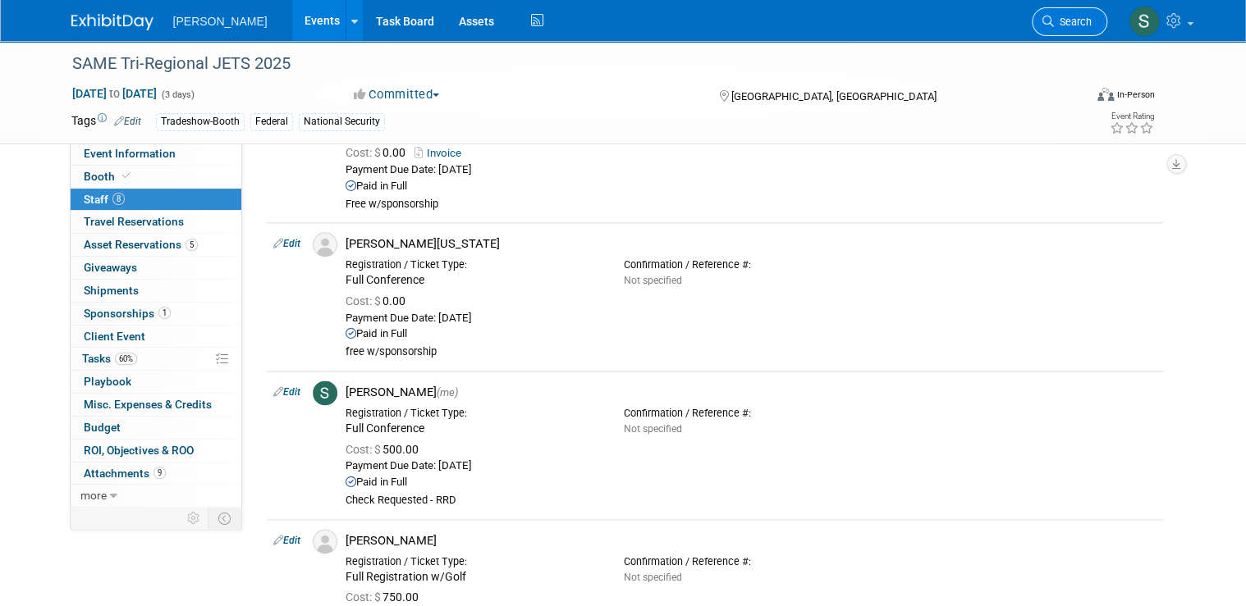
click at [1083, 18] on span "Search" at bounding box center [1073, 22] width 38 height 12
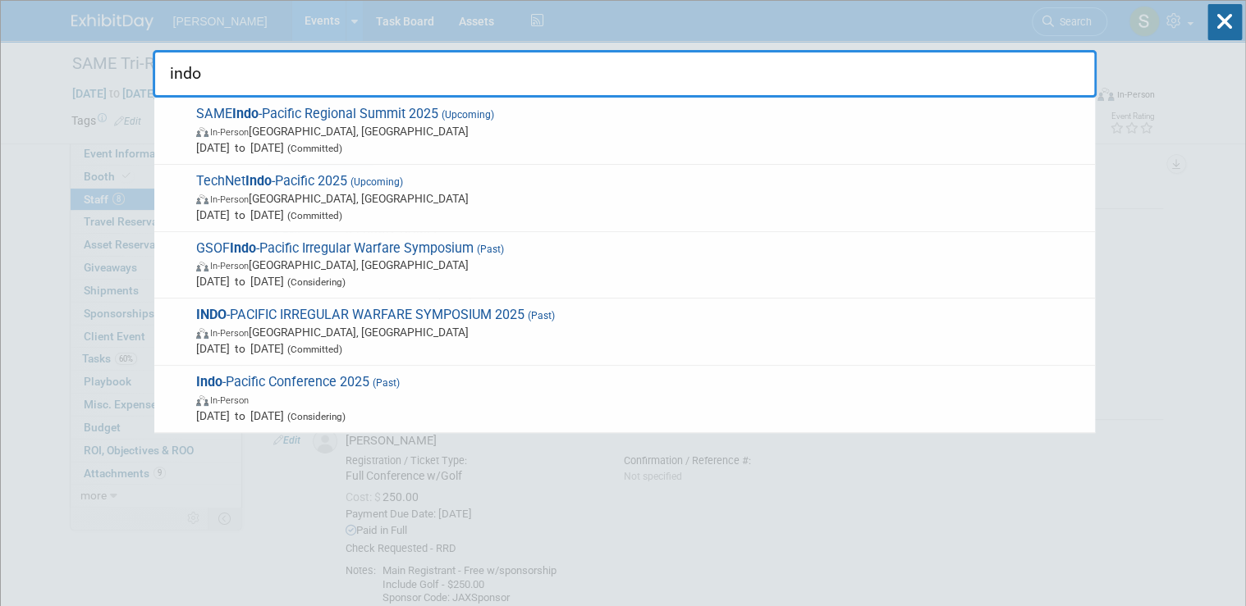
type input "indo"
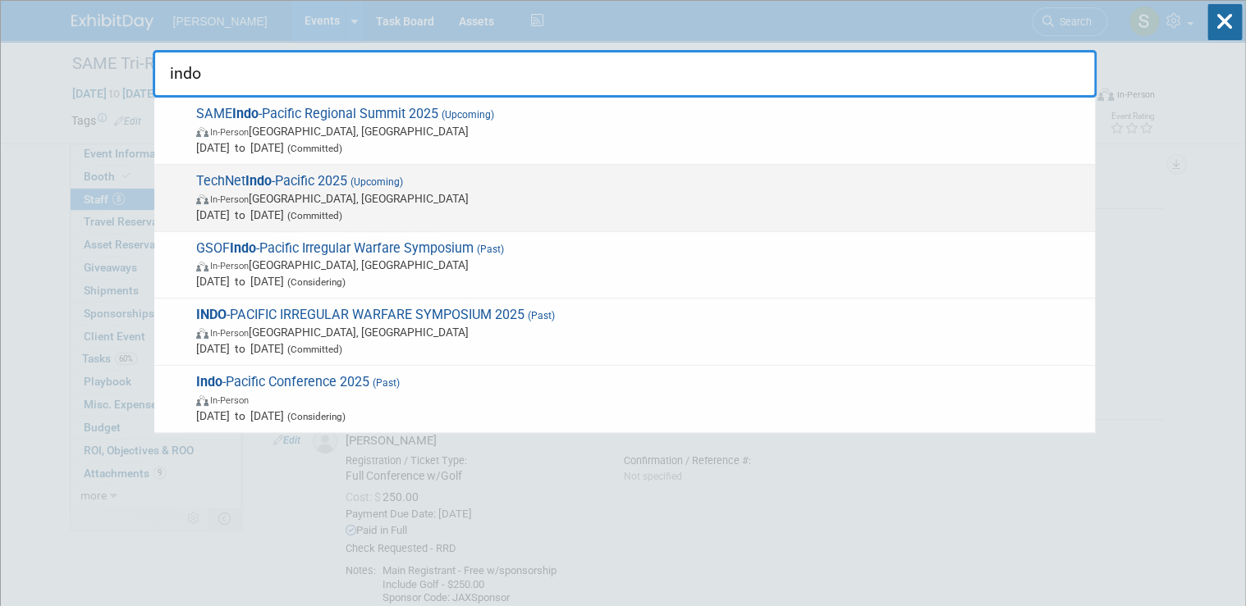
click at [422, 184] on span "TechNet Indo -Pacific 2025 (Upcoming) In-Person Honolulu, HI Oct 28, 2025 to Oc…" at bounding box center [638, 198] width 895 height 50
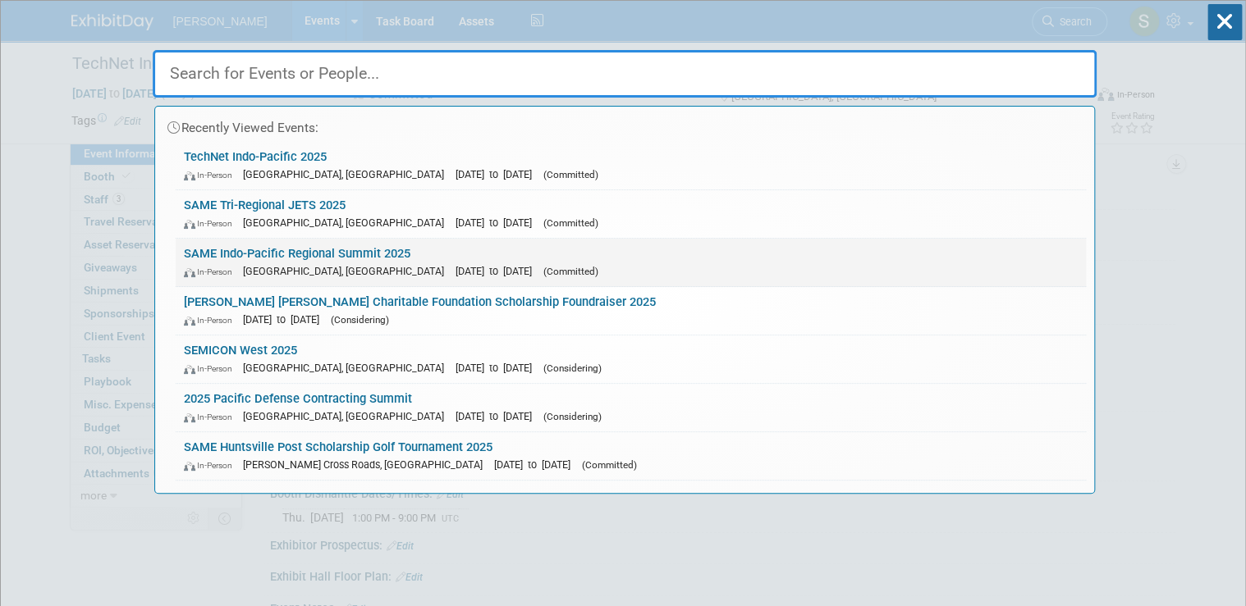
click at [339, 253] on link "SAME Indo-Pacific Regional Summit 2025 In-Person Honolulu, HI Sep 8, 2025 to Se…" at bounding box center [631, 263] width 910 height 48
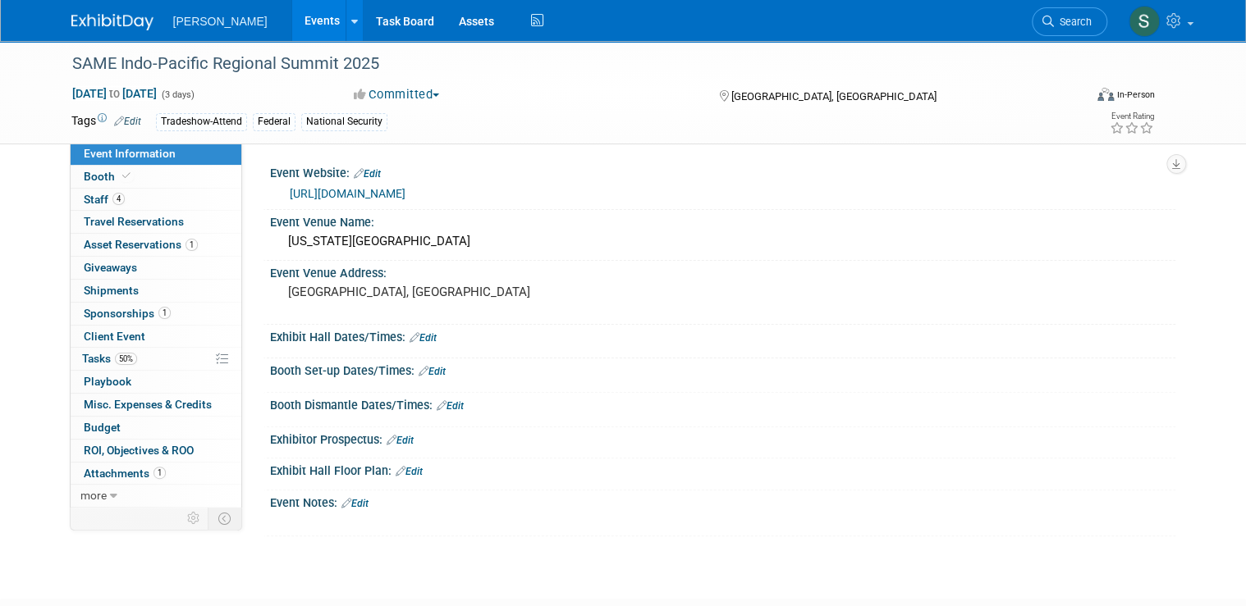
click at [405, 190] on link "[URL][DOMAIN_NAME]" at bounding box center [348, 193] width 116 height 13
click at [1081, 22] on span "Search" at bounding box center [1073, 22] width 38 height 12
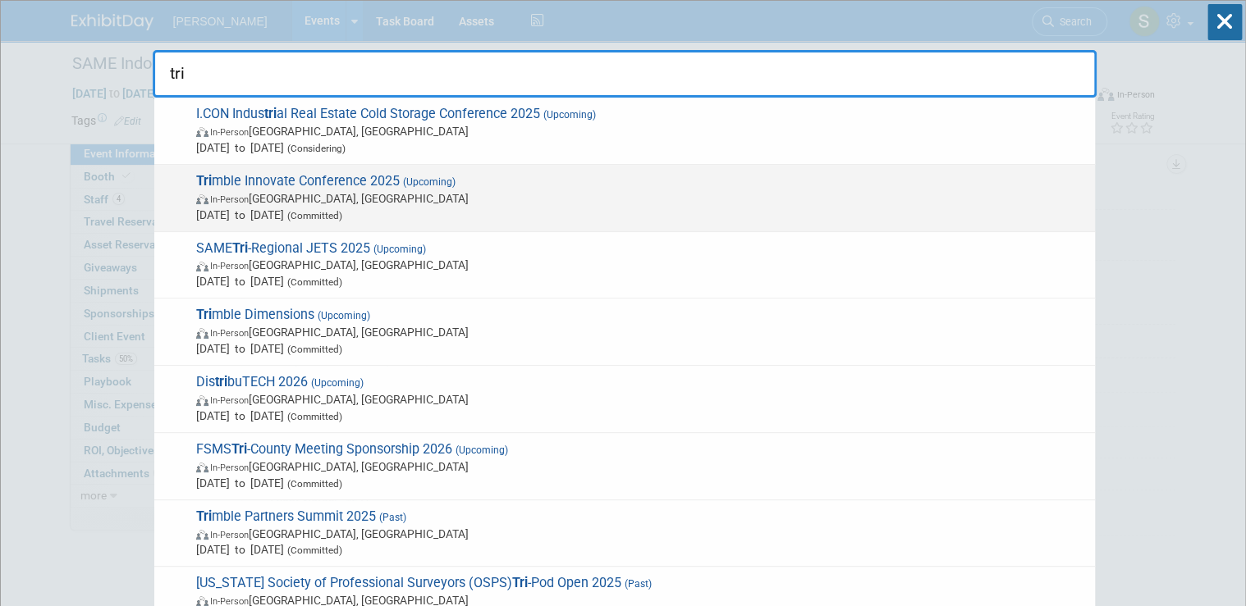
type input "tri"
click at [361, 229] on div "Tri mble Innovate Conference 2025 (Upcoming) In-Person [GEOGRAPHIC_DATA], [GEOG…" at bounding box center [624, 198] width 940 height 67
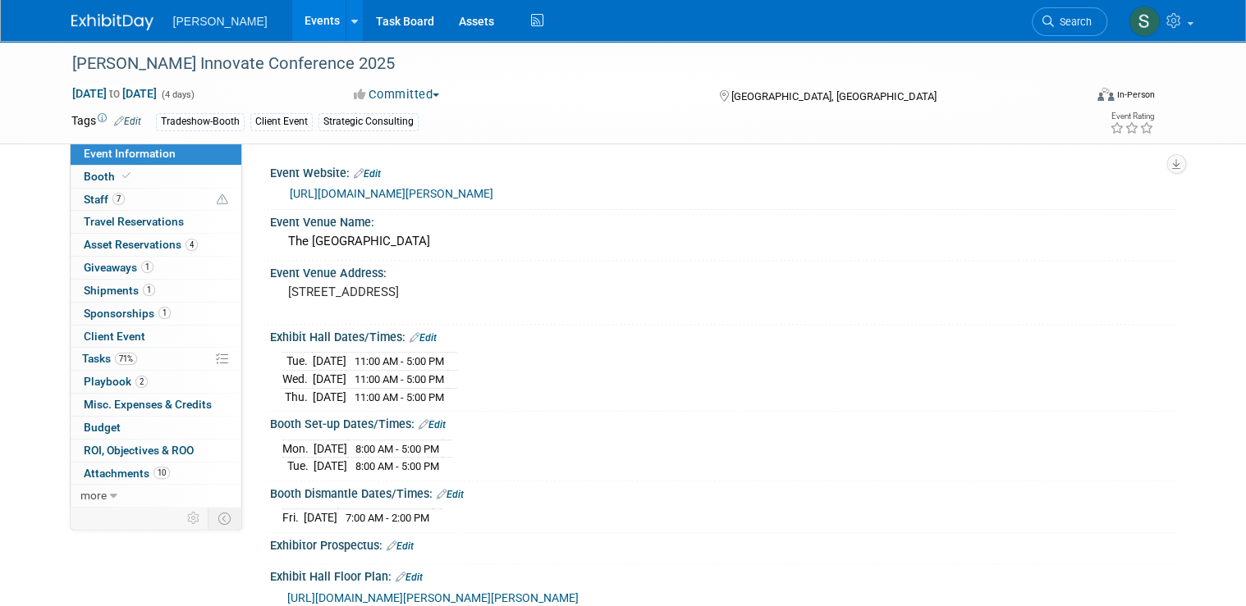
click at [1073, 12] on link "Search" at bounding box center [1070, 21] width 76 height 29
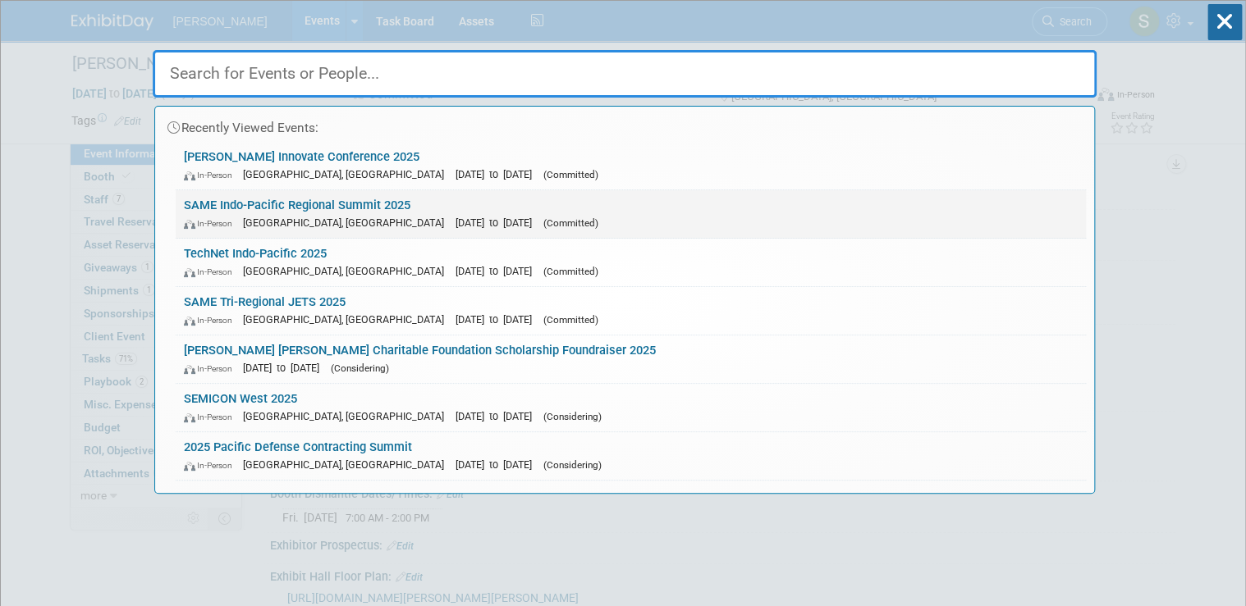
drag, startPoint x: 335, startPoint y: 204, endPoint x: 551, endPoint y: 155, distance: 222.2
click at [335, 204] on link "SAME Indo-Pacific Regional Summit 2025 In-Person [GEOGRAPHIC_DATA], [GEOGRAPHIC…" at bounding box center [631, 214] width 910 height 48
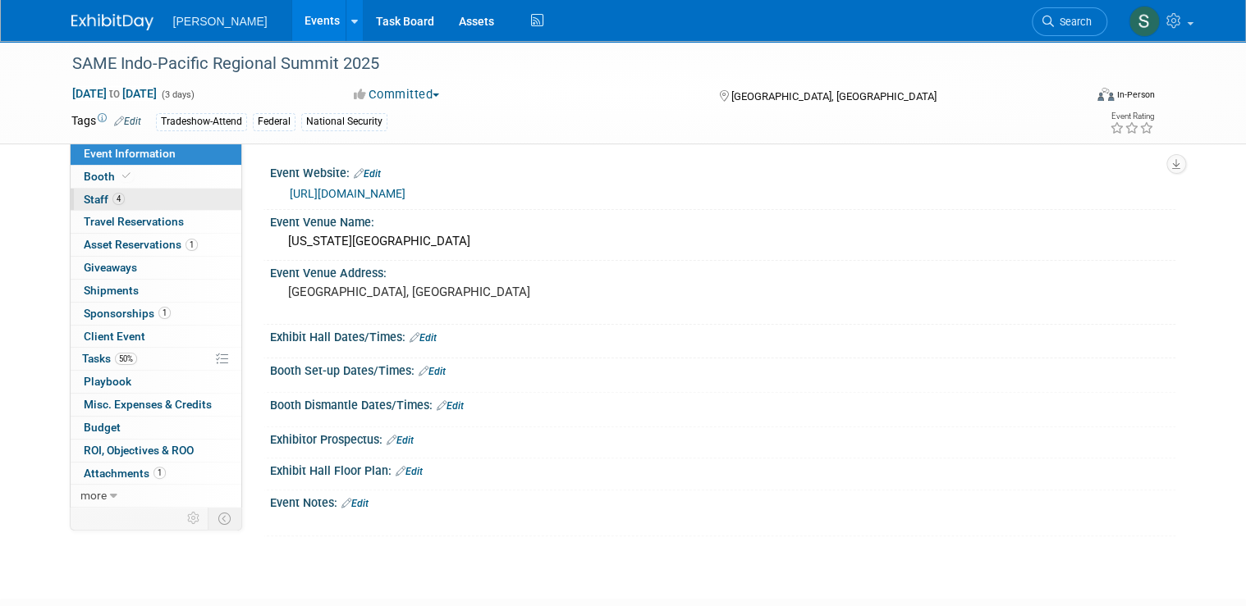
click at [144, 201] on link "4 Staff 4" at bounding box center [156, 200] width 171 height 22
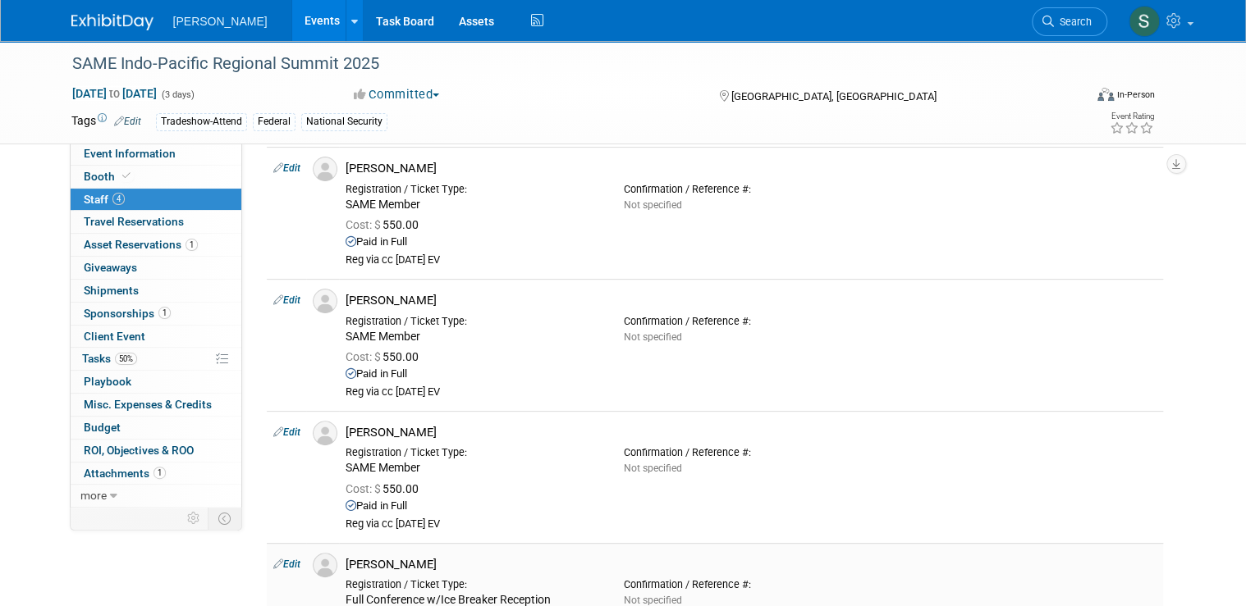
scroll to position [197, 0]
